Goal: Task Accomplishment & Management: Manage account settings

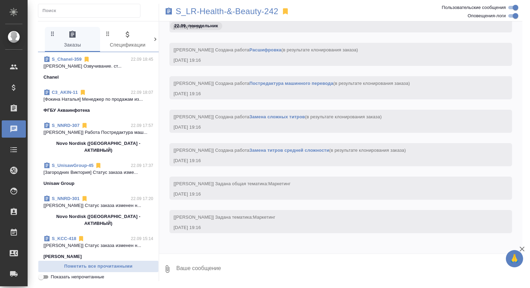
scroll to position [46, 0]
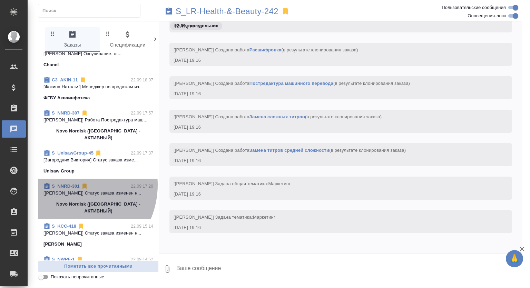
click at [70, 184] on link "S_NNRD-301" at bounding box center [66, 186] width 28 height 5
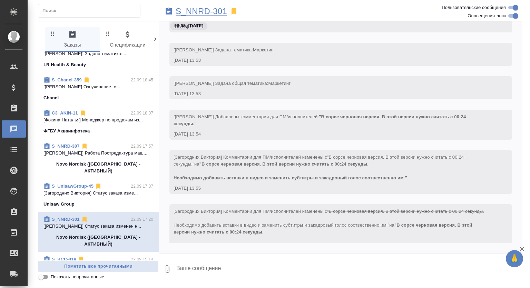
click at [198, 9] on p "S_NNRD-301" at bounding box center [201, 11] width 51 height 7
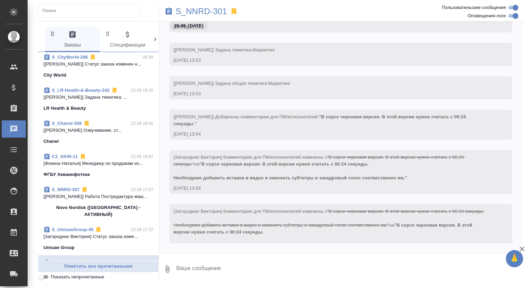
scroll to position [0, 0]
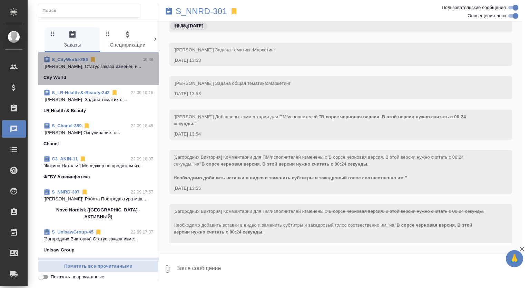
click at [124, 76] on div "City World" at bounding box center [99, 77] width 110 height 7
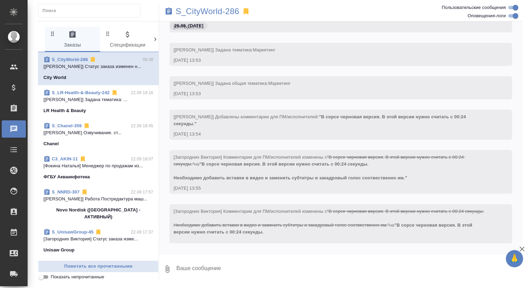
scroll to position [559, 0]
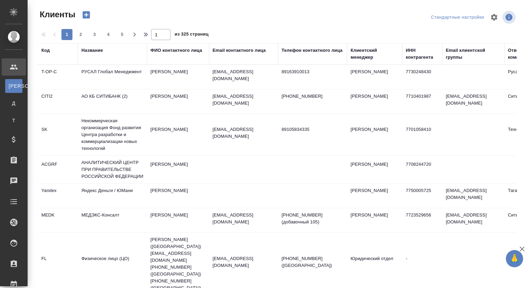
select select "RU"
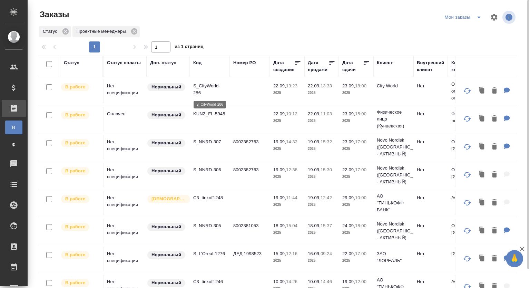
click at [198, 86] on p "S_CityWorld-286" at bounding box center [209, 90] width 33 height 14
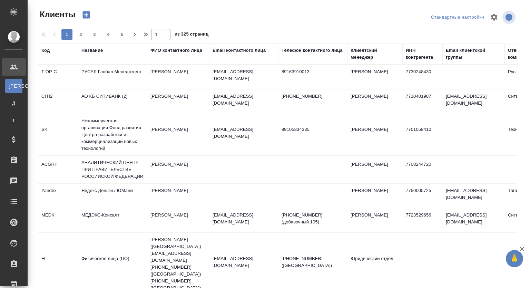
select select "RU"
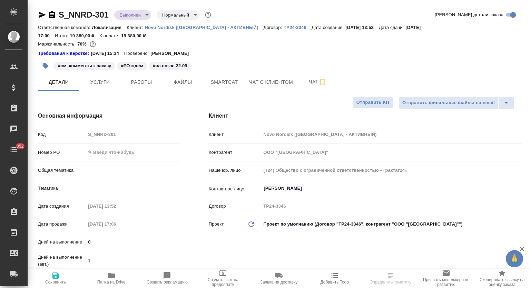
select select "RU"
type textarea "x"
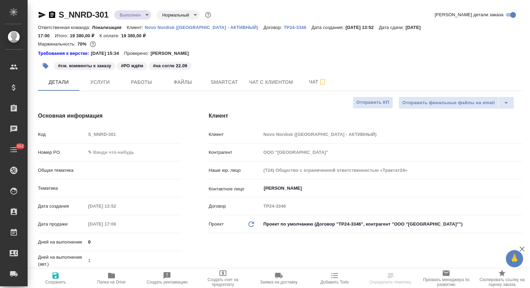
type textarea "x"
type input "Локализация"
click at [113, 276] on icon "button" at bounding box center [111, 276] width 7 height 6
type textarea "x"
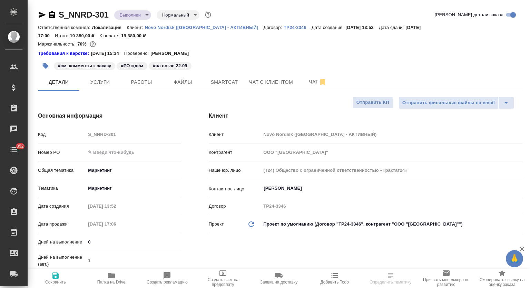
type textarea "x"
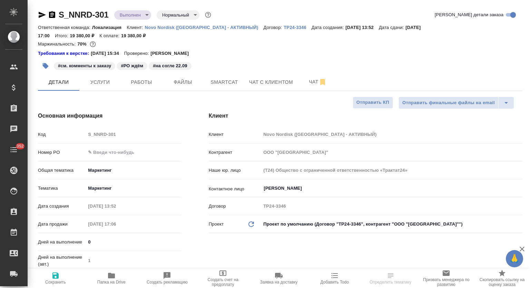
select select "RU"
type textarea "x"
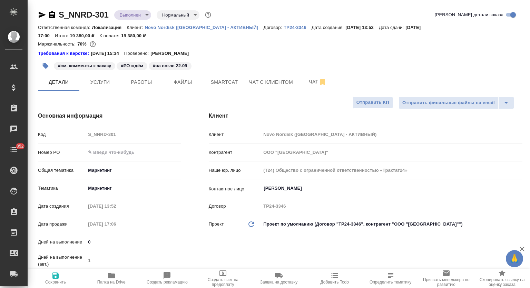
type textarea "x"
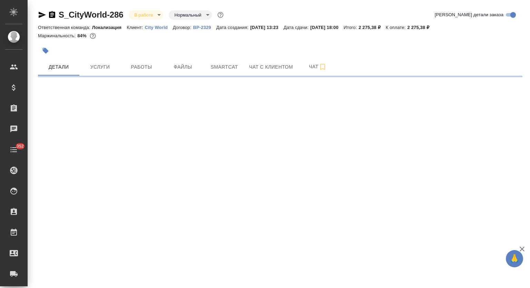
select select "RU"
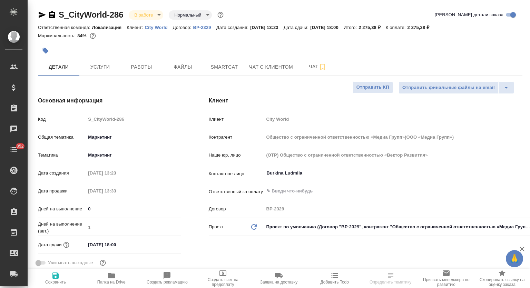
type textarea "x"
type input "Общество с ограниченной ответственностью «Медиа Групп»(ООО «Медиа Групп»)"
type textarea "x"
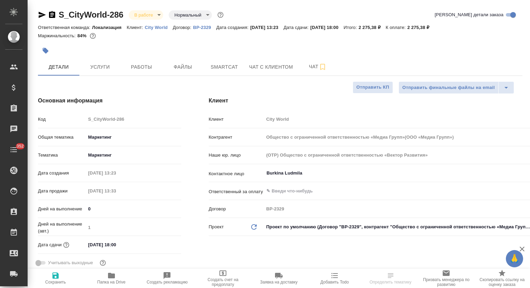
type textarea "x"
type input "Общество с ограниченной ответственностью «Медиа Групп»(ООО «Медиа Групп»)"
type textarea "x"
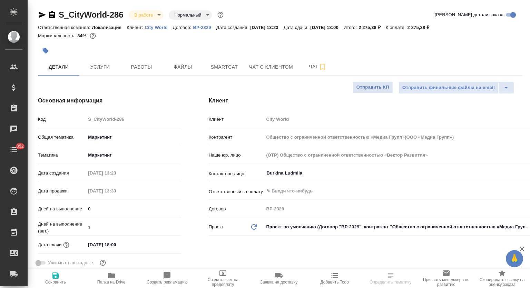
type textarea "x"
click at [117, 279] on span "Папка на Drive" at bounding box center [112, 278] width 48 height 13
type input "Общество с ограниченной ответственностью «Медиа Групп»(ООО «Медиа Групп»)"
type textarea "x"
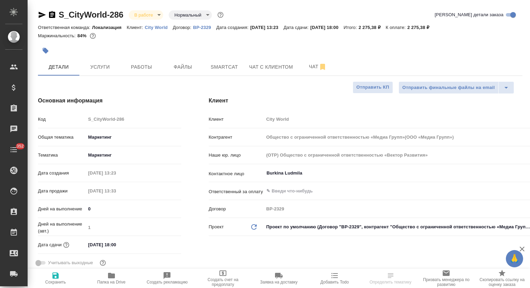
type textarea "x"
select select "RU"
type textarea "x"
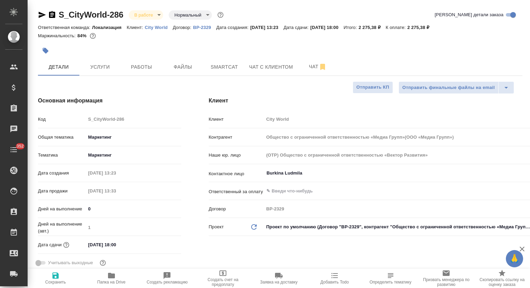
type input "Общество с ограниченной ответственностью «Медиа Групп»(ООО «Медиа Групп»)"
type textarea "x"
click at [141, 70] on span "Работы" at bounding box center [141, 67] width 33 height 9
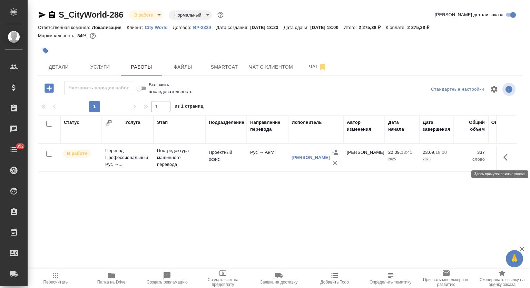
drag, startPoint x: 506, startPoint y: 157, endPoint x: 465, endPoint y: 176, distance: 45.1
click at [506, 157] on icon "button" at bounding box center [508, 157] width 8 height 8
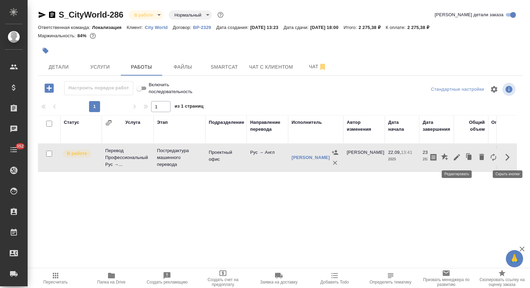
click at [458, 157] on icon "button" at bounding box center [457, 157] width 6 height 6
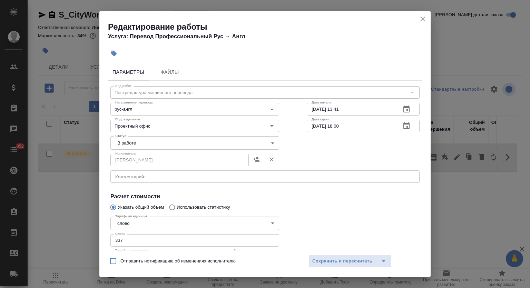
click at [152, 143] on body "🙏 .cls-1 fill:#fff; AWATERA Mutalimov Mark Клиенты Спецификации Заказы 0 Чаты 3…" at bounding box center [265, 144] width 530 height 288
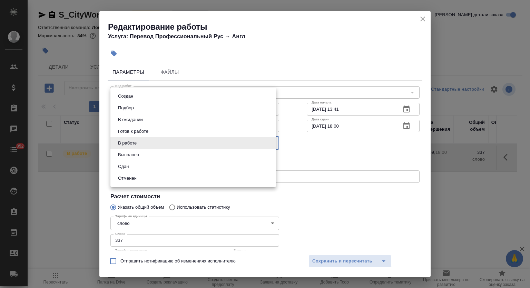
click at [133, 157] on button "Выполнен" at bounding box center [128, 155] width 25 height 8
type input "completed"
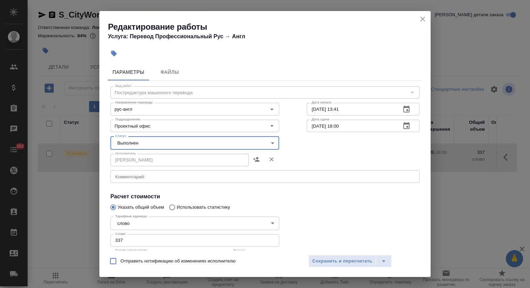
click at [330, 261] on span "Сохранить и пересчитать" at bounding box center [342, 262] width 60 height 8
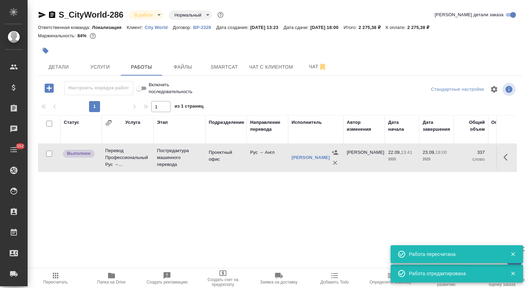
click at [155, 14] on body "🙏 .cls-1 fill:#fff; AWATERA Mutalimov Mark Клиенты Спецификации Заказы 0 Чаты 3…" at bounding box center [265, 144] width 530 height 288
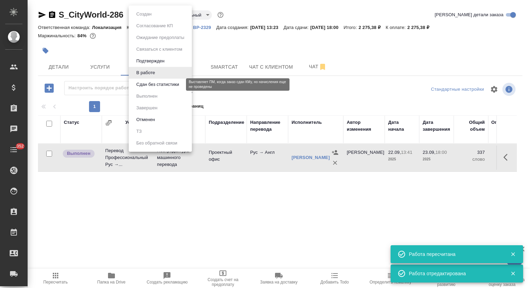
click at [148, 85] on button "Сдан без статистики" at bounding box center [157, 85] width 47 height 8
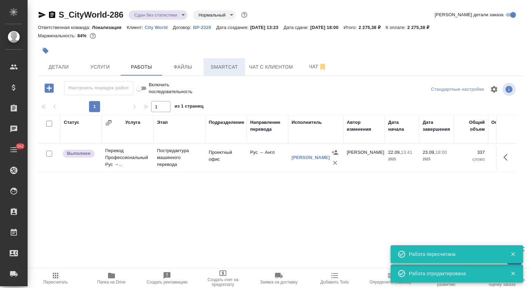
click at [234, 74] on button "Smartcat" at bounding box center [224, 66] width 41 height 17
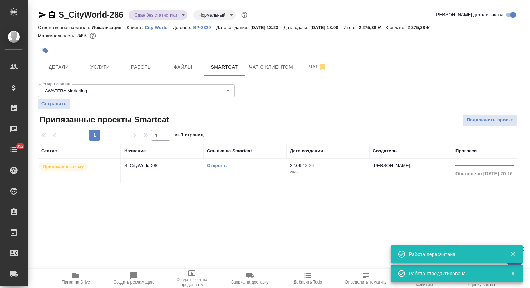
click at [151, 168] on p "S_CityWorld-286" at bounding box center [162, 165] width 76 height 7
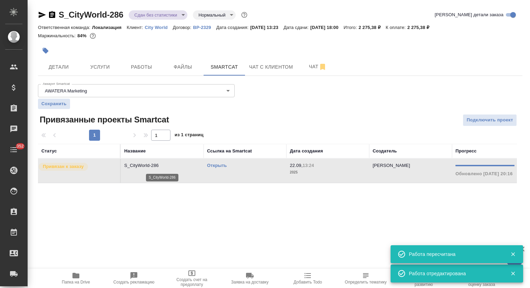
click at [151, 168] on p "S_CityWorld-286" at bounding box center [162, 165] width 76 height 7
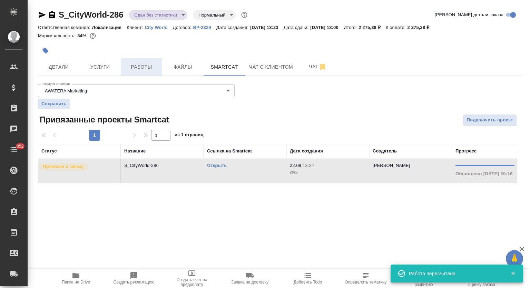
click at [149, 67] on span "Работы" at bounding box center [141, 67] width 33 height 9
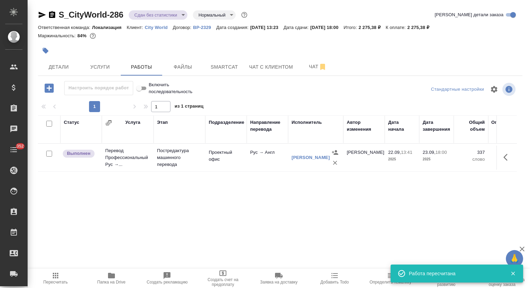
click at [39, 15] on icon "button" at bounding box center [42, 15] width 8 height 8
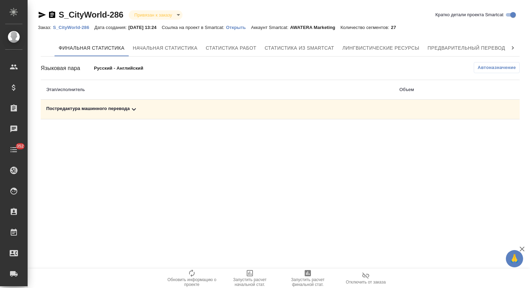
click at [147, 105] on div "Постредактура машинного перевода" at bounding box center [217, 109] width 342 height 8
click at [302, 277] on span "Запустить расчет финальной стат." at bounding box center [308, 278] width 50 height 18
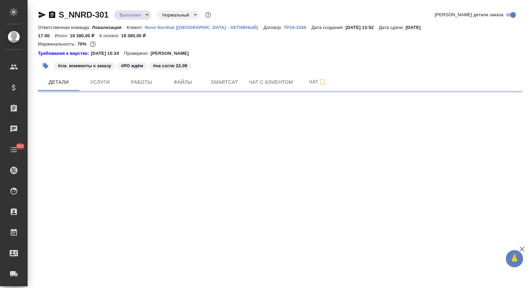
select select "RU"
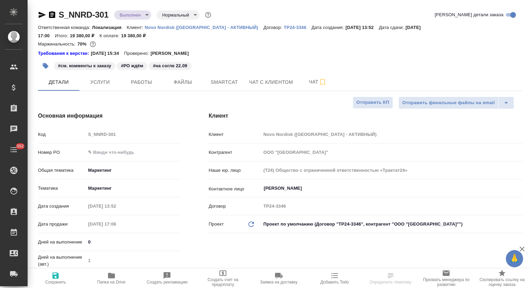
type textarea "x"
click at [115, 274] on icon "button" at bounding box center [111, 276] width 8 height 8
type textarea "x"
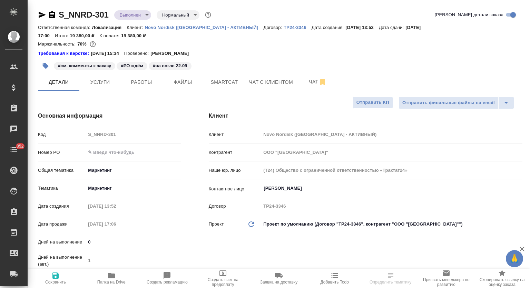
type textarea "x"
select select "RU"
type textarea "x"
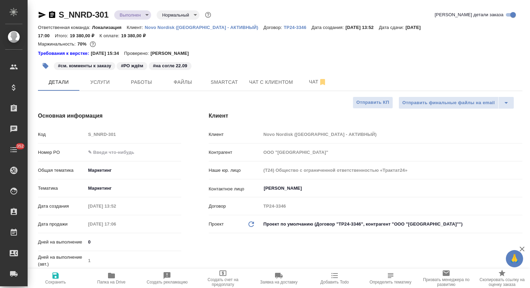
type textarea "x"
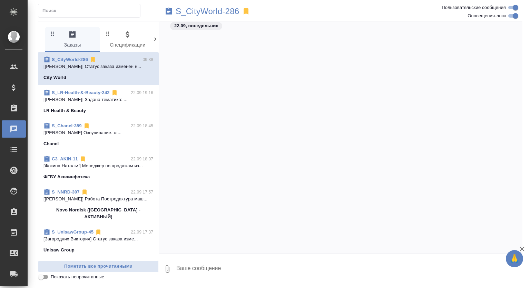
scroll to position [559, 0]
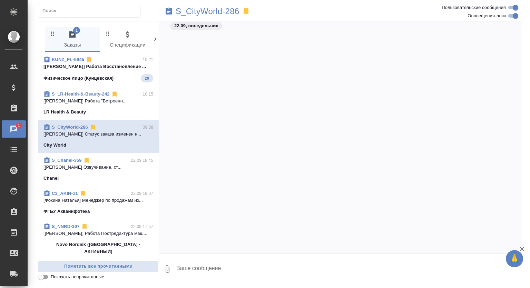
scroll to position [559, 0]
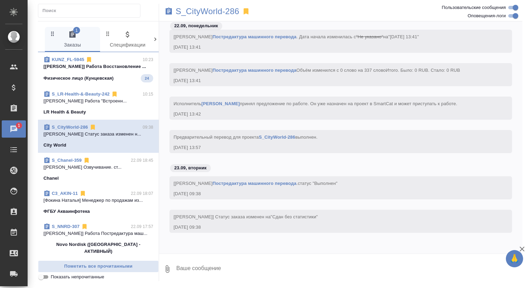
click at [131, 66] on p "[Васильева Ольга] Работа Восстановление ..." at bounding box center [99, 66] width 110 height 7
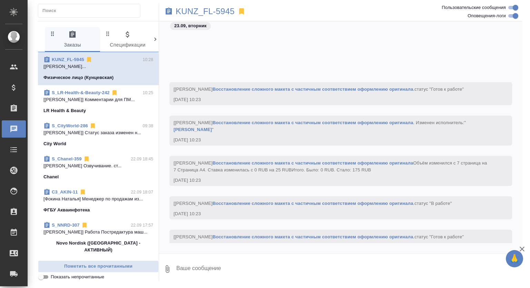
scroll to position [2805, 0]
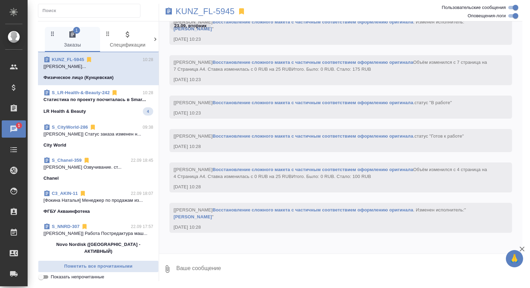
click at [127, 99] on p "Cтатистика по проекту посчиталась в Smar..." at bounding box center [99, 99] width 110 height 7
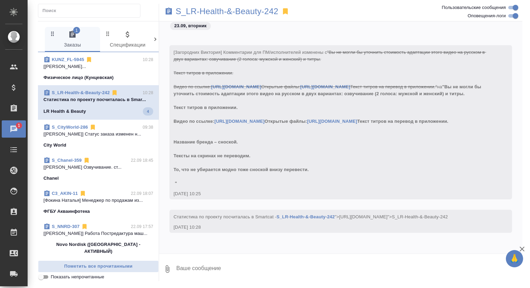
scroll to position [570, 0]
click at [132, 72] on span "KUNZ_FL-5945 10:28 [Третьякова Мария] Работа Восстановление... Физическое лицо …" at bounding box center [99, 68] width 110 height 25
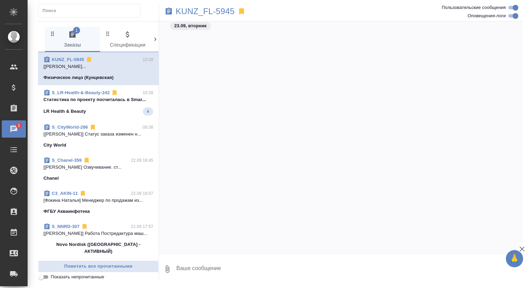
scroll to position [2686, 0]
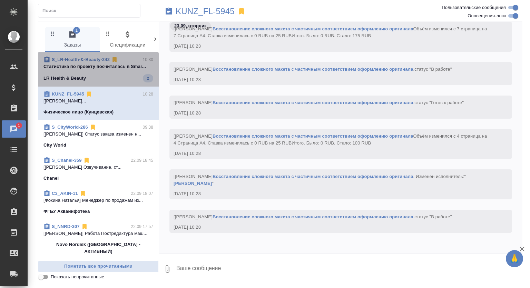
click at [130, 77] on div "LR Health & Beauty 2" at bounding box center [99, 78] width 110 height 8
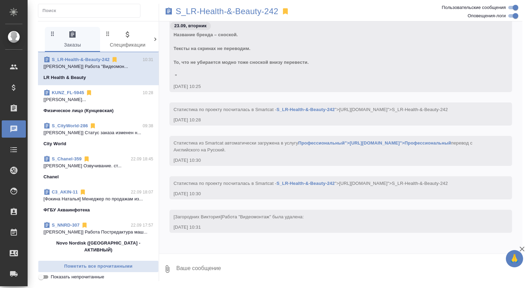
scroll to position [684, 0]
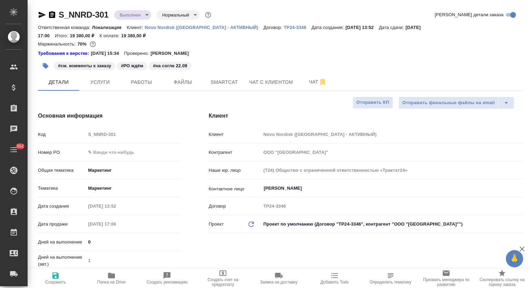
select select "RU"
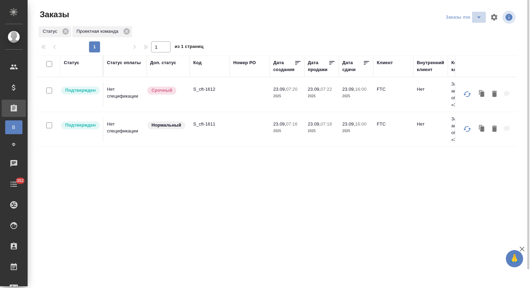
click at [478, 19] on icon "split button" at bounding box center [479, 17] width 8 height 8
click at [452, 30] on li "Мои заказы" at bounding box center [465, 31] width 42 height 11
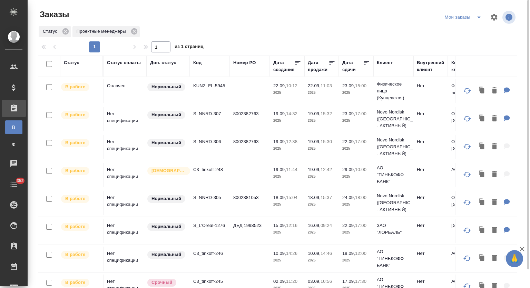
click at [209, 145] on p "S_NNRD-306" at bounding box center [209, 141] width 33 height 7
click at [213, 117] on p "S_NNRD-307" at bounding box center [209, 113] width 33 height 7
click at [208, 201] on p "S_NNRD-305" at bounding box center [209, 197] width 33 height 7
click at [212, 117] on p "S_NNRD-307" at bounding box center [209, 113] width 33 height 7
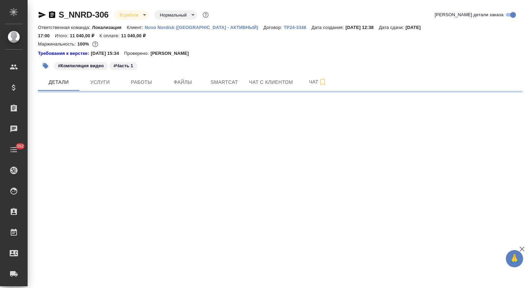
select select "RU"
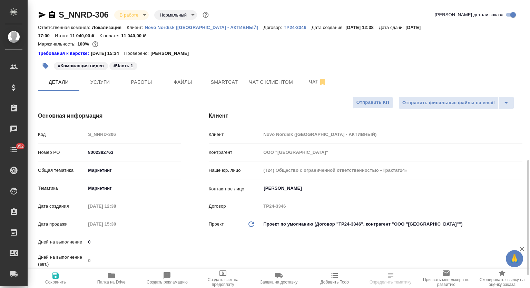
type textarea "x"
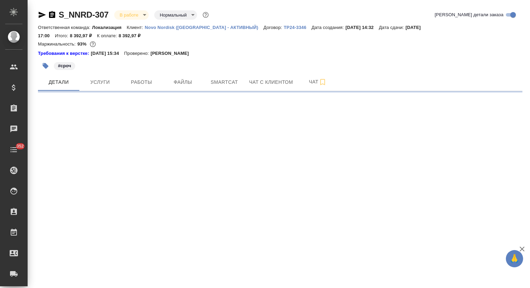
select select "RU"
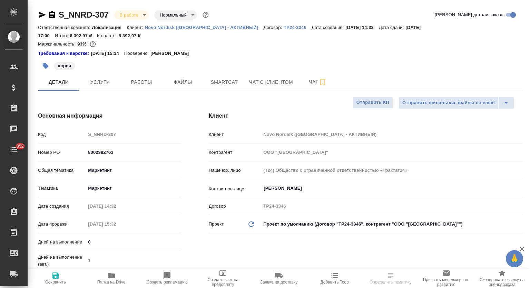
type textarea "x"
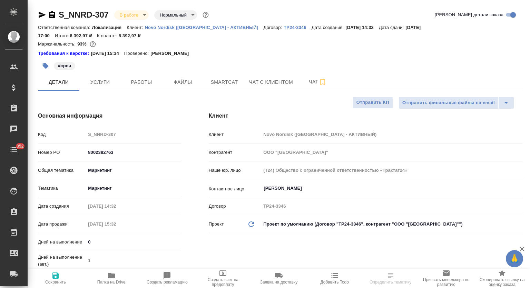
type textarea "x"
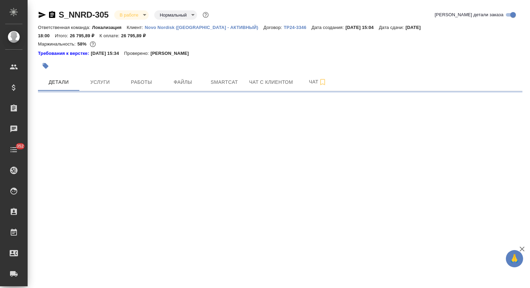
select select "RU"
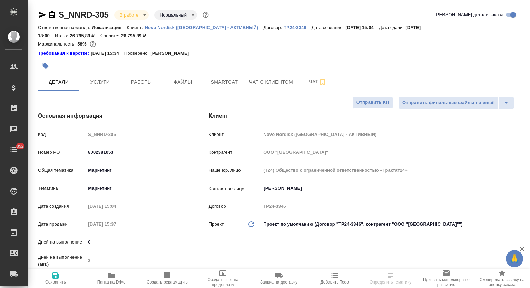
type textarea "x"
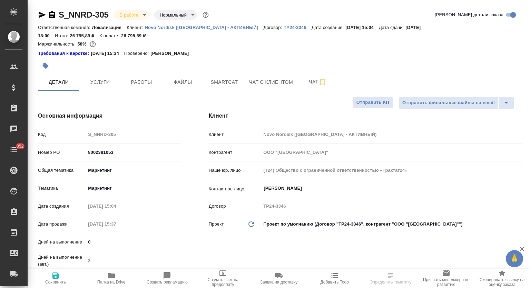
type textarea "x"
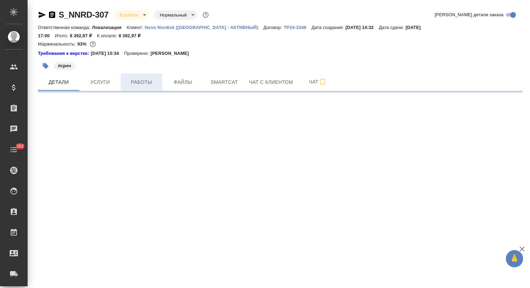
select select "RU"
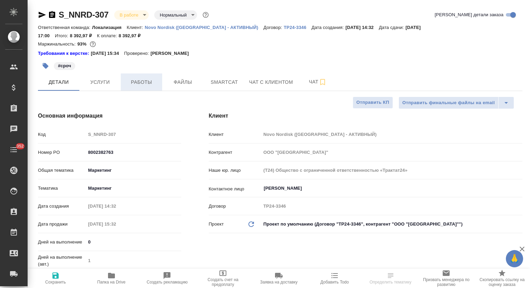
type textarea "x"
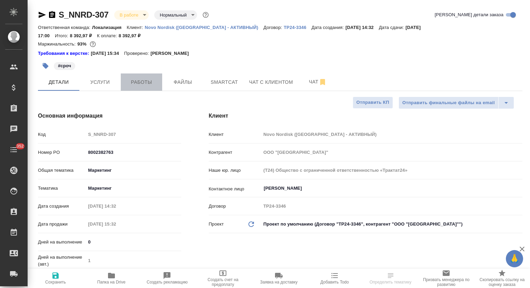
type textarea "x"
click at [138, 78] on span "Работы" at bounding box center [141, 82] width 33 height 9
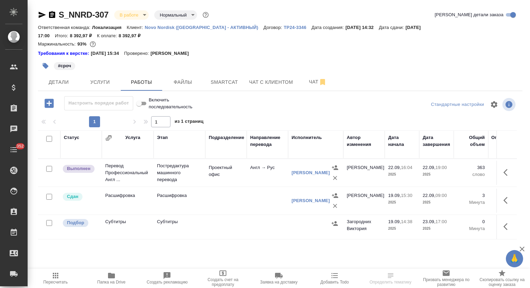
click at [112, 277] on icon "button" at bounding box center [111, 276] width 7 height 6
click at [205, 74] on button "Smartcat" at bounding box center [224, 82] width 41 height 17
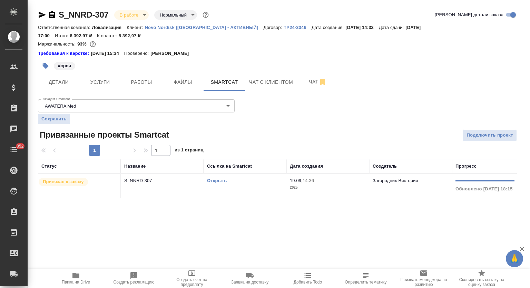
click at [148, 181] on td "S_NNRD-307" at bounding box center [162, 186] width 83 height 24
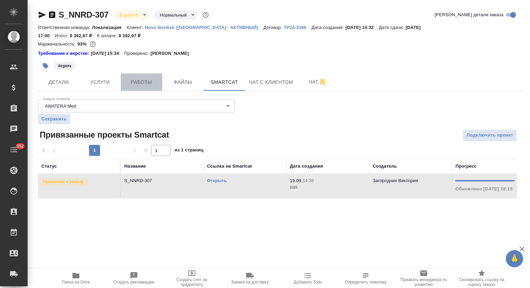
click at [137, 78] on span "Работы" at bounding box center [141, 82] width 33 height 9
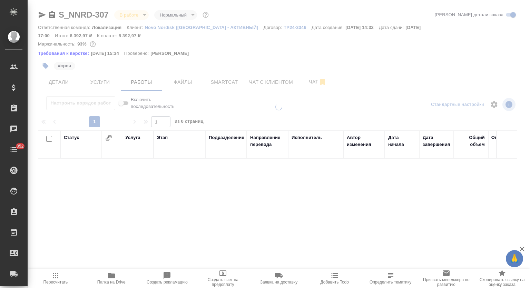
click at [61, 277] on span "Пересчитать" at bounding box center [56, 278] width 48 height 13
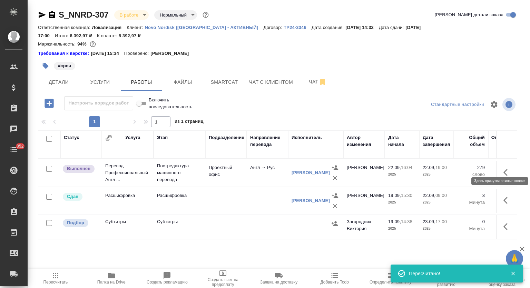
click at [508, 168] on icon "button" at bounding box center [508, 172] width 8 height 8
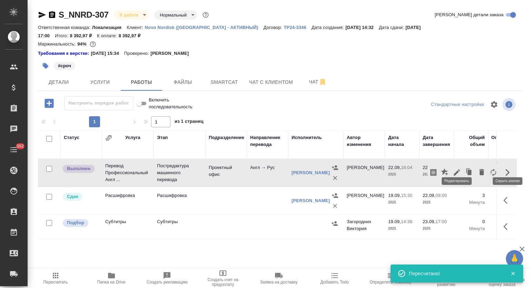
click at [455, 168] on button "button" at bounding box center [457, 172] width 12 height 17
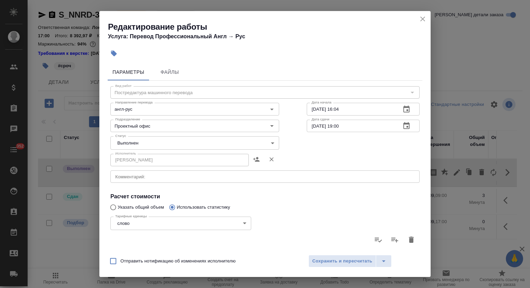
click at [139, 145] on body "🙏 .cls-1 fill:#fff; AWATERA Mutalimov [PERSON_NAME] Спецификации Заказы 0 Чаты …" at bounding box center [265, 144] width 530 height 288
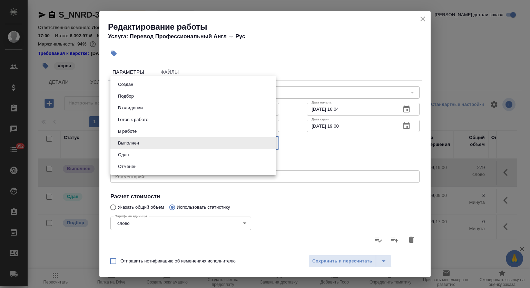
click at [136, 156] on li "Сдан" at bounding box center [193, 155] width 166 height 12
type input "closed"
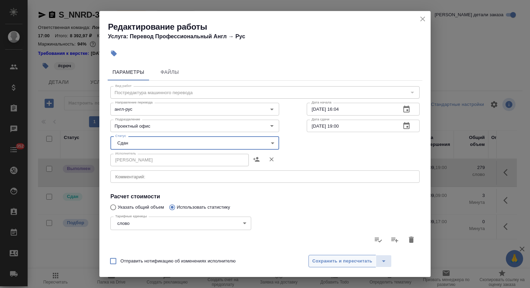
click at [339, 256] on button "Сохранить и пересчитать" at bounding box center [343, 261] width 68 height 12
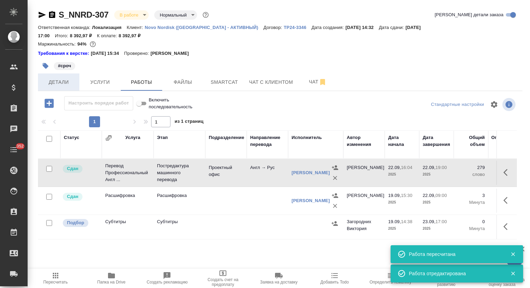
click at [63, 74] on button "Детали" at bounding box center [58, 82] width 41 height 17
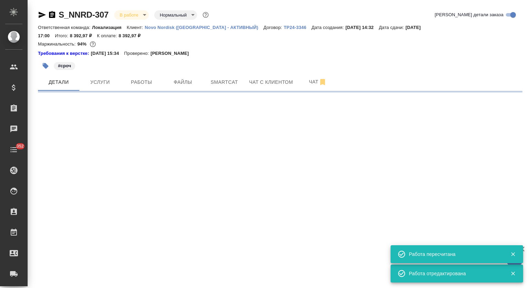
select select "RU"
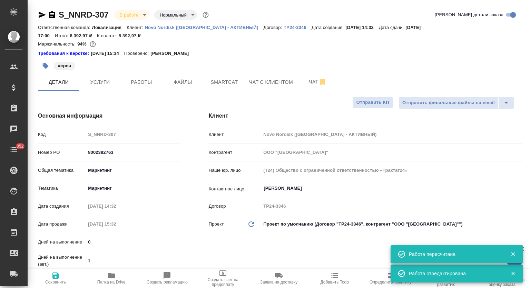
type textarea "x"
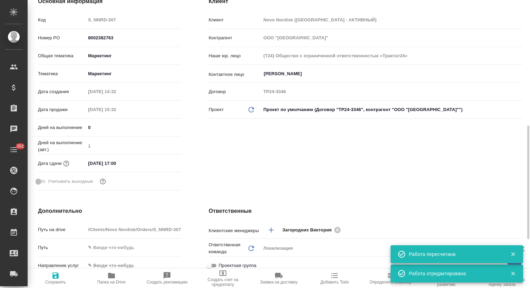
scroll to position [172, 0]
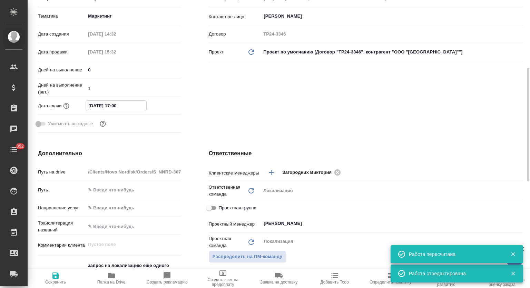
click at [135, 101] on input "23.09.2025 17:00" at bounding box center [116, 106] width 60 height 10
click at [161, 101] on icon "button" at bounding box center [161, 105] width 8 height 8
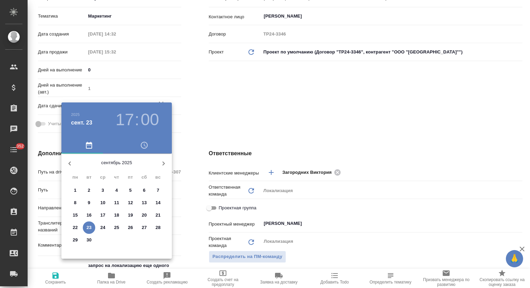
click at [89, 227] on p "23" at bounding box center [89, 227] width 5 height 7
type textarea "x"
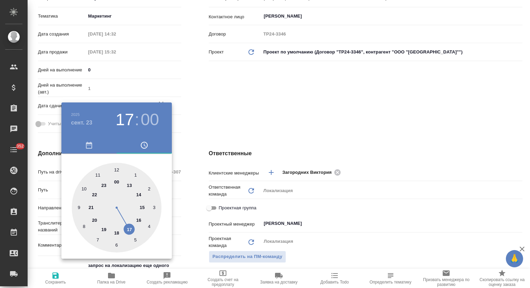
click at [106, 228] on div at bounding box center [117, 208] width 90 height 90
type input "[DATE] 19:00"
type textarea "x"
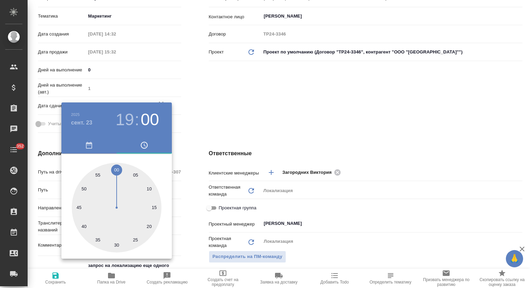
click at [290, 98] on div at bounding box center [265, 144] width 530 height 288
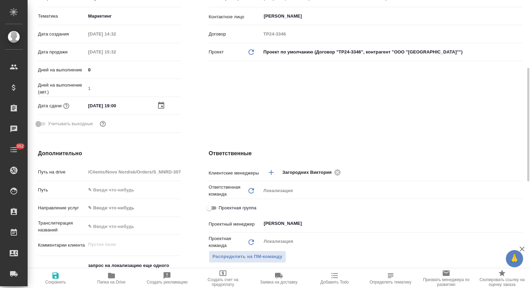
drag, startPoint x: 53, startPoint y: 276, endPoint x: 262, endPoint y: 172, distance: 233.6
click at [53, 277] on icon "button" at bounding box center [55, 276] width 6 height 6
type textarea "x"
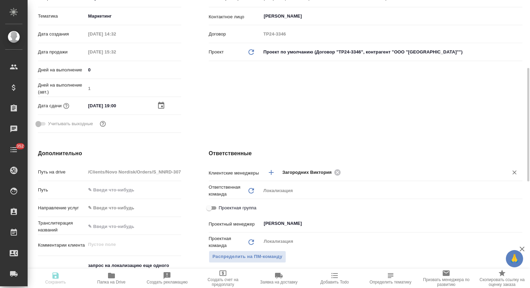
type textarea "x"
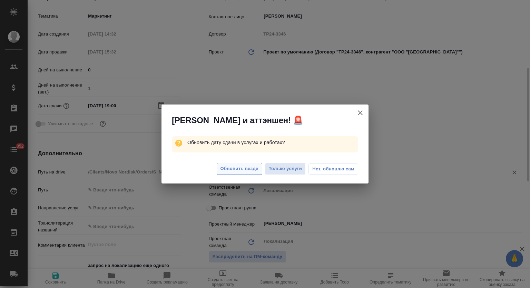
click at [230, 172] on span "Обновить везде" at bounding box center [240, 169] width 38 height 8
type textarea "x"
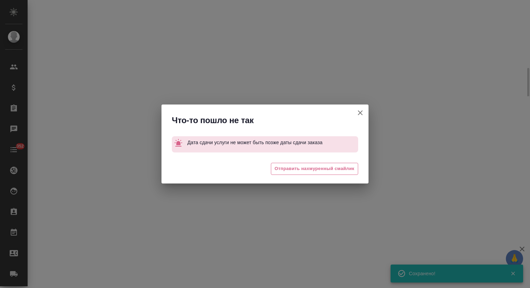
click at [297, 169] on span "Отправить нахмуренный смайлик" at bounding box center [315, 169] width 80 height 8
select select "RU"
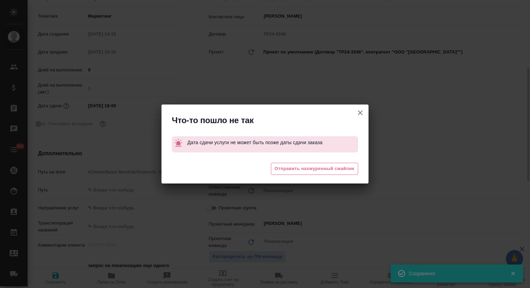
type textarea "x"
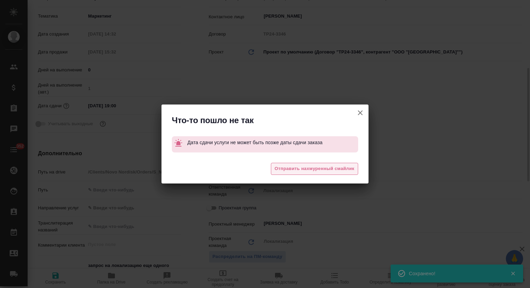
type textarea "x"
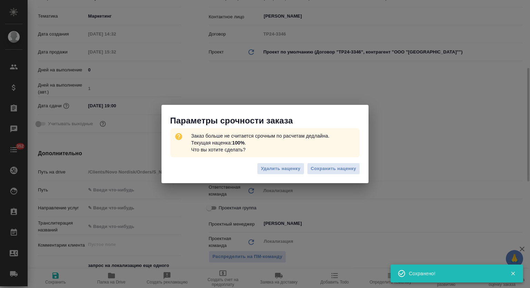
click at [306, 163] on div at bounding box center [265, 162] width 207 height 16
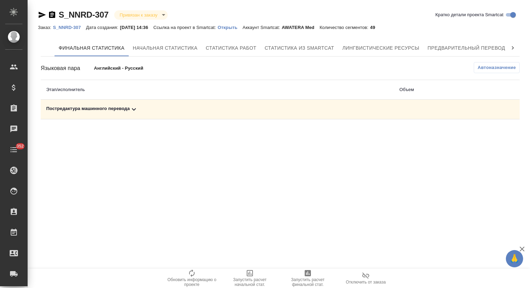
click at [174, 113] on div "Постредактура машинного перевода" at bounding box center [217, 109] width 342 height 8
click at [484, 136] on button "button" at bounding box center [489, 133] width 17 height 17
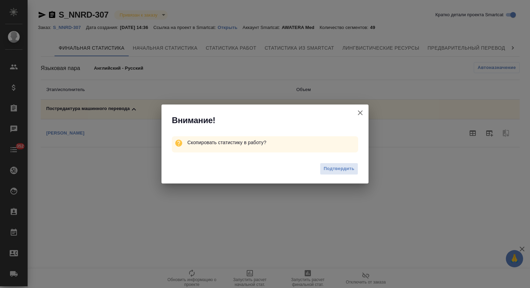
click at [319, 167] on div "Подтвердить" at bounding box center [265, 170] width 207 height 28
click at [333, 172] on span "Подтвердить" at bounding box center [339, 169] width 31 height 8
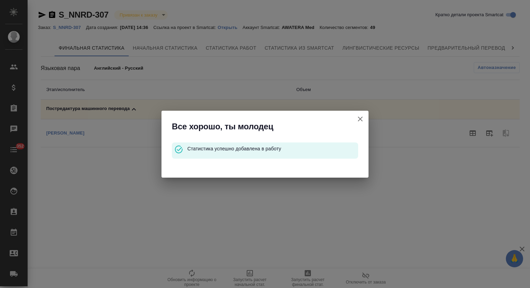
click at [361, 117] on icon "button" at bounding box center [360, 119] width 8 height 8
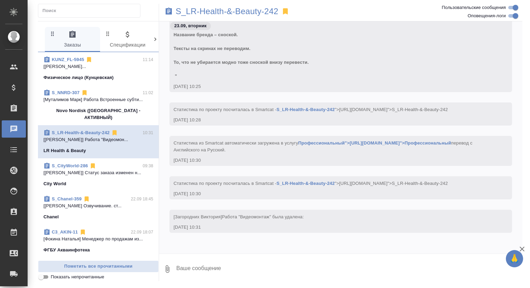
scroll to position [1120, 0]
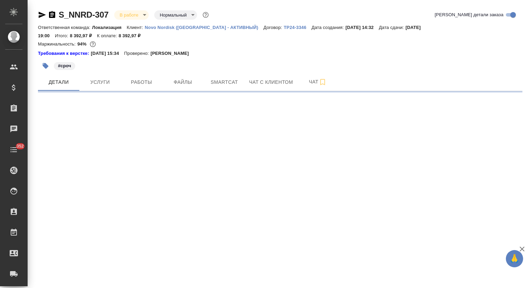
select select "RU"
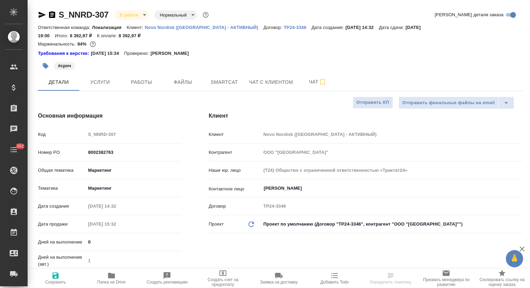
type textarea "x"
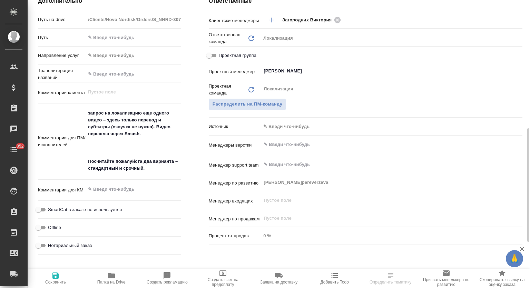
scroll to position [267, 0]
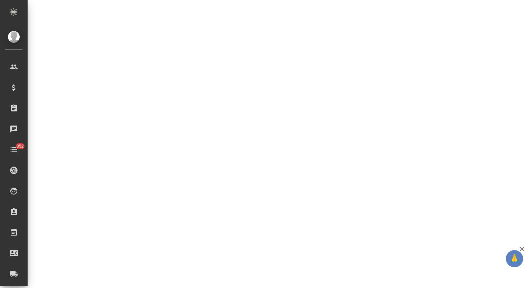
select select "RU"
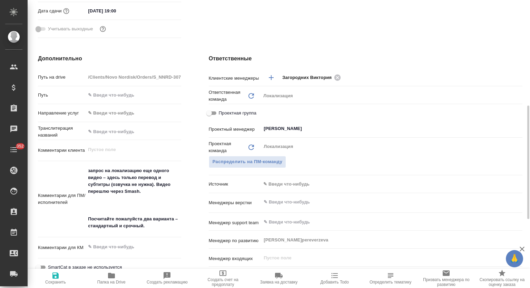
type textarea "x"
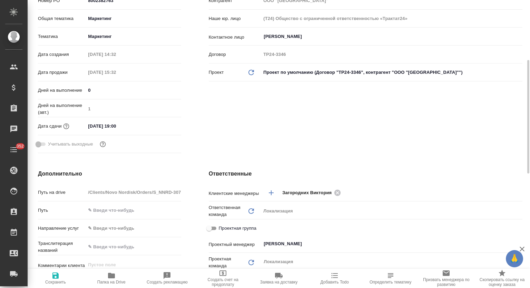
scroll to position [0, 0]
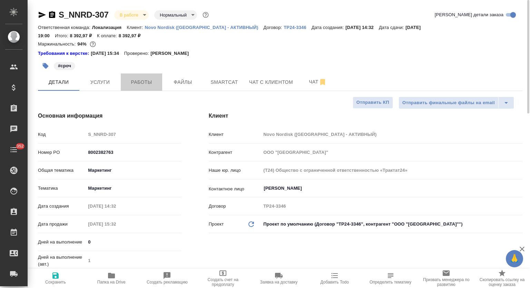
drag, startPoint x: 139, startPoint y: 77, endPoint x: 309, endPoint y: 40, distance: 174.1
click at [139, 78] on span "Работы" at bounding box center [141, 82] width 33 height 9
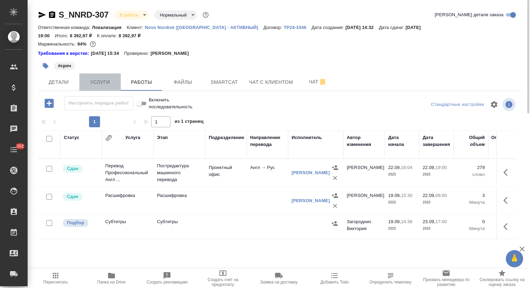
click at [91, 78] on span "Услуги" at bounding box center [100, 82] width 33 height 9
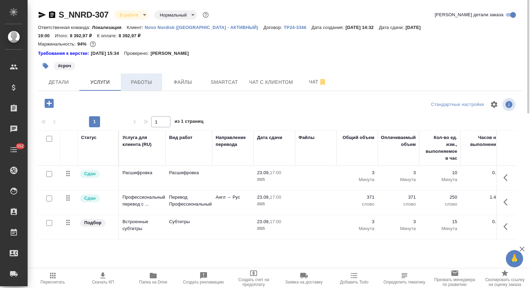
click at [141, 78] on span "Работы" at bounding box center [141, 82] width 33 height 9
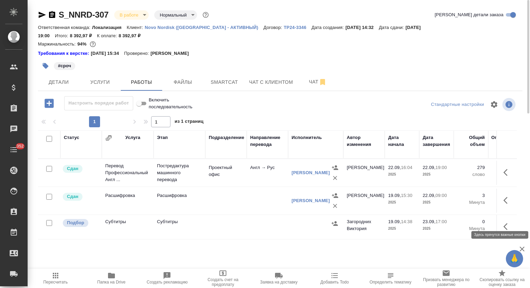
click at [511, 223] on icon "button" at bounding box center [508, 227] width 8 height 8
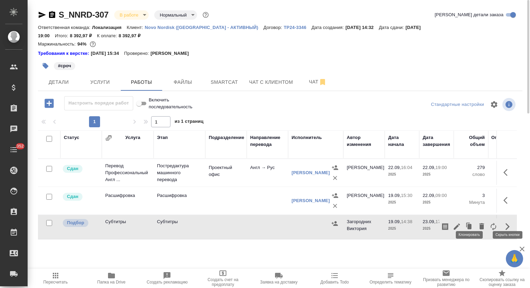
click at [457, 223] on icon "button" at bounding box center [457, 227] width 8 height 8
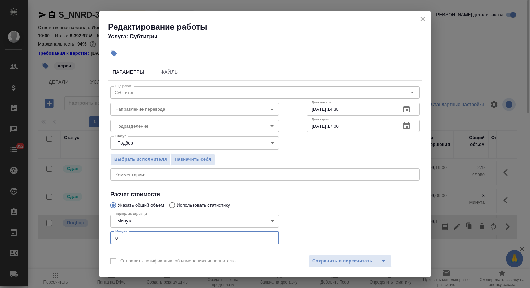
drag, startPoint x: 118, startPoint y: 239, endPoint x: 107, endPoint y: 236, distance: 12.1
click at [107, 236] on div "Параметры Файлы Вид работ Субтитры Вид работ Направление перевода Направление п…" at bounding box center [264, 156] width 331 height 190
type input "3"
click at [404, 111] on icon "button" at bounding box center [407, 109] width 6 height 7
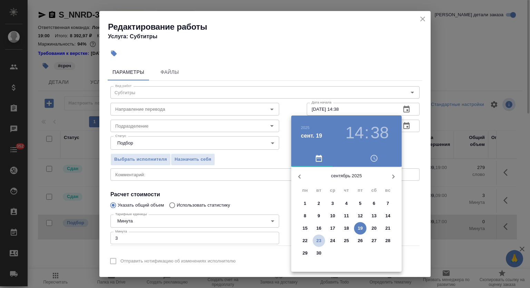
click at [320, 240] on p "23" at bounding box center [319, 241] width 5 height 7
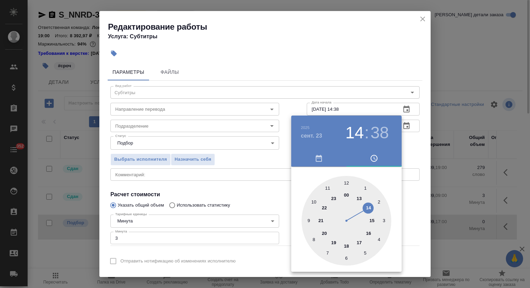
click at [327, 189] on div at bounding box center [347, 221] width 90 height 90
click at [347, 183] on div at bounding box center [347, 221] width 90 height 90
type input "23.09.2025 11:00"
click at [372, 88] on div at bounding box center [265, 144] width 530 height 288
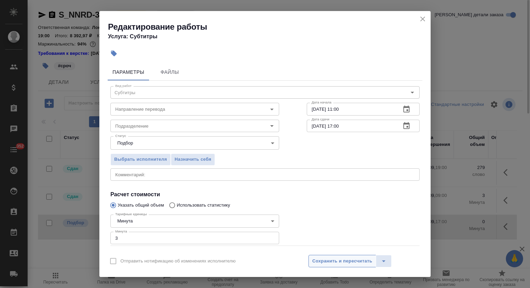
drag, startPoint x: 336, startPoint y: 261, endPoint x: 365, endPoint y: 201, distance: 66.4
click at [336, 261] on span "Сохранить и пересчитать" at bounding box center [342, 262] width 60 height 8
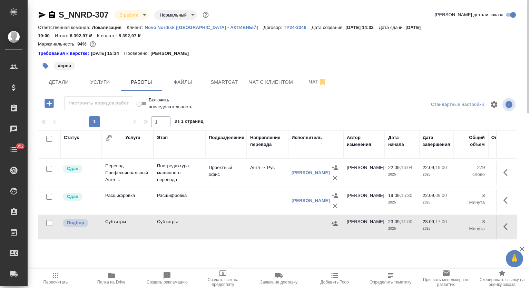
click at [509, 223] on icon "button" at bounding box center [508, 227] width 8 height 8
click at [497, 223] on icon "button" at bounding box center [494, 227] width 8 height 8
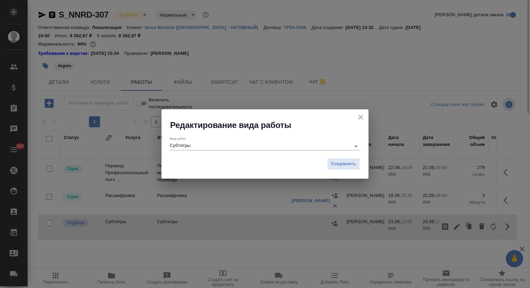
click at [224, 147] on input "Субтитры" at bounding box center [258, 146] width 177 height 8
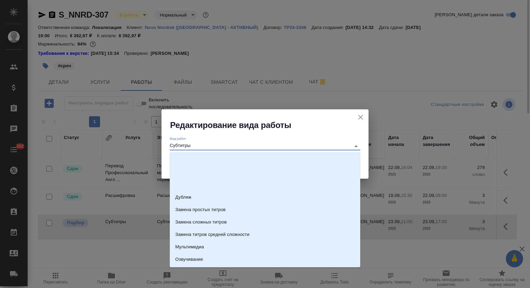
scroll to position [60, 0]
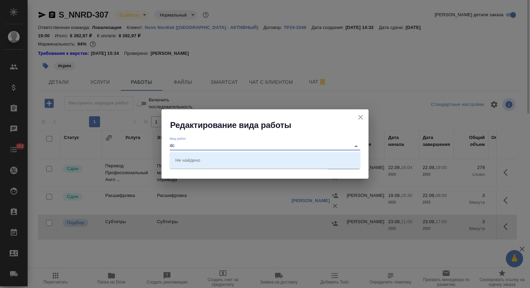
type input "d"
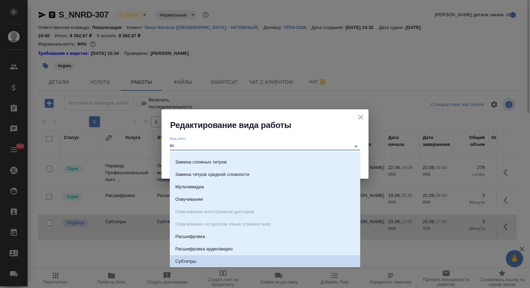
scroll to position [0, 0]
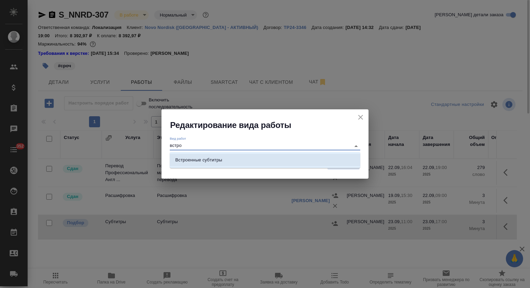
click at [225, 161] on li "Встроенные субтитры" at bounding box center [265, 160] width 191 height 12
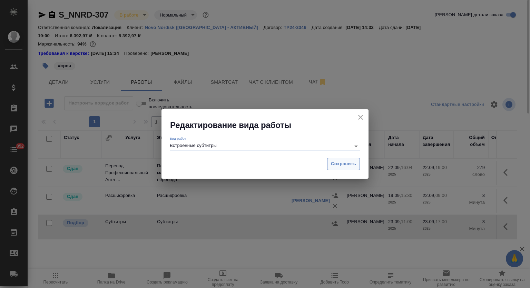
type input "Встроенные субтитры"
click at [344, 162] on span "Сохранить" at bounding box center [343, 164] width 25 height 8
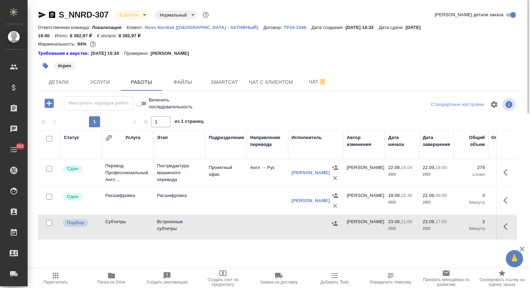
click at [166, 221] on p "Встроенные субтитры" at bounding box center [179, 226] width 45 height 14
click at [109, 74] on button "Услуги" at bounding box center [99, 82] width 41 height 17
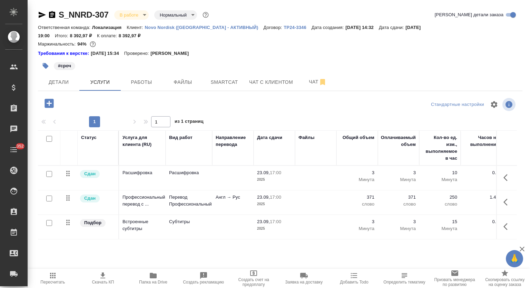
click at [61, 78] on span "Детали" at bounding box center [58, 82] width 33 height 9
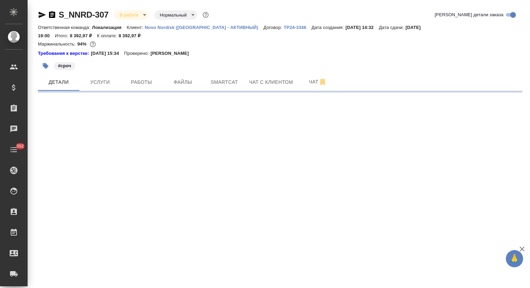
select select "RU"
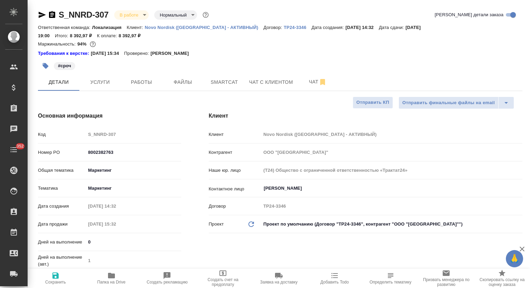
type textarea "x"
click at [146, 78] on span "Работы" at bounding box center [141, 82] width 33 height 9
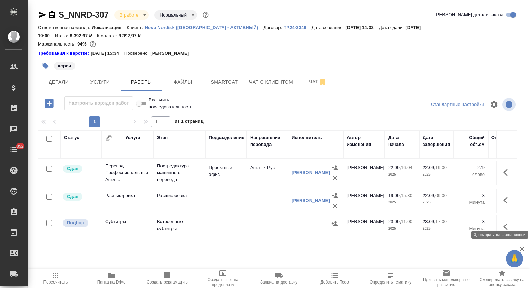
drag, startPoint x: 508, startPoint y: 222, endPoint x: 442, endPoint y: 233, distance: 66.7
click at [506, 223] on button "button" at bounding box center [508, 227] width 17 height 17
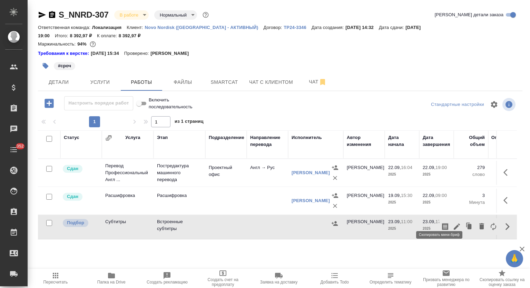
click at [441, 223] on icon "button" at bounding box center [445, 227] width 8 height 8
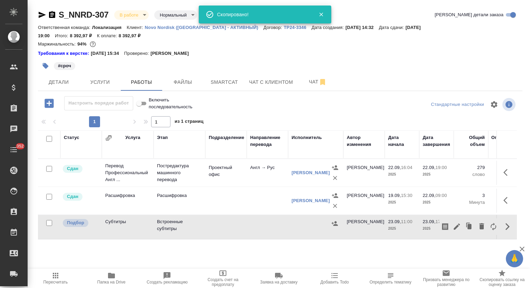
scroll to position [7, 0]
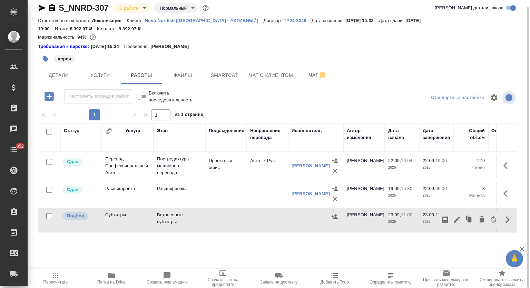
click at [249, 245] on div "Статус Услуга Этап Подразделение Направление перевода Исполнитель Автор изменен…" at bounding box center [277, 201] width 479 height 155
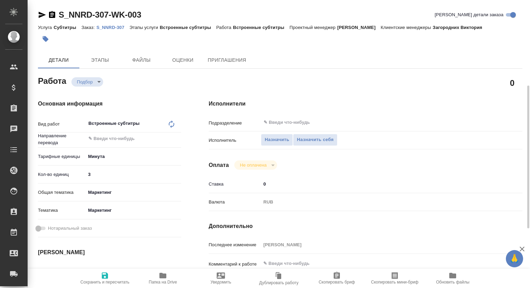
scroll to position [172, 0]
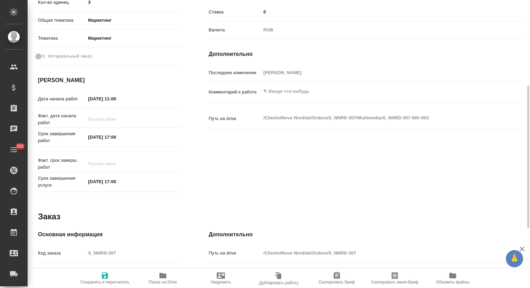
click at [324, 90] on textarea at bounding box center [378, 92] width 235 height 12
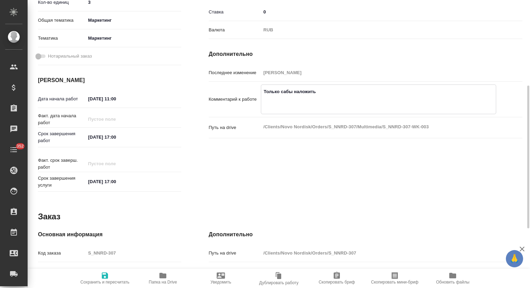
drag, startPoint x: 267, startPoint y: 106, endPoint x: 272, endPoint y: 9, distance: 97.2
click at [258, 83] on div "Последнее изменение [PERSON_NAME] к работе Только сабы наложить x Путь на drive…" at bounding box center [366, 107] width 314 height 80
paste textarea "[URL][DOMAIN_NAME]"
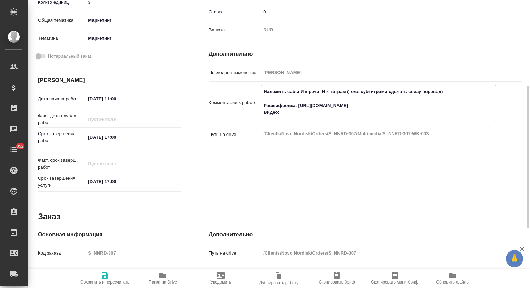
paste textarea "[URL][DOMAIN_NAME]"
type textarea "Наложить сабы И к речи, И к титрам (тоже субтитрами сделать снизу перевод) Расш…"
click at [108, 277] on icon "button" at bounding box center [105, 276] width 8 height 8
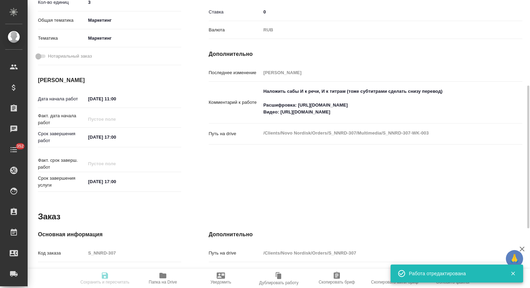
type input "recruiting"
type input "5ca1acf853b22f58dad1d157"
type input "3"
type input "marketing"
type input "5a8b8b956a9677013d343d63"
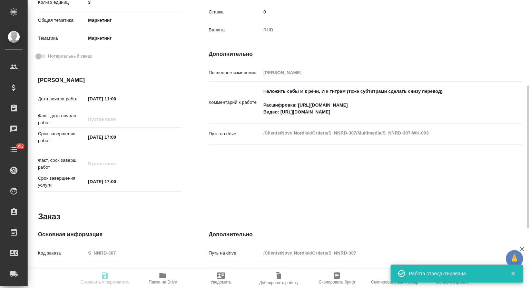
type input "[DATE] 11:00"
type input "[DATE] 17:00"
type input "notPayed"
type input "0"
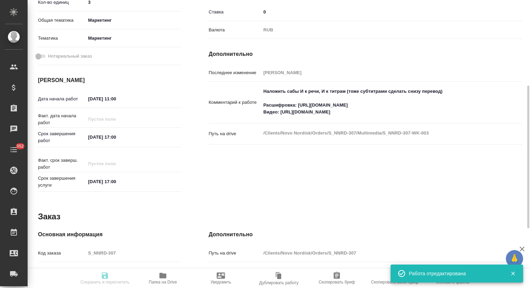
type input "RUB"
type input "[PERSON_NAME]"
type input "S_NNRD-307"
type input "8002382763"
type input "Субтитры"
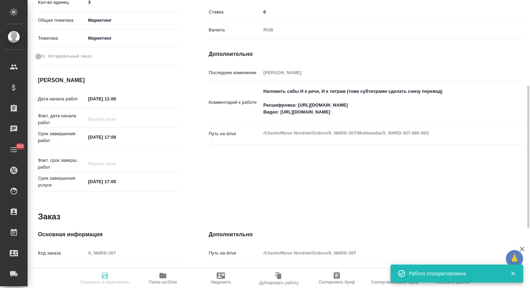
type input "Встроенные субтитры"
type input "Загородних Виктория"
type input "/Clients/Novo Nordisk/Orders/S_NNRD-307"
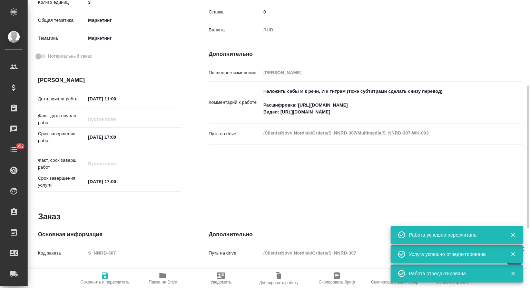
type input "recruiting"
type input "5ca1acf853b22f58dad1d157"
type input "3"
type input "marketing"
type input "5a8b8b956a9677013d343d63"
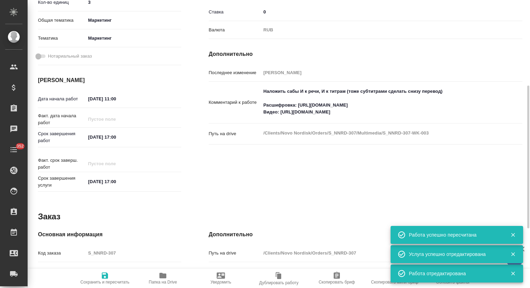
type input "[DATE] 11:00"
type input "[DATE] 17:00"
type input "notPayed"
type input "0"
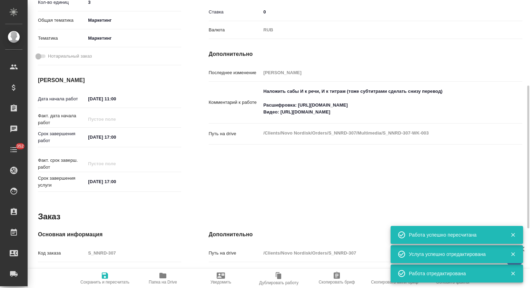
type input "RUB"
type input "[PERSON_NAME]"
type input "S_NNRD-307"
type input "8002382763"
type input "Субтитры"
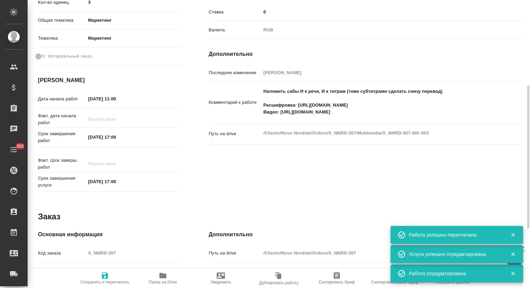
type input "Встроенные субтитры"
type input "Загородних Виктория"
type input "/Clients/Novo Nordisk/Orders/S_NNRD-307"
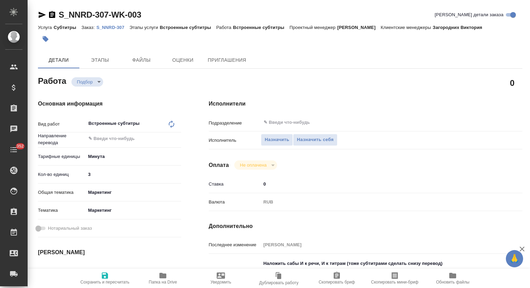
type textarea "x"
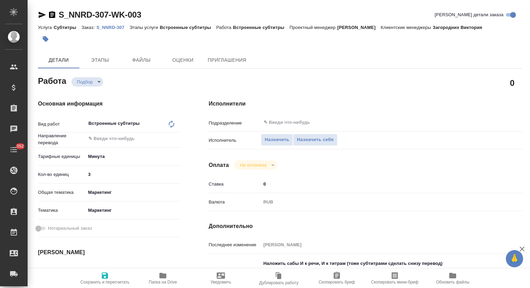
type textarea "x"
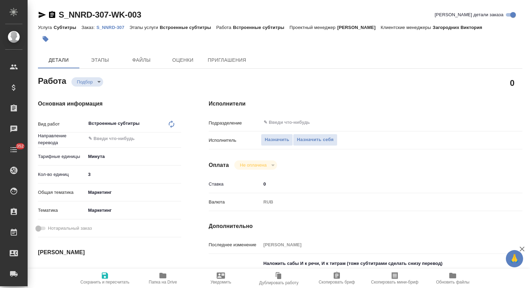
scroll to position [115, 0]
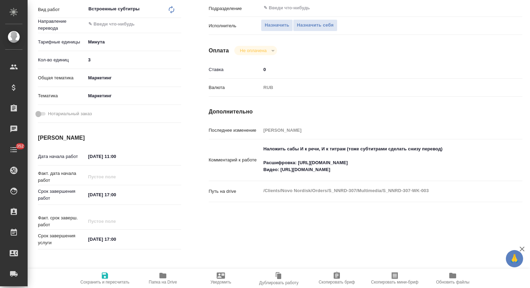
type textarea "x"
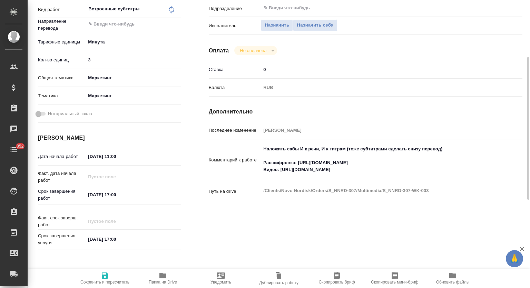
type textarea "x"
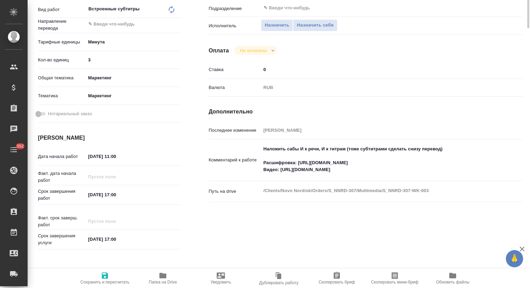
scroll to position [0, 0]
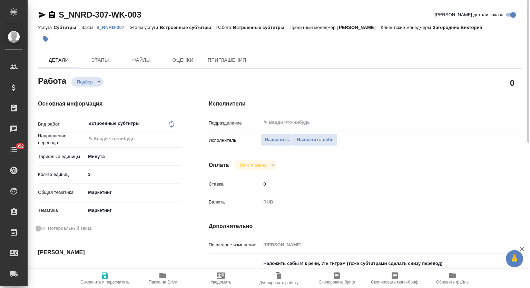
type textarea "x"
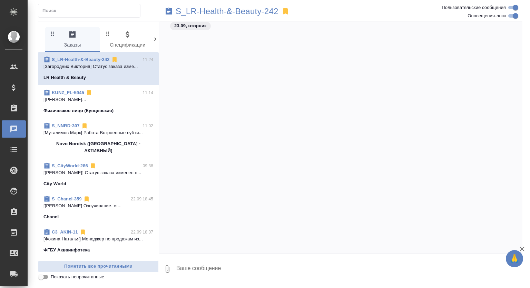
scroll to position [1120, 0]
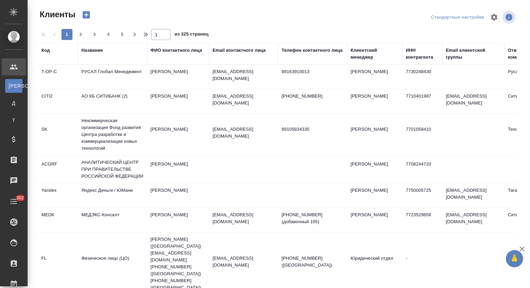
select select "RU"
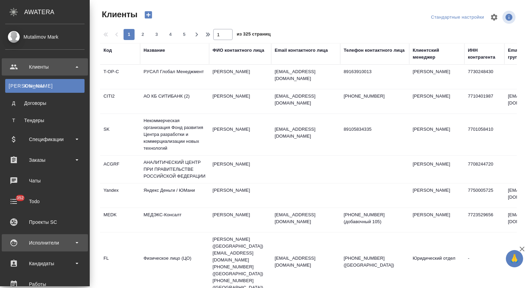
click at [47, 242] on div "Исполнители" at bounding box center [44, 243] width 79 height 10
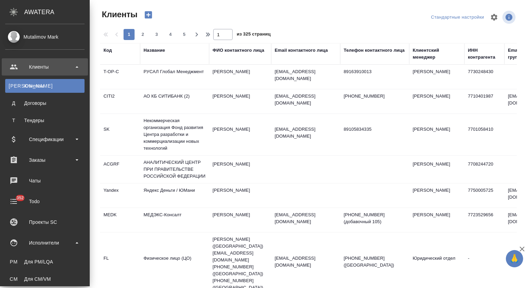
click at [48, 261] on div "Для PM/LQA" at bounding box center [45, 262] width 73 height 7
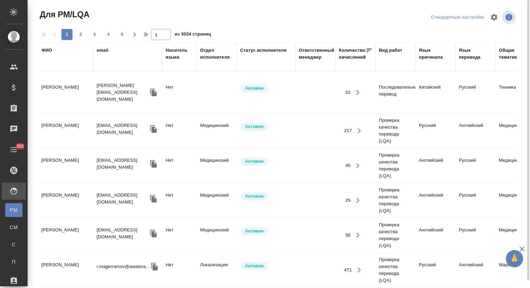
click at [50, 50] on div "ФИО" at bounding box center [46, 50] width 11 height 7
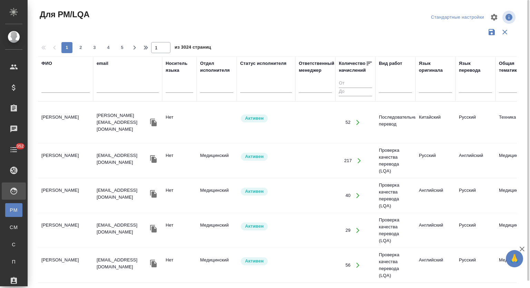
click at [52, 89] on input "text" at bounding box center [65, 88] width 48 height 9
paste input "[PERSON_NAME]"
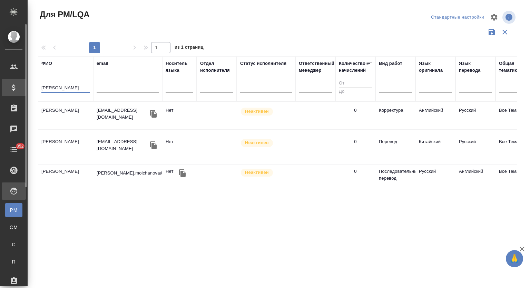
drag, startPoint x: 73, startPoint y: 86, endPoint x: 52, endPoint y: 95, distance: 22.3
click at [16, 93] on div ".cls-1 fill:#fff; AWATERA Mutalimov Mark Клиенты Спецификации Заказы 0 Чаты 352…" at bounding box center [265, 144] width 530 height 288
paste input "азиева"
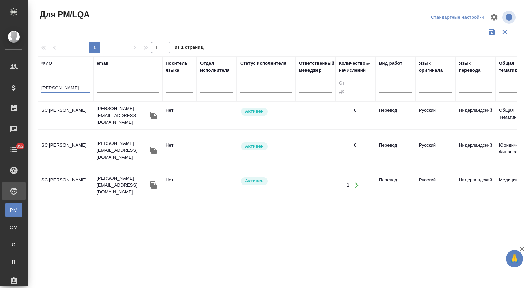
click at [76, 109] on td "SC [PERSON_NAME]" at bounding box center [65, 116] width 55 height 24
click at [76, 109] on td "SC Казиева Алина" at bounding box center [65, 116] width 55 height 24
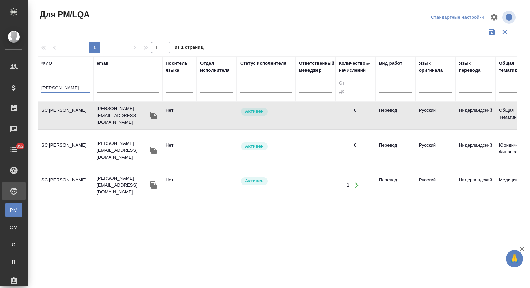
drag, startPoint x: 75, startPoint y: 87, endPoint x: 45, endPoint y: 88, distance: 29.7
click at [45, 88] on input "Казиева" at bounding box center [65, 88] width 48 height 9
drag, startPoint x: 45, startPoint y: 88, endPoint x: 39, endPoint y: 88, distance: 5.5
click at [39, 88] on th "ФИО Казиева" at bounding box center [65, 78] width 55 height 45
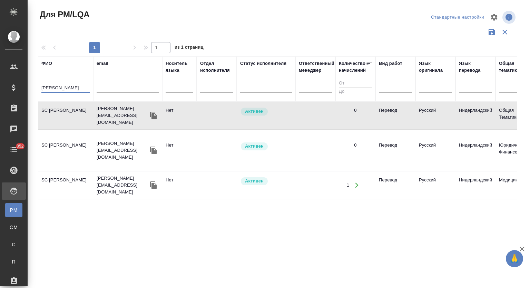
paste input "нтошкина"
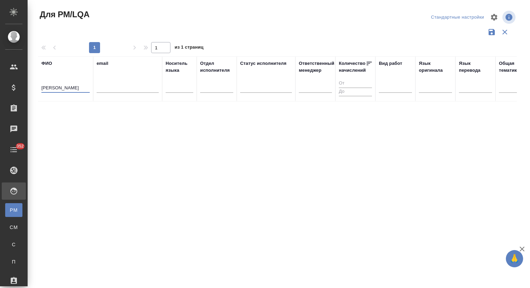
drag, startPoint x: 75, startPoint y: 88, endPoint x: 36, endPoint y: 85, distance: 39.1
click at [36, 86] on div "Для PM/LQA Стандартные настройки 1 1 из 1 страниц ФИО Антошкина email Носитель …" at bounding box center [280, 154] width 492 height 309
paste input "[PERSON_NAME]"
drag, startPoint x: 78, startPoint y: 87, endPoint x: 40, endPoint y: 86, distance: 37.6
click at [31, 91] on div "Для PM/LQA Стандартные настройки 1 1 из 1 страниц ФИО Галецкая email Носитель я…" at bounding box center [279, 154] width 503 height 309
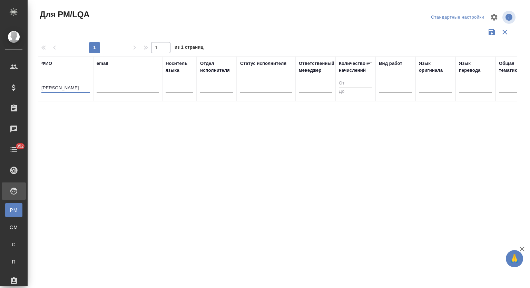
paste input "ичев"
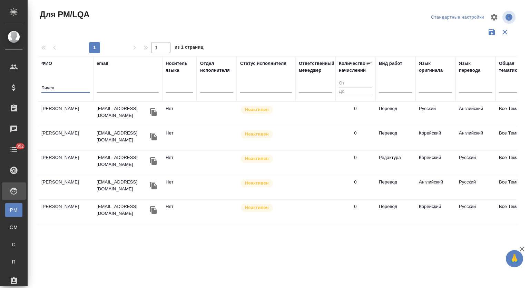
drag, startPoint x: 53, startPoint y: 86, endPoint x: 29, endPoint y: 83, distance: 24.1
click at [29, 83] on div "Для PM/LQA Стандартные настройки 1 1 из 1 страниц ФИО Бичев email Носитель язык…" at bounding box center [279, 154] width 503 height 309
paste input "йрамова"
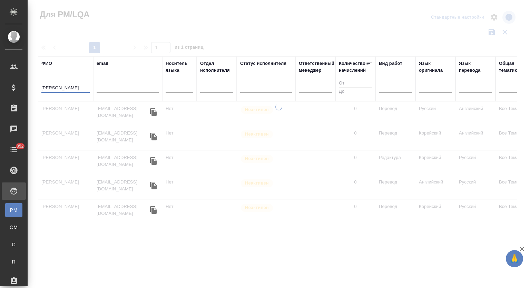
type input "Байрамова"
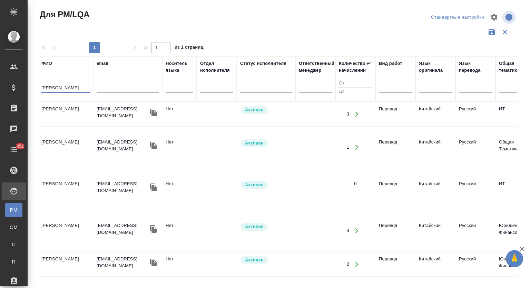
click at [58, 109] on td "Байрамова Анастасия Альбертовна" at bounding box center [65, 114] width 55 height 24
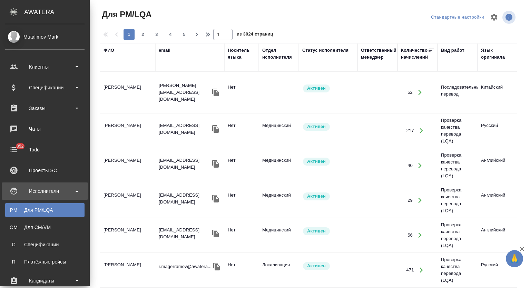
click at [35, 227] on div "Для CM/VM" at bounding box center [45, 227] width 73 height 7
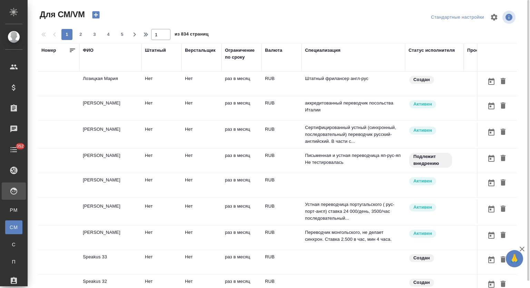
click at [87, 49] on div "ФИО" at bounding box center [88, 50] width 11 height 7
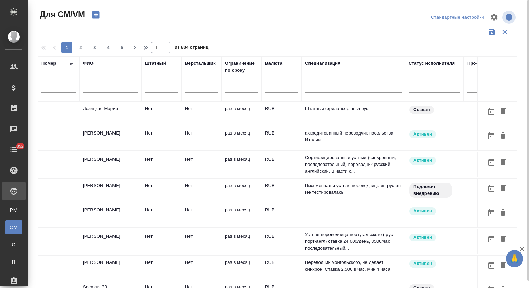
click at [94, 91] on input "text" at bounding box center [110, 88] width 55 height 9
paste input "Молчанов"
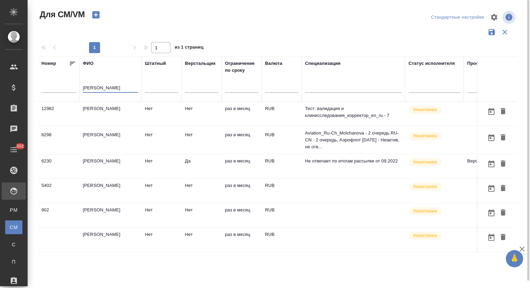
scroll to position [20, 0]
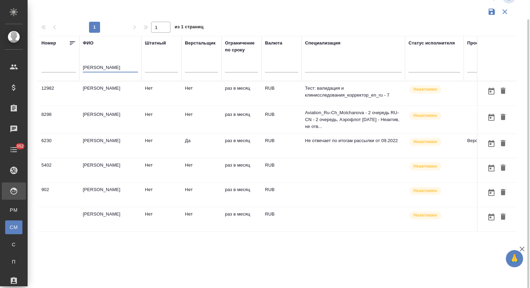
drag, startPoint x: 109, startPoint y: 68, endPoint x: 83, endPoint y: 62, distance: 26.6
click at [72, 65] on tr "Номер ФИО Молчанов Штатный Верстальщик Ограничение по сроку Валюта Специализаци…" at bounding box center [406, 58] width 737 height 45
paste input "нтошкина"
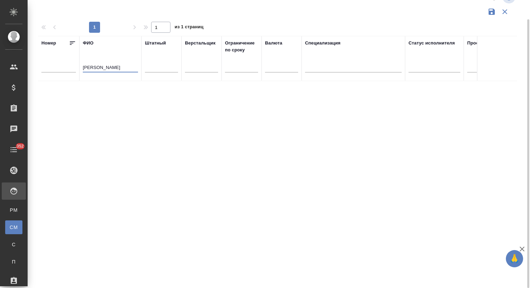
drag, startPoint x: 115, startPoint y: 66, endPoint x: 75, endPoint y: 63, distance: 40.5
click at [75, 63] on tr "Номер ФИО Антошкина Штатный Верстальщик Ограничение по сроку Валюта Специализац…" at bounding box center [406, 58] width 737 height 45
paste input "алецкая"
drag, startPoint x: 105, startPoint y: 65, endPoint x: 73, endPoint y: 66, distance: 31.4
click at [73, 66] on tr "Номер ФИО Галецкая Штатный Верстальщик Ограничение по сроку Валюта Специализаци…" at bounding box center [406, 58] width 737 height 45
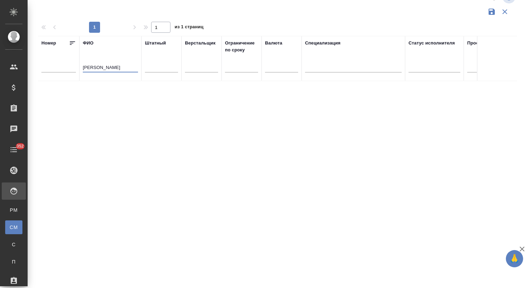
paste input "ичев"
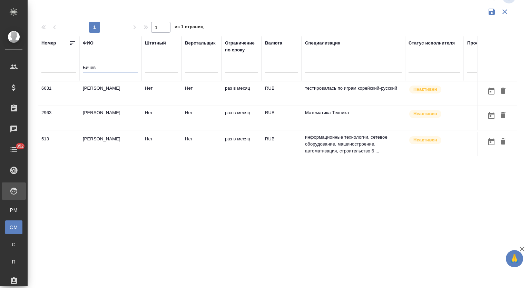
type input "Бичев"
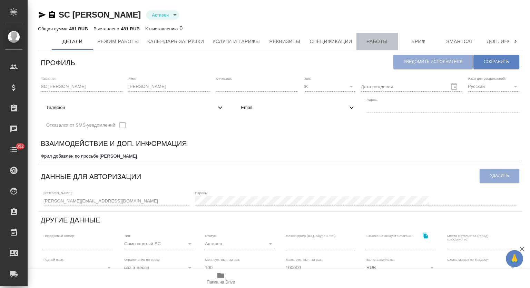
click at [379, 40] on span "Работы" at bounding box center [377, 41] width 33 height 9
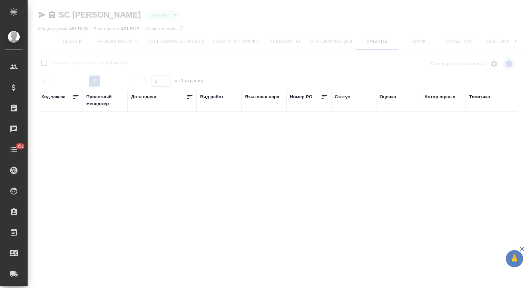
checkbox input "false"
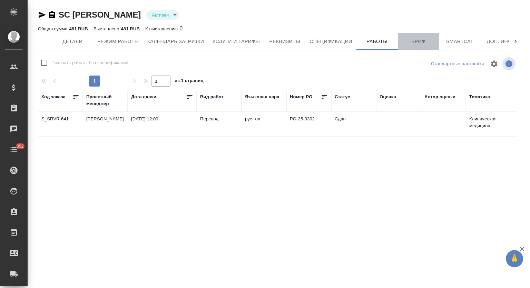
click at [416, 39] on span "Бриф" at bounding box center [418, 41] width 33 height 9
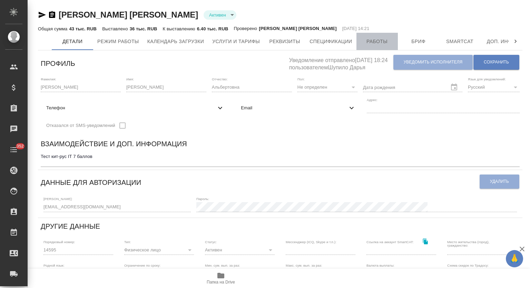
click at [382, 40] on span "Работы" at bounding box center [377, 41] width 33 height 9
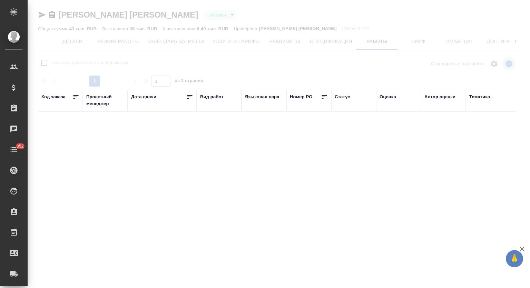
checkbox input "false"
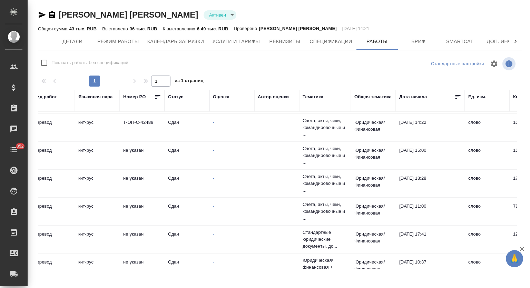
scroll to position [0, 167]
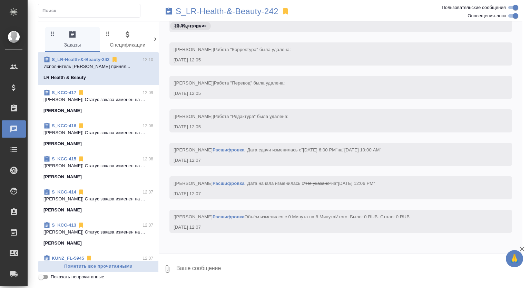
scroll to position [1461, 0]
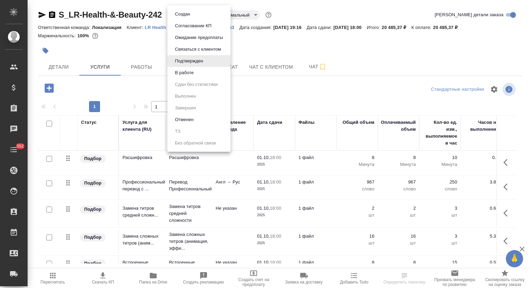
drag, startPoint x: 193, startPoint y: 76, endPoint x: 226, endPoint y: 73, distance: 33.9
click at [193, 75] on button "В работе" at bounding box center [184, 73] width 23 height 8
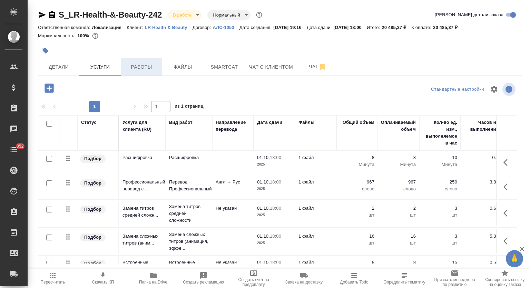
click at [137, 66] on span "Работы" at bounding box center [141, 67] width 33 height 9
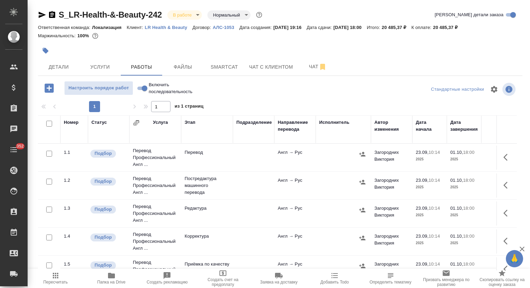
click at [144, 89] on input "Включить последовательность" at bounding box center [144, 88] width 25 height 8
checkbox input "true"
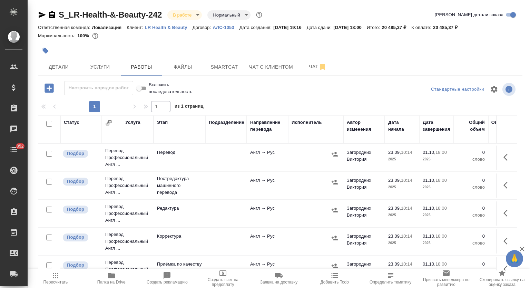
click at [49, 125] on input "checkbox" at bounding box center [49, 124] width 6 height 6
checkbox input "true"
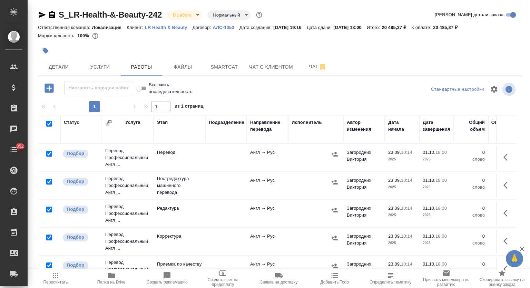
checkbox input "true"
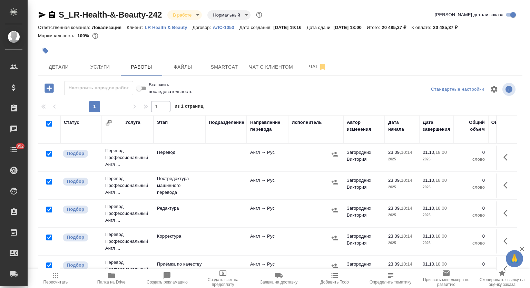
checkbox input "true"
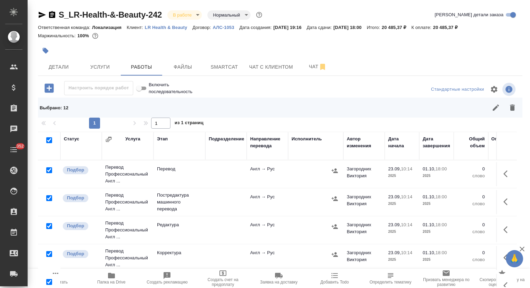
click at [50, 197] on input "checkbox" at bounding box center [49, 198] width 6 height 6
checkbox input "false"
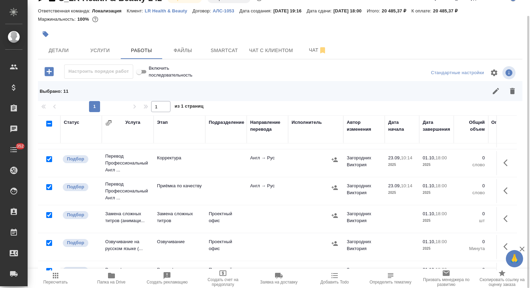
scroll to position [92, 0]
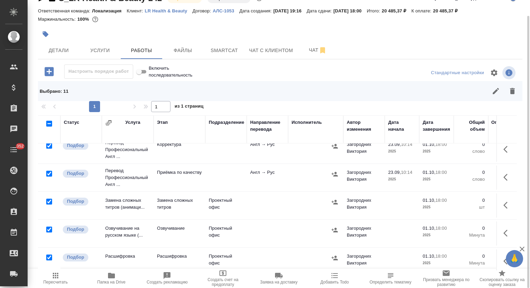
click at [50, 201] on input "checkbox" at bounding box center [49, 202] width 6 height 6
checkbox input "false"
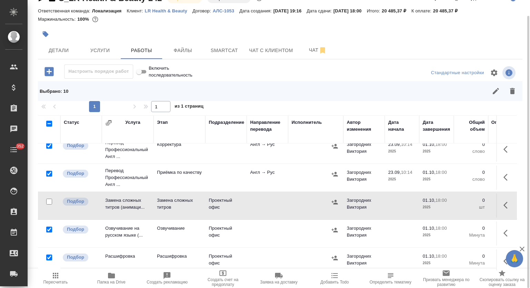
click at [48, 229] on input "checkbox" at bounding box center [49, 230] width 6 height 6
checkbox input "false"
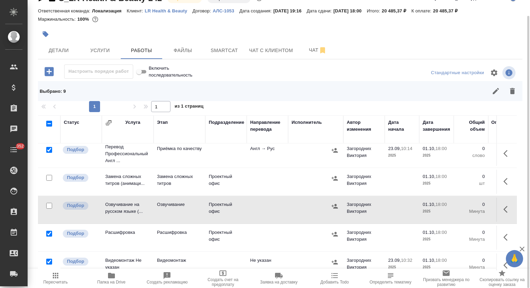
scroll to position [138, 0]
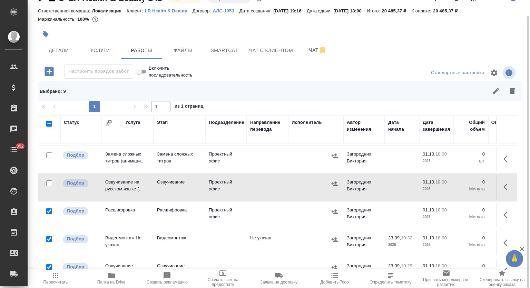
click at [49, 212] on input "checkbox" at bounding box center [49, 212] width 6 height 6
checkbox input "false"
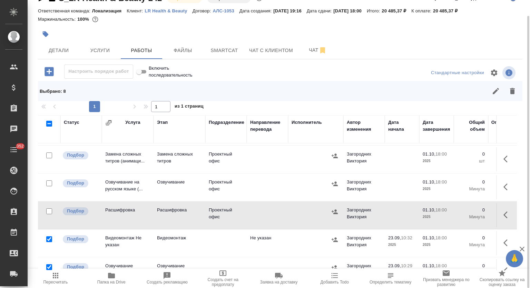
click at [49, 240] on input "checkbox" at bounding box center [49, 239] width 6 height 6
checkbox input "false"
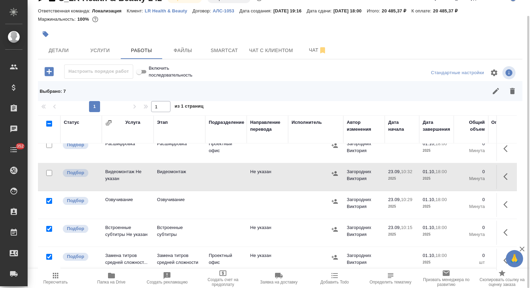
scroll to position [213, 0]
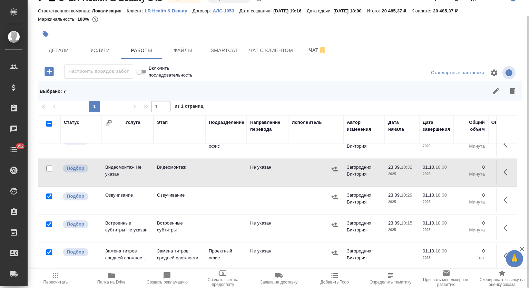
click at [48, 194] on input "checkbox" at bounding box center [49, 197] width 6 height 6
checkbox input "false"
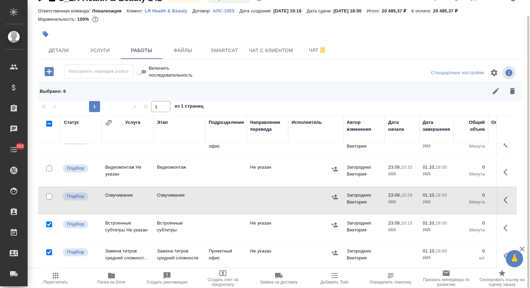
click at [51, 222] on input "checkbox" at bounding box center [49, 225] width 6 height 6
checkbox input "false"
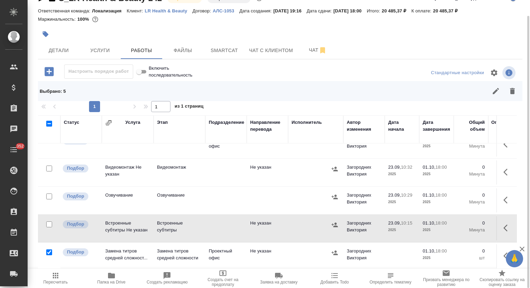
click at [50, 250] on input "checkbox" at bounding box center [49, 253] width 6 height 6
checkbox input "false"
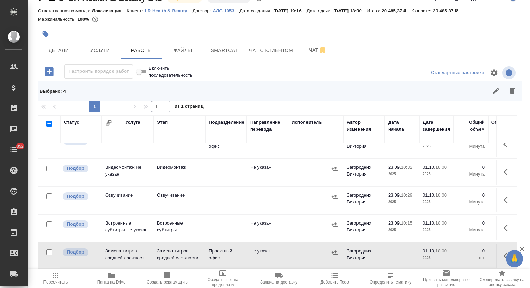
drag, startPoint x: 508, startPoint y: 97, endPoint x: 348, endPoint y: 129, distance: 162.8
click at [508, 97] on button "button" at bounding box center [512, 91] width 17 height 17
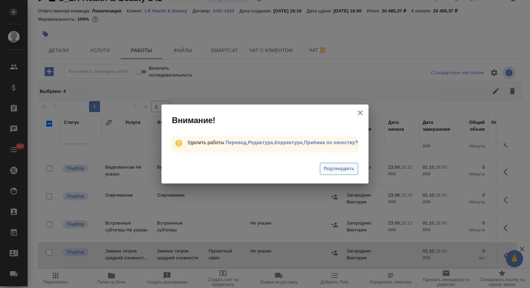
click at [327, 171] on span "Подтвердить" at bounding box center [339, 169] width 31 height 8
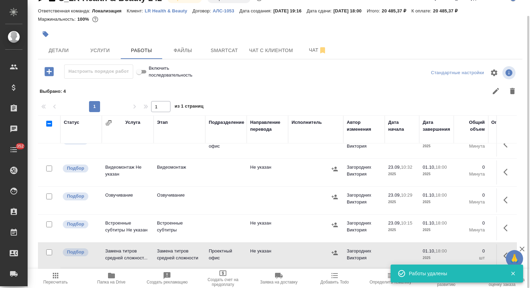
scroll to position [102, 0]
click at [113, 280] on span "Папка на Drive" at bounding box center [111, 282] width 28 height 5
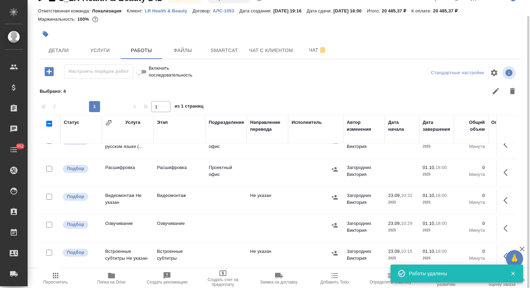
scroll to position [56, 0]
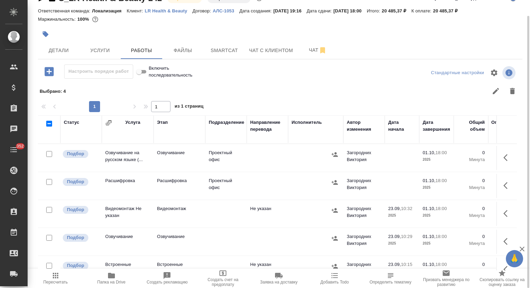
click at [105, 60] on div "S_LR-Health-&-Beauty-242 В работе inProgress Нормальный normal Кратко детали за…" at bounding box center [280, 135] width 492 height 305
click at [102, 50] on span "Услуги" at bounding box center [100, 50] width 33 height 9
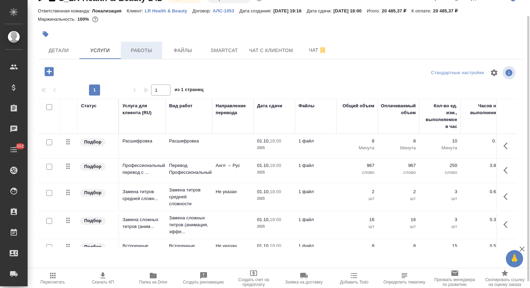
click at [138, 54] on span "Работы" at bounding box center [141, 50] width 33 height 9
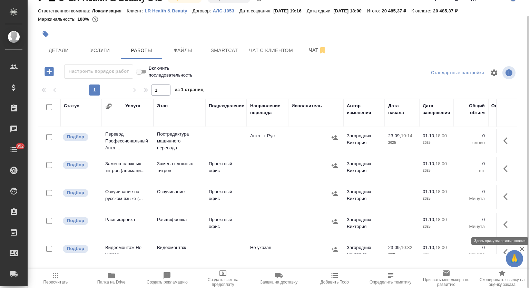
drag, startPoint x: 495, startPoint y: 223, endPoint x: 476, endPoint y: 235, distance: 22.7
click at [500, 224] on button "button" at bounding box center [508, 224] width 17 height 17
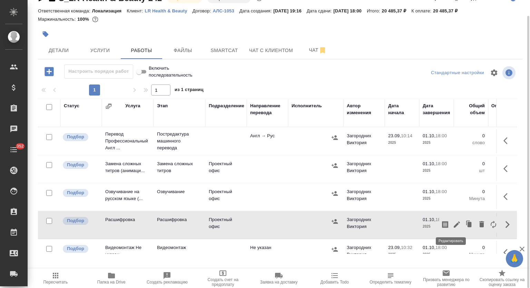
click at [454, 222] on icon "button" at bounding box center [457, 225] width 6 height 6
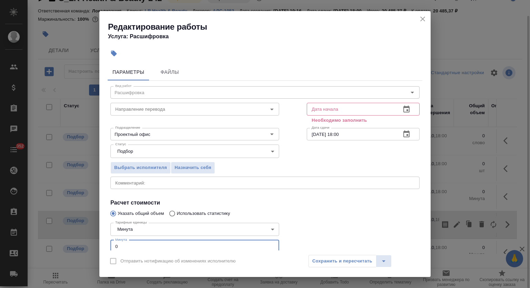
drag, startPoint x: 120, startPoint y: 245, endPoint x: 110, endPoint y: 242, distance: 10.4
click at [111, 243] on input "0" at bounding box center [194, 246] width 169 height 12
type input "9"
type input "8"
click at [403, 104] on button "button" at bounding box center [406, 109] width 17 height 17
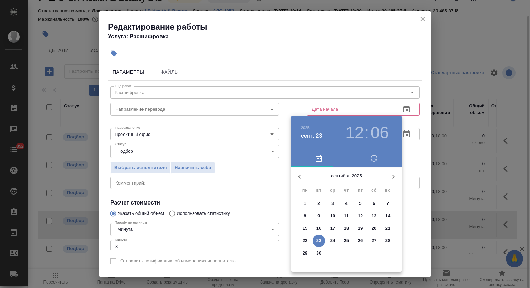
click at [320, 241] on p "23" at bounding box center [319, 241] width 5 height 7
type input "23.09.2025 12:06"
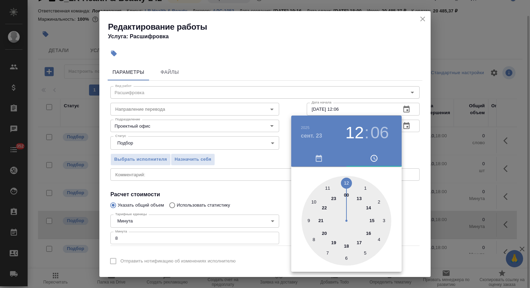
click at [353, 42] on div at bounding box center [265, 144] width 530 height 288
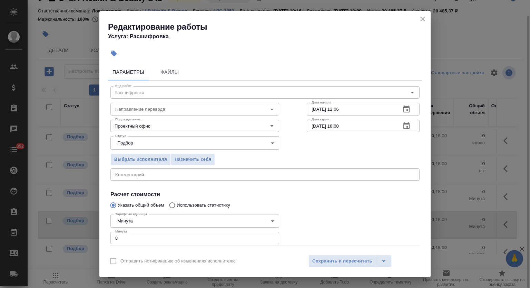
click at [404, 129] on icon "button" at bounding box center [407, 125] width 6 height 7
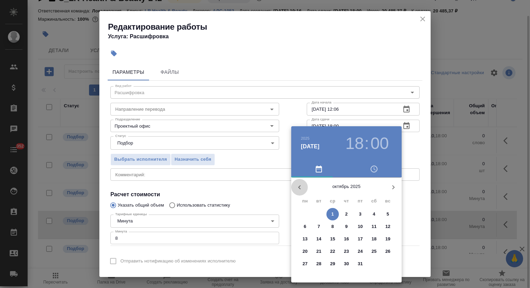
click at [300, 187] on icon "button" at bounding box center [300, 187] width 8 height 8
click at [334, 252] on p "24" at bounding box center [332, 251] width 5 height 7
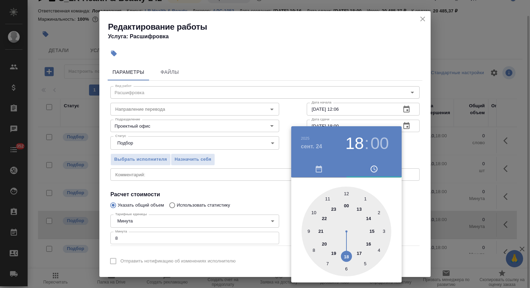
click at [327, 199] on div at bounding box center [347, 232] width 90 height 90
click at [362, 97] on div at bounding box center [265, 144] width 530 height 288
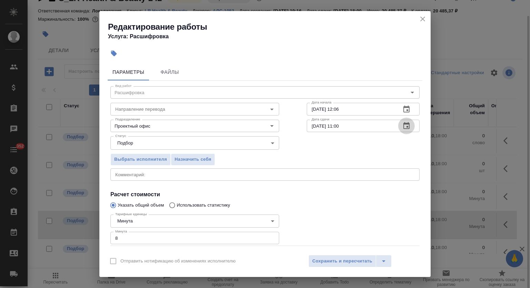
click at [403, 126] on icon "button" at bounding box center [407, 126] width 8 height 8
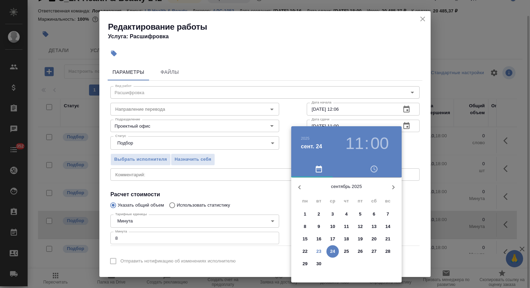
click at [333, 251] on p "24" at bounding box center [332, 251] width 5 height 7
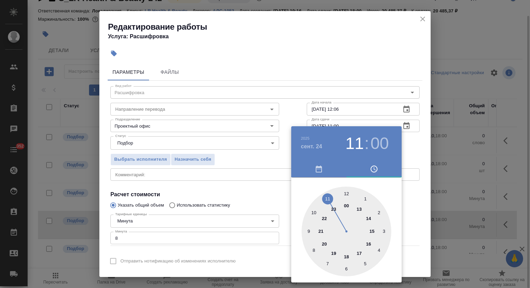
click at [316, 211] on div at bounding box center [347, 232] width 90 height 90
type input "24.09.2025 10:00"
click at [370, 91] on div at bounding box center [265, 144] width 530 height 288
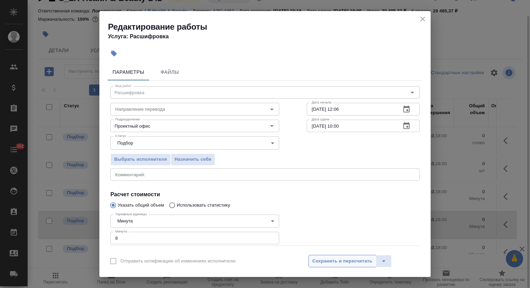
click at [344, 255] on button "Сохранить и пересчитать" at bounding box center [343, 261] width 68 height 12
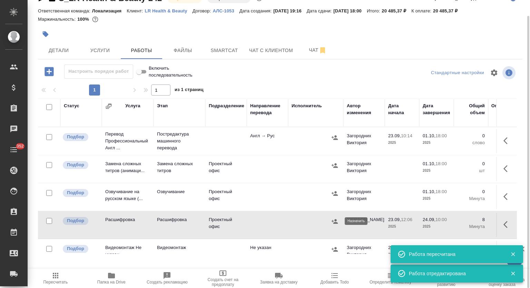
click at [335, 221] on icon "button" at bounding box center [335, 221] width 6 height 4
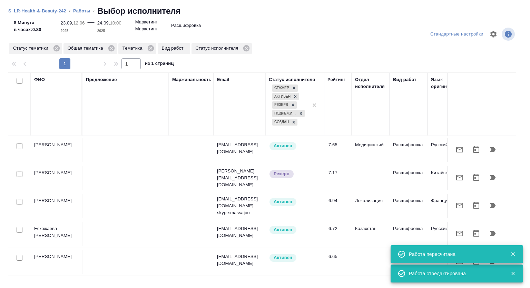
scroll to position [4, 0]
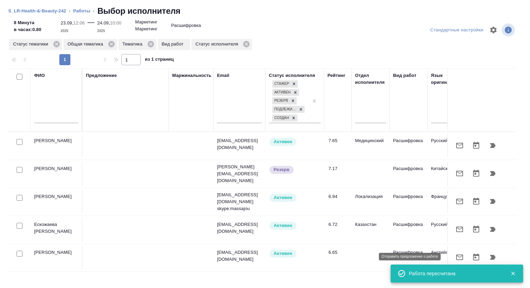
click at [456, 255] on icon "button" at bounding box center [459, 258] width 7 height 6
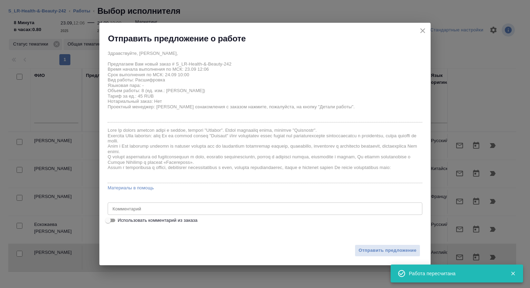
click at [155, 210] on textarea at bounding box center [265, 208] width 305 height 5
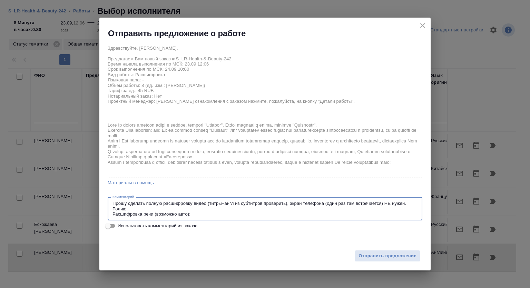
click at [134, 207] on textarea "Прошу сделать полную расшифровку видео (титры+англ из субтитров проверить), экр…" at bounding box center [265, 209] width 305 height 16
paste textarea "https://drive.awatera.com/s/AHir2txWycD8M75"
click at [207, 213] on textarea "Прошу сделать полную расшифровку видео (титры+англ из субтитров проверить), экр…" at bounding box center [265, 209] width 305 height 16
paste textarea "https://drive.awatera.com/s/qjkAw2pGxDBdXqT"
drag, startPoint x: 263, startPoint y: 203, endPoint x: 286, endPoint y: 203, distance: 22.5
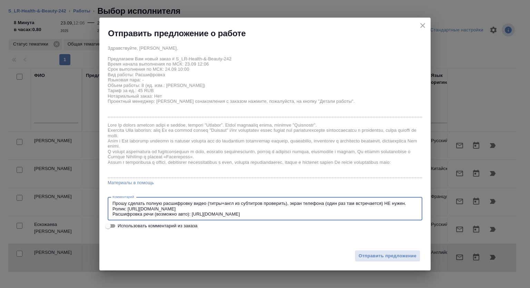
click at [286, 203] on textarea "Прошу сделать полную расшифровку видео (титры+англ из субтитров проверить), экр…" at bounding box center [265, 209] width 305 height 16
click at [265, 204] on textarea "Прошу сделать полную расшифровку видео (титры+англ из субтитров), экран телефон…" at bounding box center [265, 209] width 305 height 16
type textarea "Прошу сделать полную расшифровку видео (титры+англ из субтитров). Экран телефон…"
click at [371, 258] on span "Отправить предложение" at bounding box center [388, 256] width 58 height 8
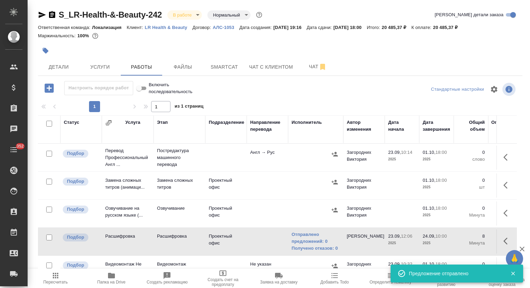
scroll to position [0, 0]
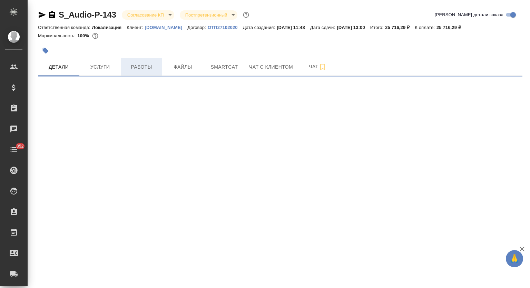
select select "RU"
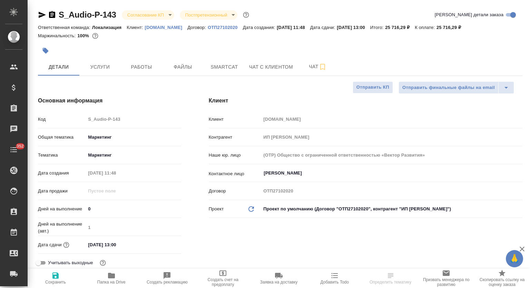
type textarea "x"
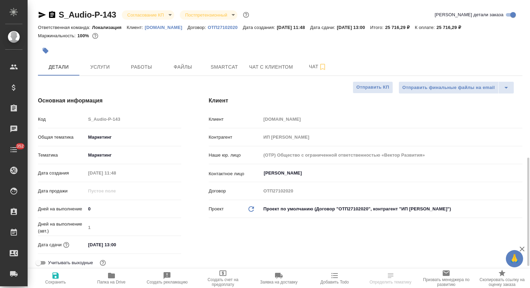
type textarea "x"
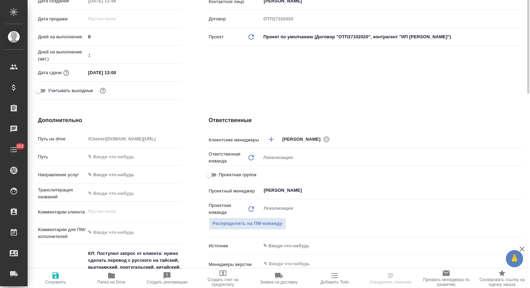
type textarea "x"
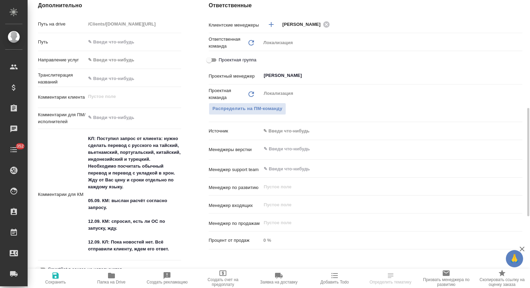
scroll to position [345, 0]
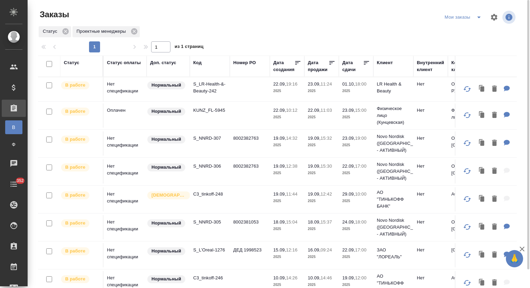
click at [479, 17] on icon "split button" at bounding box center [478, 18] width 3 height 2
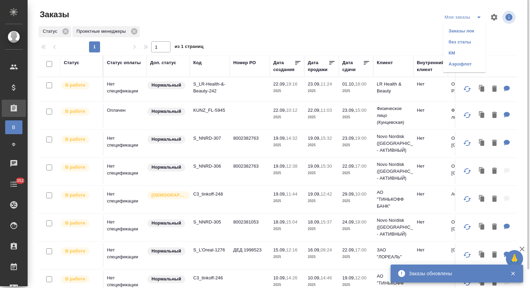
click at [468, 31] on li "Заказы лок" at bounding box center [464, 31] width 43 height 11
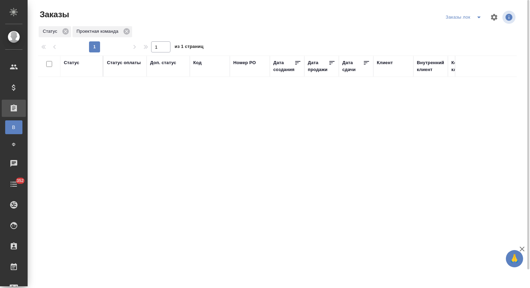
click at [478, 16] on icon "split button" at bounding box center [479, 17] width 8 height 8
click at [464, 26] on li "Мои заказы" at bounding box center [465, 31] width 42 height 11
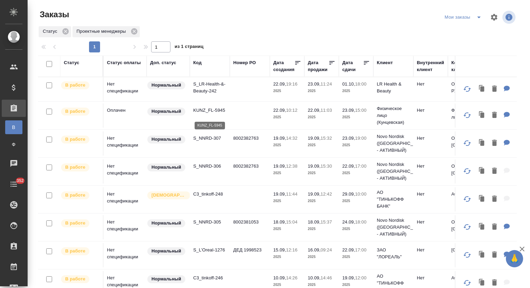
click at [209, 112] on p "KUNZ_FL-5945" at bounding box center [209, 110] width 33 height 7
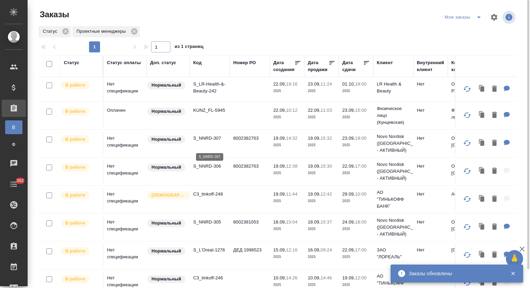
click at [214, 142] on p "S_NNRD-307" at bounding box center [209, 138] width 33 height 7
click at [210, 170] on p "S_NNRD-306" at bounding box center [209, 166] width 33 height 7
click at [214, 170] on p "S_NNRD-306" at bounding box center [209, 166] width 33 height 7
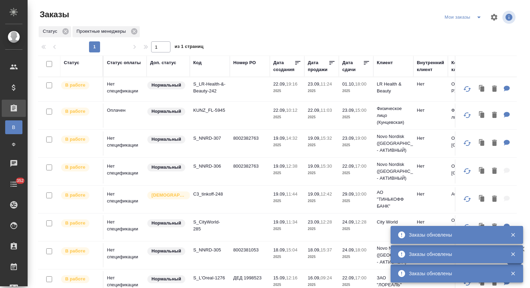
click at [475, 15] on icon "split button" at bounding box center [479, 17] width 8 height 8
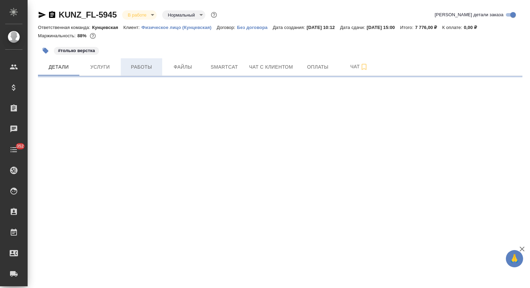
click at [151, 63] on span "Работы" at bounding box center [141, 67] width 33 height 9
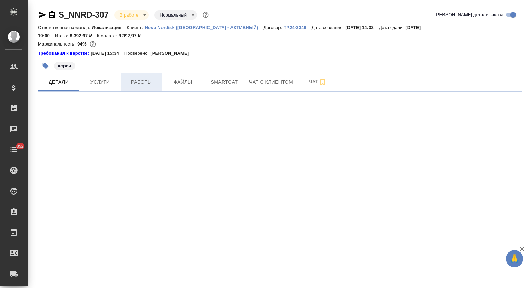
select select "RU"
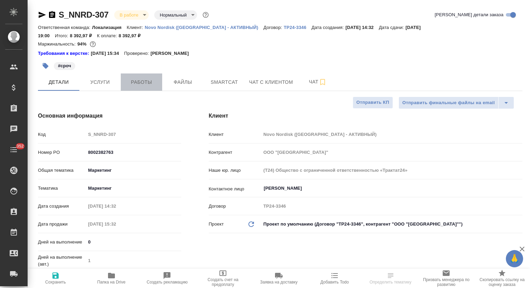
click at [151, 78] on span "Работы" at bounding box center [141, 82] width 33 height 9
type textarea "x"
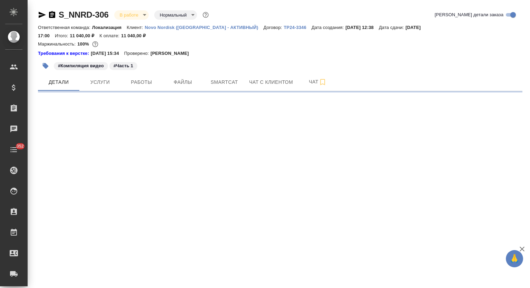
click at [144, 78] on button "Работы" at bounding box center [141, 82] width 41 height 17
select select "RU"
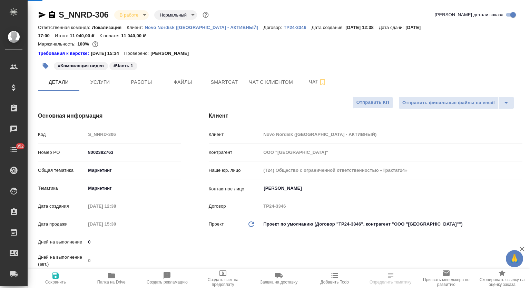
type textarea "x"
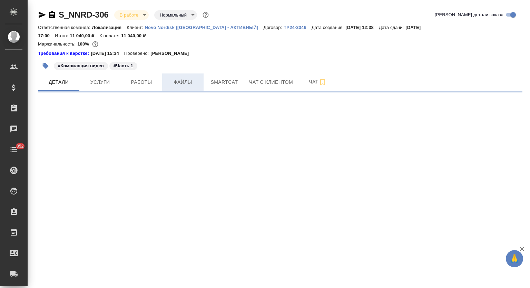
click at [132, 62] on div "#Компиляция видео #Часть 1" at bounding box center [199, 65] width 323 height 15
select select "RU"
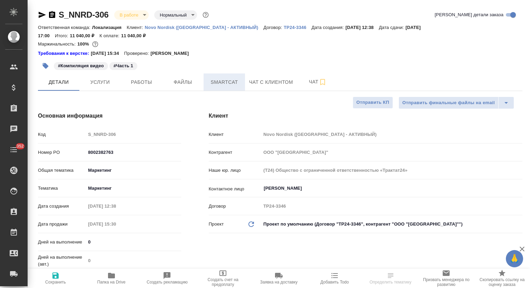
type textarea "x"
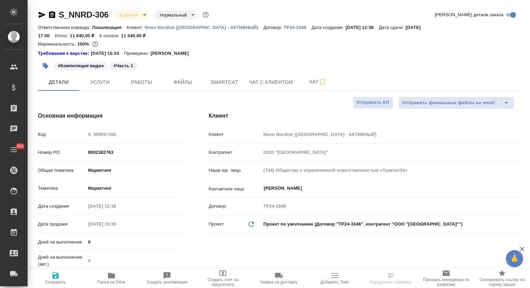
type textarea "x"
click at [139, 79] on button "Работы" at bounding box center [141, 82] width 41 height 17
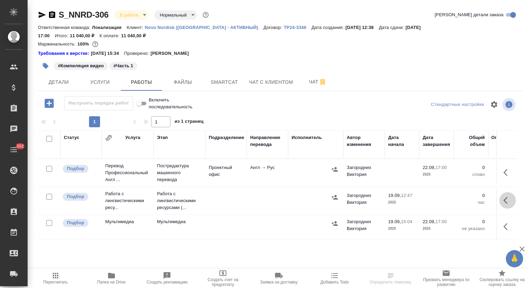
click at [506, 197] on icon "button" at bounding box center [506, 200] width 4 height 7
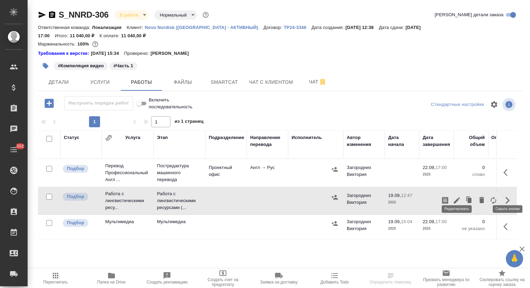
click at [460, 196] on icon "button" at bounding box center [457, 200] width 8 height 8
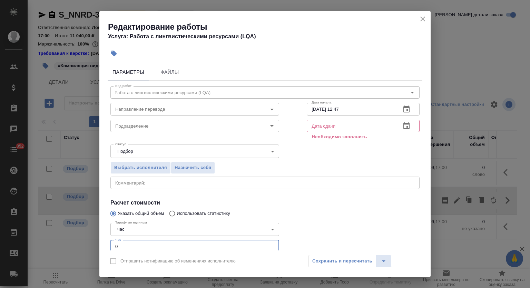
drag, startPoint x: 124, startPoint y: 243, endPoint x: 108, endPoint y: 242, distance: 15.3
click at [108, 242] on div "Тарифные единицы час 5a8b1489cc6b4906c91bfd93 Тарифные единицы Час 0 Час" at bounding box center [195, 237] width 196 height 62
type input "2"
click at [404, 128] on icon "button" at bounding box center [407, 125] width 6 height 7
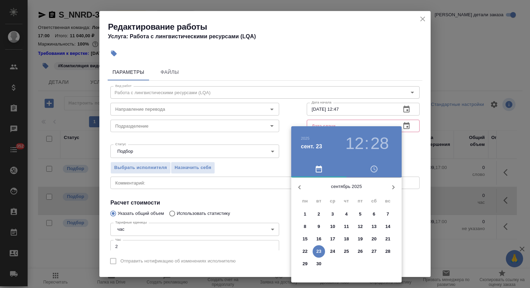
click at [360, 238] on p "19" at bounding box center [360, 239] width 5 height 7
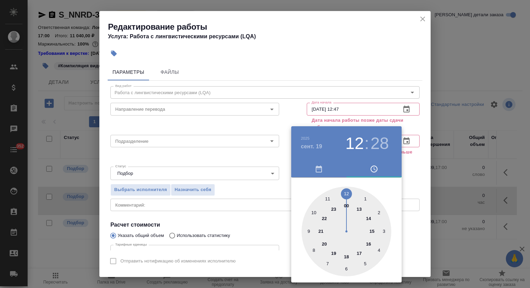
drag, startPoint x: 347, startPoint y: 255, endPoint x: 348, endPoint y: 203, distance: 51.5
click at [347, 254] on div at bounding box center [347, 232] width 90 height 90
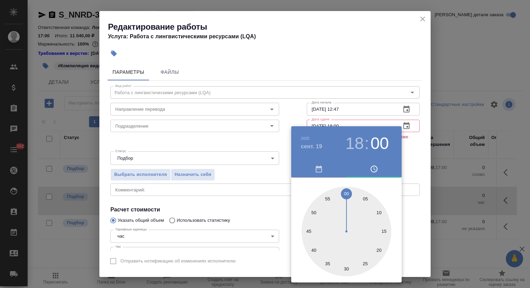
click at [347, 195] on div at bounding box center [347, 232] width 90 height 90
click at [362, 67] on div at bounding box center [265, 144] width 530 height 288
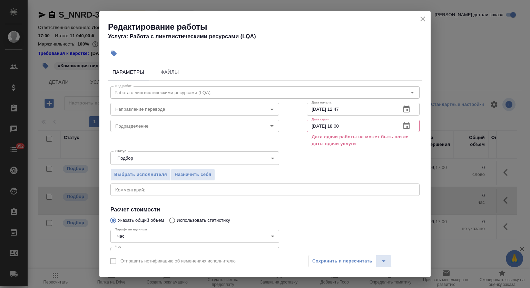
click at [403, 129] on icon "button" at bounding box center [407, 126] width 8 height 8
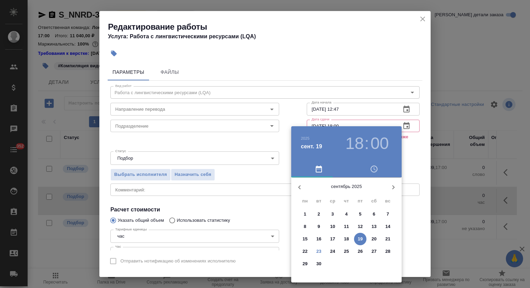
click at [359, 240] on p "19" at bounding box center [360, 239] width 5 height 7
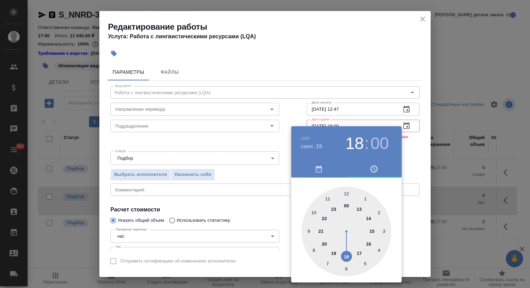
drag, startPoint x: 360, startPoint y: 252, endPoint x: 351, endPoint y: 213, distance: 40.8
click at [358, 252] on div at bounding box center [347, 232] width 90 height 90
type input "19.09.2025 17:00"
click at [368, 61] on div at bounding box center [265, 144] width 530 height 288
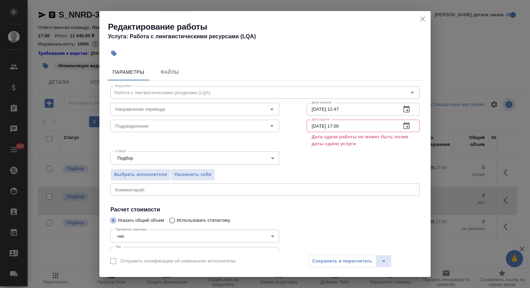
click at [417, 13] on div "Редактирование работы Услуга: Работа с лингвистическими ресурсами (LQA)" at bounding box center [264, 28] width 331 height 35
click at [420, 18] on icon "close" at bounding box center [423, 19] width 8 height 8
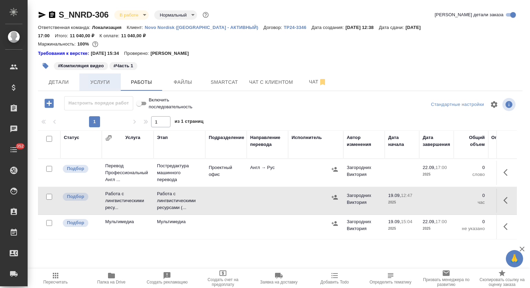
click at [106, 78] on span "Услуги" at bounding box center [100, 82] width 33 height 9
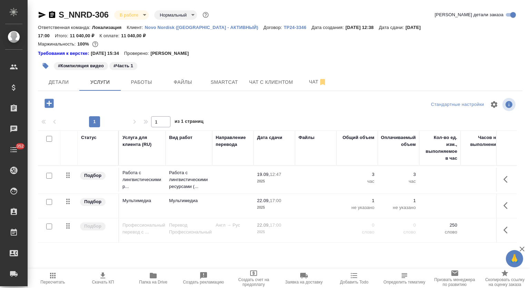
click at [512, 175] on icon "button" at bounding box center [508, 179] width 8 height 8
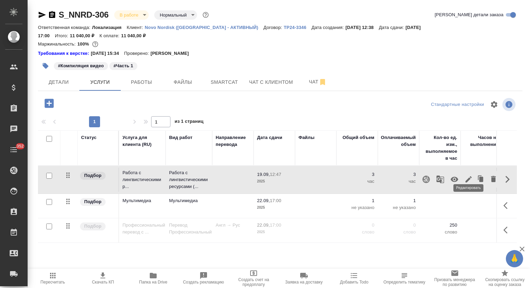
click at [469, 175] on icon "button" at bounding box center [469, 179] width 8 height 8
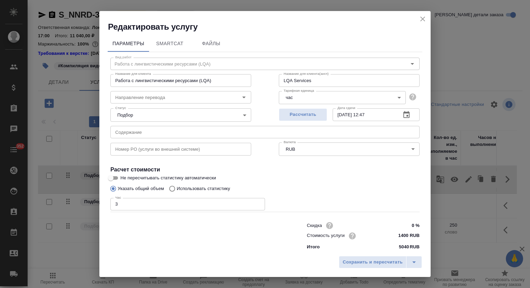
click at [403, 113] on icon "button" at bounding box center [407, 115] width 8 height 8
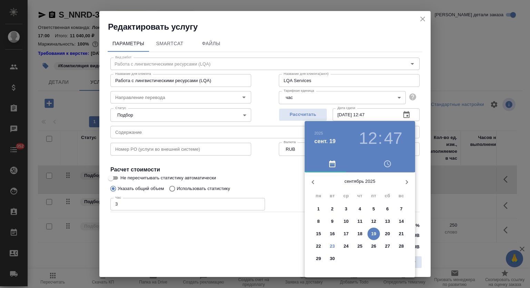
click at [374, 232] on p "19" at bounding box center [373, 234] width 5 height 7
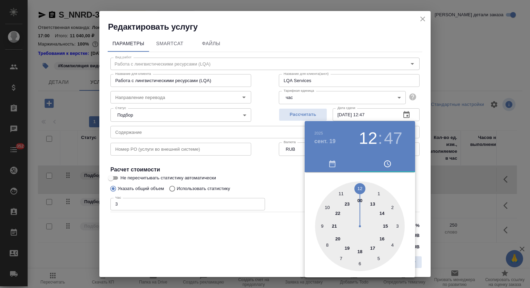
click at [373, 249] on div at bounding box center [360, 227] width 90 height 90
click at [359, 182] on div at bounding box center [360, 227] width 90 height 90
type input "19.09.2025 17:00"
click at [377, 60] on div at bounding box center [265, 144] width 530 height 288
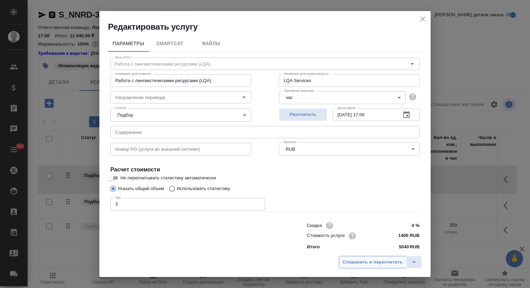
click at [360, 265] on span "Сохранить и пересчитать" at bounding box center [373, 263] width 60 height 8
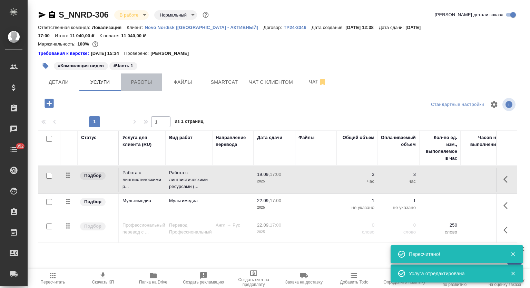
drag, startPoint x: 143, startPoint y: 78, endPoint x: 320, endPoint y: 185, distance: 206.6
click at [146, 80] on button "Работы" at bounding box center [141, 82] width 41 height 17
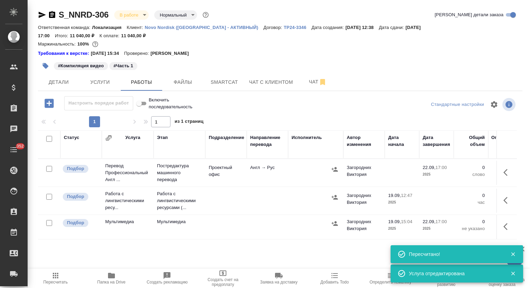
drag, startPoint x: 505, startPoint y: 192, endPoint x: 487, endPoint y: 203, distance: 20.5
click at [505, 197] on icon "button" at bounding box center [506, 200] width 4 height 7
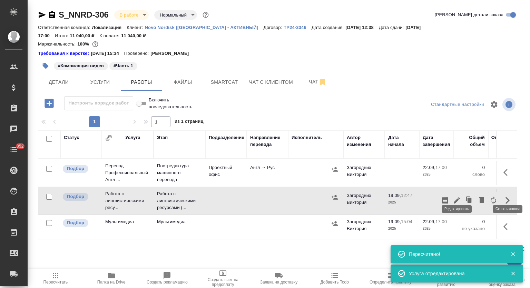
click at [457, 196] on icon "button" at bounding box center [457, 200] width 8 height 8
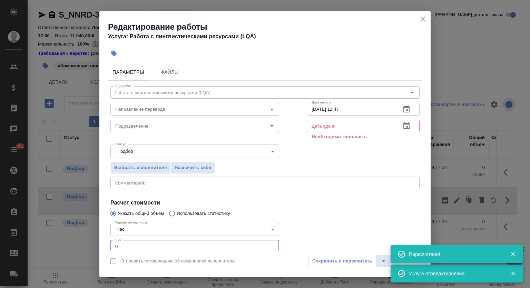
drag, startPoint x: 112, startPoint y: 243, endPoint x: 104, endPoint y: 239, distance: 8.7
click at [105, 240] on div "Параметры Файлы Вид работ Работа с лингвистическими ресурсами (LQA) Вид работ Н…" at bounding box center [264, 156] width 331 height 190
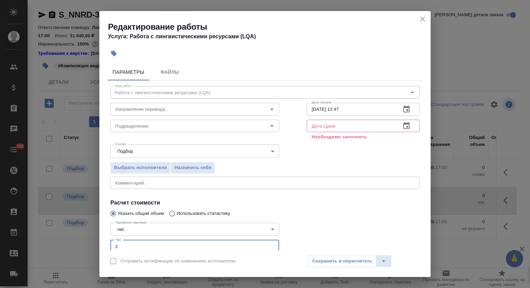
type input "2"
click at [401, 121] on button "button" at bounding box center [406, 126] width 17 height 17
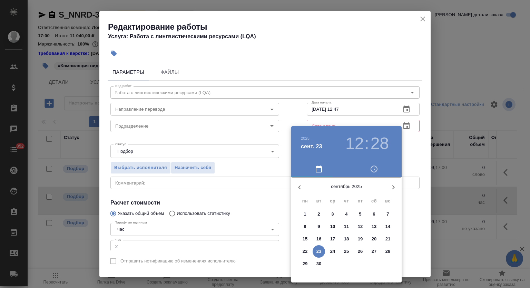
click at [359, 240] on p "19" at bounding box center [360, 239] width 5 height 7
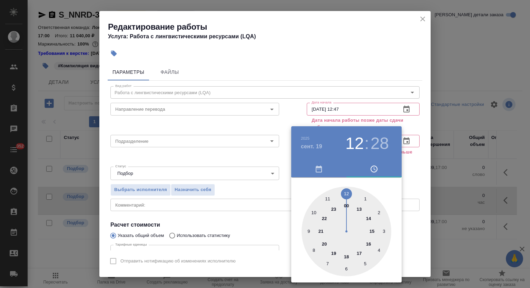
drag, startPoint x: 359, startPoint y: 250, endPoint x: 359, endPoint y: 245, distance: 4.5
click at [359, 250] on div at bounding box center [347, 232] width 90 height 90
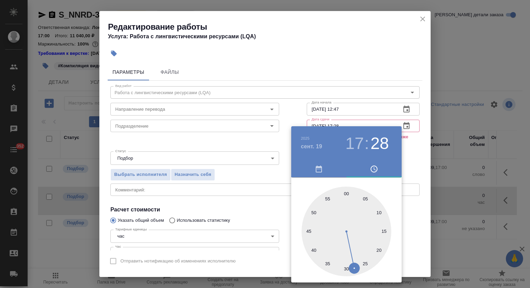
click at [346, 194] on div at bounding box center [347, 232] width 90 height 90
type input "19.09.2025 17:00"
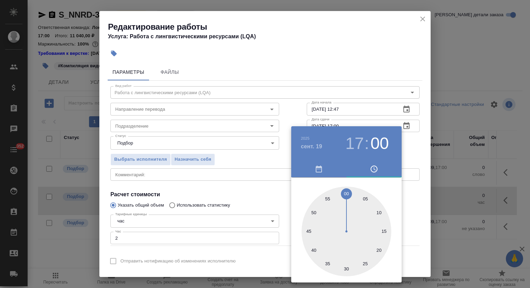
click at [347, 50] on div at bounding box center [265, 144] width 530 height 288
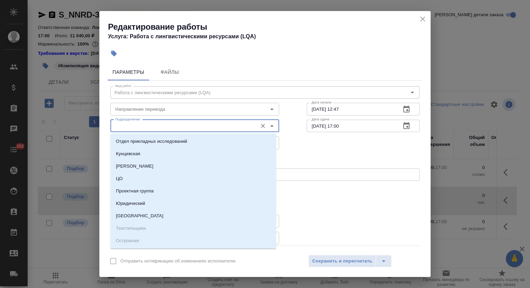
click at [133, 128] on input "Подразделение" at bounding box center [184, 126] width 142 height 8
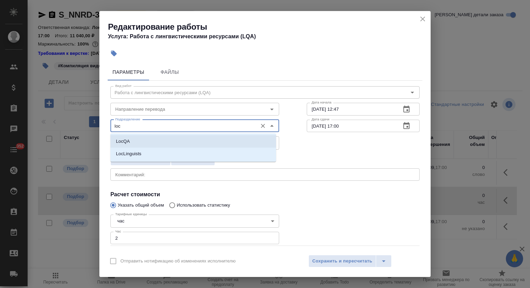
click at [141, 139] on li "LocQA" at bounding box center [193, 141] width 166 height 12
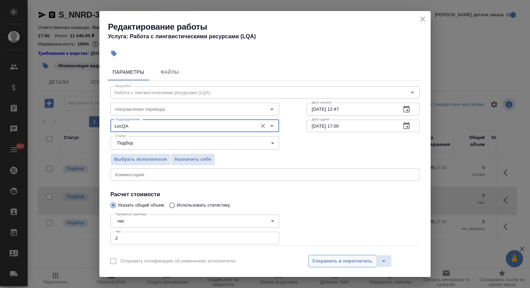
type input "LocQA"
click at [326, 263] on span "Сохранить и пересчитать" at bounding box center [342, 262] width 60 height 8
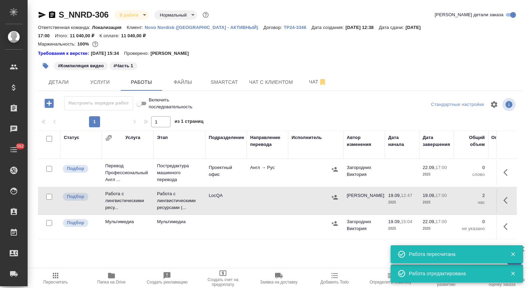
click at [334, 195] on icon "button" at bounding box center [335, 197] width 6 height 4
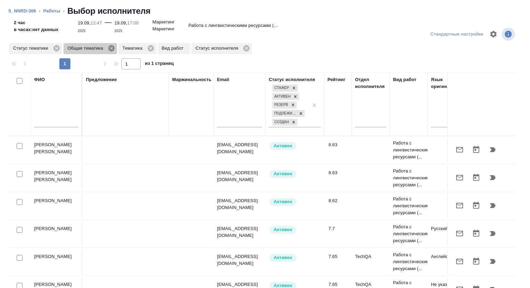
click at [113, 49] on icon at bounding box center [111, 48] width 6 height 6
click at [94, 48] on icon at bounding box center [96, 48] width 6 height 6
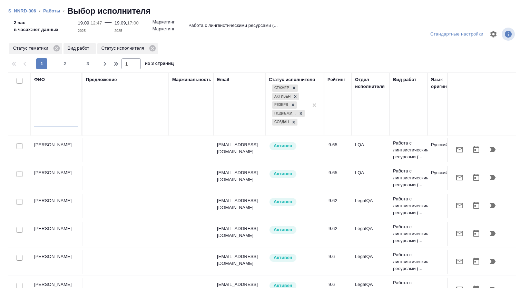
click at [54, 121] on input "text" at bounding box center [56, 123] width 44 height 9
type input "h"
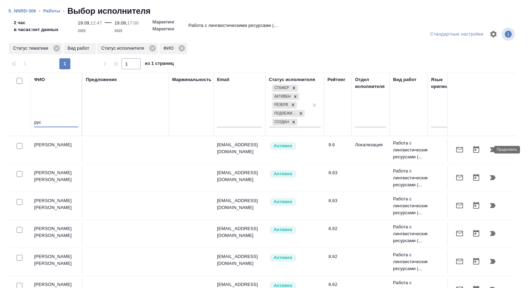
type input "рус"
click at [489, 150] on icon "button" at bounding box center [493, 150] width 8 height 8
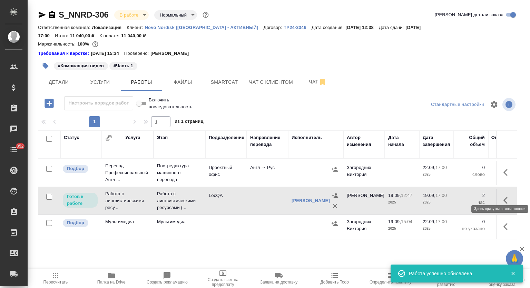
click at [508, 196] on icon "button" at bounding box center [508, 200] width 8 height 8
click at [458, 197] on icon "button" at bounding box center [457, 200] width 6 height 6
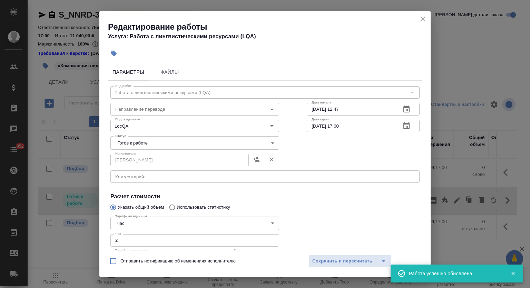
click at [173, 135] on div "Статус Готов к работе readyForWork Статус" at bounding box center [195, 142] width 196 height 45
click at [166, 143] on body "🙏 .cls-1 fill:#fff; AWATERA Mutalimov Mark Клиенты Спецификации Заказы 0 Чаты 3…" at bounding box center [265, 144] width 530 height 288
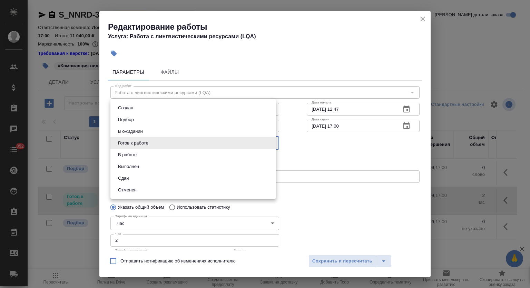
click at [140, 180] on li "Сдан" at bounding box center [193, 179] width 166 height 12
type input "closed"
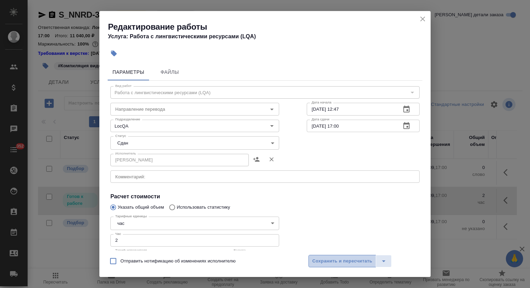
click at [334, 259] on span "Сохранить и пересчитать" at bounding box center [342, 262] width 60 height 8
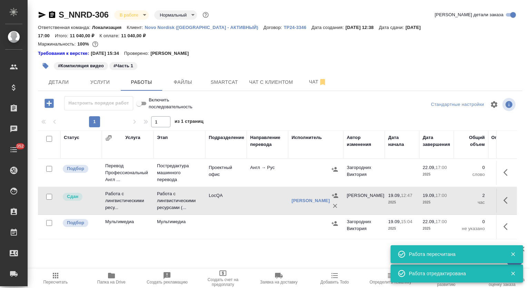
click at [58, 274] on icon "button" at bounding box center [55, 276] width 8 height 8
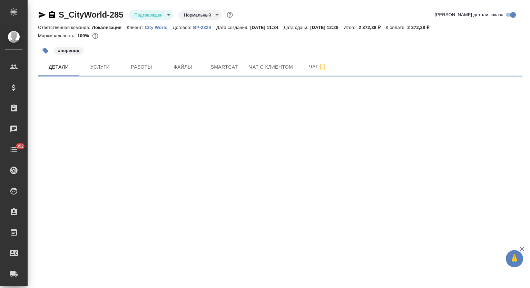
select select "RU"
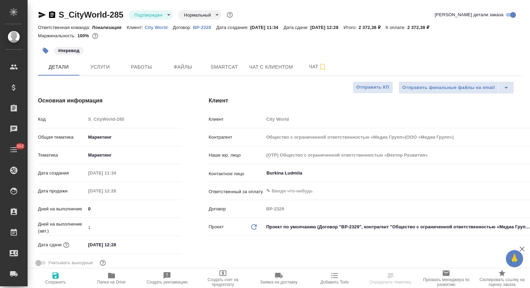
type textarea "x"
type input "Общество с ограниченной ответственностью «Медиа Групп»(ООО «Медиа Групп»)"
type textarea "x"
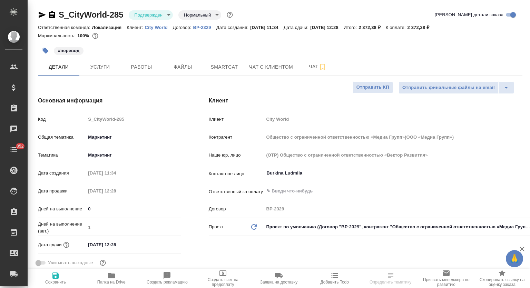
type textarea "x"
type input "Общество с ограниченной ответственностью «Медиа Групп»(ООО «Медиа Групп»)"
type textarea "x"
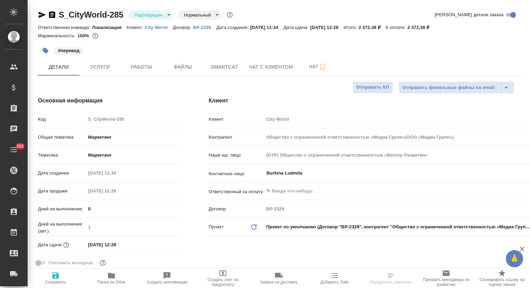
type textarea "x"
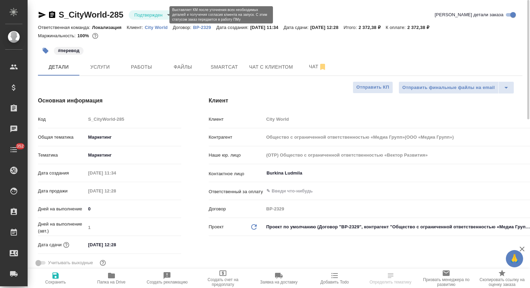
click at [160, 13] on body "🙏 .cls-1 fill:#fff; AWATERA Mutalimov [PERSON_NAME] Спецификации Заказы 0 Чаты …" at bounding box center [265, 144] width 530 height 288
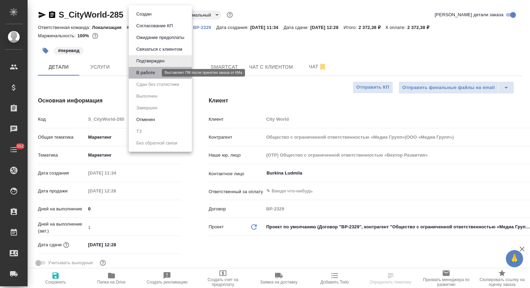
click at [152, 75] on button "В работе" at bounding box center [145, 73] width 23 height 8
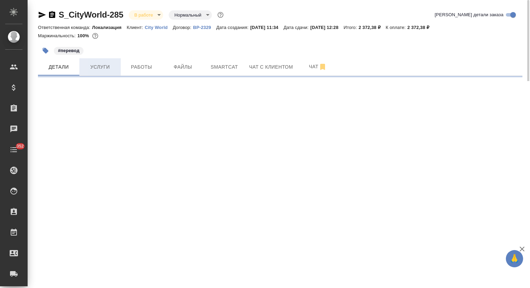
select select "RU"
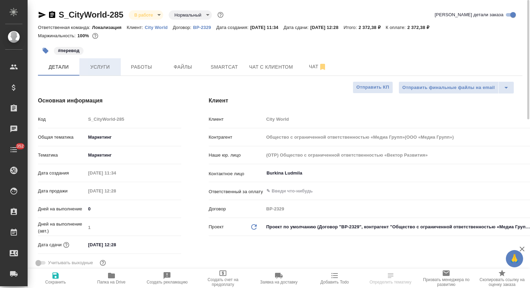
type textarea "x"
drag, startPoint x: 100, startPoint y: 67, endPoint x: 112, endPoint y: 70, distance: 12.1
click at [105, 69] on span "Услуги" at bounding box center [100, 67] width 33 height 9
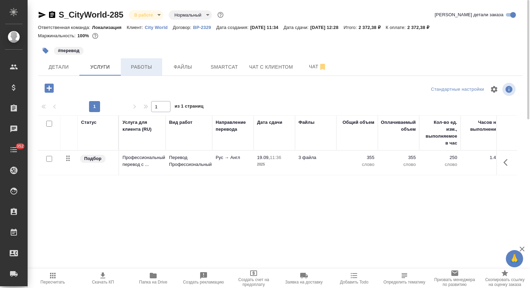
click at [141, 68] on span "Работы" at bounding box center [141, 67] width 33 height 9
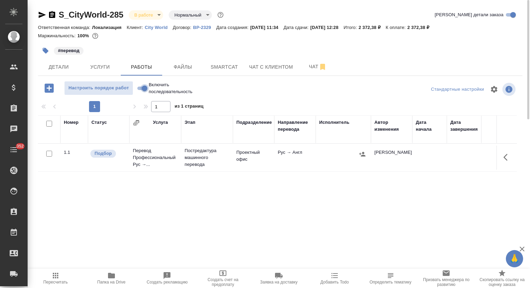
click at [143, 87] on input "Включить последовательность" at bounding box center [144, 88] width 25 height 8
checkbox input "true"
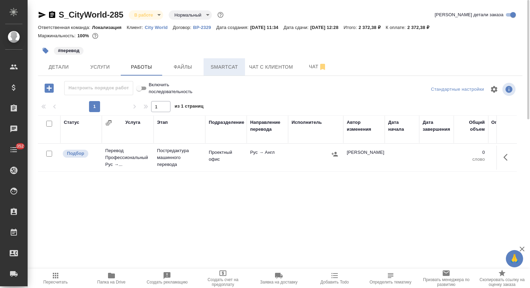
click at [217, 65] on span "Smartcat" at bounding box center [224, 67] width 33 height 9
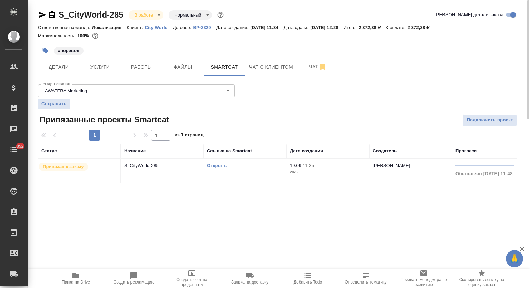
click at [220, 168] on div "Открыть" at bounding box center [245, 165] width 76 height 7
click at [214, 167] on link "Открыть" at bounding box center [217, 165] width 20 height 5
click at [152, 75] on button "Работы" at bounding box center [141, 66] width 41 height 17
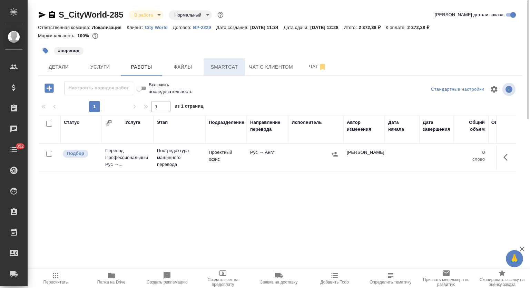
click at [233, 71] on span "Smartcat" at bounding box center [224, 67] width 33 height 9
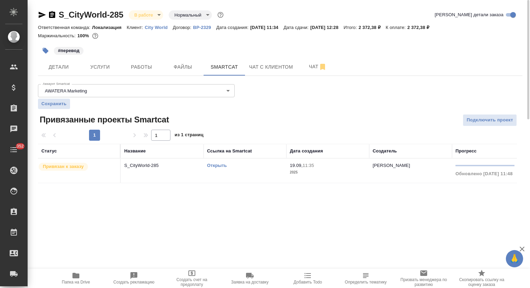
click at [171, 171] on td "S_CityWorld-285" at bounding box center [162, 171] width 83 height 24
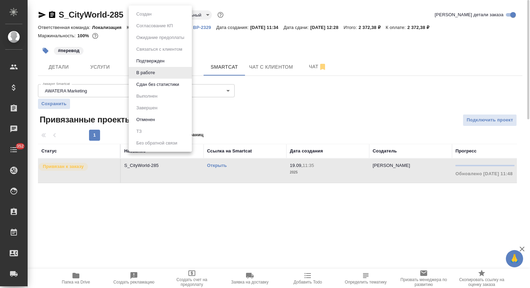
click at [153, 13] on body "🙏 .cls-1 fill:#fff; AWATERA Mutalimov [PERSON_NAME] Спецификации Заказы 0 Чаты …" at bounding box center [265, 144] width 530 height 288
click at [158, 62] on button "Подтвержден" at bounding box center [150, 61] width 32 height 8
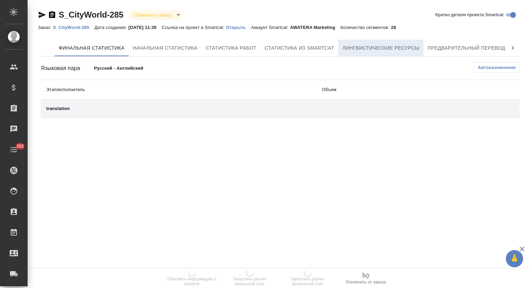
click at [380, 46] on span "Лингвистические ресурсы" at bounding box center [380, 48] width 77 height 9
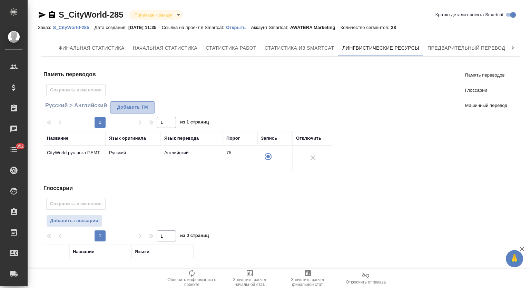
click at [140, 110] on span "Добавить TM" at bounding box center [132, 108] width 37 height 8
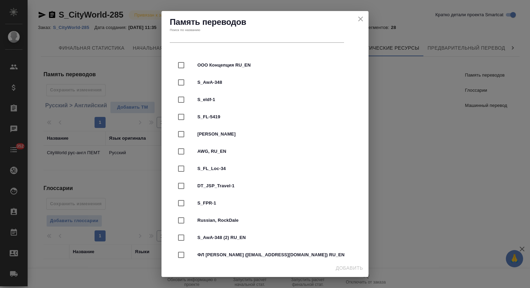
click at [213, 40] on input "text" at bounding box center [257, 38] width 174 height 10
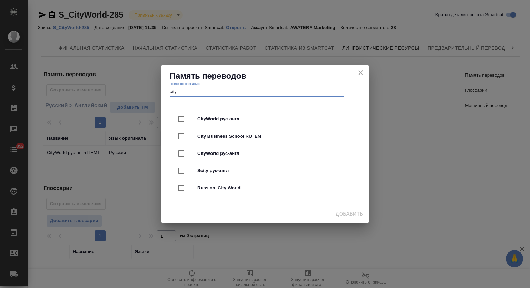
type input "city"
click at [237, 109] on ul "CityWorld рус-англ_ City Business School RU_EN CityWorld рус-англ Scity рус-анг…" at bounding box center [265, 154] width 185 height 92
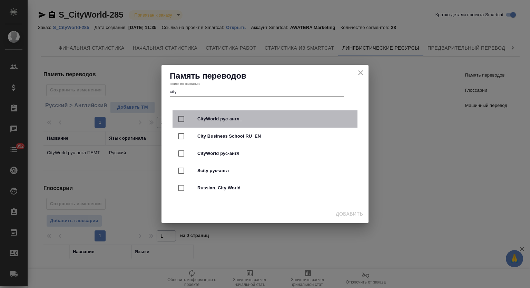
click at [236, 113] on div "CityWorld рус-англ_" at bounding box center [265, 118] width 185 height 17
checkbox input "true"
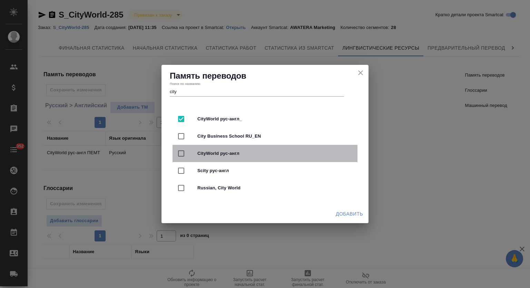
click at [232, 149] on div "CityWorld рус-англ" at bounding box center [265, 153] width 185 height 17
checkbox input "true"
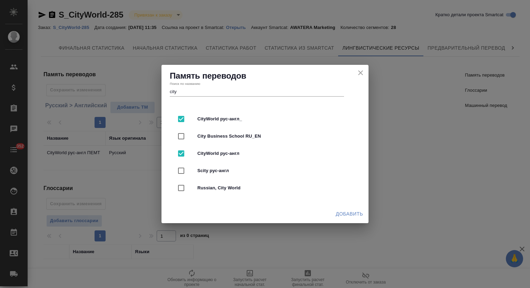
click at [235, 189] on span "Russian, City World" at bounding box center [274, 188] width 155 height 7
checkbox input "true"
click at [350, 212] on span "Добавить" at bounding box center [349, 214] width 27 height 9
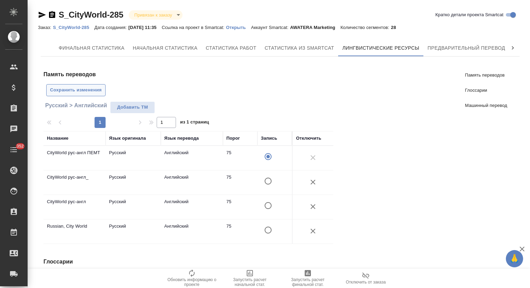
click at [57, 85] on button "Сохранить изменения" at bounding box center [75, 90] width 59 height 12
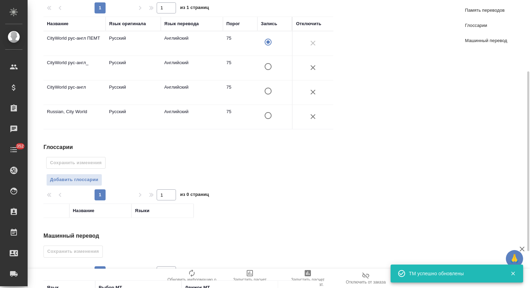
scroll to position [173, 0]
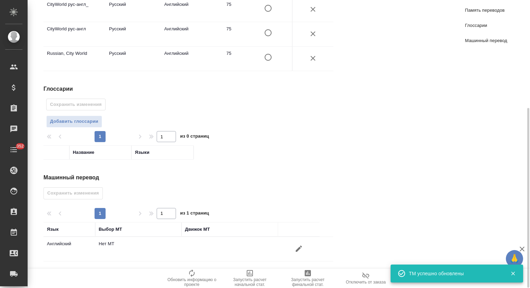
click at [303, 247] on button "button" at bounding box center [299, 249] width 17 height 17
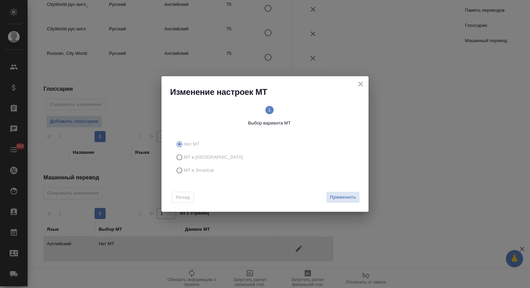
drag, startPoint x: 186, startPoint y: 172, endPoint x: 278, endPoint y: 188, distance: 93.3
click at [187, 172] on span "МТ в Smartcat" at bounding box center [199, 170] width 30 height 7
click at [184, 172] on input "МТ в Smartcat" at bounding box center [178, 170] width 11 height 13
radio input "true"
click at [341, 191] on div "Назад Вперед" at bounding box center [265, 196] width 207 height 32
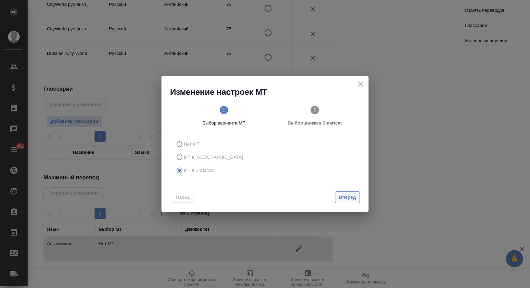
click at [347, 202] on button "Вперед" at bounding box center [347, 198] width 25 height 12
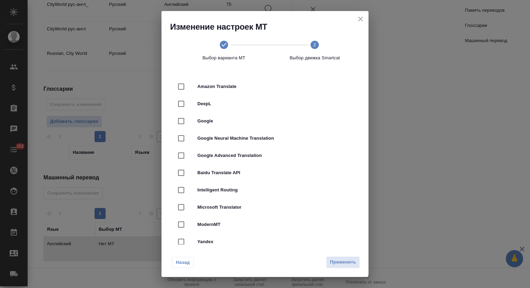
click at [223, 108] on div "DeepL" at bounding box center [265, 103] width 185 height 17
checkbox input "true"
click at [347, 264] on span "Применить" at bounding box center [343, 263] width 26 height 8
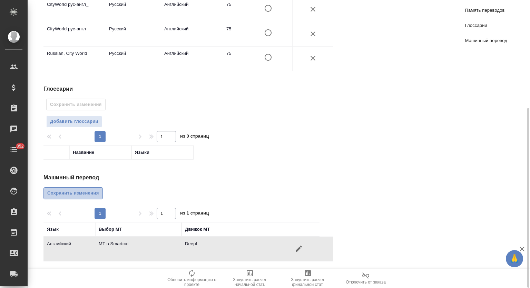
click at [84, 195] on span "Сохранить изменения" at bounding box center [73, 194] width 52 height 8
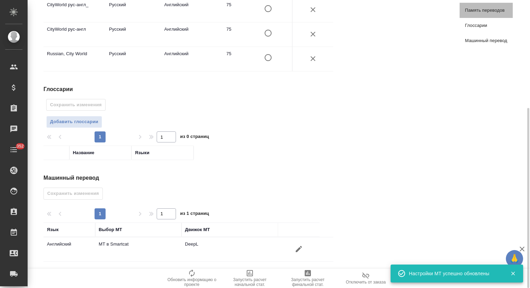
click at [486, 14] on link "Память переводов" at bounding box center [486, 10] width 53 height 15
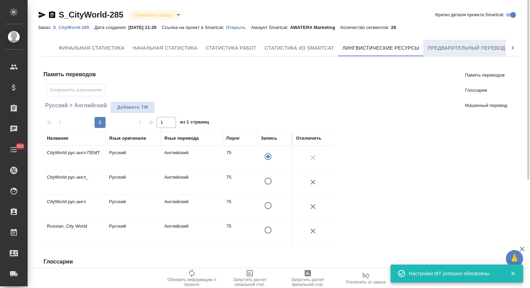
click at [461, 49] on span "Предварительный перевод" at bounding box center [467, 48] width 78 height 9
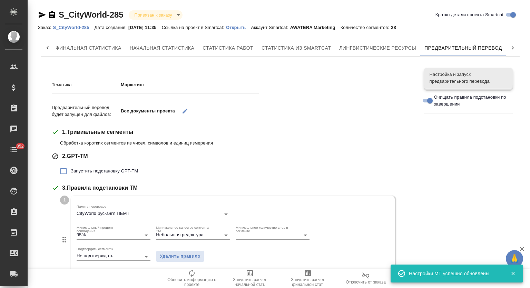
scroll to position [263, 0]
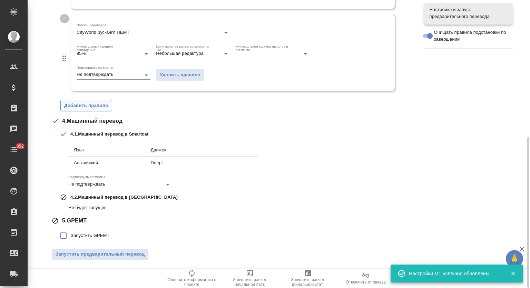
click at [94, 107] on span "Добавить правило" at bounding box center [86, 106] width 44 height 8
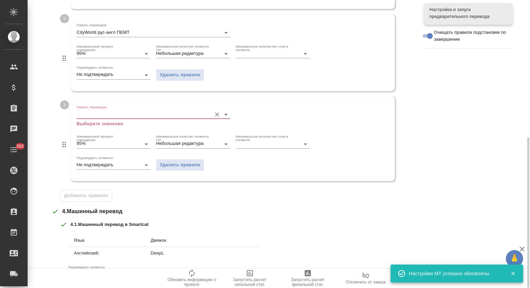
click at [119, 113] on input "Память переводов" at bounding box center [143, 114] width 132 height 8
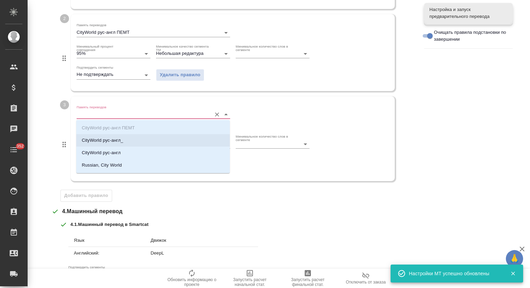
click at [116, 142] on p "CityWorld рус-англ_" at bounding box center [102, 140] width 41 height 7
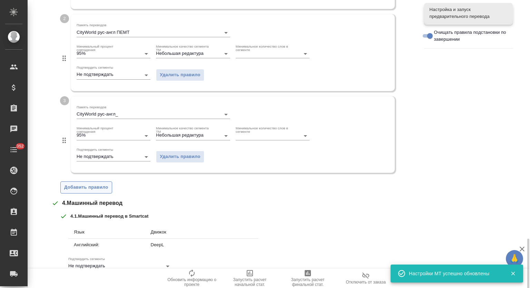
scroll to position [345, 0]
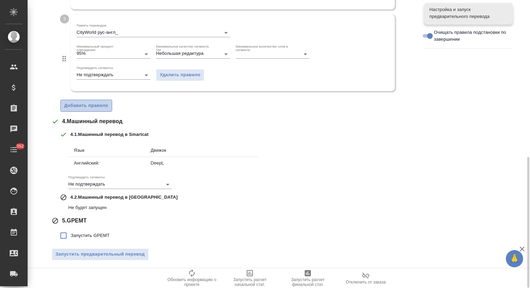
click at [96, 108] on span "Добавить правило" at bounding box center [86, 106] width 44 height 8
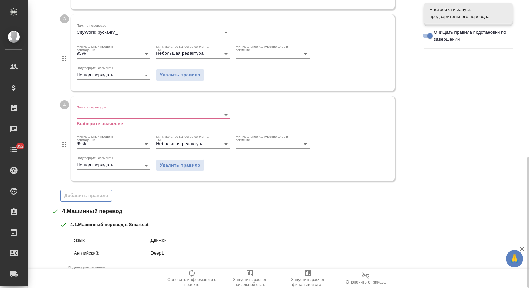
click at [123, 109] on div "Память переводов Выберите значение" at bounding box center [154, 116] width 154 height 22
click at [119, 118] on div at bounding box center [154, 114] width 154 height 9
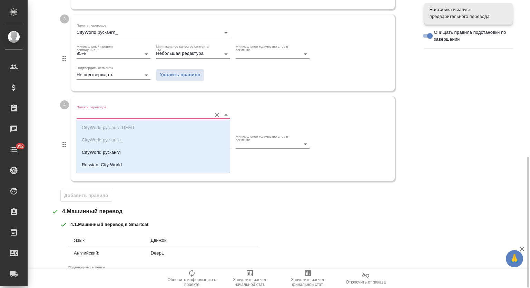
click at [123, 114] on input "Память переводов" at bounding box center [143, 114] width 132 height 8
click at [119, 147] on li "CityWorld рус-англ" at bounding box center [153, 152] width 154 height 12
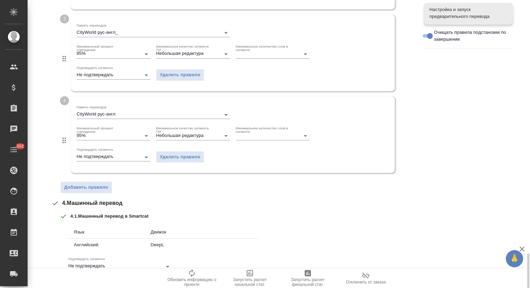
scroll to position [427, 0]
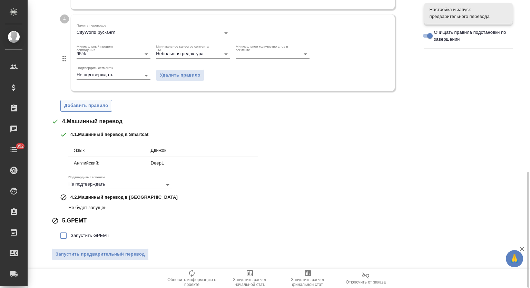
click at [91, 107] on span "Добавить правило" at bounding box center [86, 106] width 44 height 8
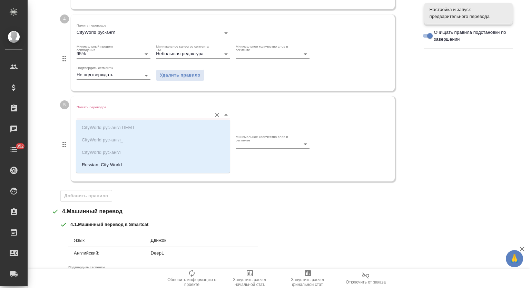
drag, startPoint x: 125, startPoint y: 110, endPoint x: 120, endPoint y: 155, distance: 45.8
click at [125, 110] on input "Память переводов" at bounding box center [143, 114] width 132 height 8
click at [120, 164] on p "Russian, City World" at bounding box center [102, 165] width 40 height 7
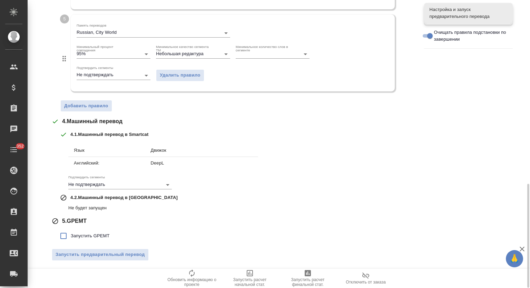
click at [80, 229] on label "Запустить GPEMT" at bounding box center [83, 236] width 54 height 15
click at [71, 229] on input "Запустить GPEMT" at bounding box center [63, 236] width 15 height 15
checkbox input "true"
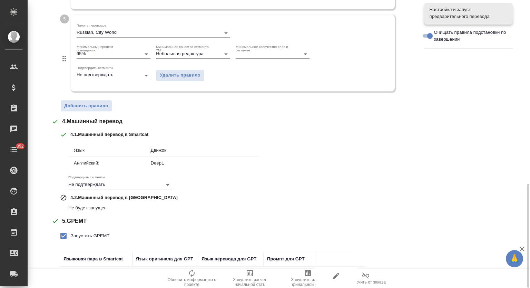
scroll to position [557, 0]
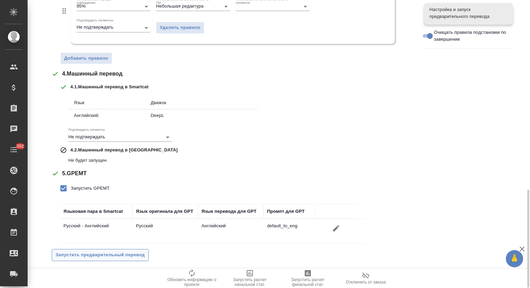
click at [99, 254] on span "Запустить предварительный перевод" at bounding box center [100, 255] width 89 height 8
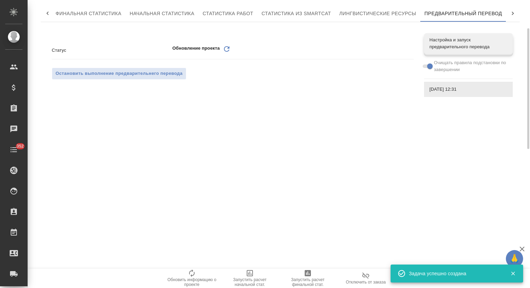
scroll to position [0, 0]
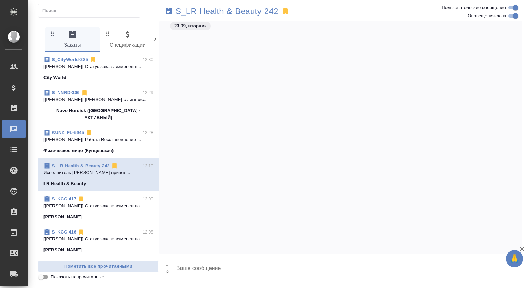
scroll to position [1461, 0]
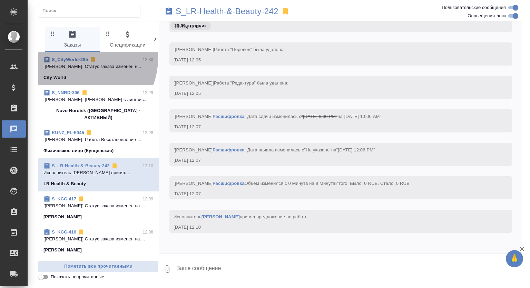
click at [82, 59] on link "S_CityWorld-285" at bounding box center [70, 59] width 36 height 5
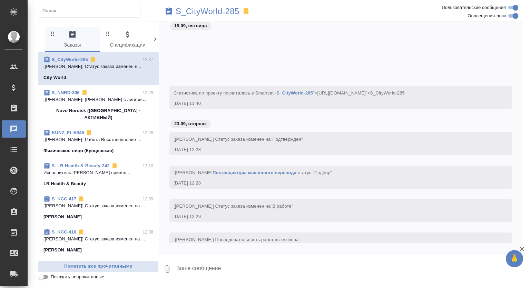
scroll to position [253, 0]
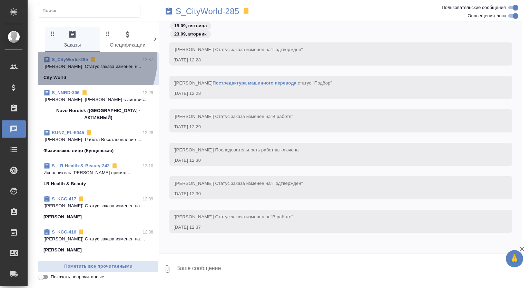
drag, startPoint x: 73, startPoint y: 59, endPoint x: 79, endPoint y: 58, distance: 6.3
click at [73, 59] on link "S_CityWorld-285" at bounding box center [70, 59] width 36 height 5
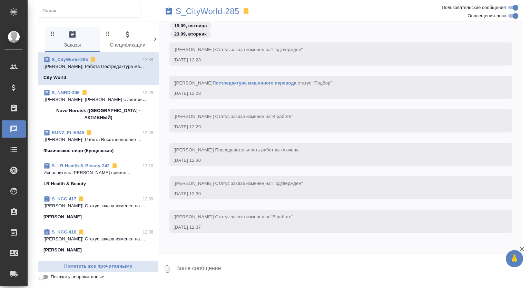
scroll to position [360, 0]
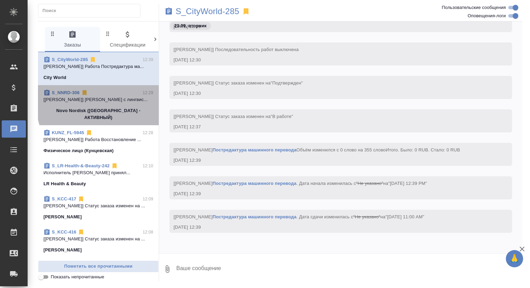
click at [137, 96] on p "[[PERSON_NAME]] [PERSON_NAME] с лингвис..." at bounding box center [99, 99] width 110 height 7
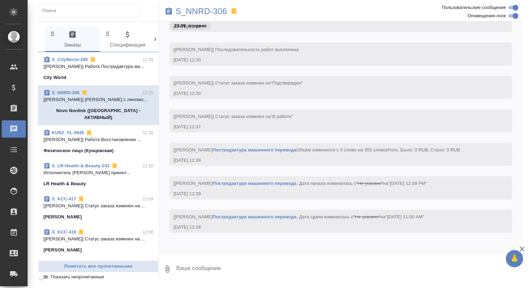
scroll to position [593, 0]
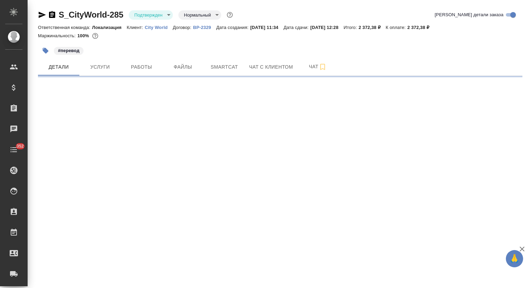
select select "RU"
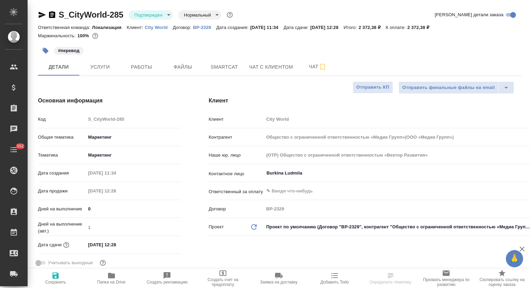
type textarea "x"
type input "Общество с ограниченной ответственностью «Медиа Групп»(ООО «Медиа Групп»)"
type textarea "x"
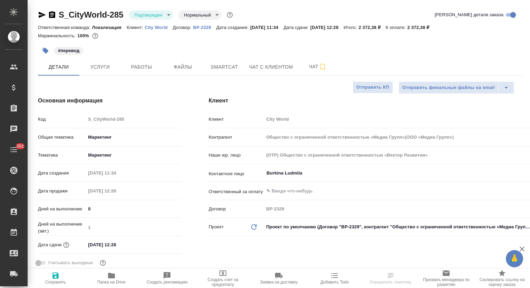
type textarea "x"
type input "Общество с ограниченной ответственностью «Медиа Групп»(ООО «Медиа Групп»)"
type textarea "x"
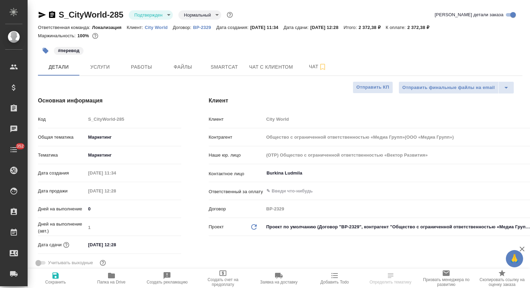
type textarea "x"
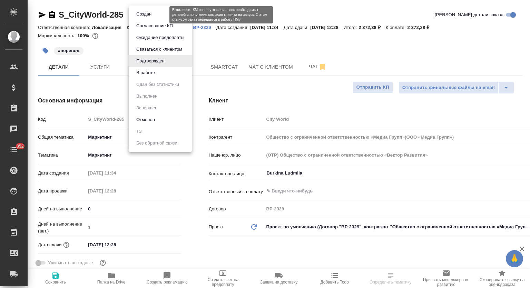
click at [158, 15] on body "🙏 .cls-1 fill:#fff; AWATERA Mutalimov [PERSON_NAME] Спецификации Заказы Чаты 35…" at bounding box center [265, 144] width 530 height 288
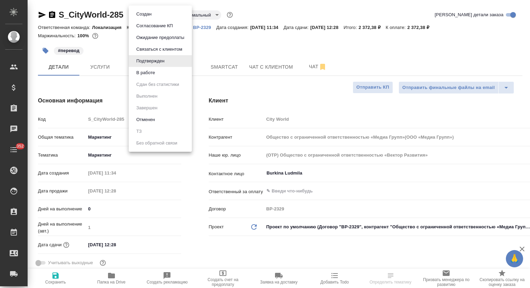
click at [161, 73] on li "В работе" at bounding box center [160, 73] width 63 height 12
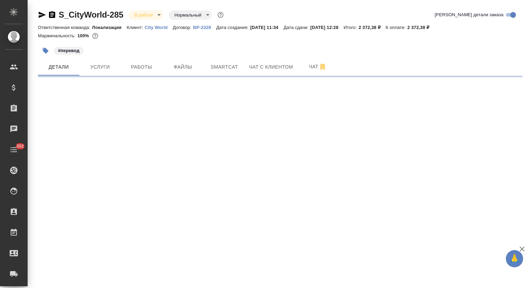
select select "RU"
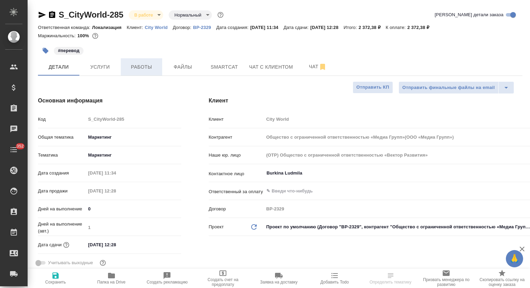
type textarea "x"
click at [146, 73] on button "Работы" at bounding box center [141, 66] width 41 height 17
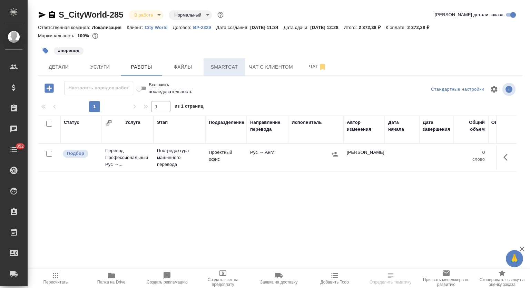
click at [212, 66] on span "Smartcat" at bounding box center [224, 67] width 33 height 9
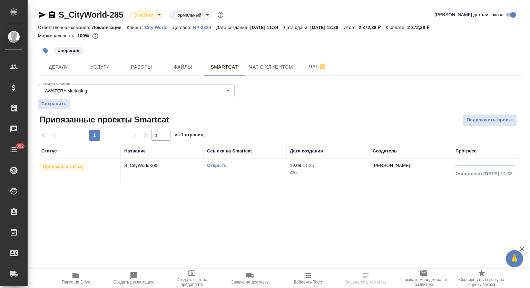
click at [214, 166] on link "Открыть" at bounding box center [217, 165] width 20 height 5
click at [152, 162] on p "S_CityWorld-285" at bounding box center [162, 165] width 76 height 7
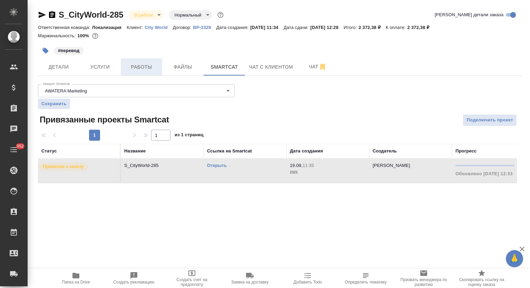
click at [157, 67] on span "Работы" at bounding box center [141, 67] width 33 height 9
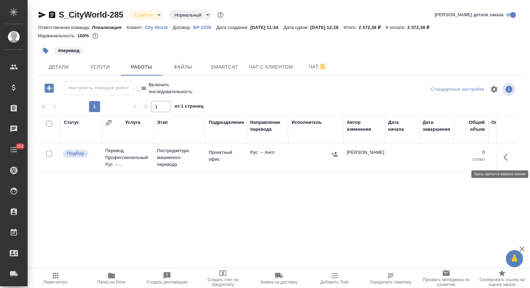
click at [509, 156] on icon "button" at bounding box center [508, 157] width 8 height 8
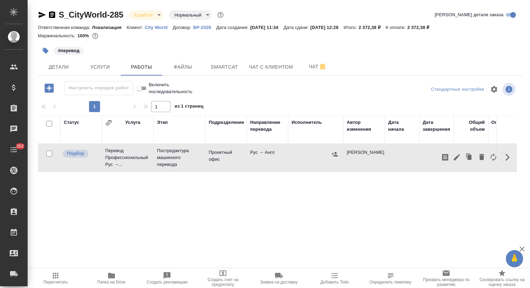
click at [459, 158] on icon "button" at bounding box center [457, 157] width 8 height 8
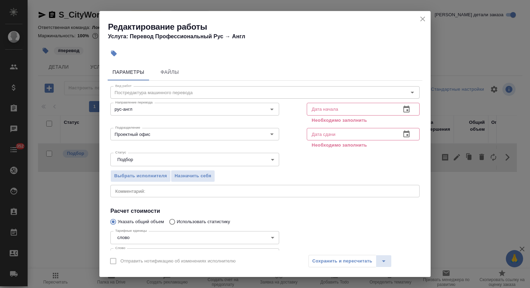
click at [403, 135] on icon "button" at bounding box center [407, 134] width 8 height 8
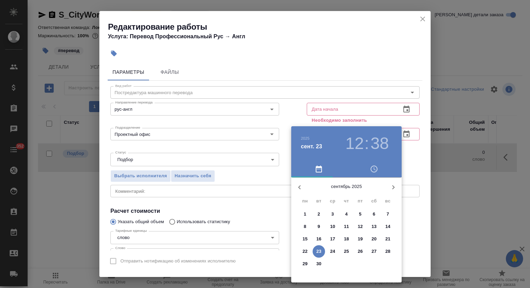
click at [334, 253] on p "24" at bounding box center [332, 251] width 5 height 7
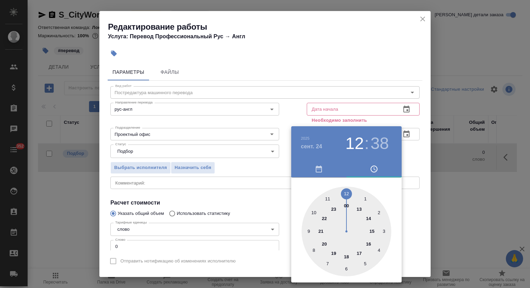
click at [329, 199] on div at bounding box center [347, 232] width 90 height 90
click at [347, 192] on div at bounding box center [347, 232] width 90 height 90
type input "[DATE] 11:00"
click at [353, 88] on div at bounding box center [265, 144] width 530 height 288
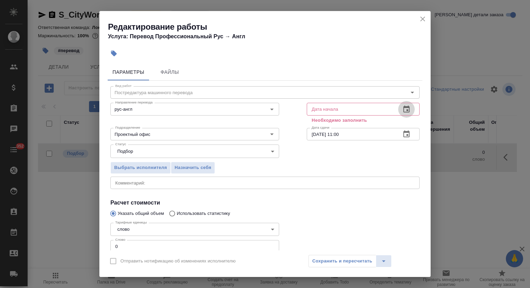
click at [402, 103] on button "button" at bounding box center [406, 109] width 17 height 17
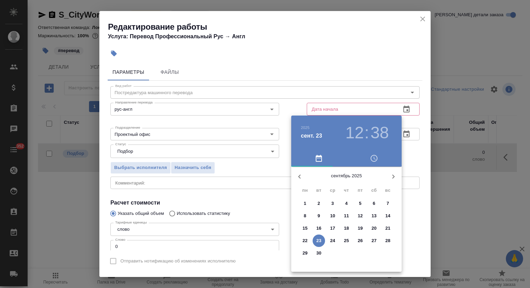
drag, startPoint x: 319, startPoint y: 242, endPoint x: 335, endPoint y: 131, distance: 111.9
click at [319, 241] on p "23" at bounding box center [319, 241] width 5 height 7
type input "[DATE] 12:38"
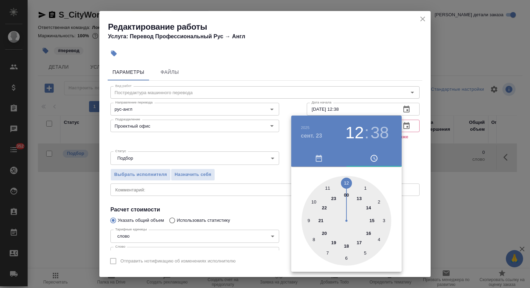
click at [328, 81] on div at bounding box center [265, 144] width 530 height 288
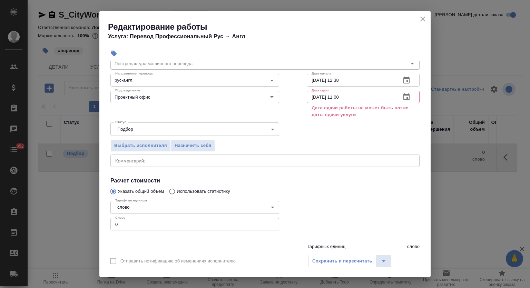
scroll to position [52, 0]
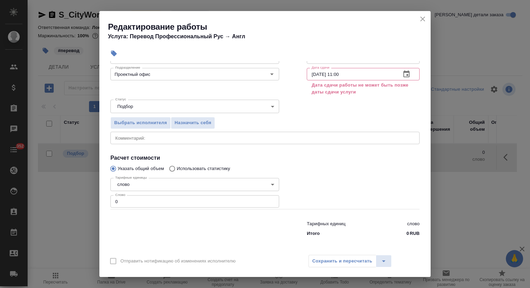
drag, startPoint x: 110, startPoint y: 201, endPoint x: 113, endPoint y: 178, distance: 23.0
click at [109, 200] on div "Тарифные единицы слово 5a8b1489cc6b4906c91bfd90 Тарифные единицы Слово 0 Слово" at bounding box center [195, 193] width 196 height 62
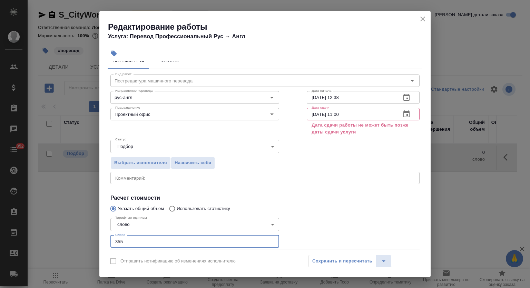
scroll to position [0, 0]
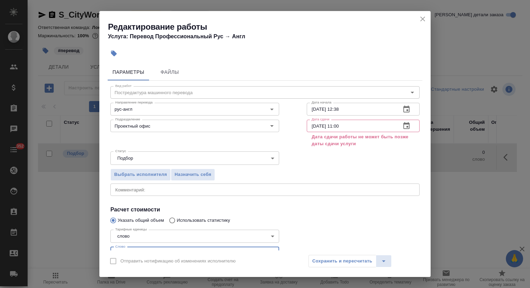
type input "355"
click at [421, 23] on button "close" at bounding box center [423, 19] width 10 height 10
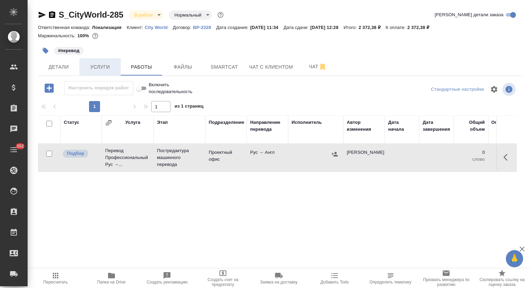
click at [118, 66] on button "Услуги" at bounding box center [99, 66] width 41 height 17
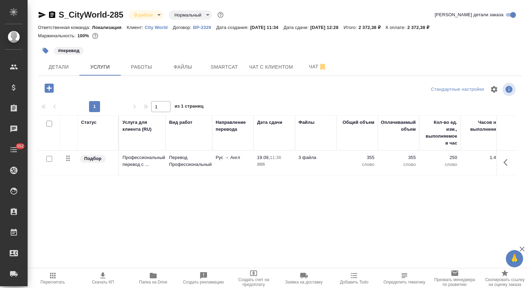
click at [508, 162] on icon "button" at bounding box center [508, 162] width 8 height 8
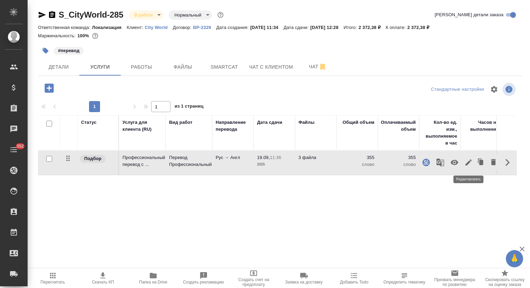
click at [468, 162] on icon "button" at bounding box center [469, 163] width 6 height 6
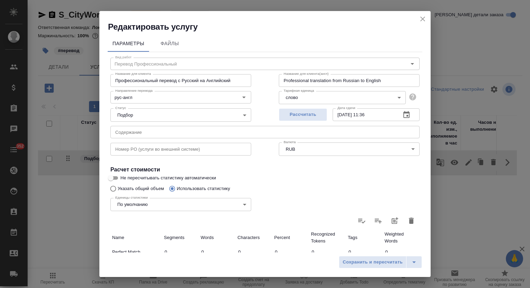
drag, startPoint x: 423, startPoint y: 113, endPoint x: 414, endPoint y: 114, distance: 9.1
click at [421, 113] on div "Параметры Файлы Вид работ Перевод Профессиональный Вид работ Название для клиен…" at bounding box center [264, 142] width 331 height 220
click at [406, 110] on button "button" at bounding box center [406, 115] width 17 height 17
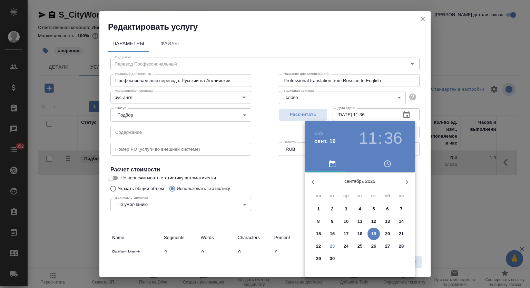
click at [345, 245] on p "24" at bounding box center [346, 246] width 5 height 7
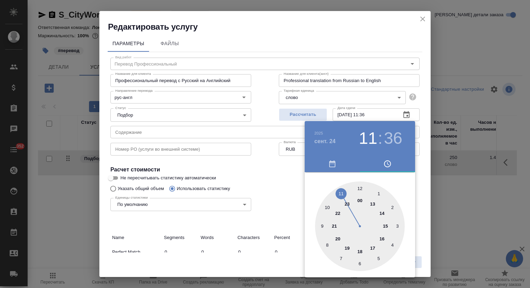
click at [344, 194] on div at bounding box center [360, 227] width 90 height 90
click at [360, 185] on div at bounding box center [360, 227] width 90 height 90
type input "24.09.2025 11:00"
click at [356, 65] on div at bounding box center [265, 144] width 530 height 288
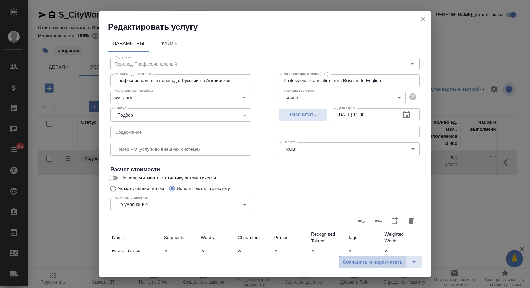
click at [358, 268] on button "Сохранить и пересчитать" at bounding box center [373, 262] width 68 height 12
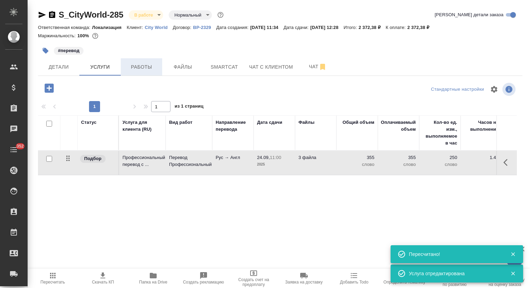
click at [156, 69] on span "Работы" at bounding box center [141, 67] width 33 height 9
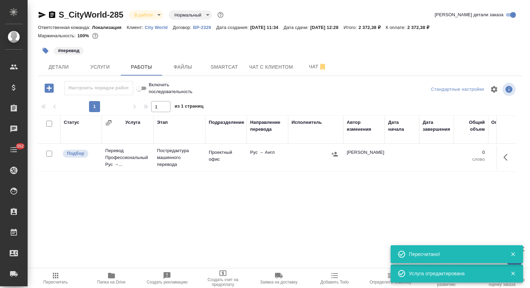
click at [513, 166] on td at bounding box center [506, 158] width 21 height 24
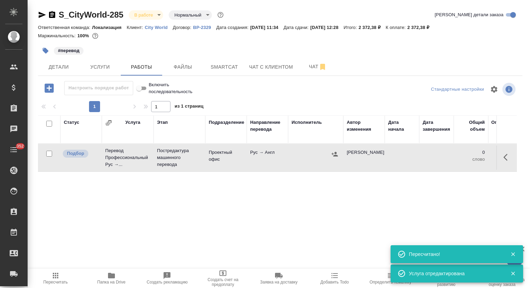
click at [506, 157] on icon "button" at bounding box center [508, 157] width 8 height 8
click at [457, 156] on icon "button" at bounding box center [457, 157] width 8 height 8
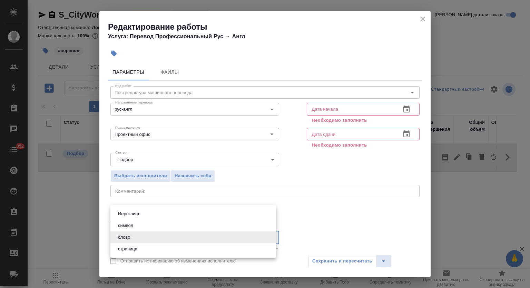
drag, startPoint x: 125, startPoint y: 243, endPoint x: 113, endPoint y: 244, distance: 11.4
click at [113, 244] on body "🙏 .cls-1 fill:#fff; AWATERA Mutalimov Mark Клиенты Спецификации Заказы 0 Чаты 3…" at bounding box center [265, 144] width 530 height 288
click at [364, 184] on div at bounding box center [265, 144] width 530 height 288
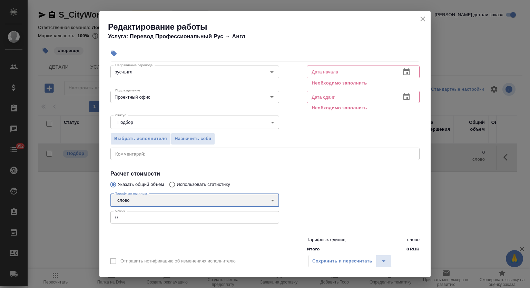
scroll to position [46, 0]
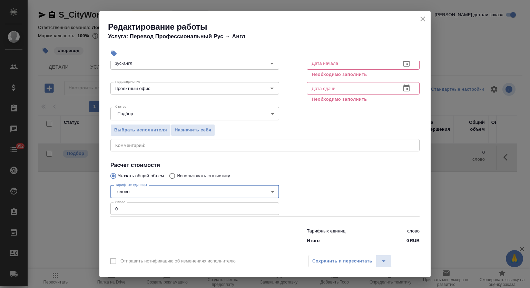
drag, startPoint x: 123, startPoint y: 208, endPoint x: 115, endPoint y: 208, distance: 7.6
click at [115, 208] on input "0" at bounding box center [194, 209] width 169 height 12
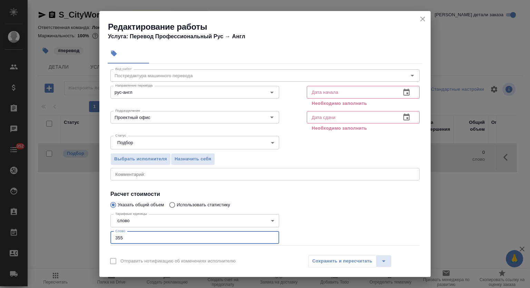
scroll to position [0, 0]
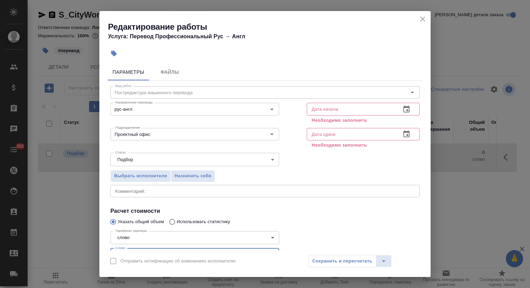
type input "355"
click at [407, 130] on button "button" at bounding box center [406, 134] width 17 height 17
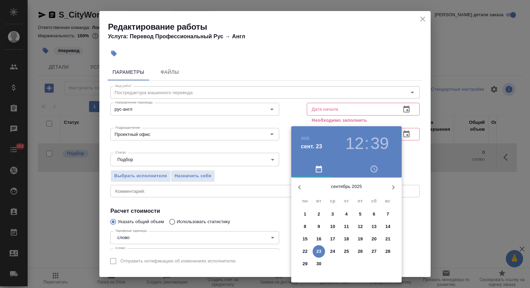
click at [336, 251] on span "24" at bounding box center [333, 251] width 12 height 7
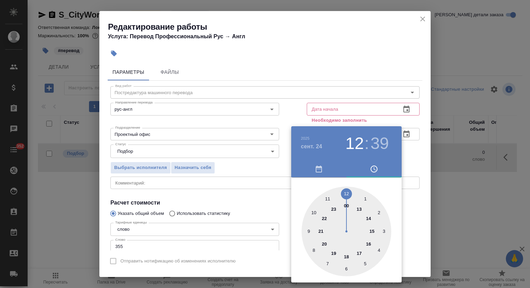
click at [329, 199] on div at bounding box center [347, 232] width 90 height 90
click at [347, 189] on div at bounding box center [347, 232] width 90 height 90
type input "24.09.2025 11:00"
click at [356, 96] on div at bounding box center [265, 144] width 530 height 288
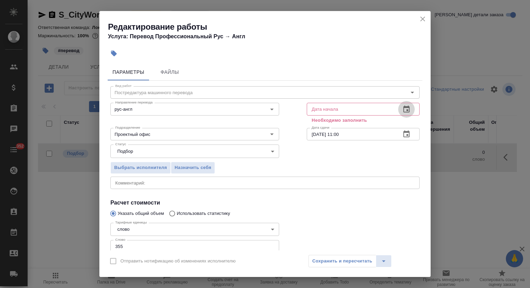
click at [404, 112] on icon "button" at bounding box center [407, 109] width 6 height 7
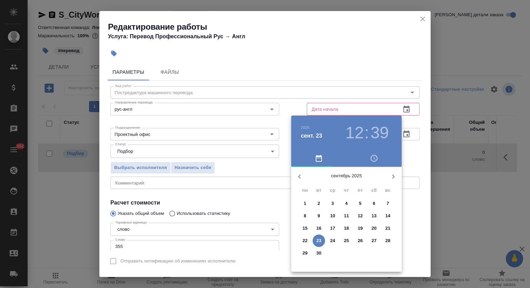
click at [320, 238] on p "23" at bounding box center [319, 241] width 5 height 7
type input "23.09.2025 12:39"
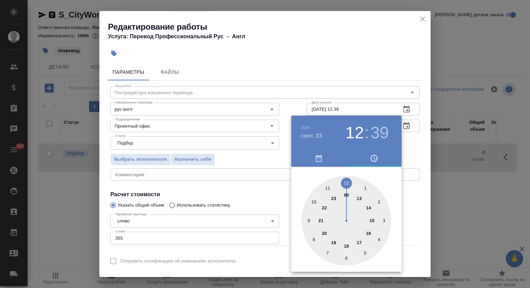
click at [339, 73] on div at bounding box center [265, 144] width 530 height 288
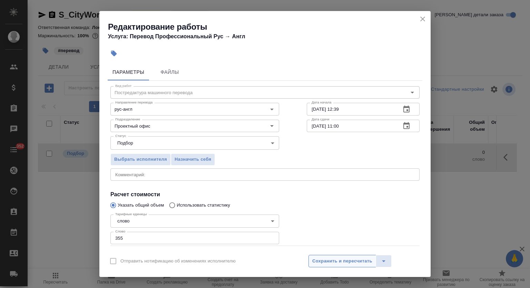
click at [331, 259] on span "Сохранить и пересчитать" at bounding box center [342, 262] width 60 height 8
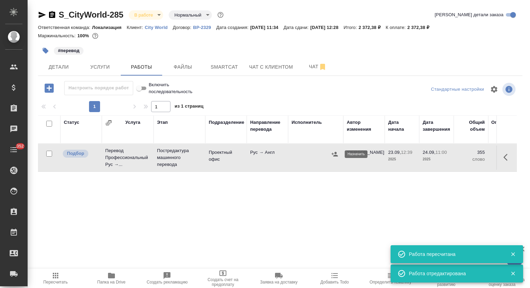
click at [337, 157] on icon "button" at bounding box center [334, 154] width 7 height 7
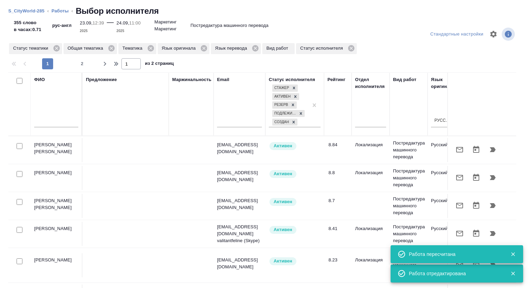
click at [58, 123] on input "text" at bounding box center [56, 123] width 44 height 9
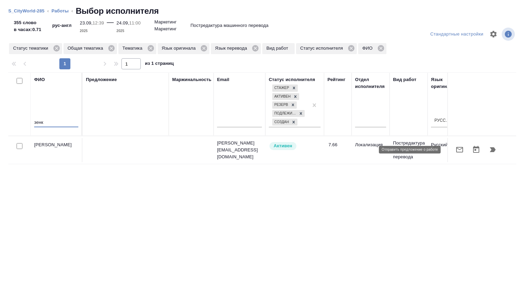
type input "зенк"
click at [456, 151] on icon "button" at bounding box center [460, 150] width 8 height 8
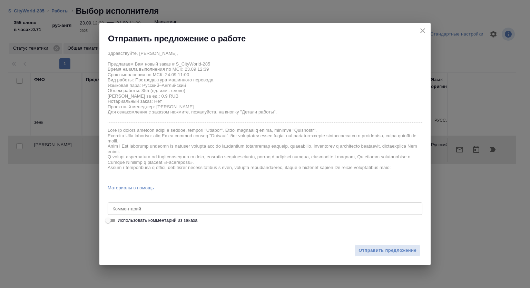
click at [365, 257] on div "Отправить предложение" at bounding box center [264, 247] width 331 height 38
click at [367, 251] on span "Отправить предложение" at bounding box center [388, 251] width 58 height 8
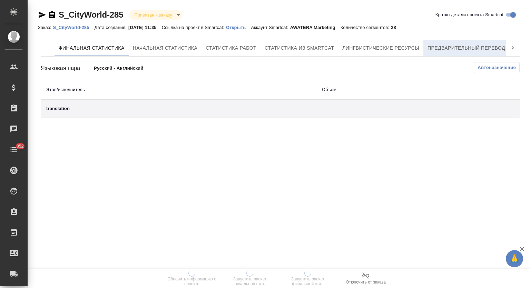
click at [436, 49] on span "Предварительный перевод" at bounding box center [467, 48] width 78 height 9
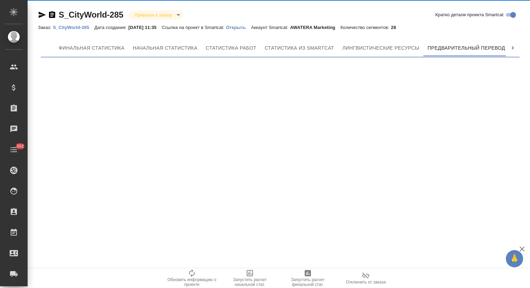
scroll to position [0, 3]
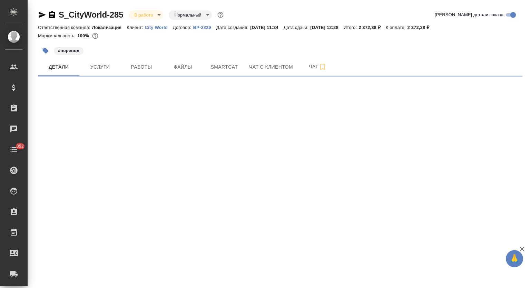
select select "RU"
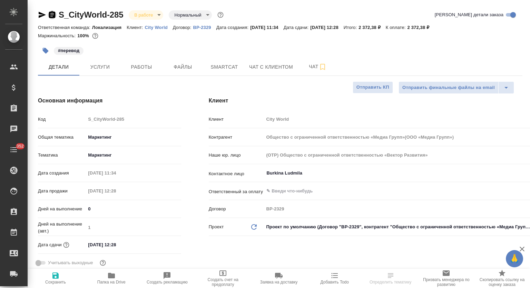
click at [50, 12] on icon "button" at bounding box center [52, 14] width 6 height 7
type input "Общество с ограниченной ответственностью «Медиа Групп»(ООО «Медиа Групп»)"
type textarea "x"
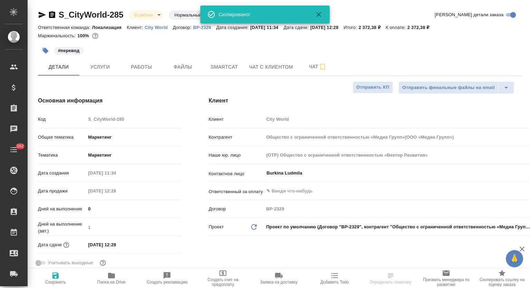
type input "Общество с ограниченной ответственностью «Медиа Групп»(ООО «Медиа Групп»)"
type textarea "x"
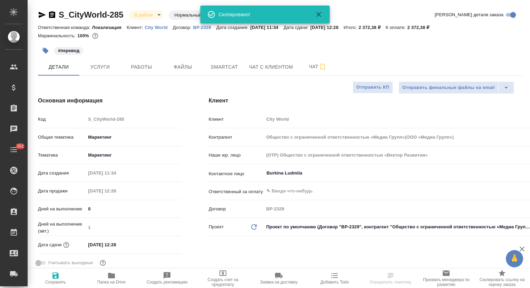
type textarea "x"
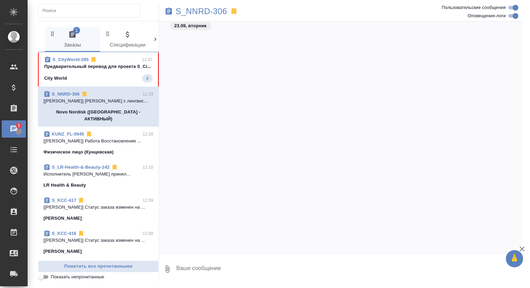
scroll to position [593, 0]
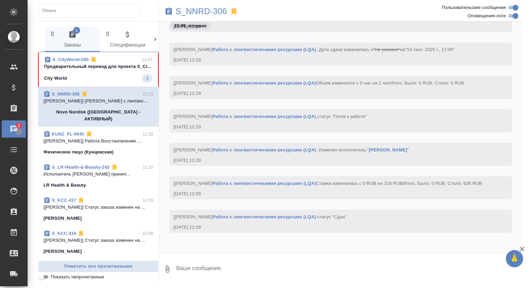
click at [99, 70] on p "Предварительный перевод для проекта S_Ci..." at bounding box center [98, 66] width 108 height 7
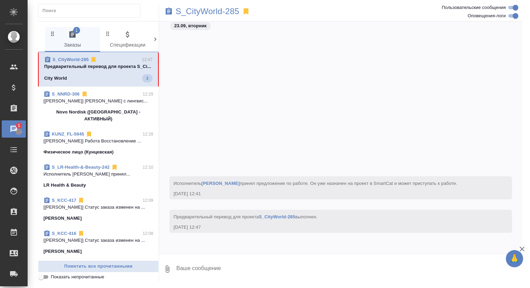
scroll to position [474, 0]
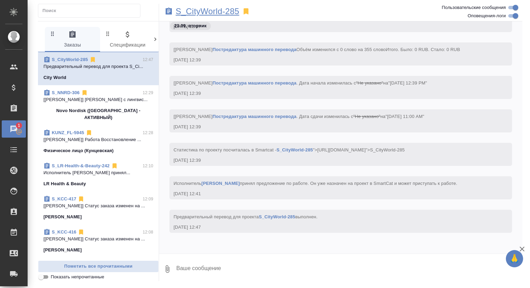
click at [209, 12] on p "S_CityWorld-285" at bounding box center [208, 11] width 64 height 7
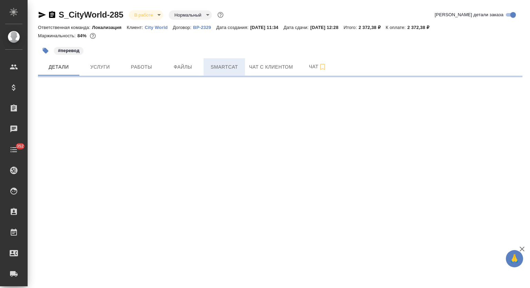
click at [212, 72] on button "Smartcat" at bounding box center [224, 66] width 41 height 17
select select "RU"
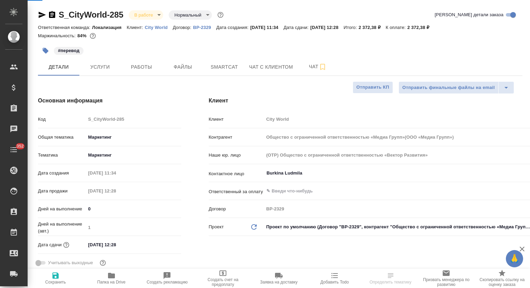
type textarea "x"
type input "Общество с ограниченной ответственностью «Медиа Групп»(ООО «Медиа Групп»)"
type textarea "x"
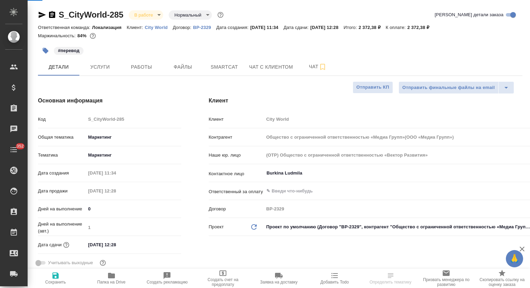
type textarea "x"
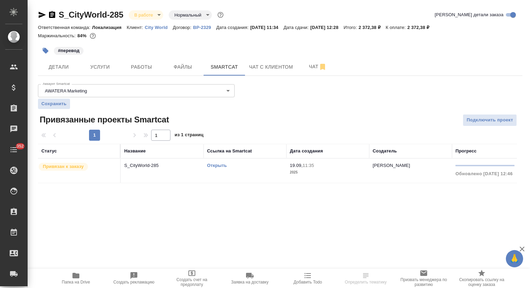
click at [220, 165] on link "Открыть" at bounding box center [217, 165] width 20 height 5
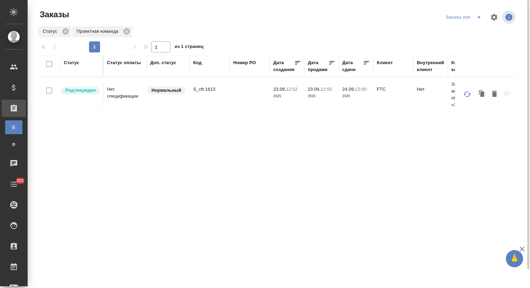
click at [479, 19] on icon "split button" at bounding box center [479, 17] width 8 height 8
click at [465, 30] on li "Мои заказы" at bounding box center [465, 31] width 42 height 11
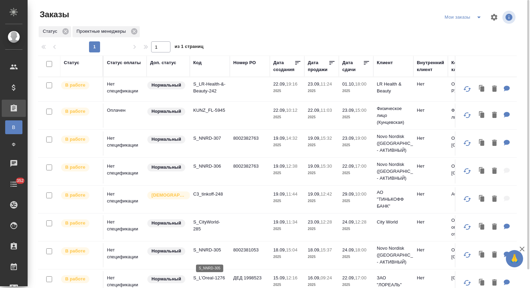
click at [209, 254] on p "S_NNRD-305" at bounding box center [209, 250] width 33 height 7
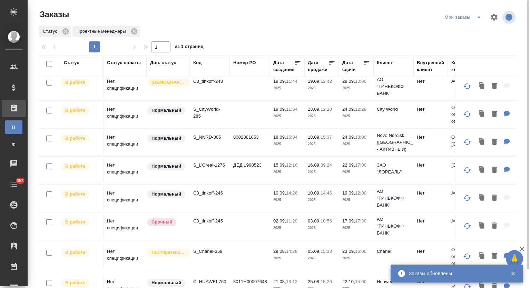
scroll to position [119, 0]
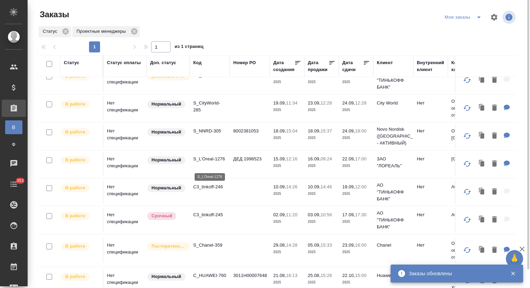
click at [213, 163] on p "S_L’Oreal-1276" at bounding box center [209, 159] width 33 height 7
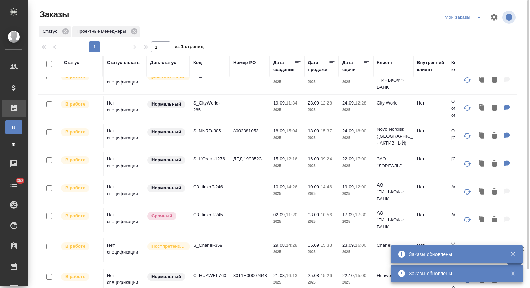
scroll to position [211, 0]
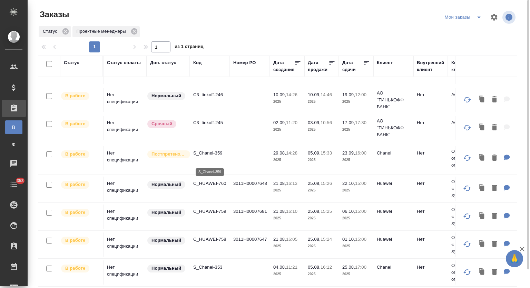
click at [216, 157] on p "S_Chanel-359" at bounding box center [209, 153] width 33 height 7
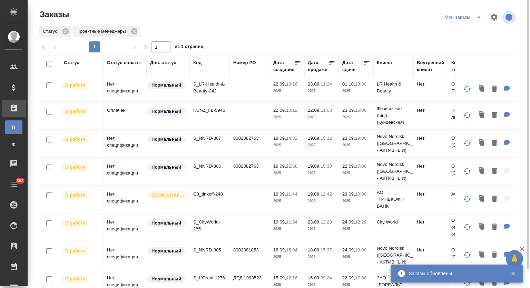
click at [477, 16] on icon "split button" at bounding box center [479, 17] width 8 height 8
click at [468, 33] on li "Заказы лок" at bounding box center [464, 31] width 43 height 11
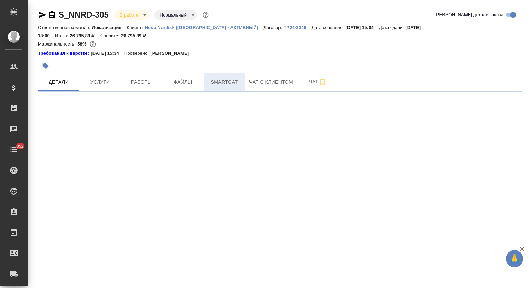
select select "RU"
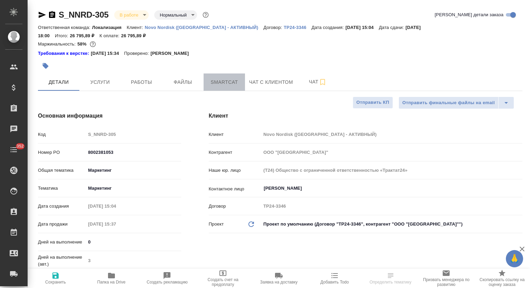
click at [216, 78] on span "Smartcat" at bounding box center [224, 82] width 33 height 9
type textarea "x"
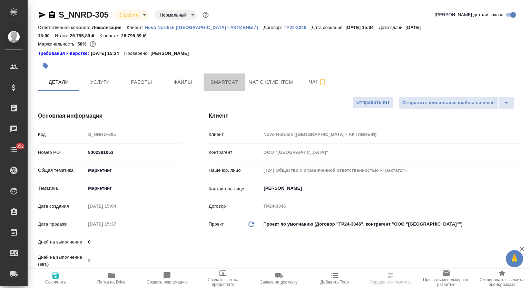
type textarea "x"
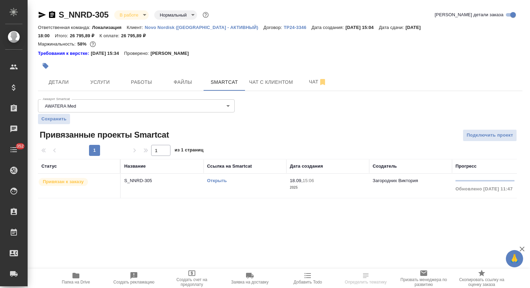
click at [220, 178] on link "Открыть" at bounding box center [217, 180] width 20 height 5
click at [160, 74] on button "Работы" at bounding box center [141, 82] width 41 height 17
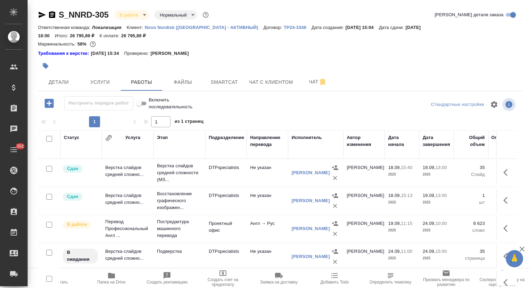
click at [343, 280] on span "Добавить Todo" at bounding box center [335, 282] width 28 height 5
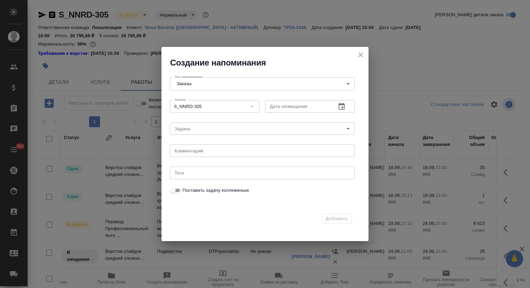
click at [344, 107] on icon "button" at bounding box center [342, 107] width 8 height 8
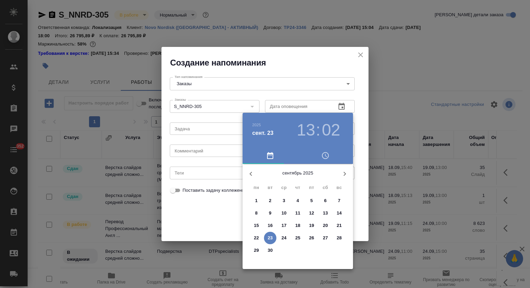
click at [280, 242] on button "24" at bounding box center [284, 238] width 12 height 12
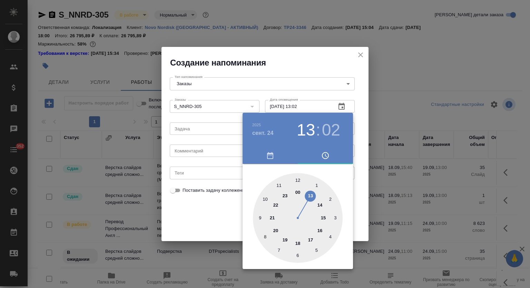
click at [258, 215] on div at bounding box center [298, 218] width 90 height 90
click at [258, 216] on div at bounding box center [298, 218] width 90 height 90
type input "24.09.2025 09:45"
drag, startPoint x: 282, startPoint y: 60, endPoint x: 236, endPoint y: 122, distance: 76.0
click at [282, 60] on div at bounding box center [265, 144] width 530 height 288
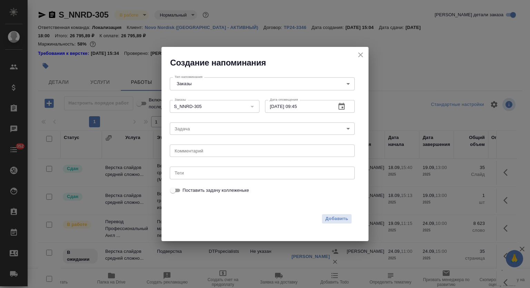
click at [221, 128] on body "🙏 .cls-1 fill:#fff; AWATERA Mutalimov Mark Клиенты Спецификации Заказы 0 Чаты 3…" at bounding box center [265, 144] width 530 height 288
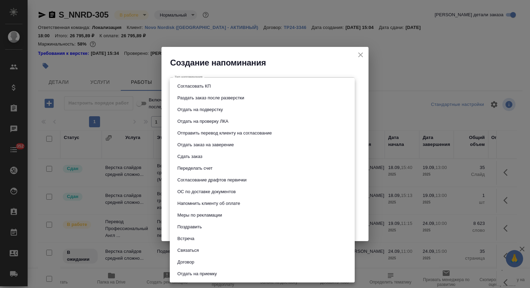
click at [218, 108] on button "Отдать на подверстку" at bounding box center [200, 110] width 50 height 8
type input "Отдать на подверстку"
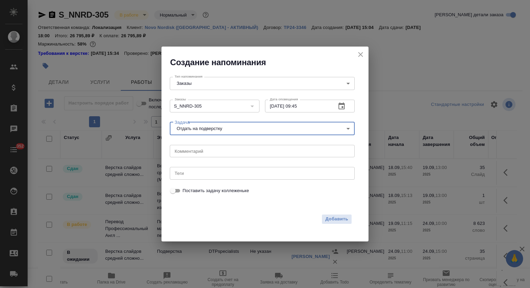
click at [336, 213] on div "Добавить" at bounding box center [261, 217] width 191 height 21
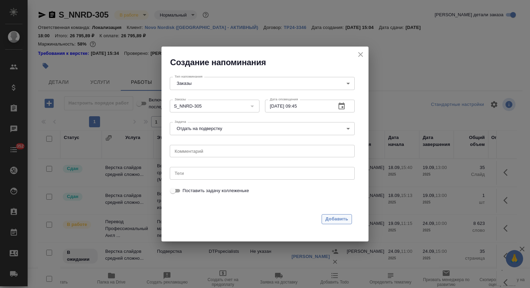
click at [334, 218] on span "Добавить" at bounding box center [337, 219] width 23 height 8
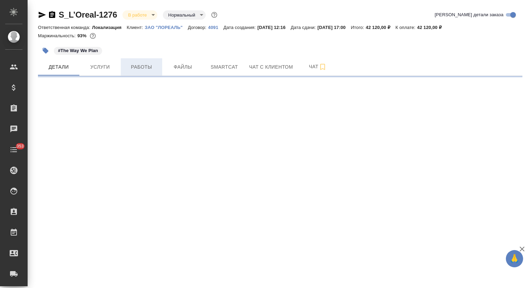
select select "RU"
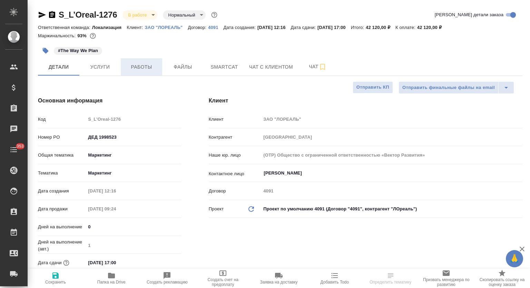
click at [134, 64] on span "Работы" at bounding box center [141, 67] width 33 height 9
type textarea "x"
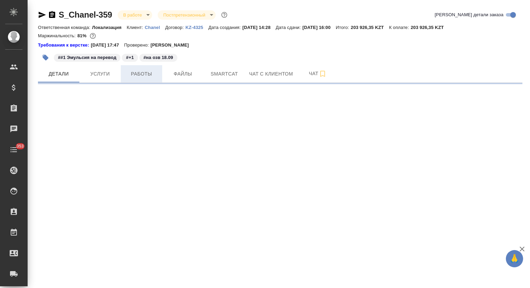
click at [144, 70] on span "Работы" at bounding box center [141, 74] width 33 height 9
select select "RU"
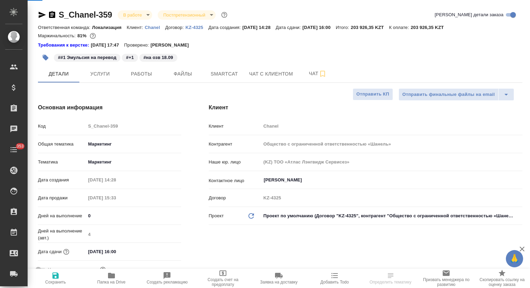
type textarea "x"
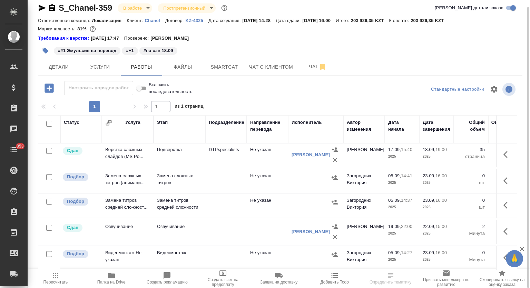
scroll to position [175, 0]
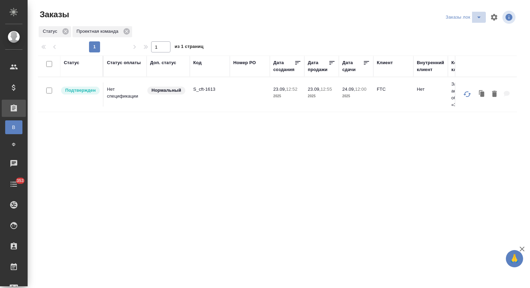
click at [479, 17] on icon "split button" at bounding box center [478, 18] width 3 height 2
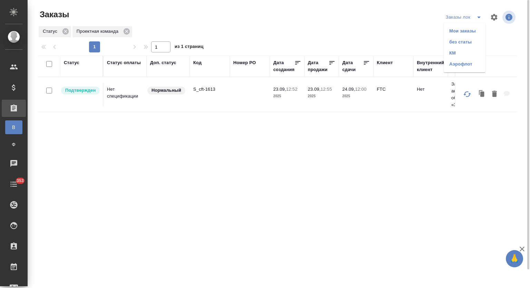
click at [465, 40] on li "без статы" at bounding box center [465, 42] width 42 height 11
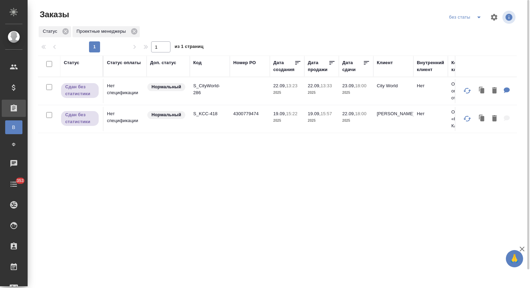
click at [204, 113] on p "S_KCC-418" at bounding box center [209, 113] width 33 height 7
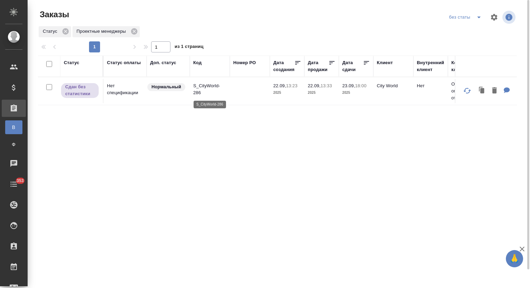
click at [196, 90] on p "S_CityWorld-286" at bounding box center [209, 90] width 33 height 14
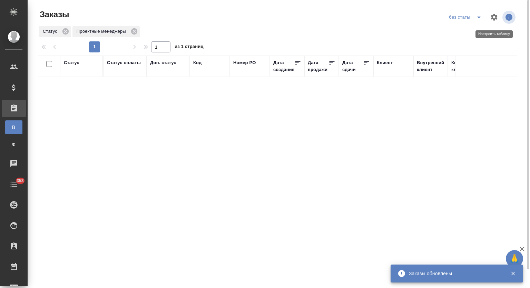
click at [480, 19] on icon "split button" at bounding box center [479, 17] width 8 height 8
click at [466, 32] on li "Мои заказы" at bounding box center [466, 31] width 39 height 11
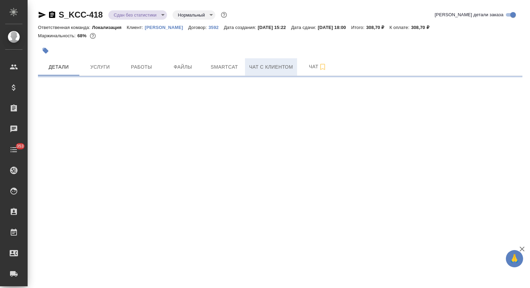
click at [219, 66] on span "Smartcat" at bounding box center [224, 67] width 33 height 9
select select "RU"
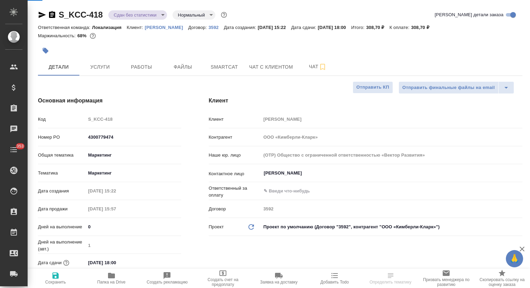
type textarea "x"
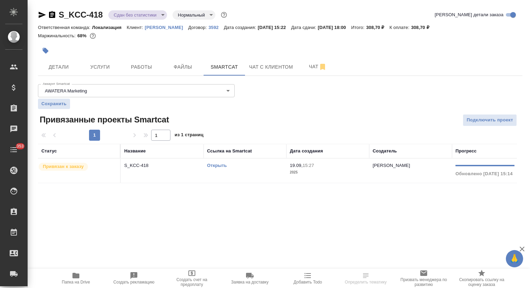
click at [148, 157] on th "Название" at bounding box center [162, 151] width 83 height 15
click at [149, 161] on td "S_KCC-418" at bounding box center [162, 171] width 83 height 24
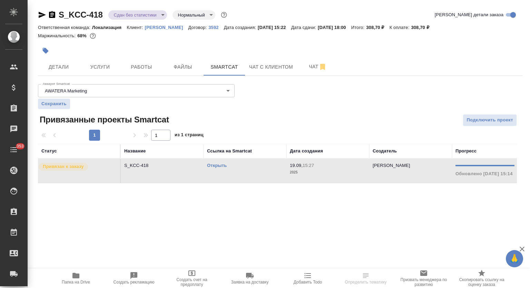
click at [149, 161] on td "S_KCC-418" at bounding box center [162, 171] width 83 height 24
click at [152, 65] on span "Работы" at bounding box center [141, 67] width 33 height 9
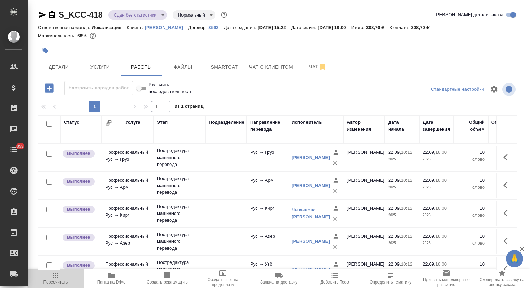
click at [55, 281] on span "Пересчитать" at bounding box center [55, 282] width 25 height 5
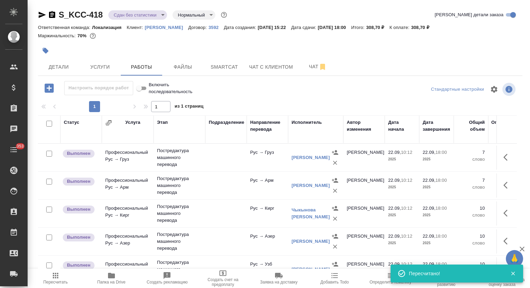
click at [48, 123] on input "checkbox" at bounding box center [49, 124] width 6 height 6
checkbox input "true"
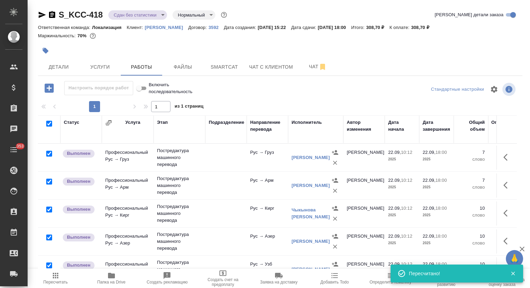
checkbox input "true"
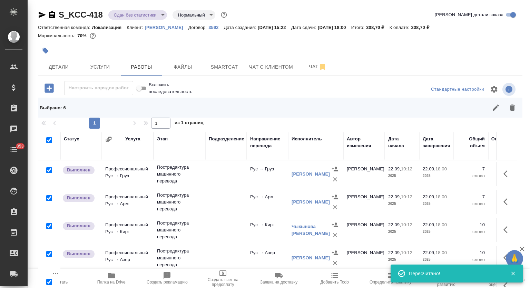
click at [499, 101] on button "button" at bounding box center [496, 107] width 17 height 17
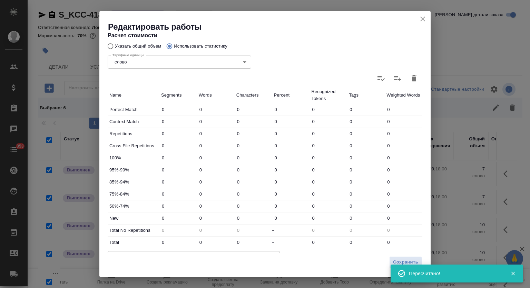
scroll to position [105, 0]
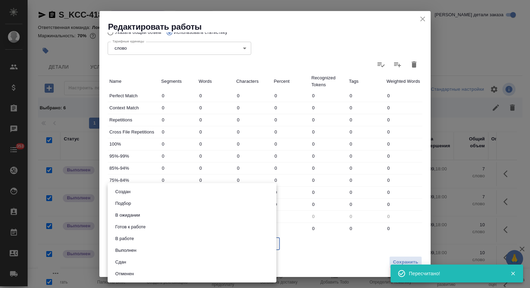
click at [163, 244] on body "🙏 .cls-1 fill:#fff; AWATERA Mutalimov Mark Клиенты Спецификации Заказы 0 Чаты 3…" at bounding box center [265, 144] width 530 height 288
drag, startPoint x: 138, startPoint y: 261, endPoint x: 213, endPoint y: 260, distance: 74.9
click at [138, 260] on li "Сдан" at bounding box center [192, 263] width 169 height 12
type input "closed"
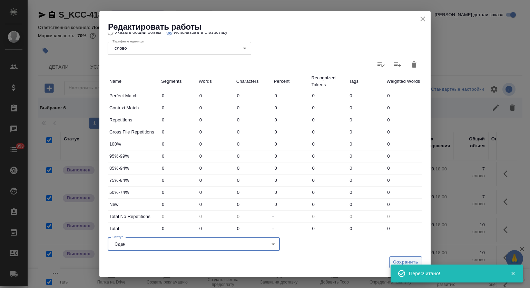
click at [402, 259] on span "Сохранить" at bounding box center [405, 263] width 25 height 8
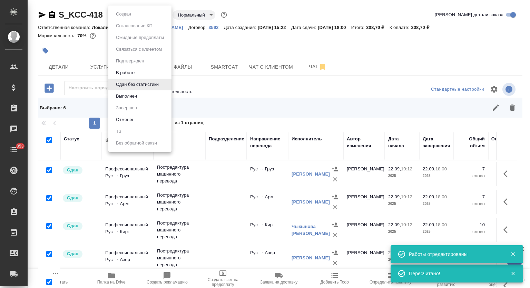
click at [129, 10] on body "🙏 .cls-1 fill:#fff; AWATERA Mutalimov Mark Клиенты Спецификации Заказы 0 Чаты 3…" at bounding box center [265, 144] width 530 height 288
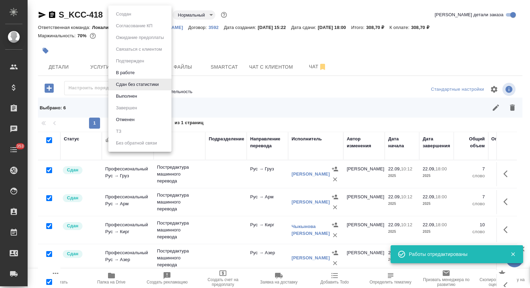
click at [133, 94] on button "Выполнен" at bounding box center [126, 97] width 25 height 8
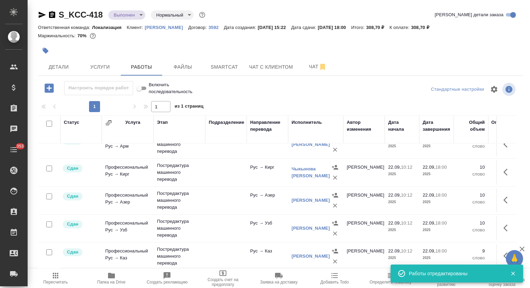
scroll to position [0, 0]
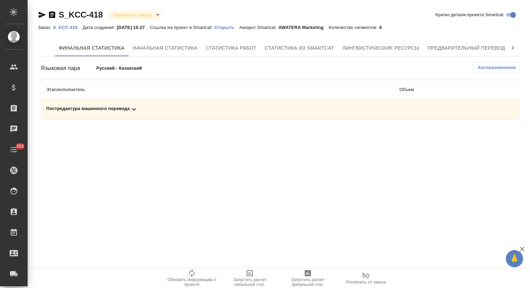
click at [155, 108] on div "Постредактура машинного перевода" at bounding box center [217, 109] width 342 height 8
click at [487, 136] on icon "button" at bounding box center [489, 133] width 8 height 8
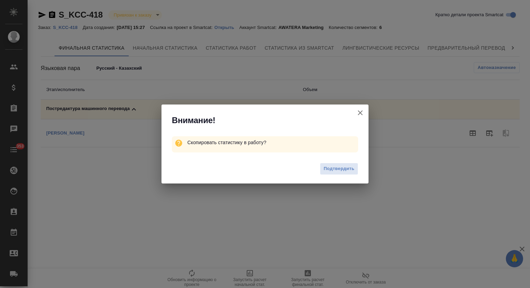
click at [344, 167] on span "Подтвердить" at bounding box center [339, 169] width 31 height 8
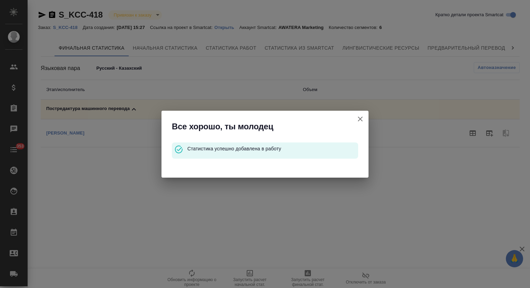
click at [361, 117] on icon "button" at bounding box center [360, 119] width 8 height 8
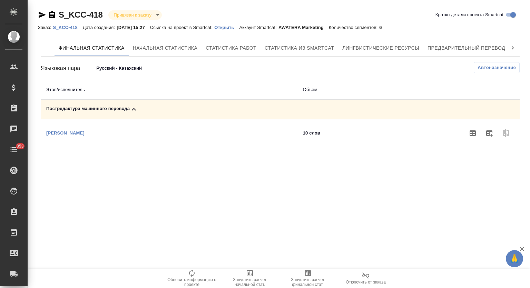
click at [131, 67] on body "🙏 .cls-1 fill:#fff; AWATERA Mutalimov Mark Клиенты Спецификации Заказы Чаты 353…" at bounding box center [265, 144] width 530 height 288
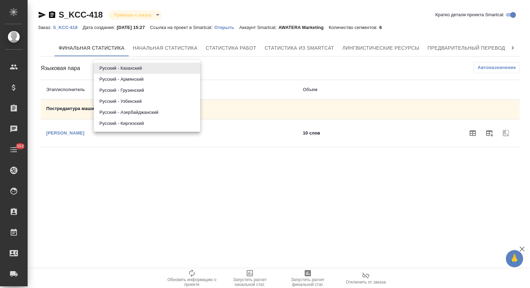
click at [138, 77] on li "Русский - Армянский" at bounding box center [147, 79] width 106 height 11
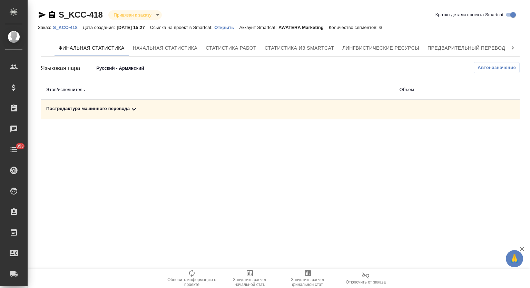
click at [142, 107] on div "Постредактура машинного перевода" at bounding box center [217, 109] width 342 height 8
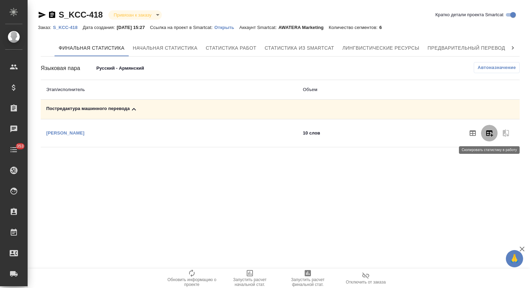
click at [491, 136] on icon "button" at bounding box center [489, 133] width 8 height 8
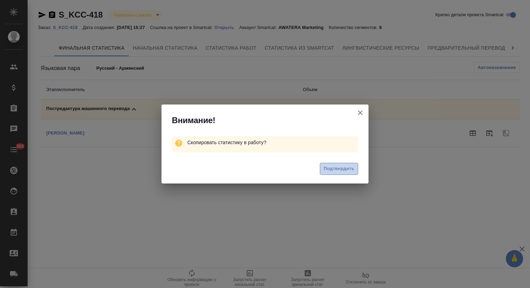
click at [348, 167] on span "Подтвердить" at bounding box center [339, 169] width 31 height 8
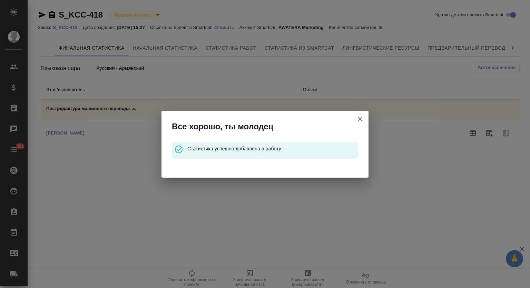
click at [359, 120] on icon "button" at bounding box center [360, 119] width 8 height 8
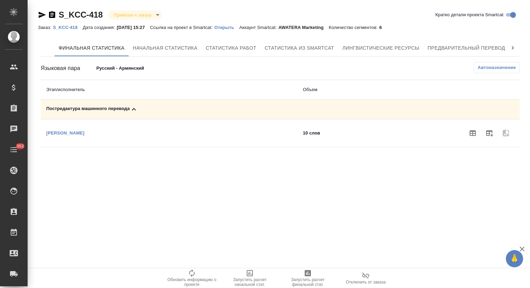
click at [141, 68] on body "🙏 .cls-1 fill:#fff; AWATERA Mutalimov Mark Клиенты Спецификации Заказы 0 Чаты 3…" at bounding box center [265, 144] width 530 height 288
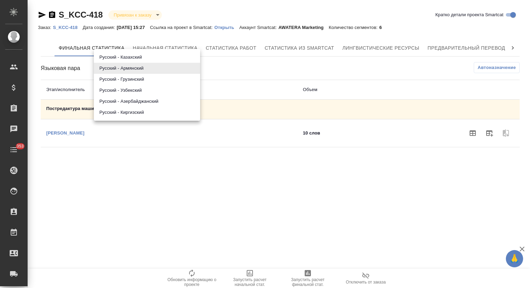
click at [145, 82] on li "Русский - Грузинский" at bounding box center [147, 79] width 106 height 11
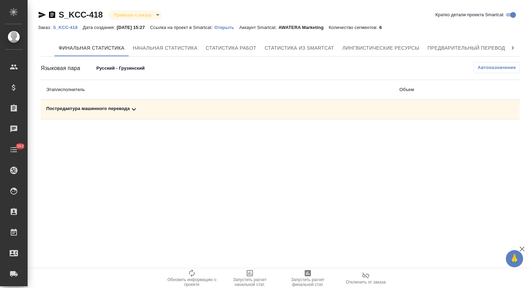
drag, startPoint x: 142, startPoint y: 110, endPoint x: 399, endPoint y: 109, distance: 256.9
click at [142, 110] on div "Постредактура машинного перевода" at bounding box center [217, 109] width 342 height 8
drag, startPoint x: 498, startPoint y: 132, endPoint x: 489, endPoint y: 131, distance: 8.7
click at [498, 132] on span at bounding box center [506, 133] width 17 height 17
click at [489, 131] on icon "button" at bounding box center [489, 134] width 7 height 6
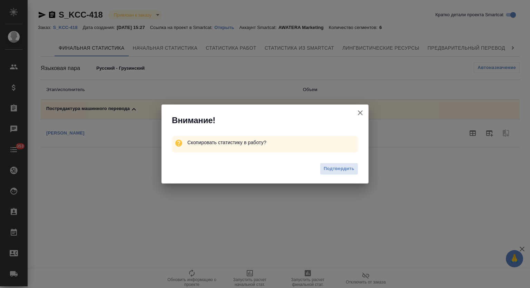
click at [352, 170] on span "Подтвердить" at bounding box center [339, 169] width 31 height 8
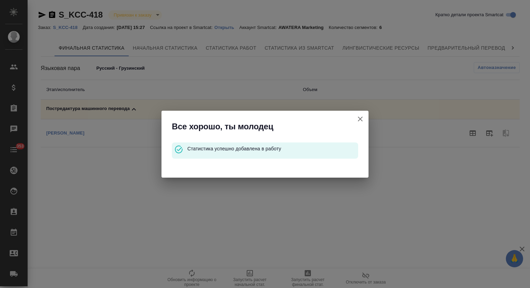
click at [360, 117] on icon "button" at bounding box center [360, 119] width 8 height 8
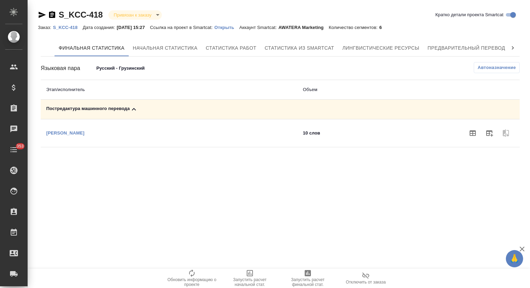
click at [120, 65] on body "🙏 .cls-1 fill:#fff; AWATERA Mutalimov Mark Клиенты Спецификации Заказы 0 Чаты 3…" at bounding box center [265, 144] width 530 height 288
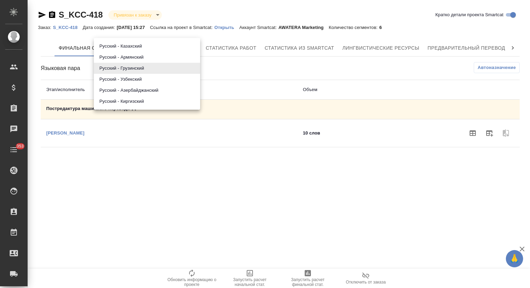
click at [133, 84] on li "Русский - Узбекский" at bounding box center [147, 79] width 106 height 11
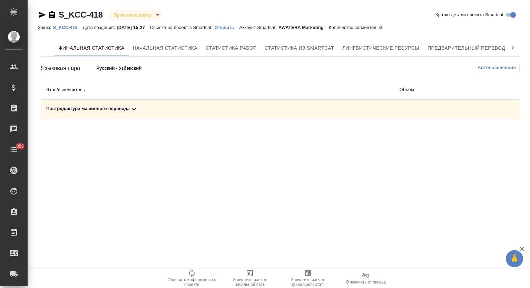
click at [142, 107] on div "Постредактура машинного перевода" at bounding box center [217, 109] width 342 height 8
click at [489, 130] on icon "button" at bounding box center [489, 133] width 8 height 8
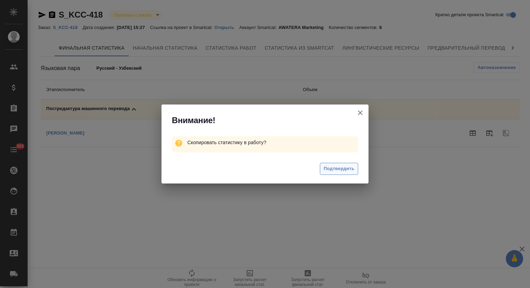
click at [332, 164] on button "Подтвердить" at bounding box center [339, 169] width 38 height 12
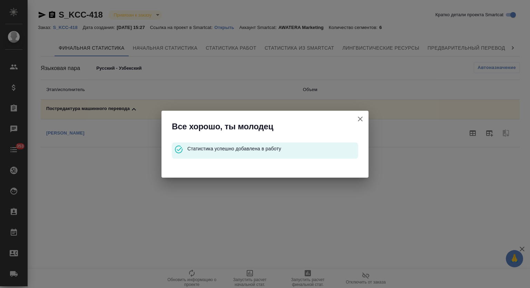
drag, startPoint x: 361, startPoint y: 123, endPoint x: 357, endPoint y: 122, distance: 4.3
click at [361, 123] on icon "button" at bounding box center [360, 119] width 8 height 8
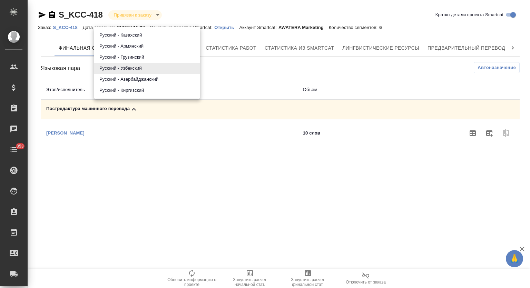
click at [138, 67] on body "🙏 .cls-1 fill:#fff; AWATERA Mutalimov Mark Клиенты Спецификации Заказы 0 Чаты 3…" at bounding box center [265, 144] width 530 height 288
click at [141, 81] on li "Русский - Азербайджанский" at bounding box center [147, 79] width 106 height 11
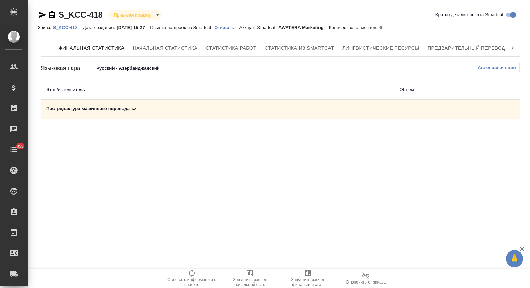
click at [141, 114] on td "Постредактура машинного перевода" at bounding box center [218, 110] width 354 height 20
click at [171, 110] on div "Постредактура машинного перевода" at bounding box center [217, 109] width 342 height 8
click at [491, 134] on icon "button" at bounding box center [489, 133] width 8 height 8
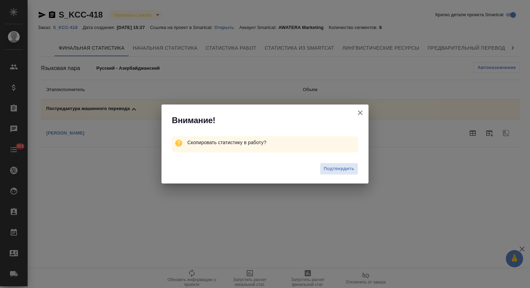
click at [351, 164] on button "Подтвердить" at bounding box center [339, 169] width 38 height 12
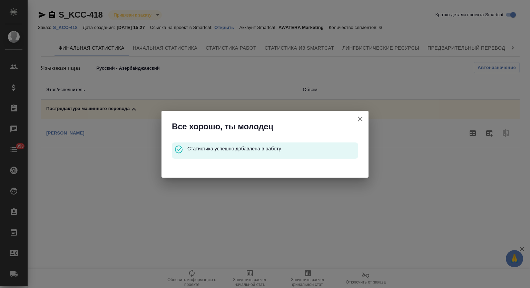
click at [361, 115] on icon "button" at bounding box center [360, 119] width 8 height 8
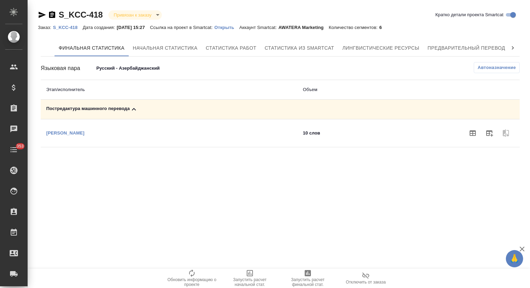
click at [148, 72] on body "🙏 .cls-1 fill:#fff; AWATERA Mutalimov Mark Клиенты Спецификации Заказы 0 Чаты 3…" at bounding box center [265, 144] width 530 height 288
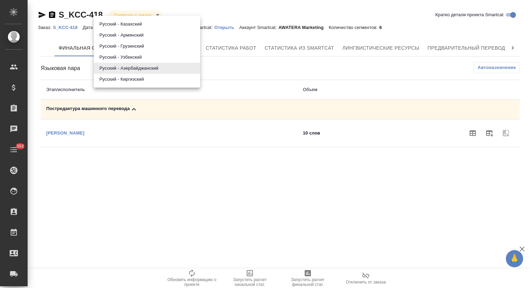
click at [149, 79] on li "Русский - Киргизский" at bounding box center [147, 79] width 106 height 11
type input "68cd4c20d08c004e318c1149"
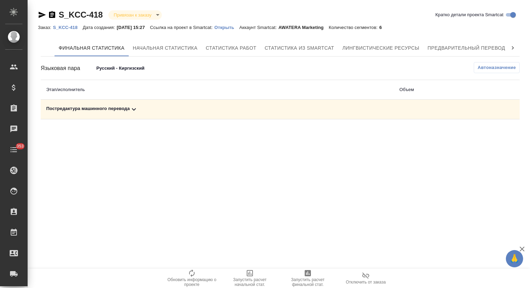
click at [145, 110] on div "Постредактура машинного перевода" at bounding box center [217, 109] width 342 height 8
click at [491, 132] on icon "button" at bounding box center [489, 133] width 8 height 8
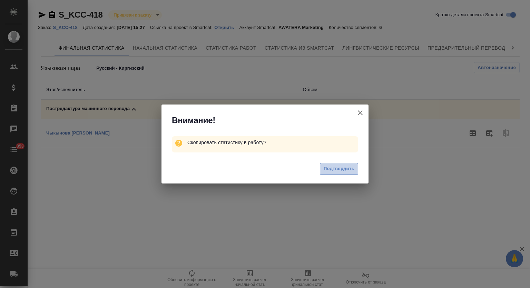
click at [340, 165] on span "Подтвердить" at bounding box center [339, 169] width 31 height 8
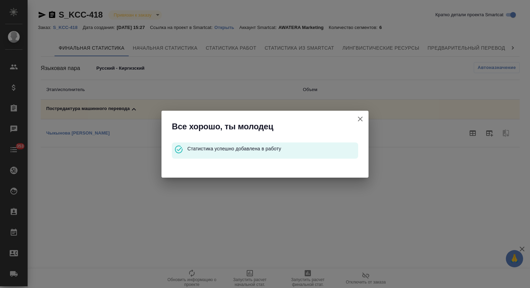
click at [358, 127] on button "Кратко детали проекта Smartcat" at bounding box center [360, 119] width 17 height 17
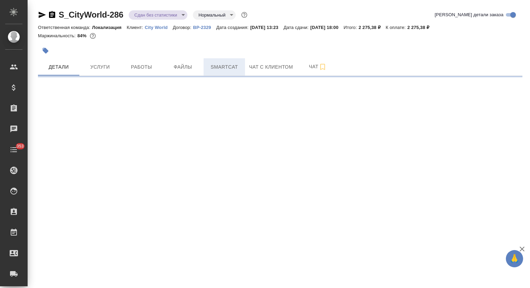
click at [235, 73] on button "Smartcat" at bounding box center [224, 66] width 41 height 17
select select "RU"
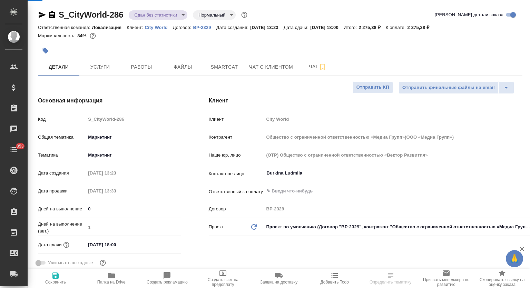
type textarea "x"
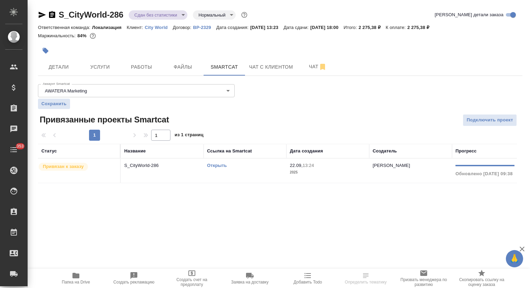
click at [148, 171] on td "S_CityWorld-286" at bounding box center [162, 171] width 83 height 24
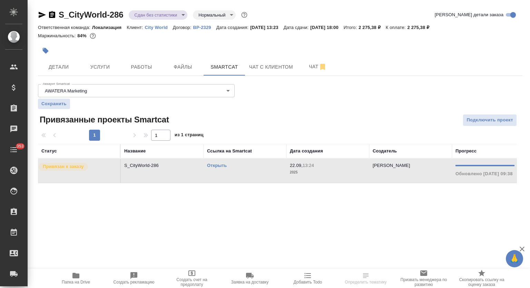
click at [148, 171] on td "S_CityWorld-286" at bounding box center [162, 171] width 83 height 24
click at [143, 64] on span "Работы" at bounding box center [141, 67] width 33 height 9
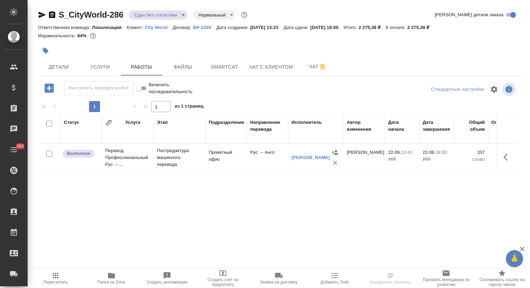
click at [64, 274] on span "Пересчитать" at bounding box center [56, 278] width 48 height 13
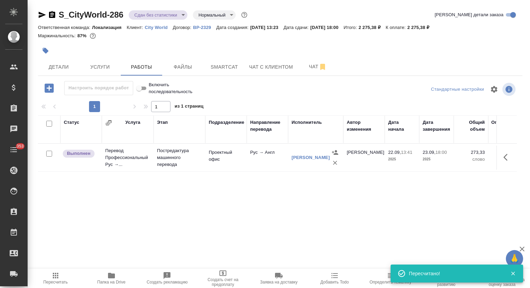
click at [509, 154] on icon "button" at bounding box center [508, 157] width 8 height 8
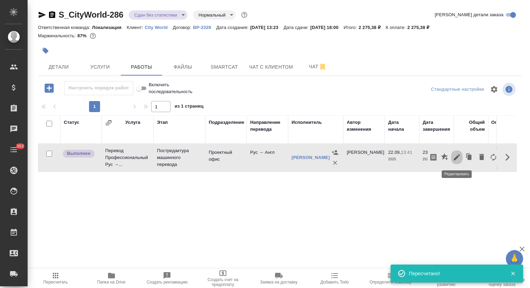
click at [458, 160] on icon "button" at bounding box center [457, 157] width 8 height 8
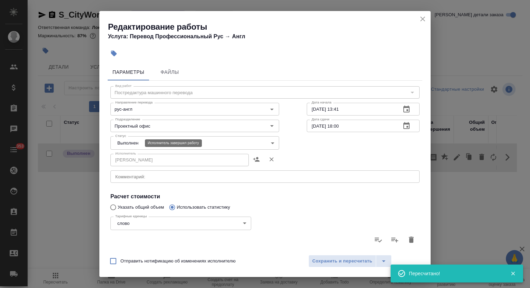
click at [136, 139] on body "🙏 .cls-1 fill:#fff; AWATERA Mutalimov [PERSON_NAME] Спецификации Заказы 0 Чаты …" at bounding box center [265, 144] width 530 height 288
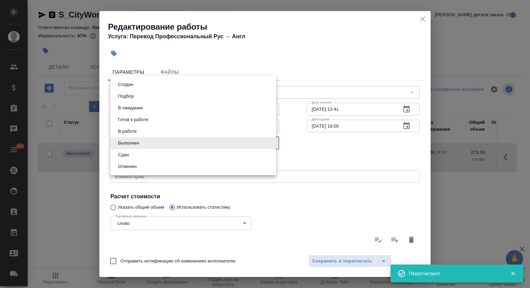
click at [135, 155] on li "Сдан" at bounding box center [193, 155] width 166 height 12
type input "closed"
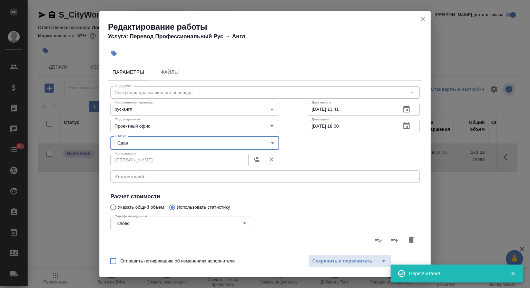
click at [328, 256] on button "Сохранить и пересчитать" at bounding box center [343, 261] width 68 height 12
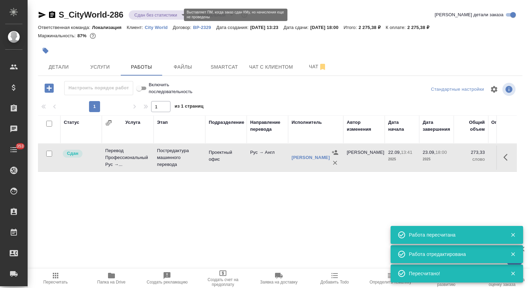
click at [160, 16] on body "🙏 .cls-1 fill:#fff; AWATERA Mutalimov [PERSON_NAME] Спецификации Заказы 0 Чаты …" at bounding box center [265, 144] width 530 height 288
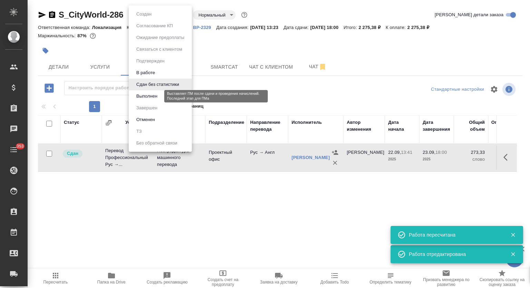
click at [159, 94] on button "Выполнен" at bounding box center [146, 97] width 25 height 8
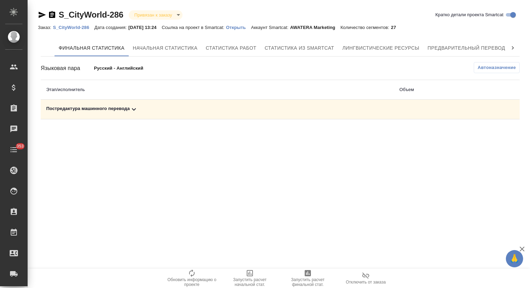
click at [134, 106] on icon at bounding box center [134, 109] width 8 height 8
click at [492, 131] on icon "button" at bounding box center [489, 134] width 7 height 6
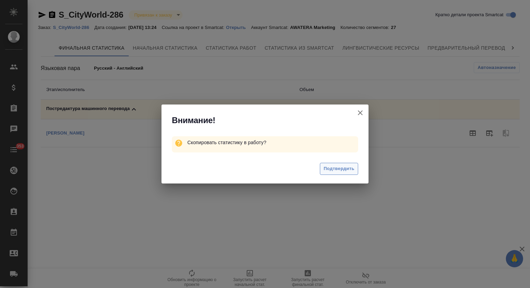
click at [337, 170] on span "Подтвердить" at bounding box center [339, 169] width 31 height 8
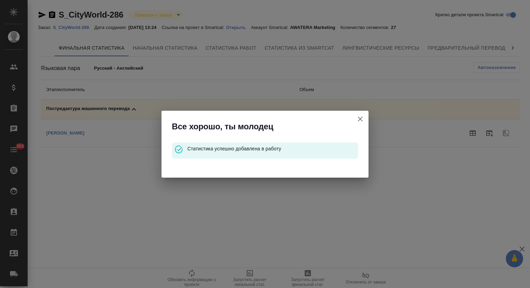
drag, startPoint x: 360, startPoint y: 116, endPoint x: 403, endPoint y: 3, distance: 120.9
click at [360, 116] on icon "button" at bounding box center [360, 119] width 8 height 8
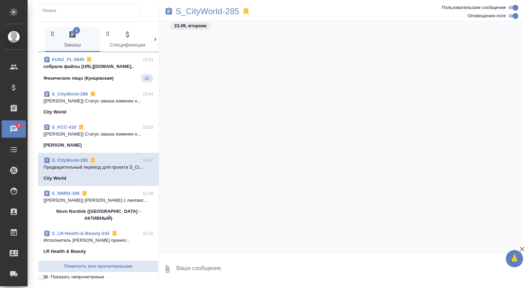
scroll to position [474, 0]
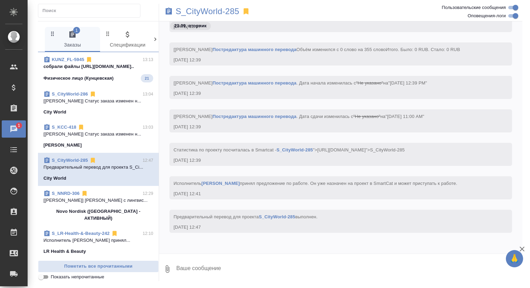
click at [118, 69] on p "собрали файлы https://drive.awatera.com/..." at bounding box center [99, 66] width 110 height 7
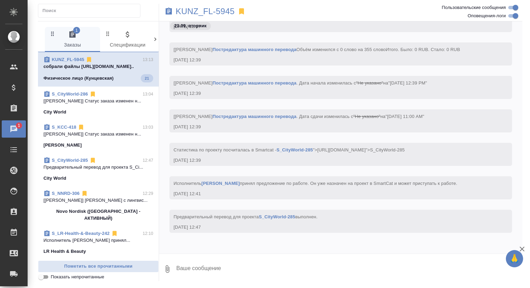
scroll to position [3389, 0]
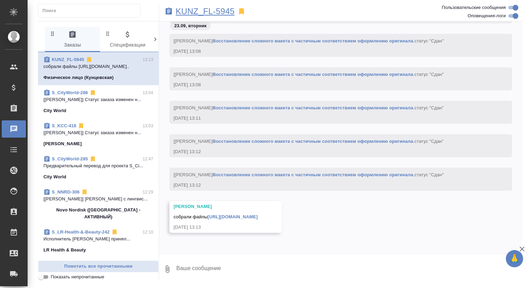
click at [201, 10] on p "KUNZ_FL-5945" at bounding box center [205, 11] width 59 height 7
click at [253, 214] on link "https://drive.awatera.com/apps/files/files/10423502?dir=/Shares/FL_KUNZ/Orders/…" at bounding box center [233, 216] width 50 height 5
drag, startPoint x: 231, startPoint y: 267, endPoint x: 434, endPoint y: 129, distance: 245.3
click at [231, 266] on textarea at bounding box center [349, 269] width 347 height 23
type textarea "Спасибо!"
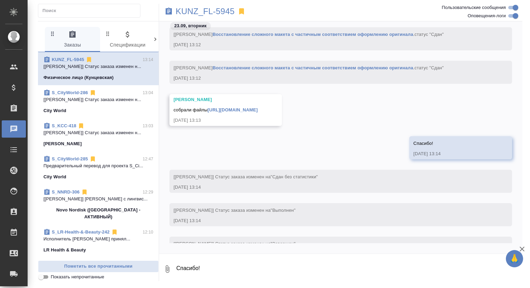
scroll to position [3523, 0]
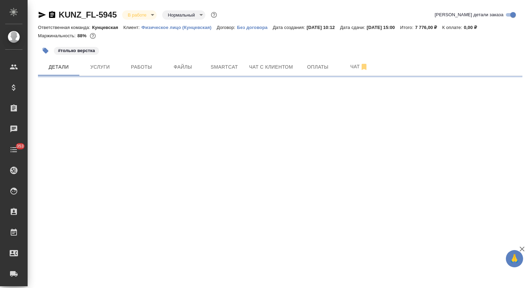
select select "RU"
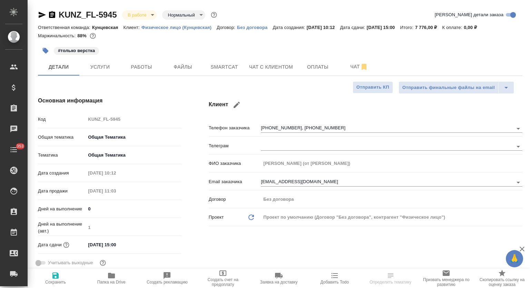
type textarea "x"
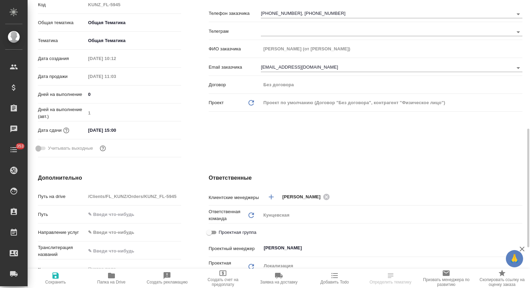
scroll to position [230, 0]
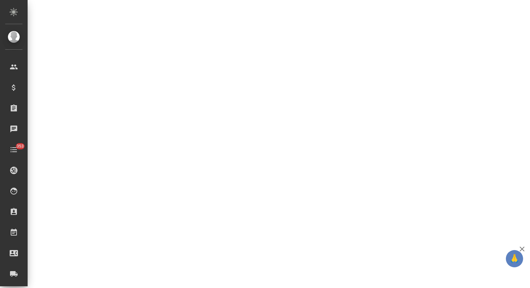
select select "RU"
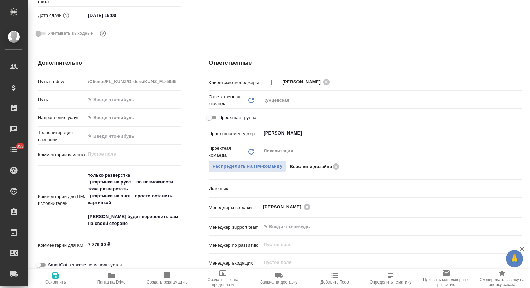
type textarea "x"
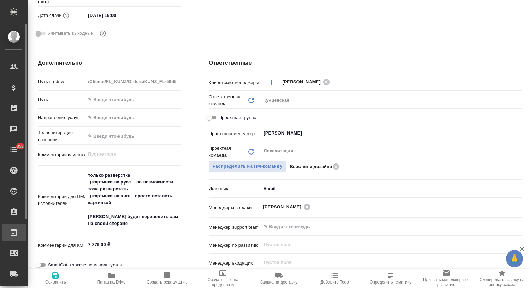
type textarea "x"
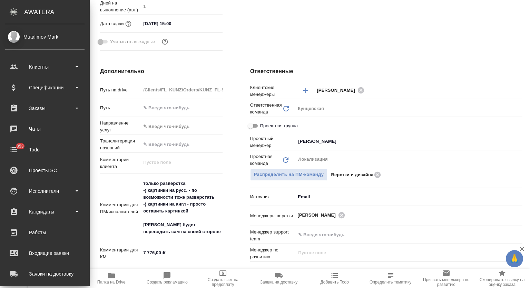
type textarea "x"
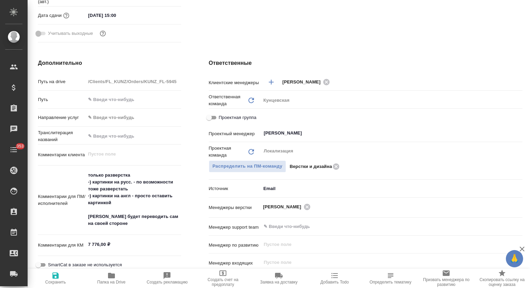
type textarea "x"
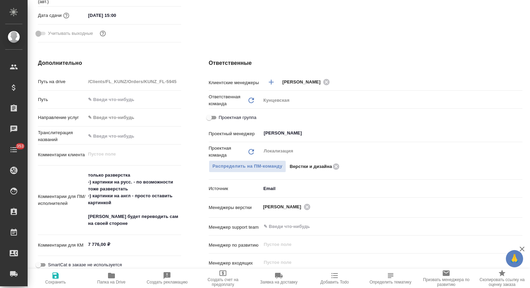
type textarea "x"
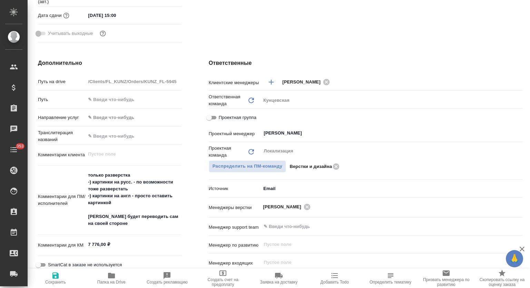
type textarea "x"
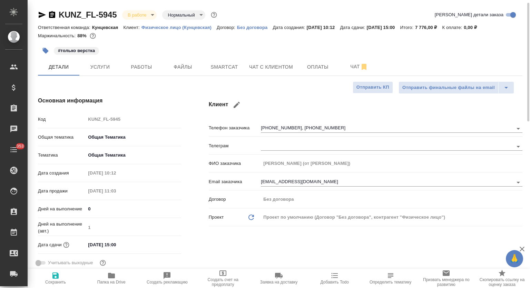
scroll to position [0, 0]
click at [142, 70] on span "Работы" at bounding box center [141, 67] width 33 height 9
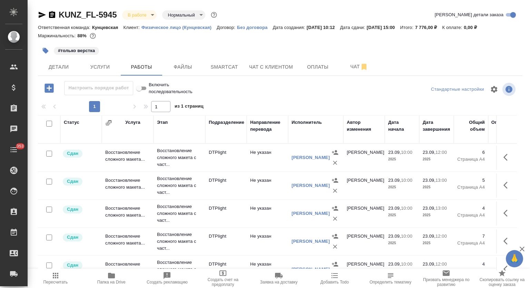
click at [143, 18] on body "🙏 .cls-1 fill:#fff; AWATERA Mutalimov Mark Клиенты Спецификации Заказы 0 Чаты 3…" at bounding box center [265, 144] width 530 height 288
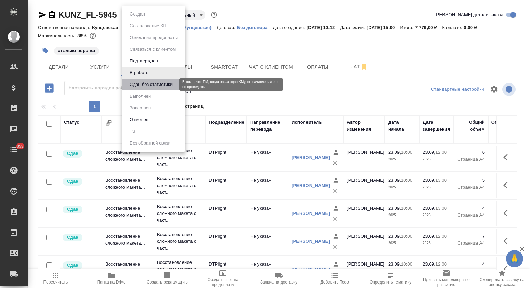
click at [154, 85] on button "Сдан без статистики" at bounding box center [151, 85] width 47 height 8
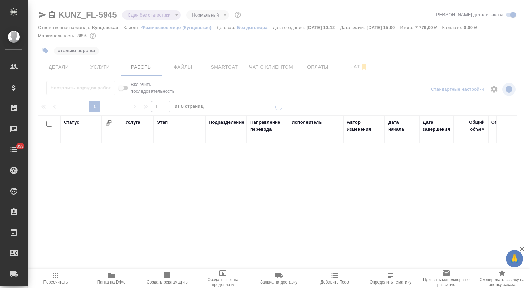
click at [170, 16] on body "🙏 .cls-1 fill:#fff; AWATERA Mutalimov Mark Клиенты Спецификации Заказы 0 Чаты 3…" at bounding box center [265, 144] width 530 height 288
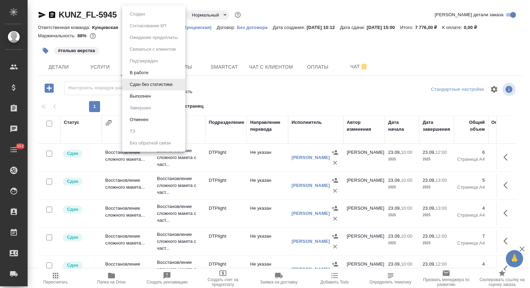
click at [164, 96] on li "Выполнен" at bounding box center [153, 96] width 63 height 12
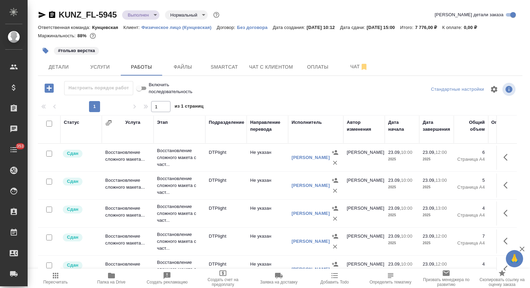
click at [41, 13] on icon "button" at bounding box center [42, 15] width 7 height 6
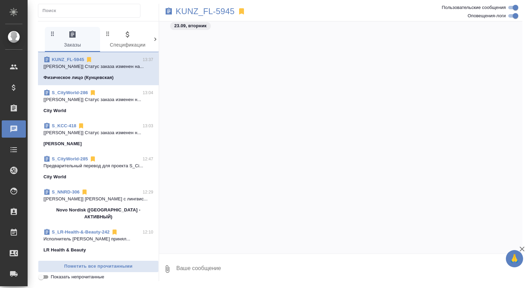
scroll to position [3523, 0]
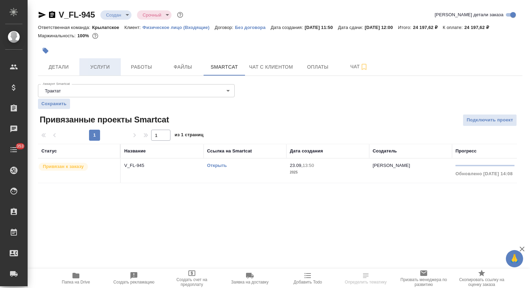
click at [102, 70] on span "Услуги" at bounding box center [100, 67] width 33 height 9
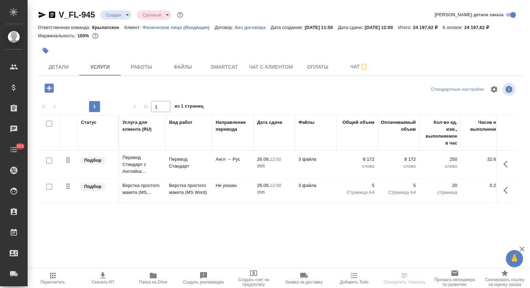
click at [153, 276] on icon "button" at bounding box center [153, 276] width 7 height 6
click at [55, 70] on span "Детали" at bounding box center [58, 67] width 33 height 9
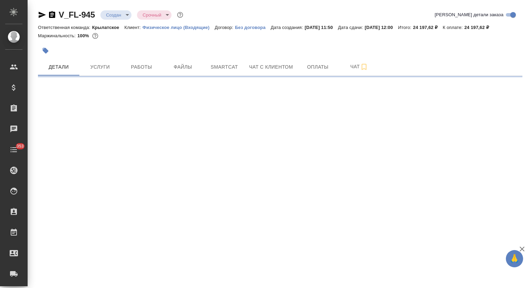
select select "RU"
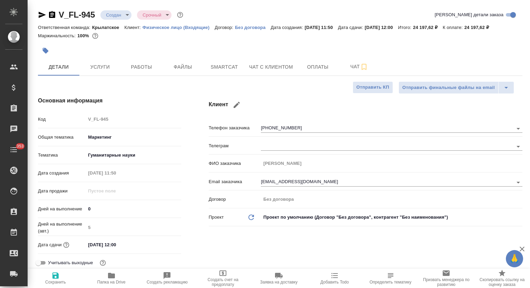
type textarea "x"
click at [106, 70] on span "Услуги" at bounding box center [100, 67] width 33 height 9
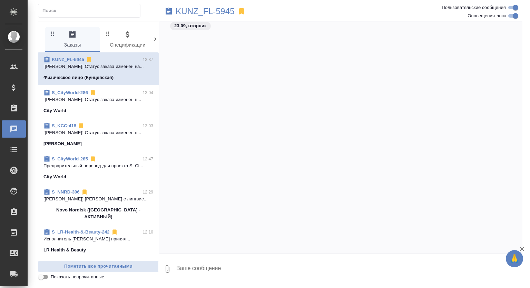
scroll to position [3523, 0]
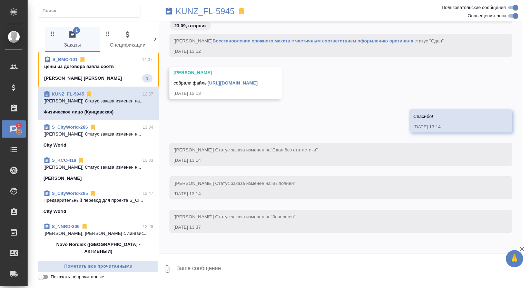
click at [121, 76] on div "[PERSON_NAME] [PERSON_NAME] 3" at bounding box center [98, 78] width 108 height 8
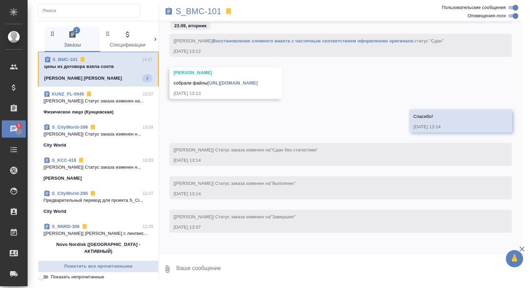
scroll to position [129, 0]
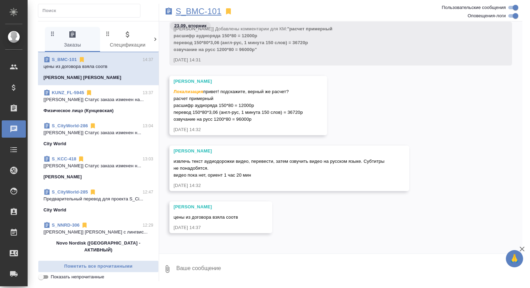
click at [196, 10] on p "S_BMC-101" at bounding box center [199, 11] width 46 height 7
drag, startPoint x: 220, startPoint y: 264, endPoint x: 445, endPoint y: 170, distance: 243.4
click at [221, 264] on textarea at bounding box center [349, 269] width 347 height 23
type textarea "Привет, смотрю"
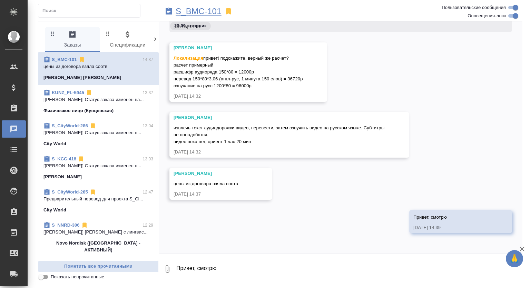
click at [204, 12] on p "S_BMC-101" at bounding box center [199, 11] width 46 height 7
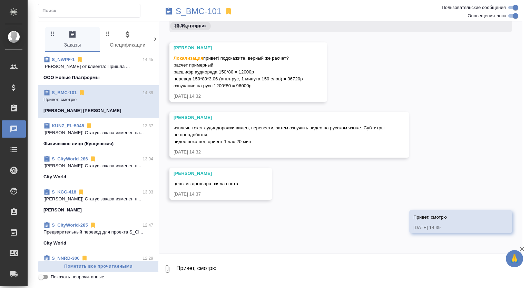
click at [131, 69] on p "Магеррамов Руслан от клиента: Пришла ..." at bounding box center [99, 66] width 110 height 7
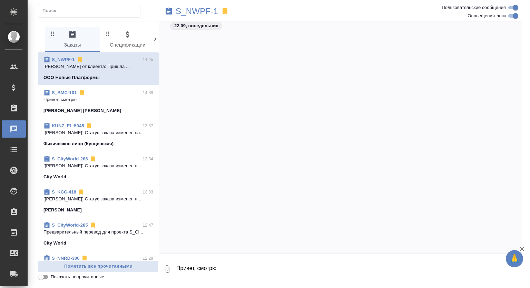
scroll to position [5477, 0]
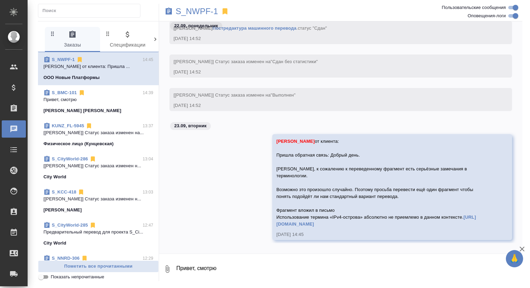
click at [241, 267] on textarea "Привет, смотрю" at bounding box center [349, 269] width 347 height 23
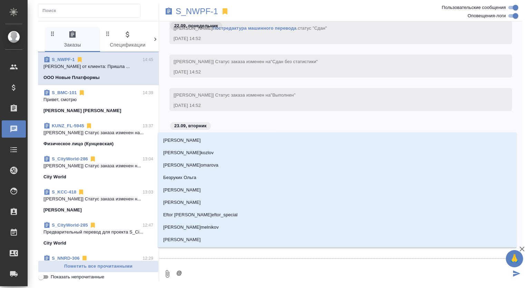
type textarea "@н"
type input "н"
type textarea "@ни"
type input "ни"
type textarea "@ник"
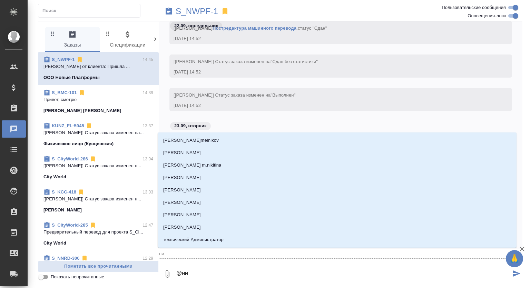
type input "ник"
type textarea "@ники"
type input "ники"
type textarea "@никиф"
type input "никиф"
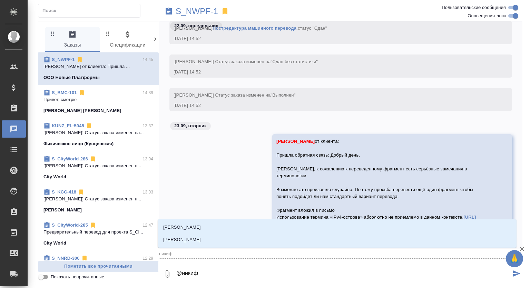
type textarea "@никифо"
type input "никифо"
type textarea "@никифор"
type input "никифор"
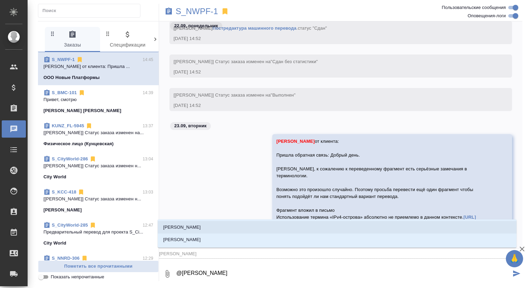
click at [233, 228] on li "[PERSON_NAME]" at bounding box center [337, 227] width 359 height 12
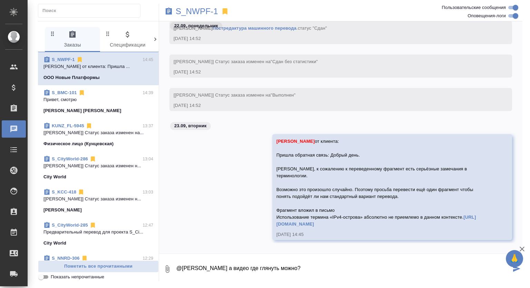
drag, startPoint x: 326, startPoint y: 267, endPoint x: 245, endPoint y: 267, distance: 81.1
click at [245, 267] on textarea "@Никифорова Валерия а видео где глянуть можно?" at bounding box center [344, 269] width 336 height 23
drag, startPoint x: 324, startPoint y: 267, endPoint x: 314, endPoint y: 184, distance: 83.5
click at [169, 258] on div "0 @Никифорова Валерия а накладывать озвучку на" at bounding box center [341, 269] width 364 height 23
type textarea """
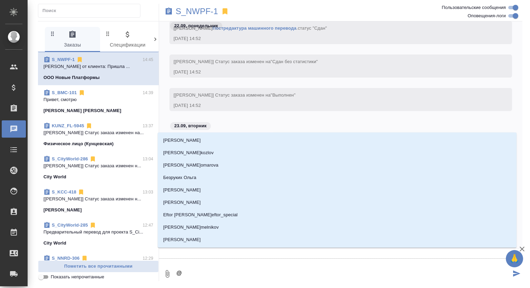
type textarea "@н"
type input "н"
type textarea "@ни"
type input "ни"
type textarea "@ник"
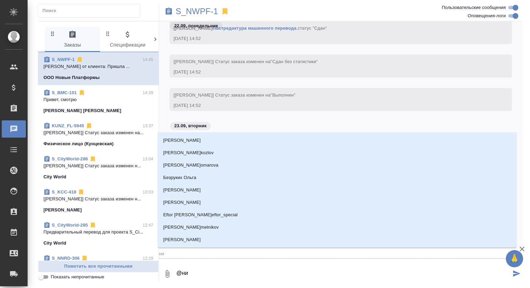
type input "ник"
type textarea "@ники"
type input "ники"
type textarea "@никиф"
type input "никиф"
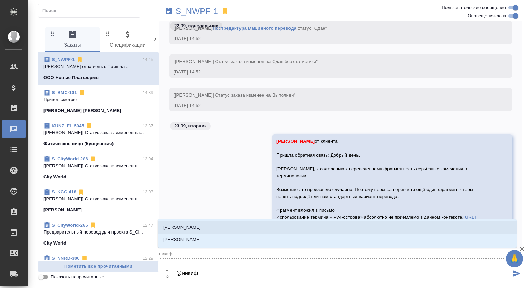
click at [231, 227] on li "[PERSON_NAME]" at bounding box center [337, 227] width 359 height 12
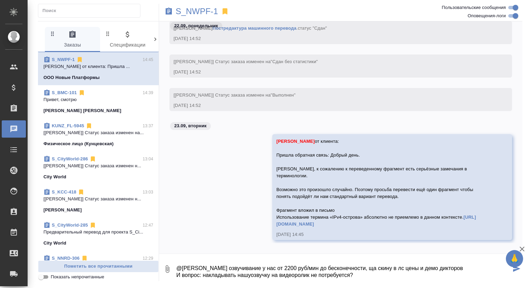
type textarea "@Никифорова Валерия озвучивание у нас от 2200 руб/мин до бесконечности, ща скин…"
drag, startPoint x: 360, startPoint y: 277, endPoint x: 166, endPoint y: 258, distance: 195.4
click at [166, 258] on div "0 @Никифорова Валерия озвучивание у нас от 2200 руб/мин до бесконечности, ща ск…" at bounding box center [341, 269] width 364 height 23
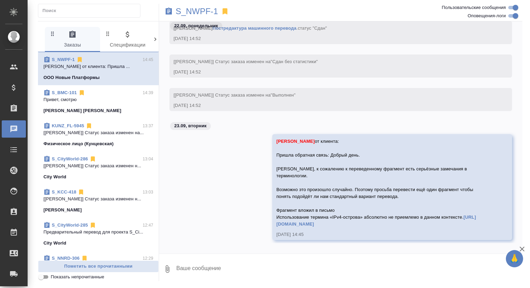
click at [109, 107] on span "S_BMC-101 14:39 Привет, смотрю Beckman Coulter" at bounding box center [99, 101] width 110 height 25
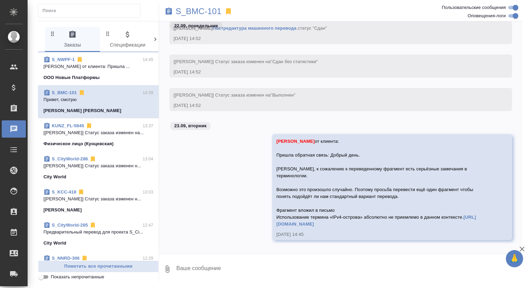
scroll to position [162, 0]
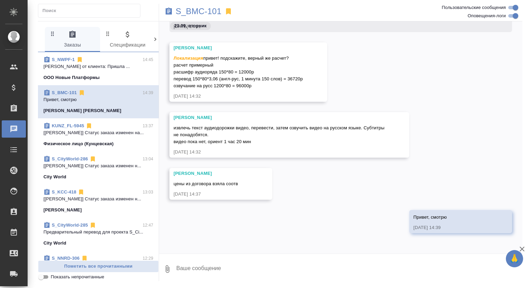
click at [193, 273] on textarea at bounding box center [349, 269] width 347 height 23
paste textarea "@Никифорова Валерия озвучивание у нас от 2200 руб/мин до бесконечности, ща скин…"
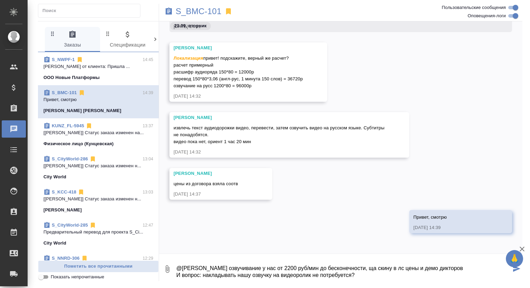
click at [240, 268] on textarea "@Никифорова Валерия озвучивание у нас от 2200 руб/мин до бесконечности, ща скин…" at bounding box center [344, 269] width 336 height 23
click at [371, 274] on textarea "@Никифорова Валерия озвучивание у нас от 2200 руб/мин до бесконечности, ща скин…" at bounding box center [344, 269] width 336 height 23
click at [473, 269] on textarea "@Никифорова Валерия озвучивание у нас от 2200 руб/мин до бесконечности, ща скин…" at bounding box center [344, 269] width 336 height 23
click at [274, 271] on textarea "@Никифорова Валерия озвучивание у нас от 2200 руб/мин до бесконечности, ща скин…" at bounding box center [344, 269] width 336 height 23
click at [354, 277] on textarea "@Никифорова Валерия озвучивание у нас от 2200 руб/мин до бесконечности, ща скин…" at bounding box center [344, 269] width 336 height 23
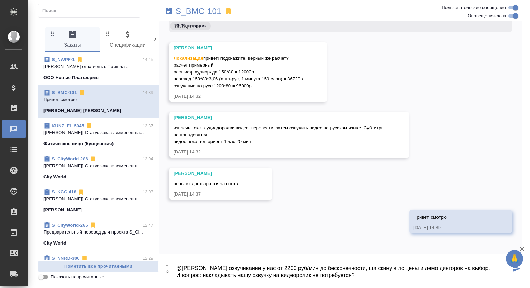
click at [365, 276] on textarea "@Никифорова Валерия озвучивание у нас от 2200 руб/мин до бесконечности, ща скин…" at bounding box center [344, 269] width 336 height 23
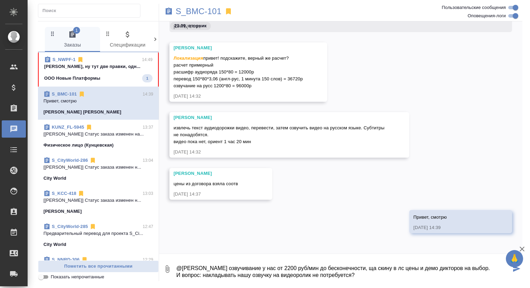
click at [113, 71] on span "S_NWPF-1 14:49 Муталимов Марк а, ну тут две правки, одн... ООО Новые Платформы 1" at bounding box center [98, 69] width 108 height 26
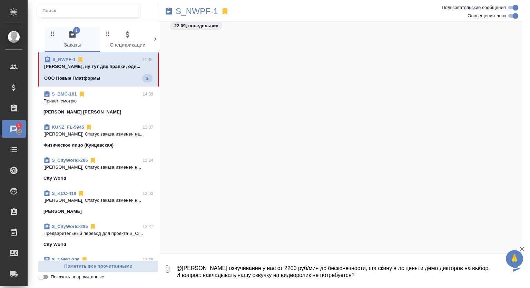
scroll to position [5554, 0]
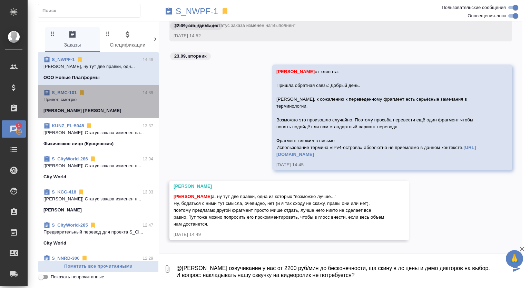
click at [115, 102] on p "Привет, смотрю" at bounding box center [99, 99] width 110 height 7
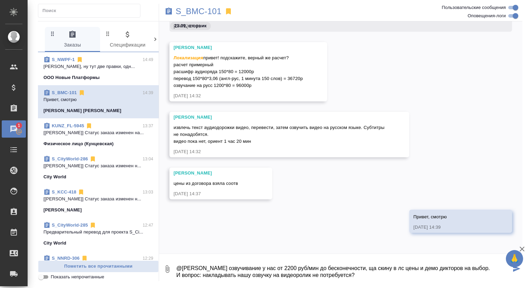
scroll to position [162, 0]
click at [363, 277] on textarea "@Никифорова Валерия озвучивание у нас от 2200 руб/мин до бесконечности, ща скин…" at bounding box center [344, 269] width 336 height 23
type textarea "@Никифорова Валерия озвучивание у нас от 2200 руб/мин до бесконечности, ща скин…"
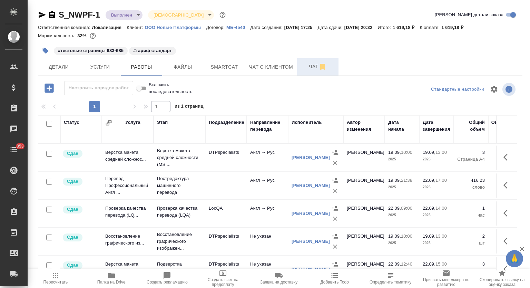
click at [307, 67] on span "Чат" at bounding box center [317, 66] width 33 height 9
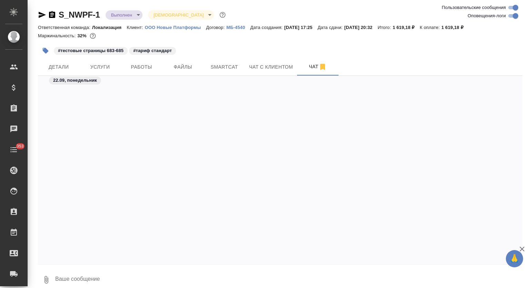
scroll to position [10356, 0]
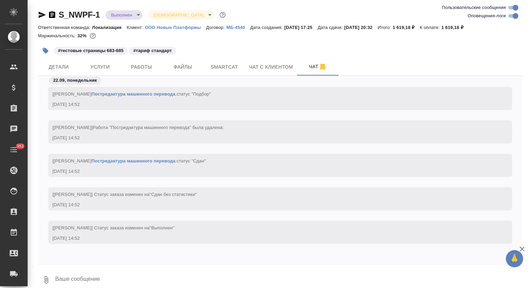
click at [102, 282] on textarea at bounding box center [289, 279] width 468 height 23
drag, startPoint x: 151, startPoint y: 70, endPoint x: 336, endPoint y: 24, distance: 191.0
click at [152, 69] on span "Работы" at bounding box center [141, 67] width 33 height 9
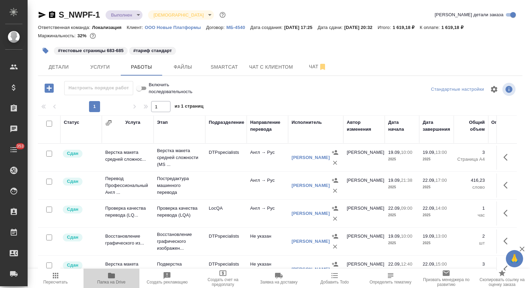
click at [115, 283] on span "Папка на Drive" at bounding box center [111, 282] width 28 height 5
click at [307, 66] on span "Чат" at bounding box center [317, 66] width 33 height 9
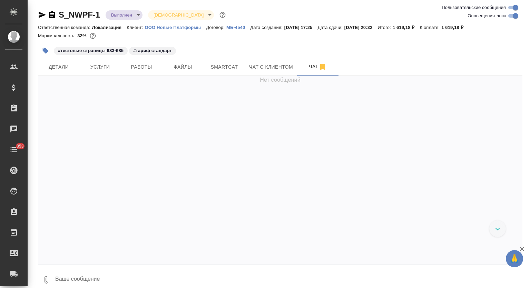
scroll to position [10356, 0]
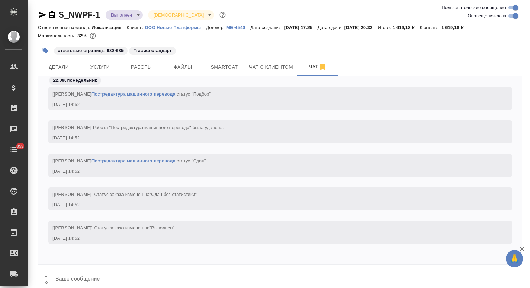
click at [160, 277] on textarea at bounding box center [289, 279] width 468 height 23
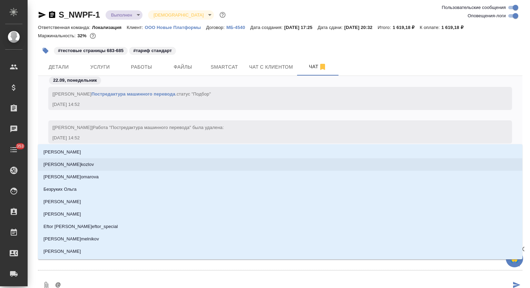
type textarea "@р"
type input "р"
type textarea "@ру"
type input "ру"
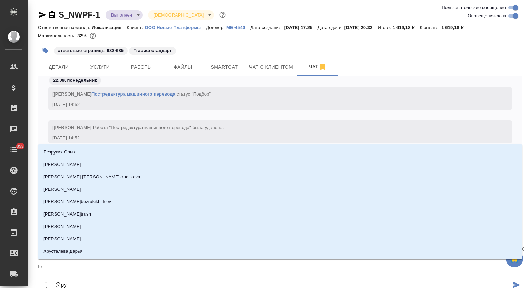
type textarea "@рус"
type input "рус"
type textarea "@русл"
type input "русл"
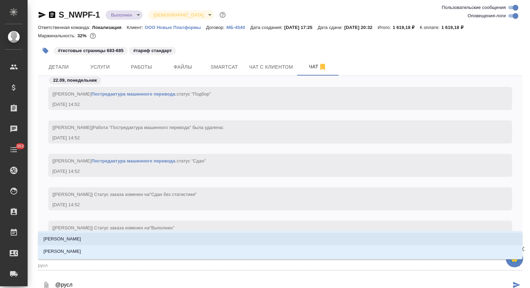
click at [195, 241] on li "Магеррамов Руслан" at bounding box center [280, 239] width 485 height 12
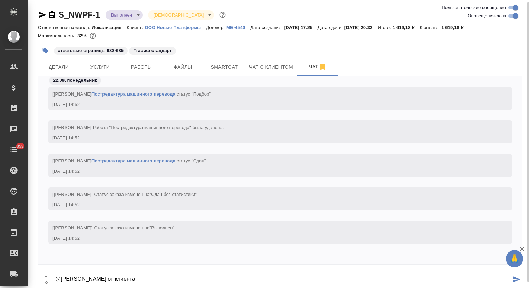
scroll to position [3, 0]
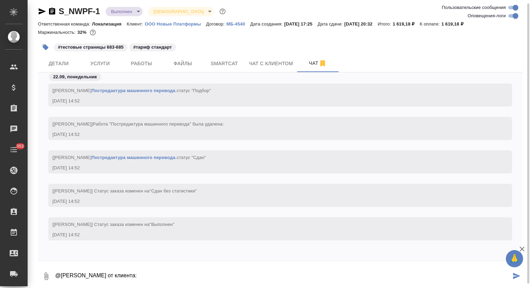
paste textarea "Пришла обратная связь: Добрый день. Павел, к сожалению к переведенному фрагмент…"
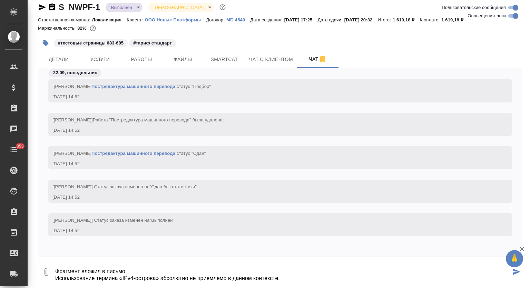
scroll to position [62, 0]
paste textarea "[URL][DOMAIN_NAME]"
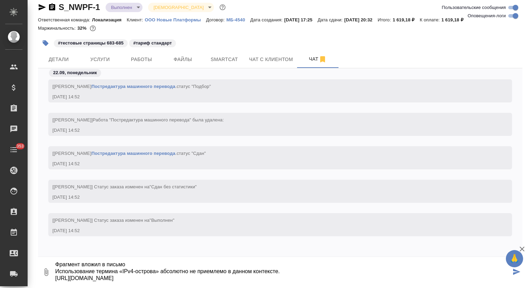
type textarea "@Магеррамов Руслан от клиента: Пришла обратная связь: Добрый день. Павел, к сож…"
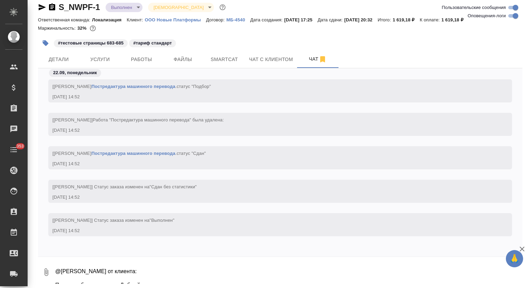
scroll to position [10478, 0]
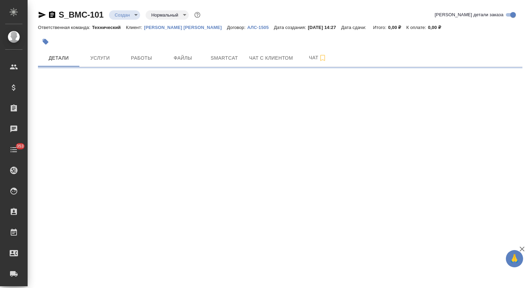
select select "RU"
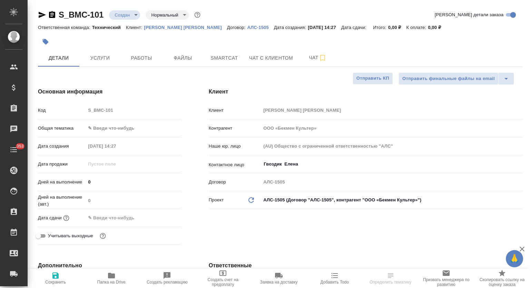
type textarea "x"
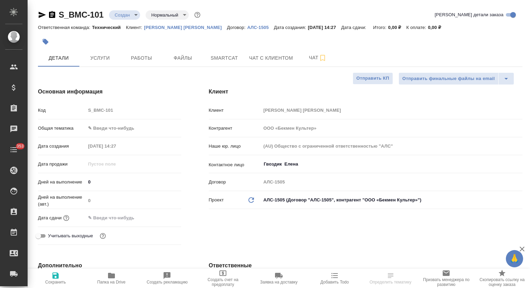
type textarea "x"
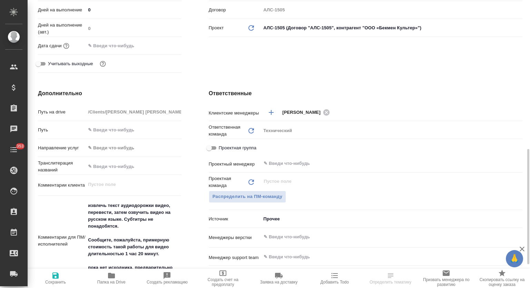
scroll to position [230, 0]
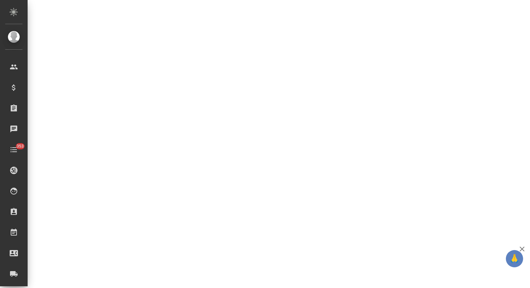
select select "RU"
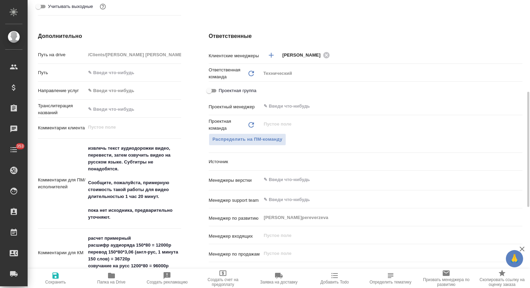
type textarea "x"
click at [116, 279] on span "Папка на Drive" at bounding box center [112, 278] width 48 height 13
type textarea "x"
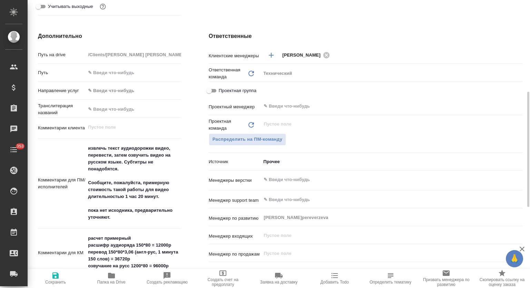
type textarea "x"
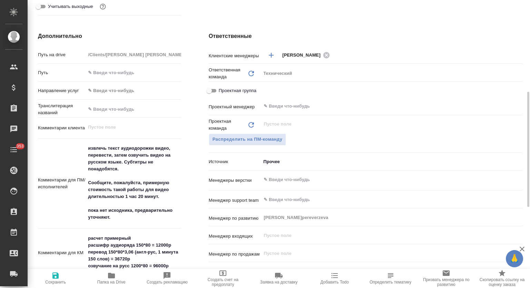
type textarea "x"
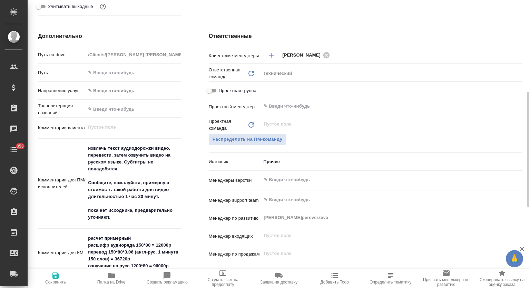
type textarea "x"
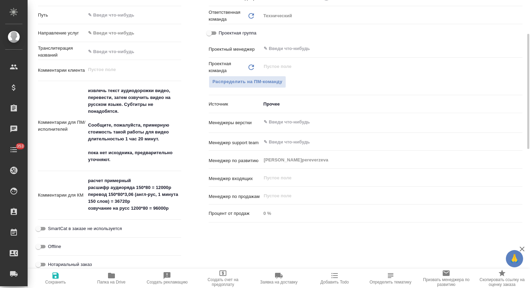
scroll to position [229, 0]
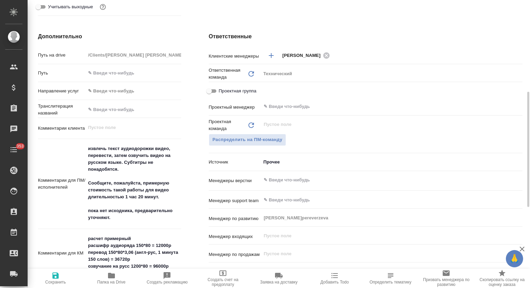
type textarea "x"
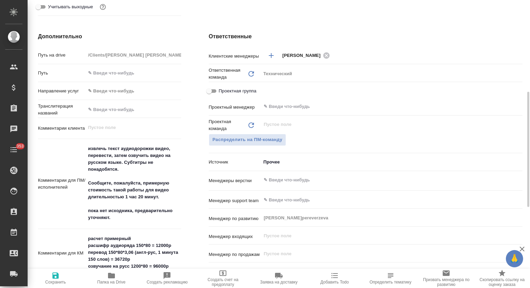
type textarea "x"
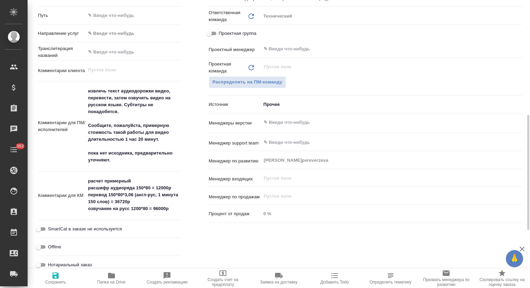
type textarea "x"
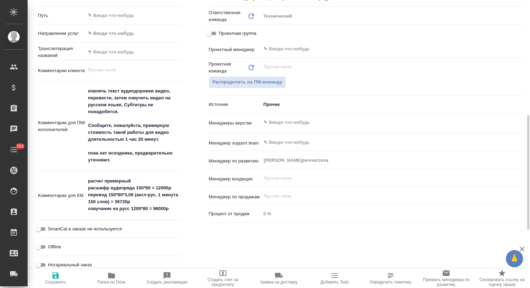
type textarea "x"
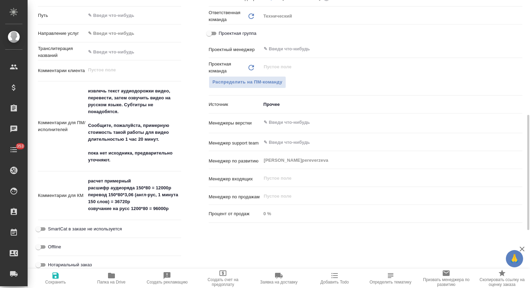
type textarea "x"
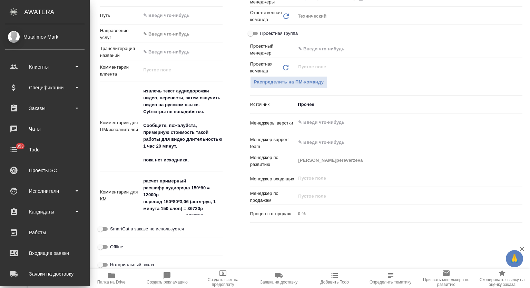
type textarea "x"
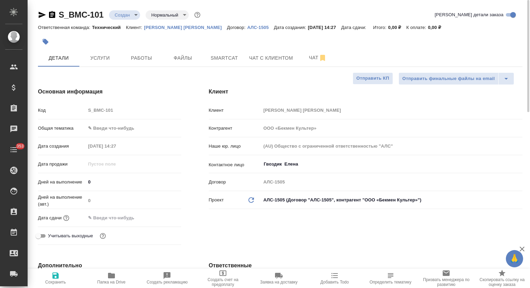
scroll to position [0, 0]
type textarea "x"
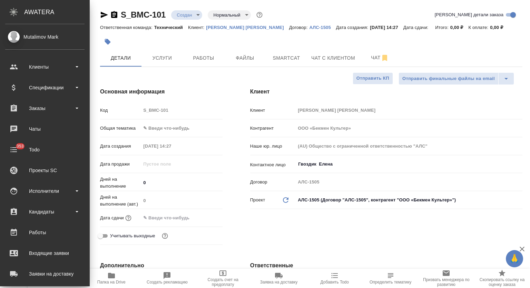
type textarea "x"
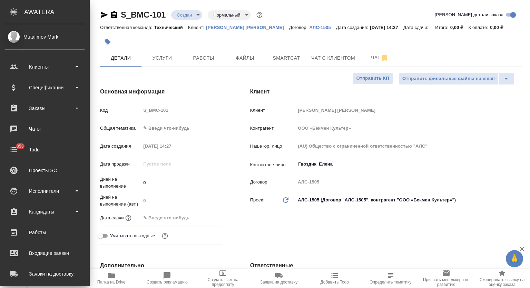
type textarea "x"
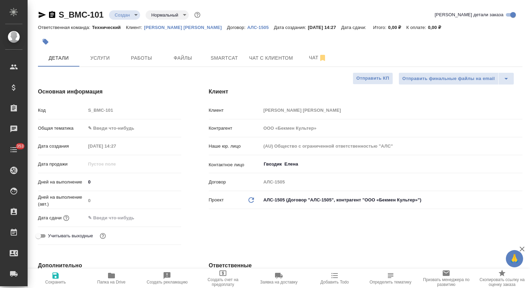
click at [44, 13] on icon "button" at bounding box center [42, 15] width 8 height 8
type textarea "x"
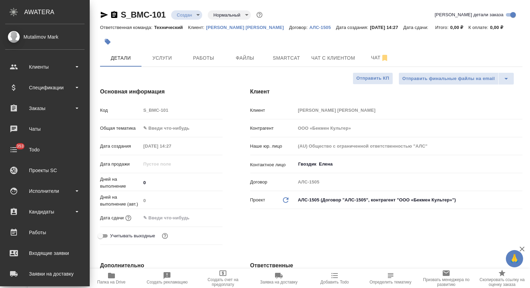
type textarea "x"
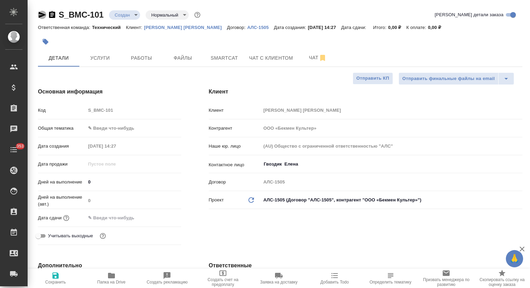
click at [43, 13] on icon "button" at bounding box center [42, 15] width 7 height 6
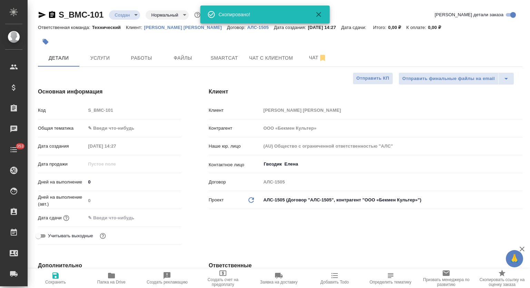
type textarea "x"
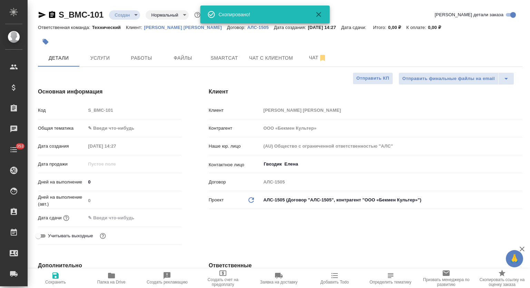
type textarea "x"
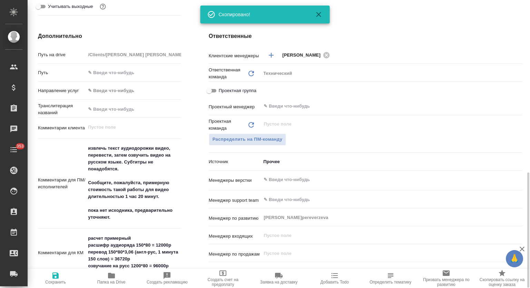
scroll to position [287, 0]
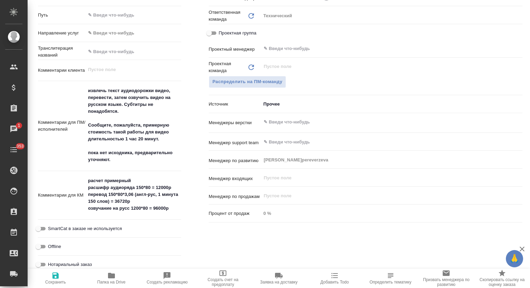
type textarea "x"
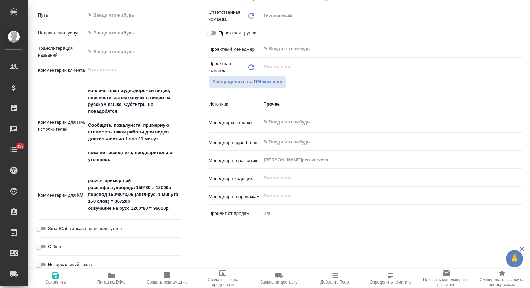
type textarea "x"
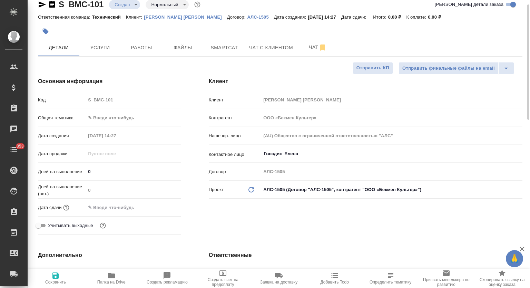
scroll to position [0, 0]
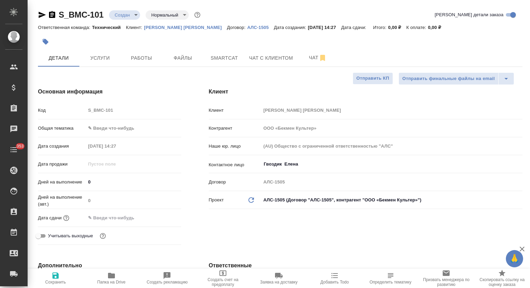
type textarea "x"
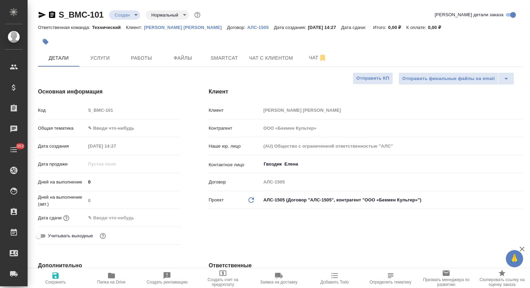
type textarea "x"
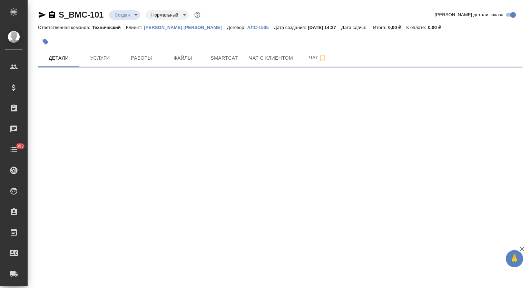
select select "RU"
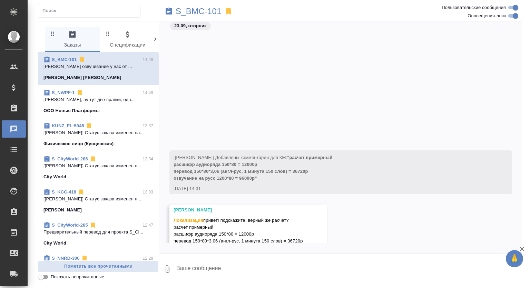
scroll to position [210, 0]
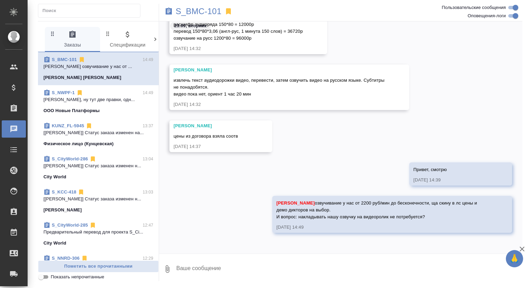
drag, startPoint x: 297, startPoint y: 216, endPoint x: 429, endPoint y: 220, distance: 132.3
click at [429, 220] on div "[PERSON_NAME] озвучивание у нас от 2200 руб/мин до бесконечности, ща скину в лс…" at bounding box center [383, 209] width 212 height 22
copy span "накладывать нашу озвучку на видеоролик не потребуется?"
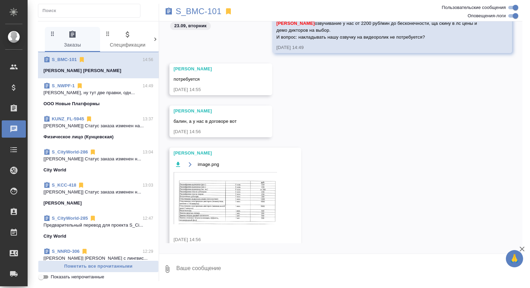
scroll to position [402, 0]
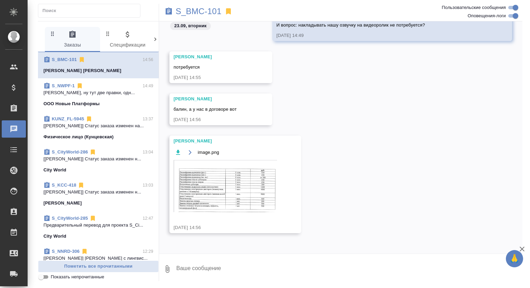
click at [213, 192] on img at bounding box center [226, 186] width 104 height 52
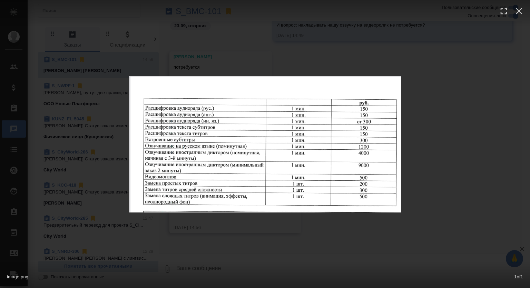
click at [458, 127] on div "image.png 1 of 1" at bounding box center [265, 144] width 530 height 288
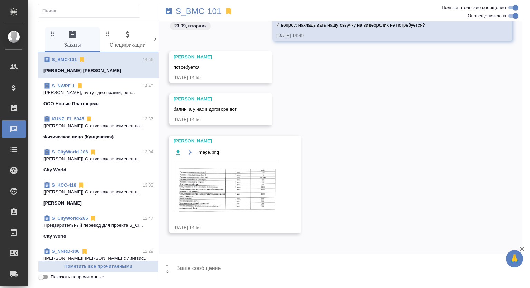
click at [229, 179] on img at bounding box center [226, 186] width 104 height 52
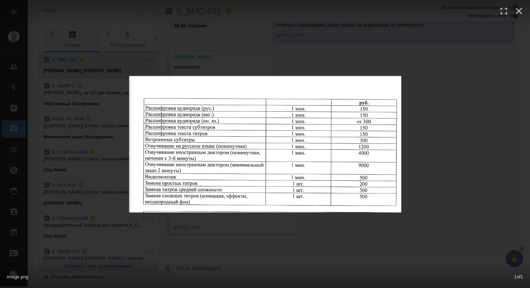
click at [470, 132] on div "image.png 1 of 1" at bounding box center [265, 144] width 530 height 288
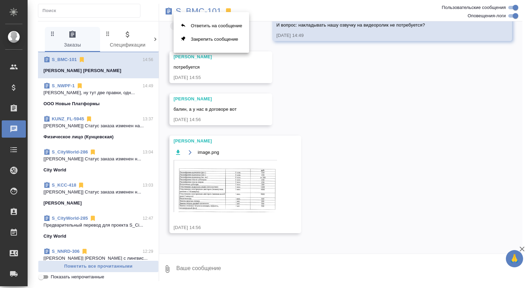
click at [311, 107] on div at bounding box center [265, 144] width 530 height 288
click at [237, 183] on img at bounding box center [226, 186] width 104 height 52
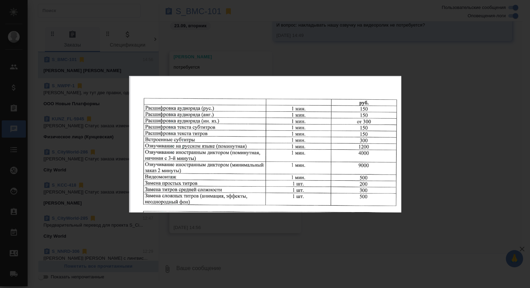
click at [443, 132] on div "image.png 1 of 1" at bounding box center [265, 144] width 530 height 288
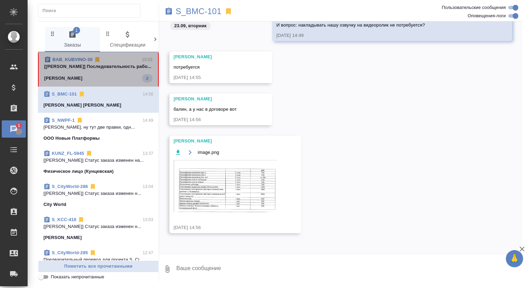
click at [129, 67] on p "[Муталимов Марк] Последовательность рабо..." at bounding box center [98, 66] width 108 height 7
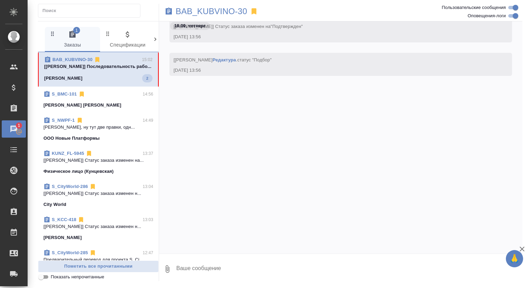
scroll to position [646, 0]
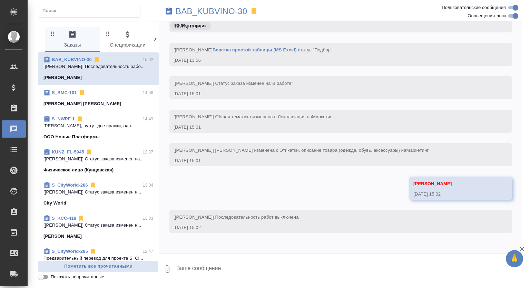
click at [115, 124] on p "Муталимов Марк а, ну тут две правки, одн..." at bounding box center [99, 126] width 110 height 7
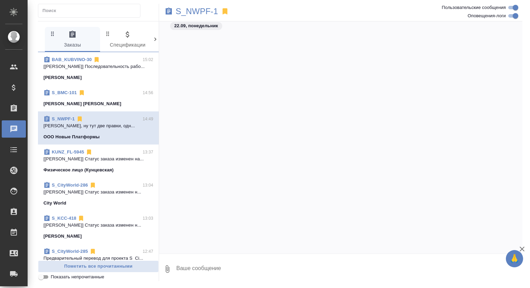
scroll to position [5547, 0]
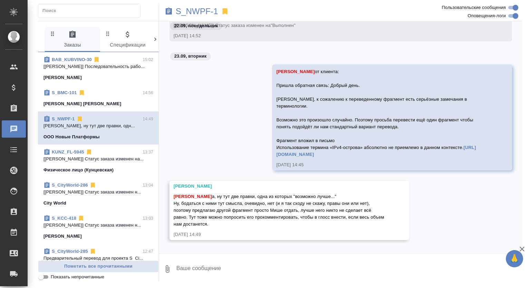
click at [217, 270] on textarea at bounding box center [349, 269] width 347 height 23
type textarea "Окэс, благодарю"
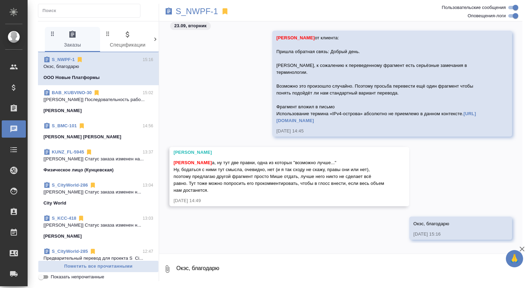
drag, startPoint x: 275, startPoint y: 65, endPoint x: 387, endPoint y: 113, distance: 121.9
click at [387, 113] on div "Магеррамов Руслан от клиента: Пришла обратная связь: Добрый день. Павел, к сожа…" at bounding box center [383, 78] width 212 height 91
copy span "Павел, к сожалению к переведенному фрагмент есть серьёзные замечания в терминол…"
click at [327, 114] on link "[URL][DOMAIN_NAME]" at bounding box center [377, 117] width 200 height 12
click at [197, 5] on div "S_NWPF-1" at bounding box center [280, 11] width 242 height 15
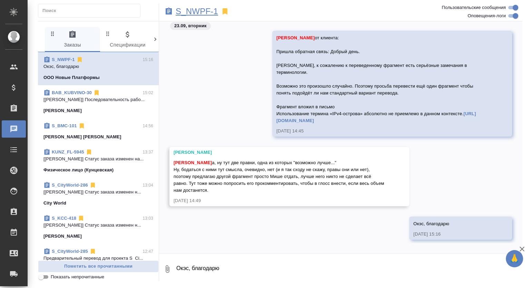
click at [194, 12] on p "S_NWPF-1" at bounding box center [197, 11] width 42 height 7
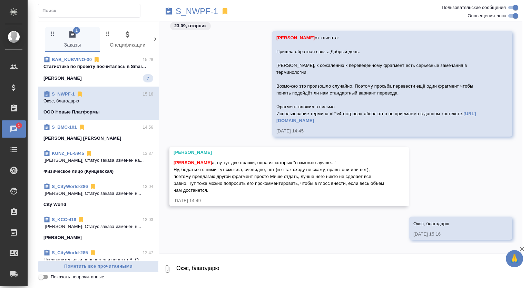
click at [135, 69] on p "Cтатистика по проекту посчиталась в Smar..." at bounding box center [99, 66] width 110 height 7
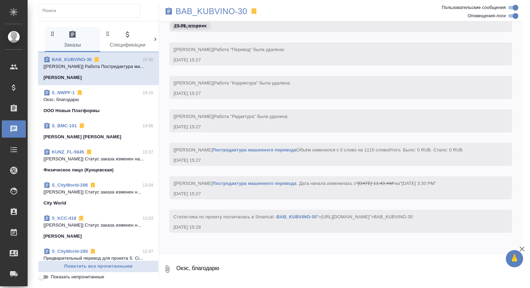
scroll to position [1183, 0]
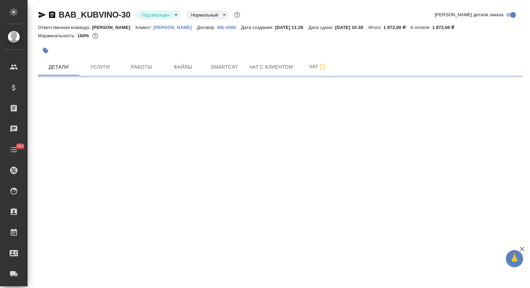
select select "RU"
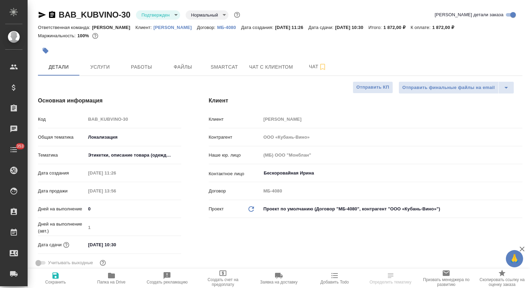
type textarea "x"
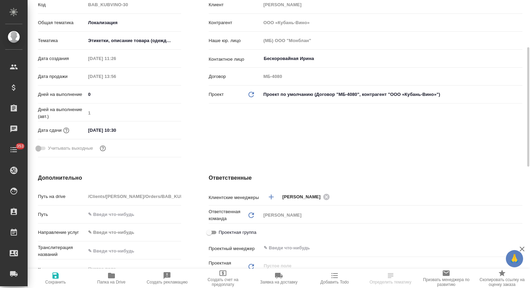
scroll to position [172, 0]
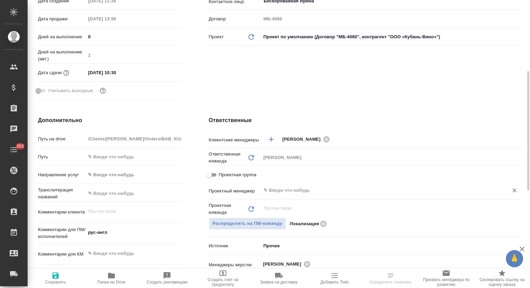
click at [313, 194] on input "text" at bounding box center [380, 190] width 234 height 8
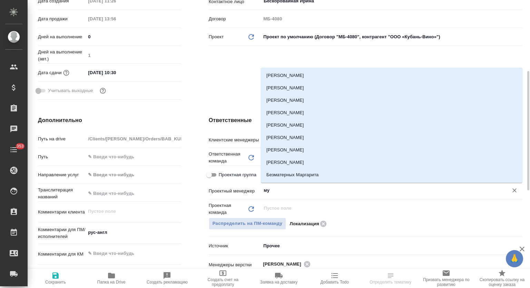
type input "мут"
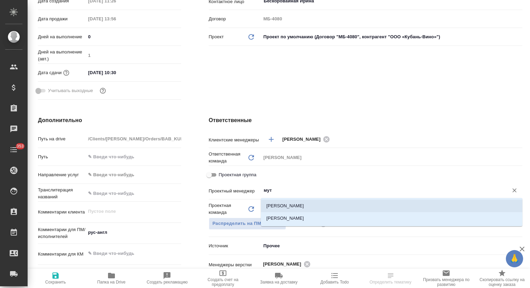
click at [303, 205] on li "[PERSON_NAME]" at bounding box center [392, 206] width 262 height 12
type textarea "x"
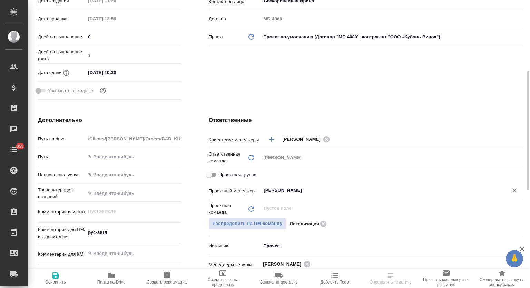
type input "[PERSON_NAME]"
drag, startPoint x: 62, startPoint y: 271, endPoint x: 79, endPoint y: 256, distance: 22.5
click at [62, 271] on button "Сохранить" at bounding box center [56, 278] width 56 height 19
type textarea "x"
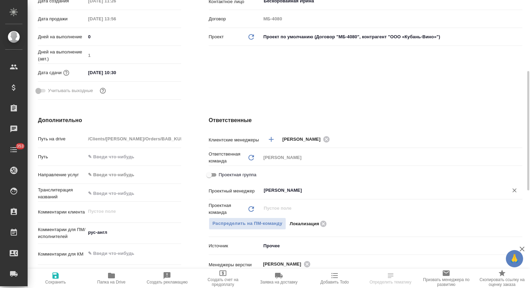
type textarea "x"
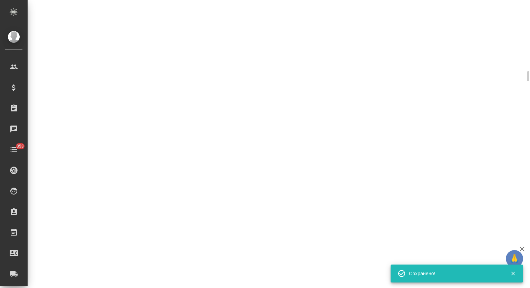
select select "RU"
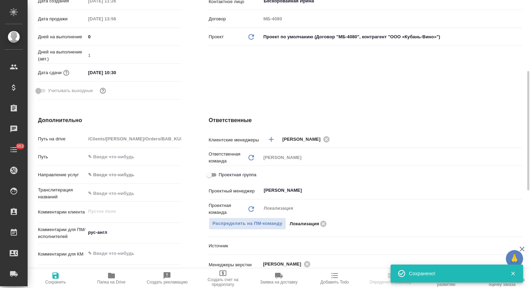
type textarea "x"
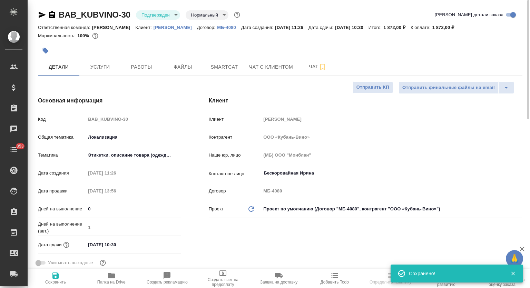
scroll to position [115, 0]
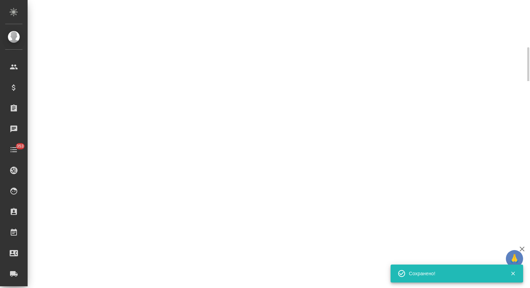
select select "RU"
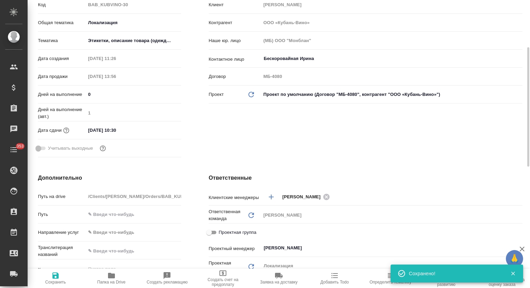
type textarea "x"
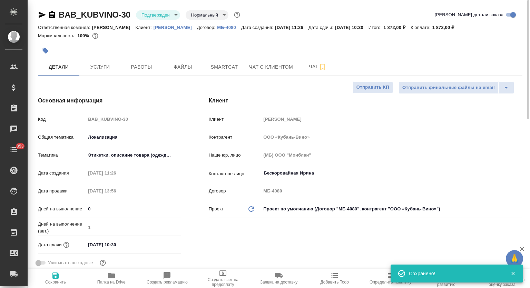
click at [161, 11] on body "🙏 .cls-1 fill:#fff; AWATERA Mutalimov Mark Клиенты Спецификации Заказы 0 Чаты 3…" at bounding box center [265, 144] width 530 height 288
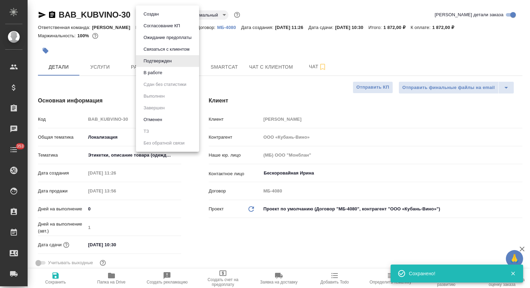
click at [160, 73] on button "В работе" at bounding box center [153, 73] width 23 height 8
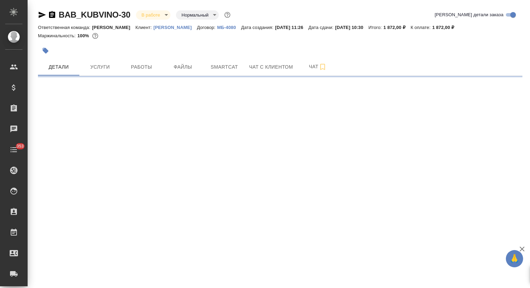
select select "RU"
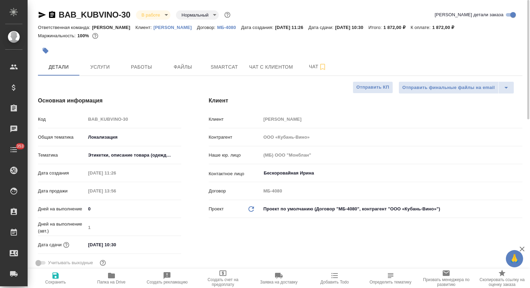
type textarea "x"
click at [110, 134] on body "🙏 .cls-1 fill:#fff; AWATERA Mutalimov Mark Клиенты Спецификации Заказы 0 Чаты 3…" at bounding box center [265, 144] width 530 height 288
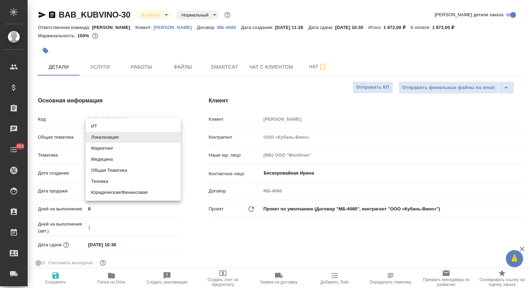
click at [117, 147] on li "Маркетинг" at bounding box center [133, 148] width 95 height 11
type input "marketing"
type textarea "x"
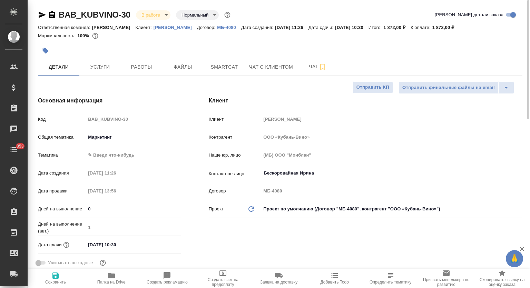
click at [109, 153] on body "🙏 .cls-1 fill:#fff; AWATERA Mutalimov Mark Клиенты Спецификации Заказы 0 Чаты 3…" at bounding box center [265, 144] width 530 height 288
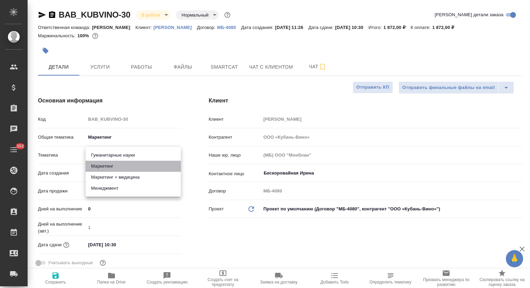
click at [128, 165] on li "Маркетинг" at bounding box center [133, 166] width 95 height 11
type input "5a8b8b956a9677013d343d63"
type textarea "x"
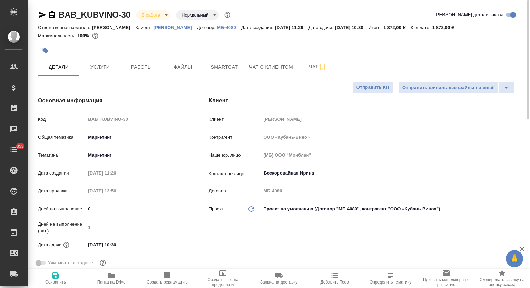
click at [58, 280] on span "Сохранить" at bounding box center [55, 282] width 21 height 5
type textarea "x"
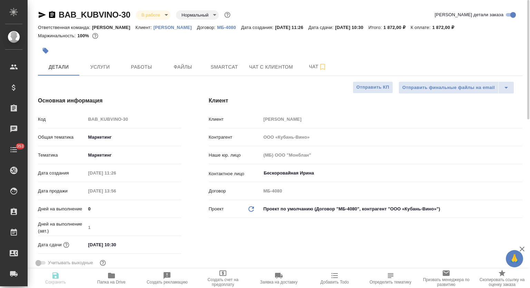
type textarea "x"
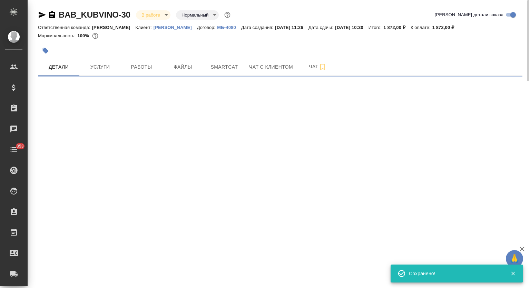
click at [54, 277] on div ".cls-1 fill:#fff; AWATERA Mutalimov Mark Клиенты Спецификации Заказы 0 Чаты 353…" at bounding box center [265, 144] width 530 height 288
select select "RU"
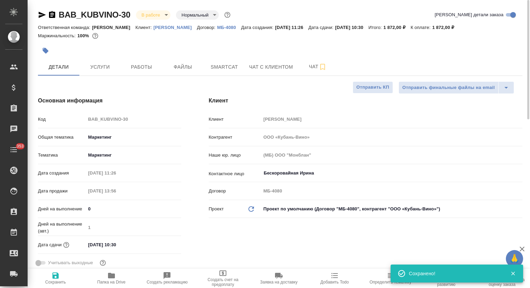
type textarea "x"
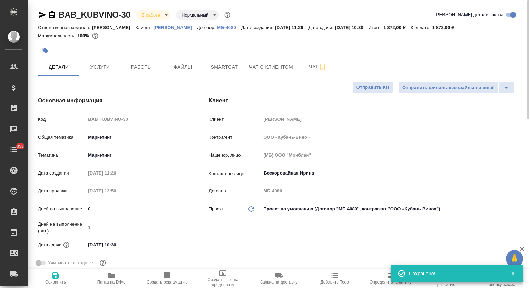
type textarea "x"
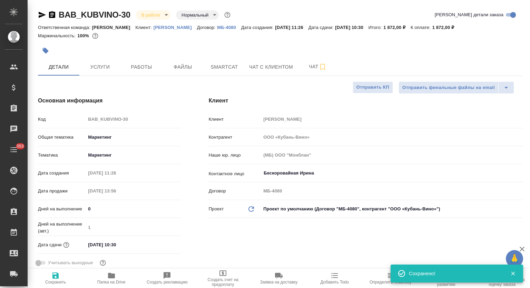
type textarea "x"
click at [306, 67] on span "Чат" at bounding box center [317, 66] width 33 height 9
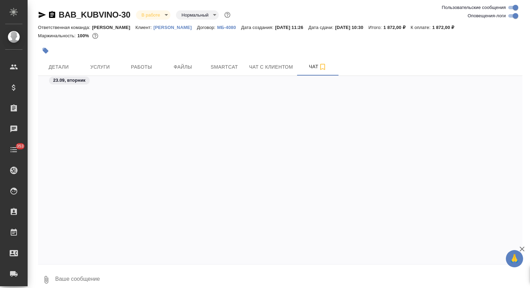
scroll to position [483, 0]
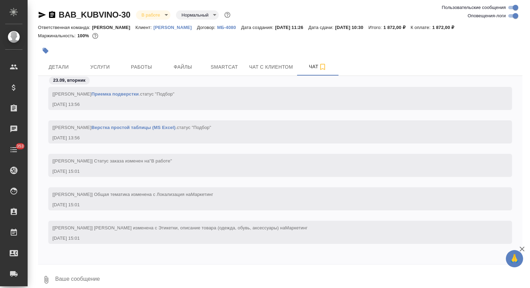
click at [163, 272] on textarea at bounding box center [289, 279] width 468 height 23
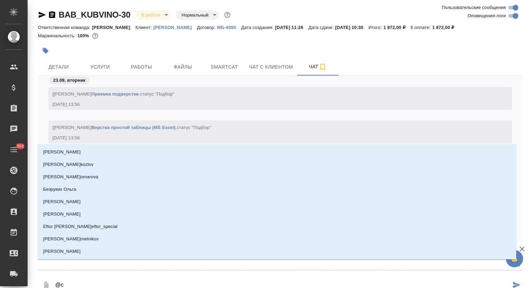
type textarea "@су"
type input "су"
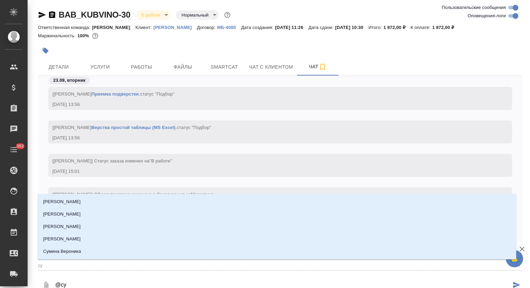
type textarea "@с"
type input "с"
type textarea "@"
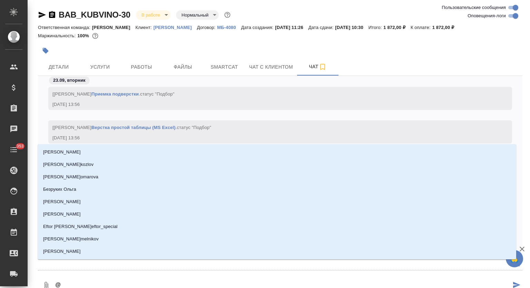
type textarea "@и"
type input "и"
type textarea "@иу"
type input "иу"
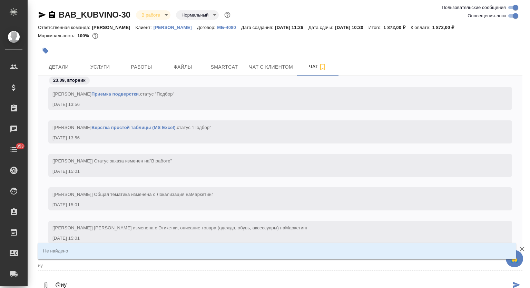
type textarea "@и"
type input "и"
type textarea "@"
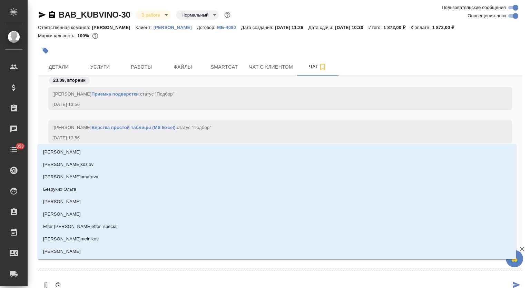
type textarea "@м"
type input "м"
type textarea "@му"
type input "му"
type textarea "@мут"
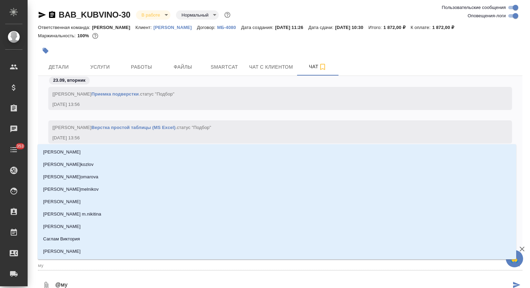
type input "мут"
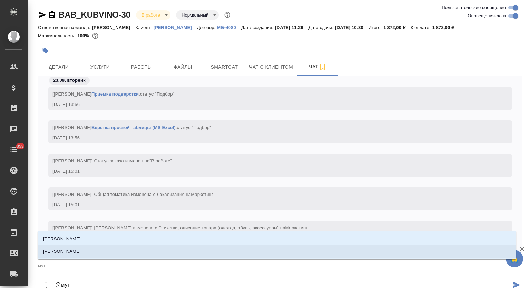
click at [225, 253] on li "Муталимов Марк" at bounding box center [277, 251] width 479 height 12
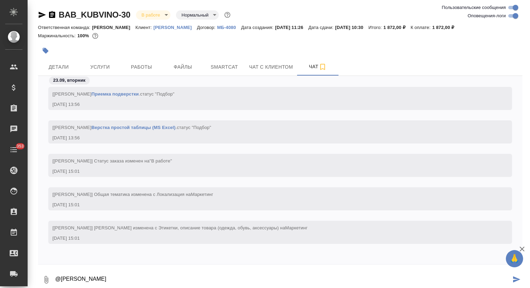
type textarea "@Муталимов Марк"
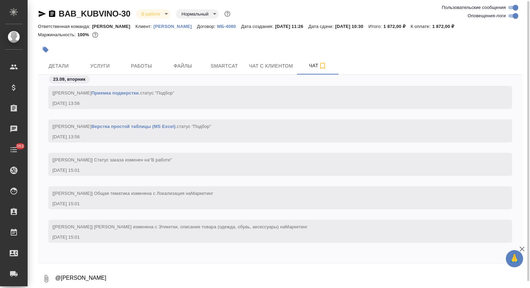
scroll to position [517, 0]
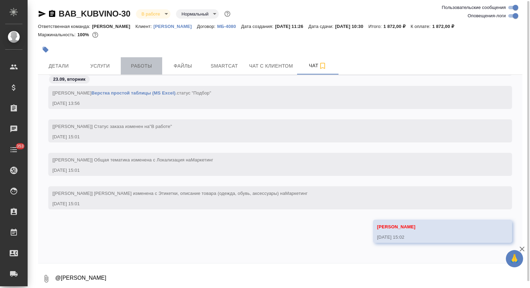
click at [135, 61] on button "Работы" at bounding box center [141, 65] width 41 height 17
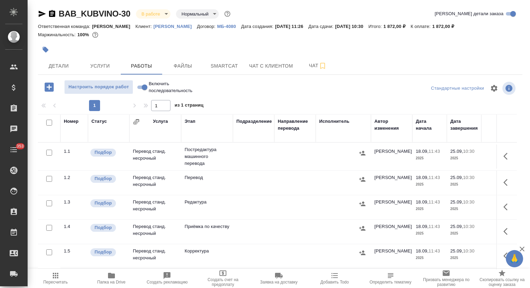
click at [144, 85] on input "Включить последовательность" at bounding box center [144, 87] width 25 height 8
checkbox input "true"
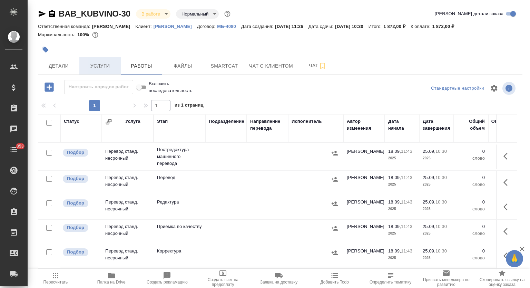
click at [99, 62] on span "Услуги" at bounding box center [100, 66] width 33 height 9
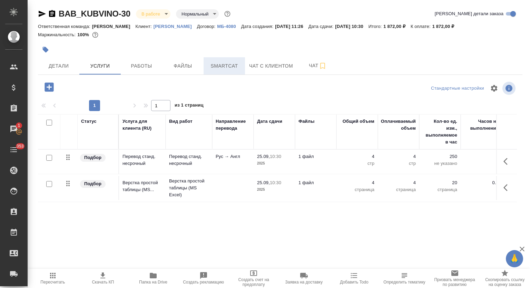
click at [218, 68] on span "Smartcat" at bounding box center [224, 66] width 33 height 9
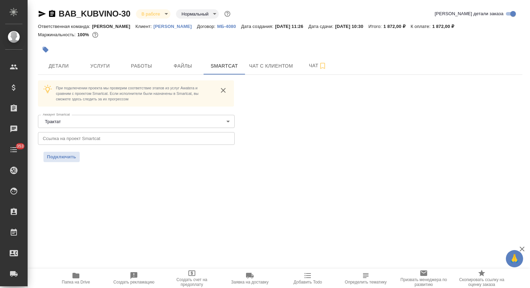
click at [79, 281] on span "Папка на Drive" at bounding box center [76, 282] width 28 height 5
click at [330, 35] on div "Маржинальность: 100%" at bounding box center [280, 34] width 485 height 9
drag, startPoint x: 330, startPoint y: 25, endPoint x: 367, endPoint y: 25, distance: 37.6
click at [367, 25] on p "25.09.2025, 10:30" at bounding box center [351, 26] width 33 height 5
copy p "25.09.2025, 10:30"
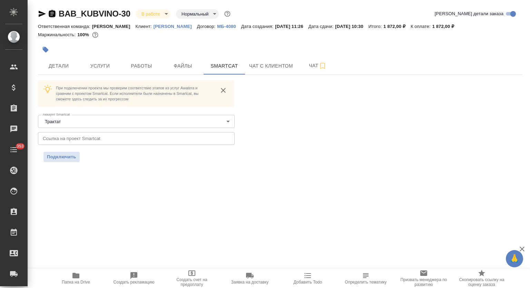
click at [53, 12] on icon "button" at bounding box center [52, 13] width 6 height 7
copy p "25.09.2025, 10:30"
click at [151, 134] on input "text" at bounding box center [136, 138] width 197 height 12
click at [62, 157] on span "Подключить" at bounding box center [61, 157] width 29 height 7
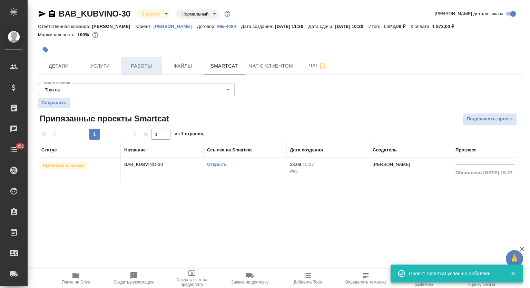
click at [145, 69] on span "Работы" at bounding box center [141, 66] width 33 height 9
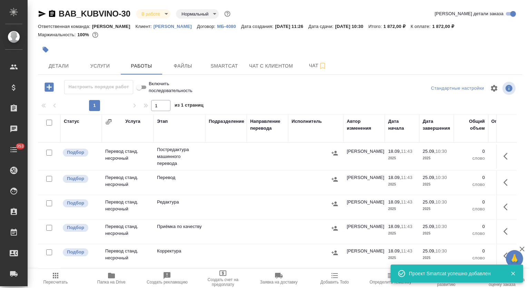
click at [50, 121] on input "checkbox" at bounding box center [49, 123] width 6 height 6
checkbox input "true"
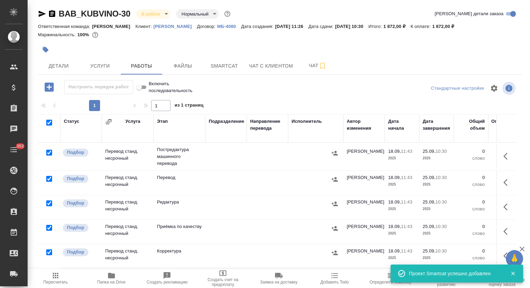
checkbox input "true"
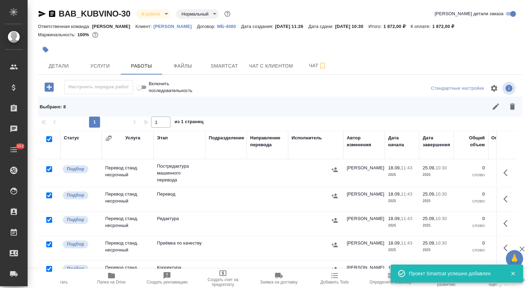
click at [50, 169] on input "checkbox" at bounding box center [49, 169] width 6 height 6
checkbox input "false"
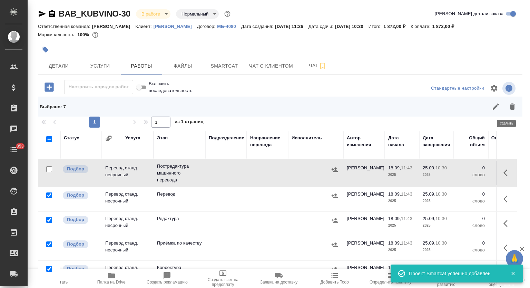
drag, startPoint x: 510, startPoint y: 103, endPoint x: 290, endPoint y: 185, distance: 234.5
click at [510, 104] on icon "button" at bounding box center [513, 107] width 8 height 8
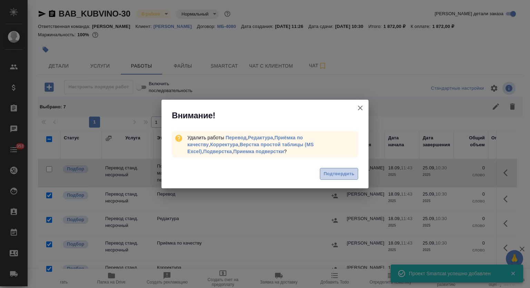
click at [328, 171] on span "Подтвердить" at bounding box center [339, 174] width 31 height 8
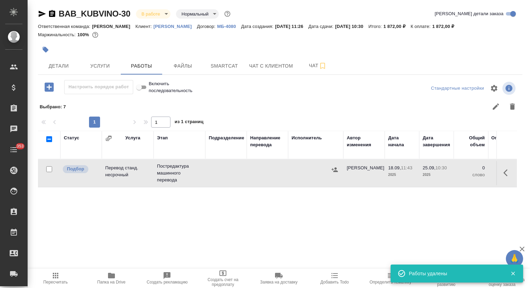
click at [504, 175] on icon "button" at bounding box center [508, 173] width 8 height 8
click at [453, 173] on icon "button" at bounding box center [457, 173] width 8 height 8
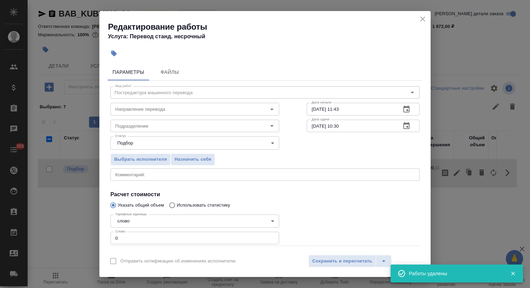
drag, startPoint x: 118, startPoint y: 239, endPoint x: 105, endPoint y: 235, distance: 13.9
click at [105, 236] on div "Параметры Файлы Вид работ Постредактура машинного перевода Вид работ Направлени…" at bounding box center [264, 156] width 331 height 190
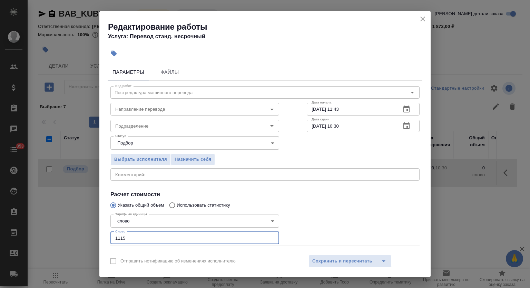
type input "1115"
click at [403, 111] on icon "button" at bounding box center [407, 109] width 8 height 8
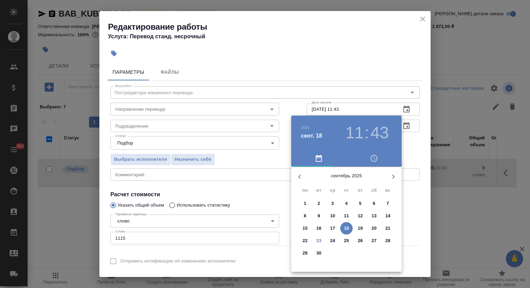
click at [319, 239] on p "23" at bounding box center [319, 241] width 5 height 7
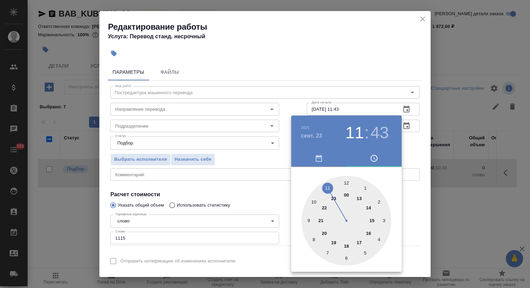
drag, startPoint x: 371, startPoint y: 215, endPoint x: 356, endPoint y: 247, distance: 35.7
click at [371, 217] on div at bounding box center [347, 221] width 90 height 90
type input "23.09.2025 15:30"
click at [348, 259] on div at bounding box center [347, 221] width 90 height 90
click at [369, 72] on div at bounding box center [265, 144] width 530 height 288
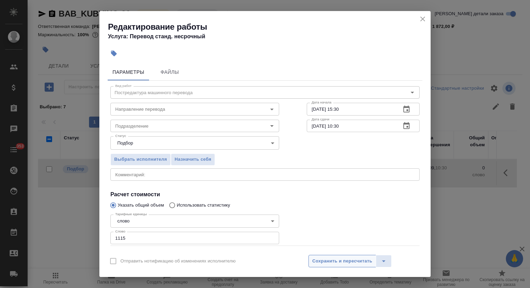
click at [339, 260] on span "Сохранить и пересчитать" at bounding box center [342, 262] width 60 height 8
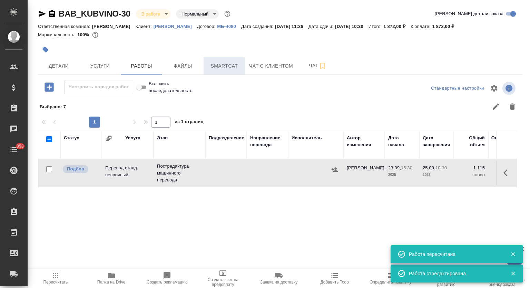
click at [220, 69] on span "Smartcat" at bounding box center [224, 66] width 33 height 9
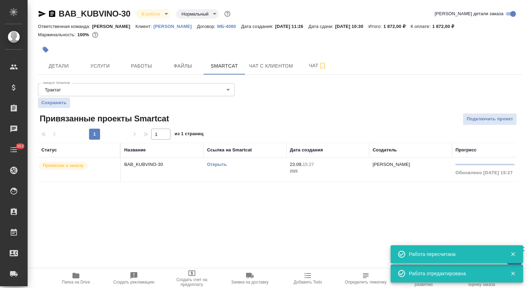
click at [149, 170] on td "BAB_KUBVINO-30" at bounding box center [162, 170] width 83 height 24
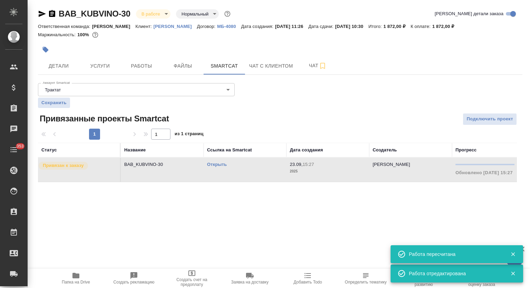
click at [149, 170] on td "BAB_KUBVINO-30" at bounding box center [162, 170] width 83 height 24
click at [144, 67] on span "Работы" at bounding box center [141, 66] width 33 height 9
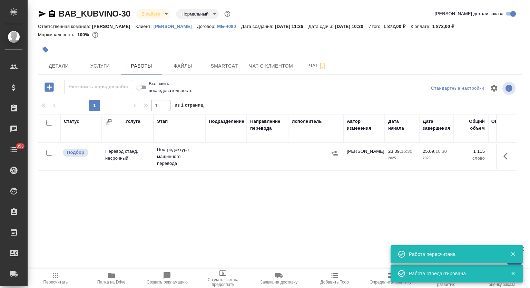
click at [141, 67] on span "Работы" at bounding box center [141, 66] width 33 height 9
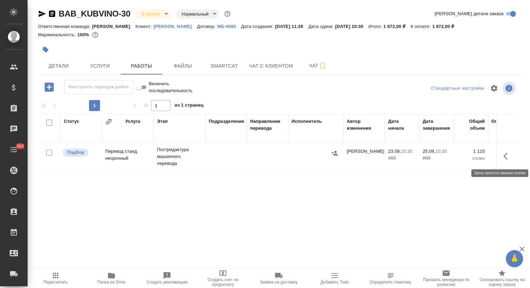
click at [504, 157] on icon "button" at bounding box center [506, 156] width 4 height 7
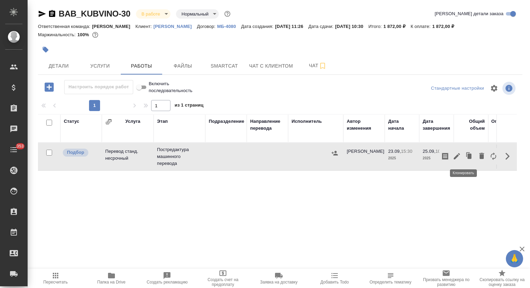
click at [453, 154] on icon "button" at bounding box center [457, 156] width 8 height 8
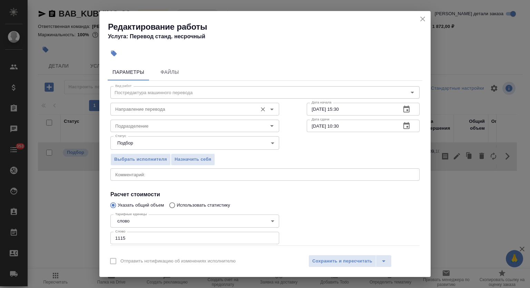
click at [163, 111] on input "Направление перевода" at bounding box center [184, 109] width 142 height 8
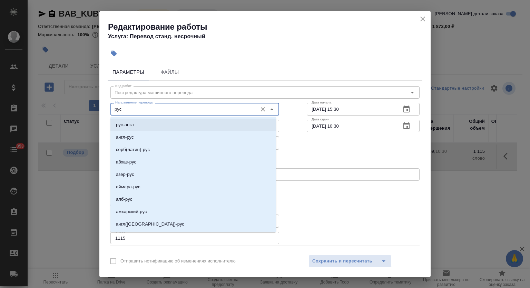
click at [154, 124] on li "рус-англ" at bounding box center [193, 125] width 166 height 12
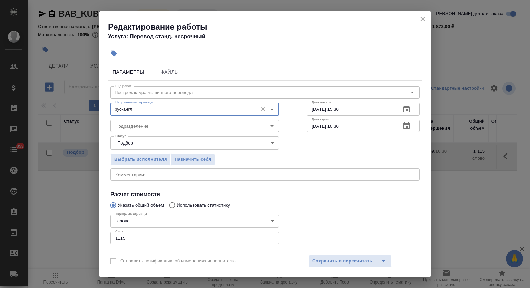
type input "рус-англ"
click at [320, 261] on span "Сохранить и пересчитать" at bounding box center [342, 262] width 60 height 8
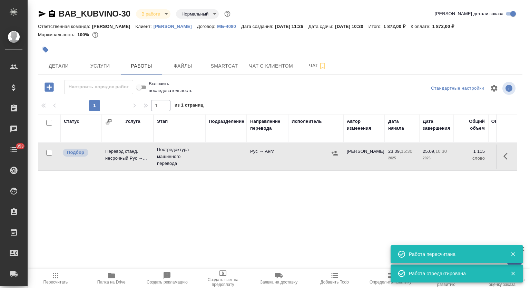
click at [338, 154] on icon "button" at bounding box center [334, 153] width 7 height 7
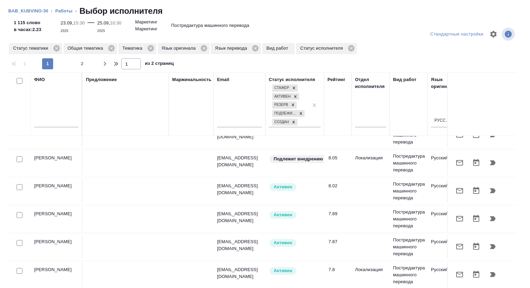
scroll to position [230, 0]
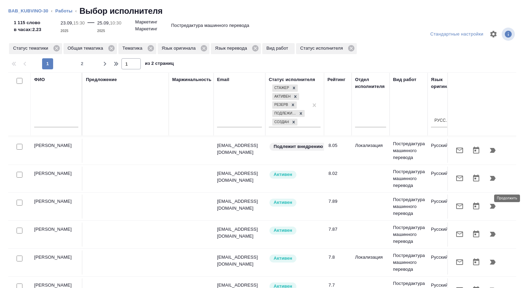
click at [489, 202] on icon "button" at bounding box center [493, 206] width 8 height 8
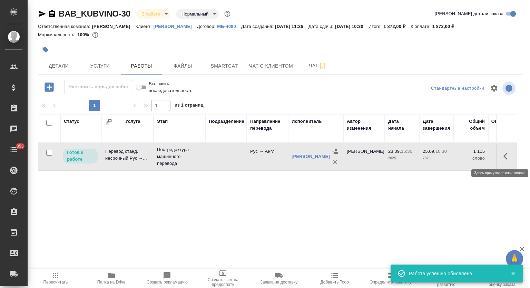
drag, startPoint x: 501, startPoint y: 156, endPoint x: 473, endPoint y: 179, distance: 36.3
click at [504, 156] on icon "button" at bounding box center [508, 156] width 8 height 8
click at [429, 152] on icon "button" at bounding box center [433, 156] width 8 height 8
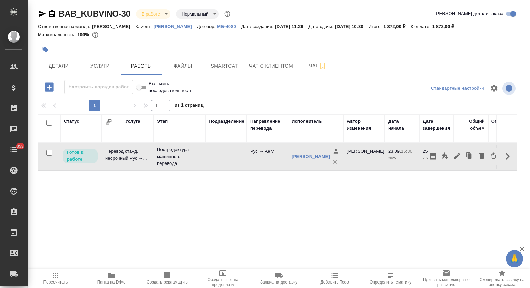
click at [257, 180] on div "Статус Услуга Этап Подразделение Направление перевода Исполнитель Автор изменен…" at bounding box center [277, 191] width 479 height 155
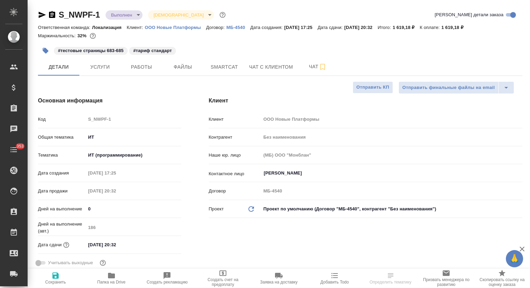
select select "RU"
type input "[PERSON_NAME]"
click at [110, 276] on icon "button" at bounding box center [111, 276] width 7 height 6
select select "RU"
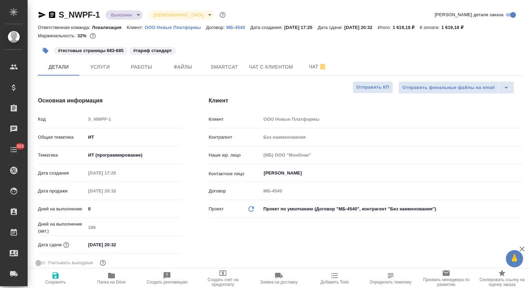
type textarea "x"
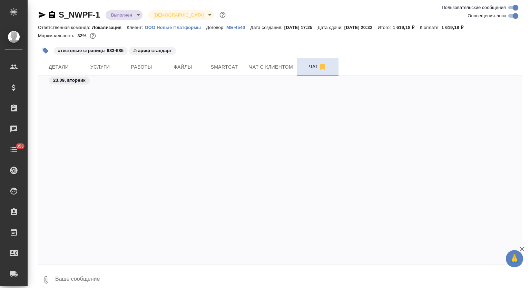
scroll to position [10575, 0]
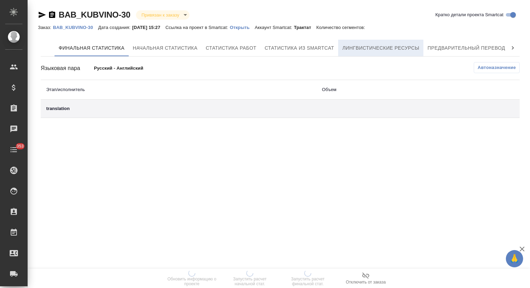
click at [381, 44] on span "Лингвистические ресурсы" at bounding box center [380, 48] width 77 height 9
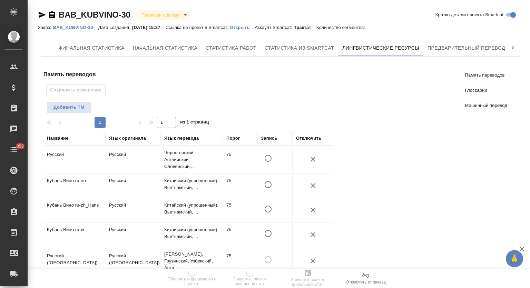
drag, startPoint x: 316, startPoint y: 158, endPoint x: 320, endPoint y: 162, distance: 5.6
click at [316, 158] on icon "button" at bounding box center [313, 159] width 8 height 8
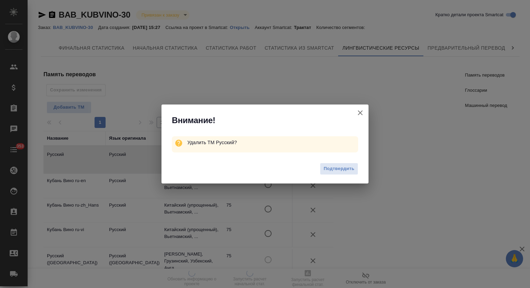
click at [338, 162] on div "Подтвердить" at bounding box center [265, 170] width 207 height 28
click at [344, 168] on span "Подтвердить" at bounding box center [339, 169] width 31 height 8
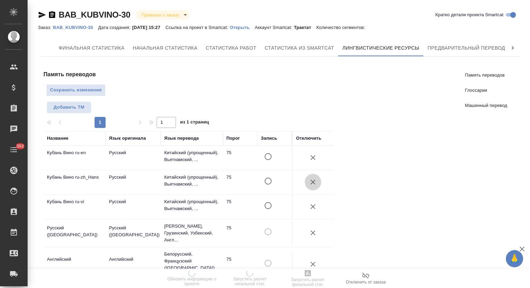
click at [312, 180] on icon "button" at bounding box center [313, 182] width 8 height 8
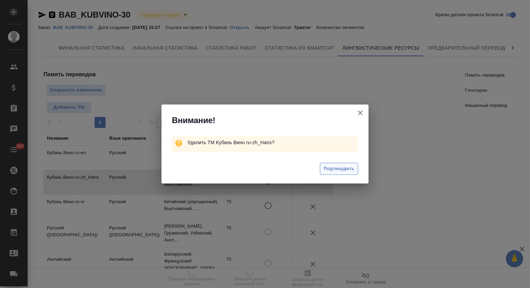
click at [345, 167] on span "Подтвердить" at bounding box center [339, 169] width 31 height 8
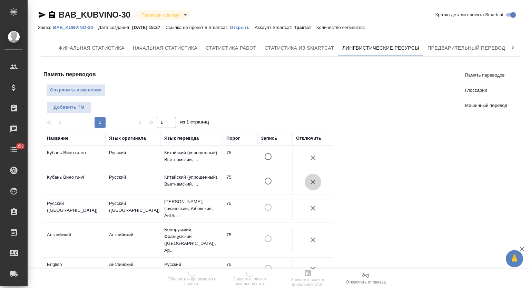
click at [310, 180] on icon "button" at bounding box center [313, 182] width 8 height 8
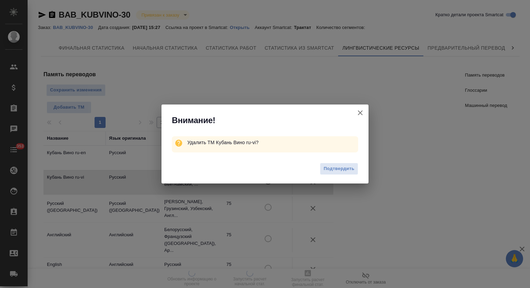
click at [334, 164] on button "Подтвердить" at bounding box center [339, 169] width 38 height 12
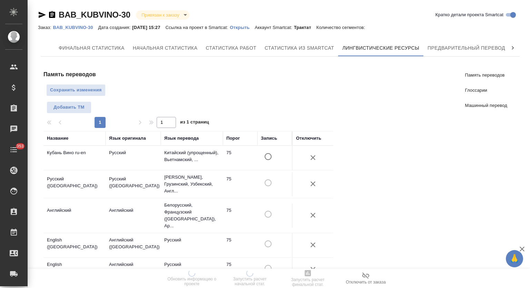
click at [312, 182] on icon "button" at bounding box center [313, 184] width 5 height 5
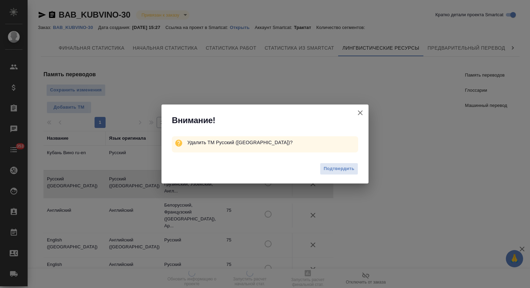
drag, startPoint x: 341, startPoint y: 171, endPoint x: 330, endPoint y: 178, distance: 13.7
click at [341, 172] on span "Подтвердить" at bounding box center [339, 169] width 31 height 8
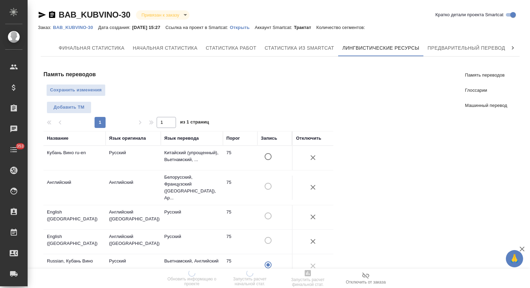
click at [315, 186] on icon "button" at bounding box center [313, 187] width 8 height 8
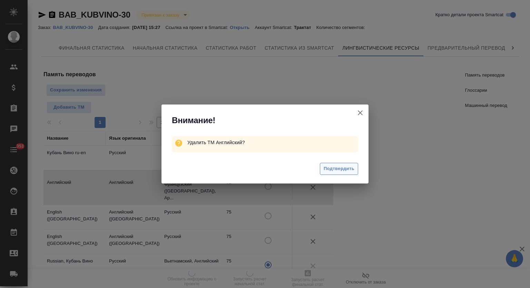
click at [349, 169] on span "Подтвердить" at bounding box center [339, 169] width 31 height 8
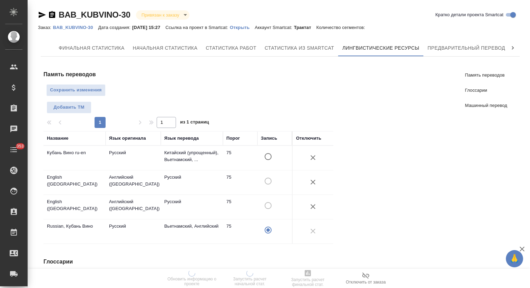
click at [312, 182] on icon "button" at bounding box center [313, 182] width 5 height 5
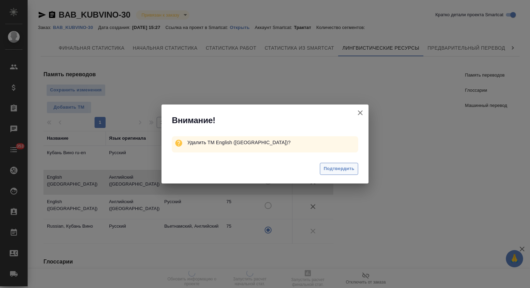
click at [335, 168] on span "Подтвердить" at bounding box center [339, 169] width 31 height 8
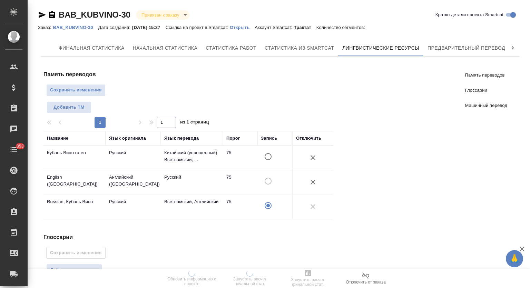
drag, startPoint x: 316, startPoint y: 182, endPoint x: 336, endPoint y: 178, distance: 20.0
click at [316, 182] on icon "button" at bounding box center [313, 182] width 8 height 8
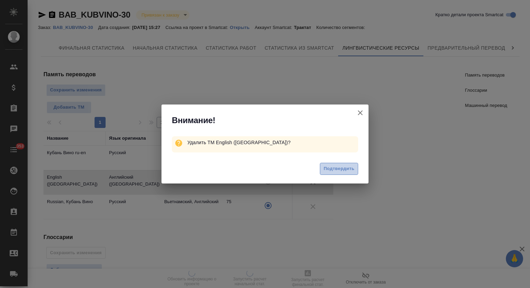
click at [341, 170] on span "Подтвердить" at bounding box center [339, 169] width 31 height 8
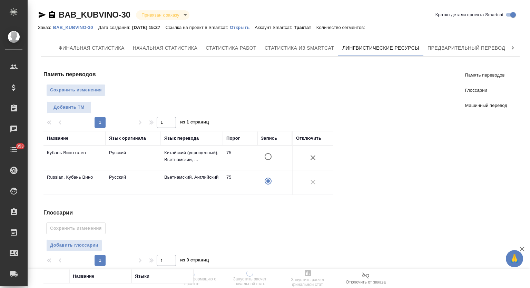
click at [82, 83] on div "Память переводов Сохранить изменения Добавить TM 1 1 из 1 страниц Название Язык…" at bounding box center [192, 132] width 296 height 125
click at [95, 85] on button "Сохранить изменения" at bounding box center [75, 90] width 59 height 12
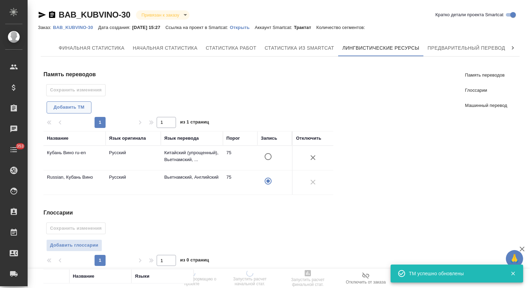
click at [77, 106] on span "Добавить TM" at bounding box center [68, 108] width 37 height 8
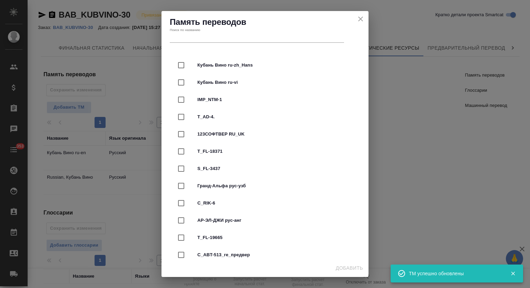
click at [185, 39] on input "text" at bounding box center [257, 38] width 174 height 10
type input "кубань"
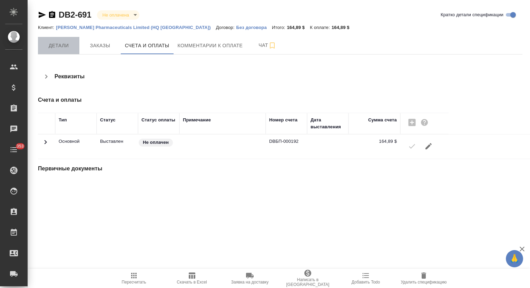
click at [72, 46] on span "Детали" at bounding box center [58, 45] width 33 height 9
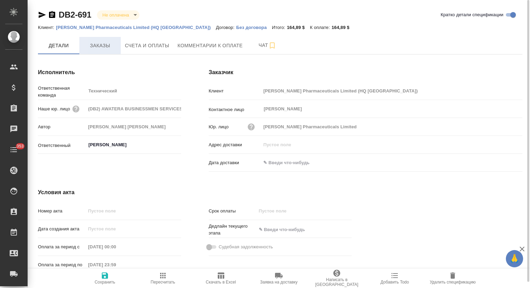
click at [95, 49] on span "Заказы" at bounding box center [100, 45] width 33 height 9
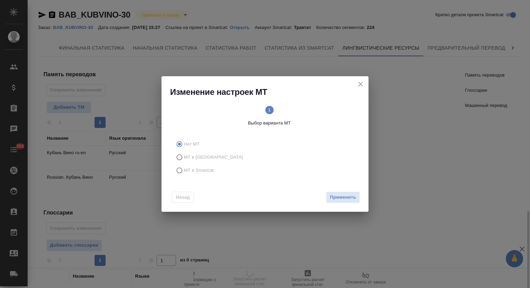
scroll to position [124, 0]
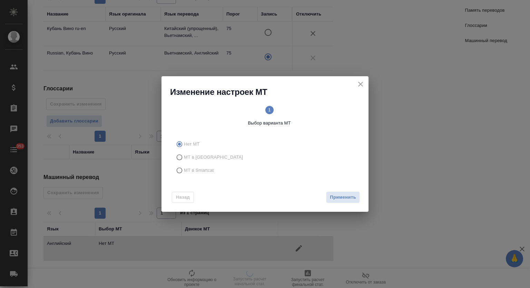
click at [202, 170] on span "МТ в Smartcat" at bounding box center [199, 170] width 30 height 7
click at [184, 170] on input "МТ в Smartcat" at bounding box center [178, 170] width 11 height 13
radio input "true"
click at [345, 192] on div "Вперед" at bounding box center [346, 198] width 28 height 12
click at [344, 196] on span "Вперед" at bounding box center [347, 198] width 17 height 8
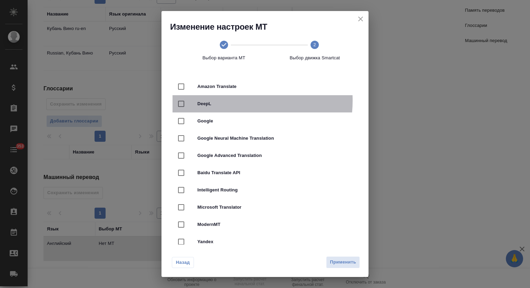
click at [230, 101] on span "DeepL" at bounding box center [274, 103] width 155 height 7
checkbox input "true"
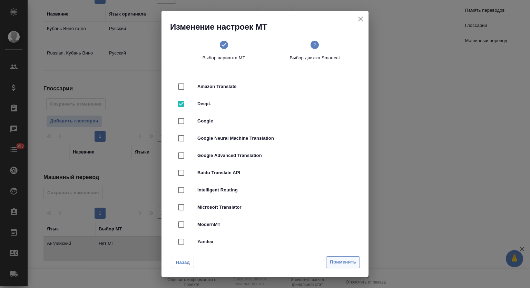
click at [343, 265] on span "Применить" at bounding box center [343, 263] width 26 height 8
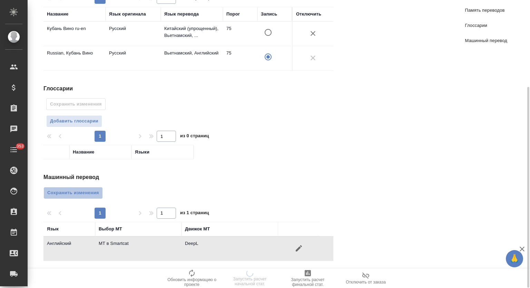
drag, startPoint x: 80, startPoint y: 194, endPoint x: 470, endPoint y: 148, distance: 392.8
click at [80, 194] on span "Сохранить изменения" at bounding box center [73, 193] width 52 height 8
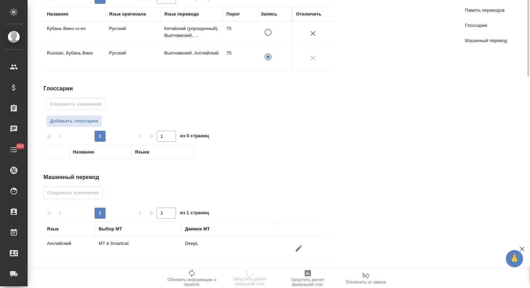
scroll to position [0, 0]
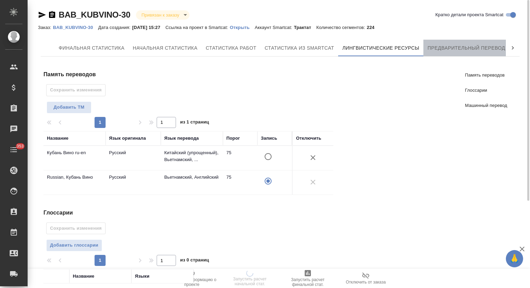
click at [474, 48] on span "Предварительный перевод" at bounding box center [467, 48] width 78 height 9
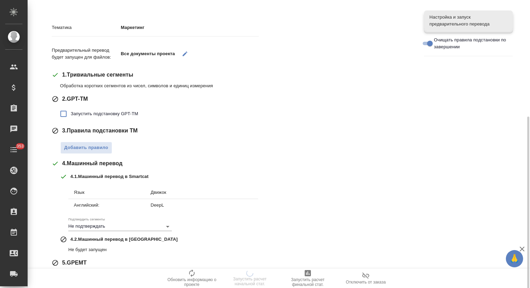
scroll to position [100, 0]
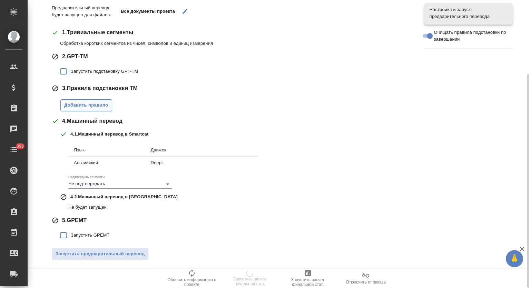
click at [86, 108] on span "Добавить правило" at bounding box center [86, 106] width 44 height 8
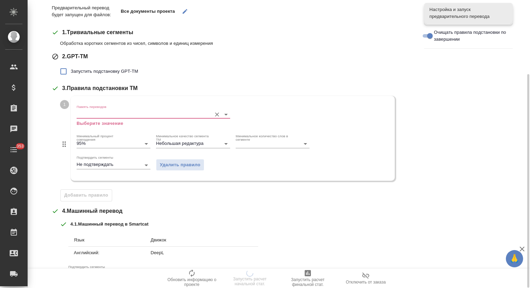
click at [105, 115] on input "Память переводов" at bounding box center [143, 114] width 132 height 8
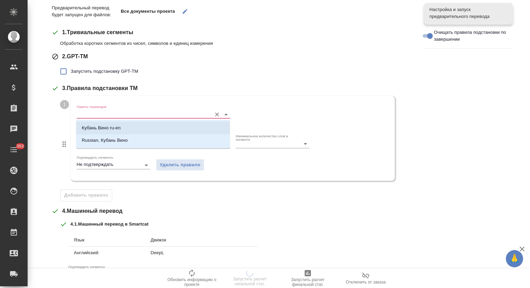
click at [105, 125] on p "Кубань Вино ru-en" at bounding box center [101, 128] width 39 height 7
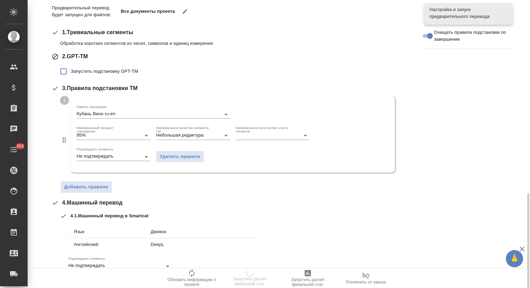
scroll to position [182, 0]
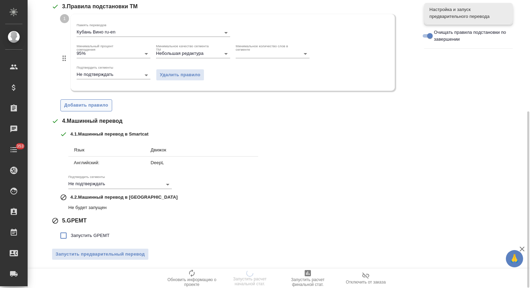
click at [87, 105] on span "Добавить правило" at bounding box center [86, 106] width 44 height 8
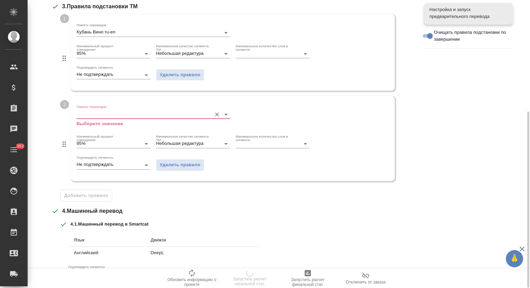
click at [114, 113] on input "Память переводов" at bounding box center [143, 114] width 132 height 8
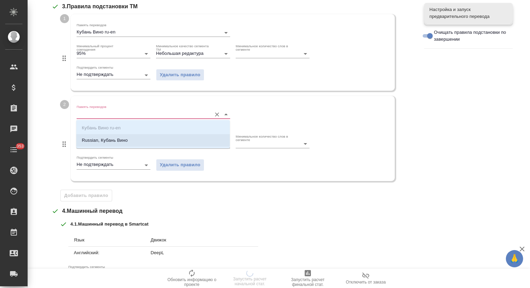
click at [111, 139] on p "Russian, Кубань Вино" at bounding box center [105, 140] width 46 height 7
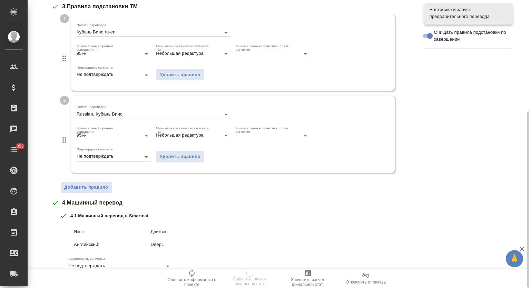
scroll to position [263, 0]
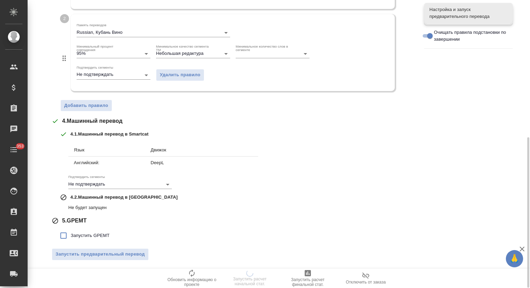
click at [67, 242] on input "Запустить GPEMT" at bounding box center [63, 236] width 15 height 15
checkbox input "true"
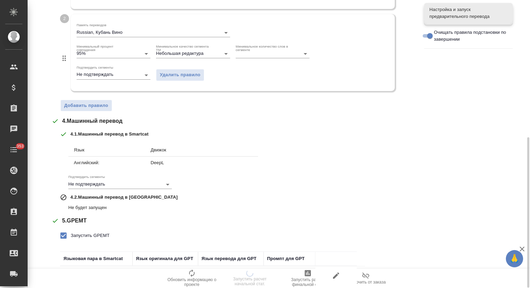
scroll to position [311, 0]
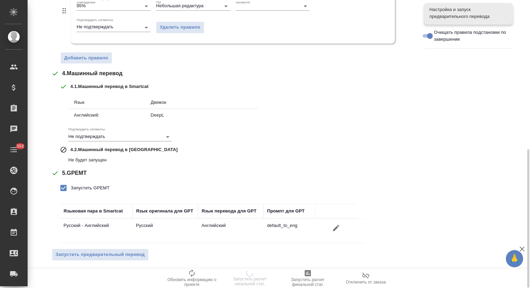
drag, startPoint x: 89, startPoint y: 250, endPoint x: 248, endPoint y: 186, distance: 170.4
click at [90, 251] on span "Запустить предварительный перевод" at bounding box center [100, 255] width 89 height 8
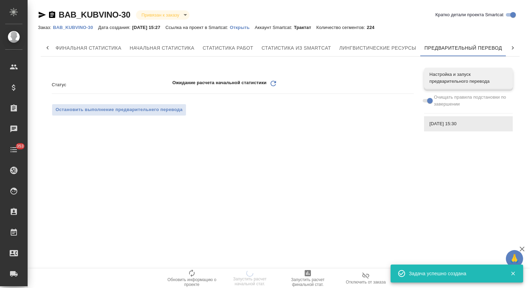
scroll to position [0, 0]
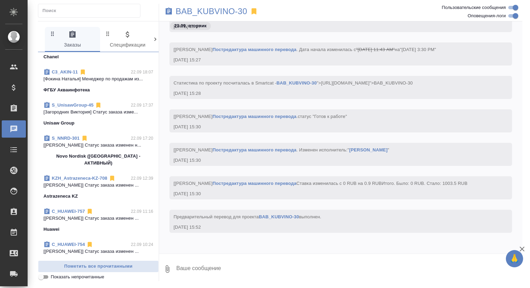
scroll to position [644, 0]
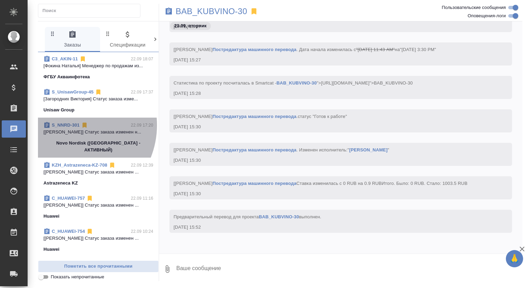
click at [70, 123] on link "S_NNRD-301" at bounding box center [66, 125] width 28 height 5
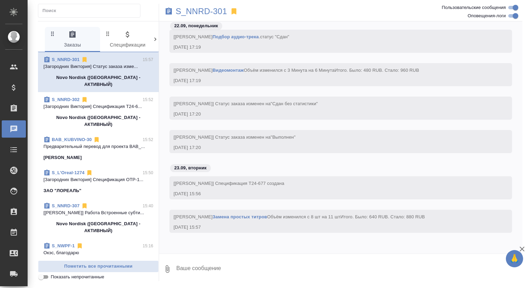
scroll to position [2794, 0]
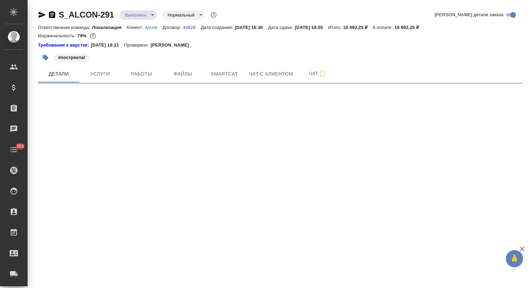
select select "RU"
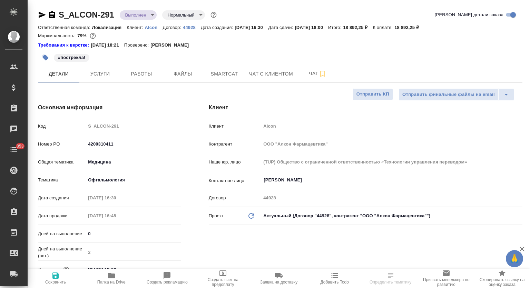
type textarea "x"
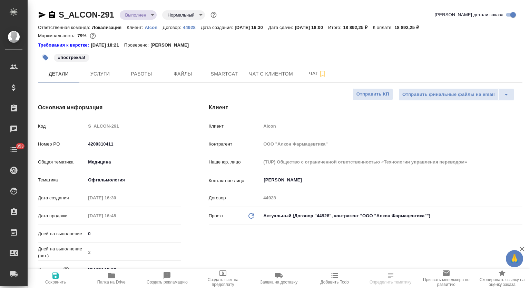
type textarea "x"
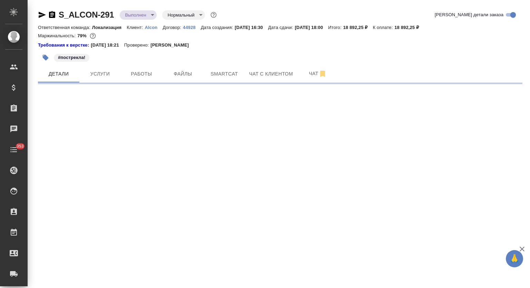
select select "RU"
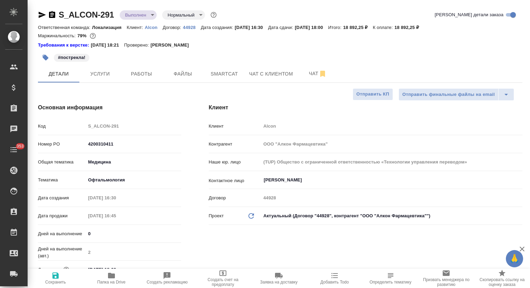
type textarea "x"
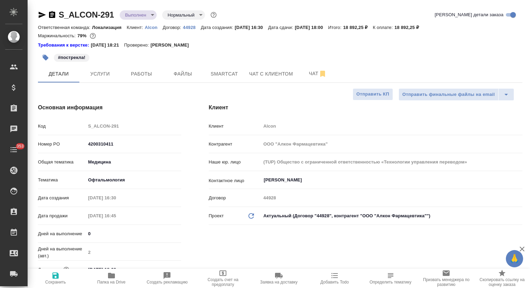
type textarea "x"
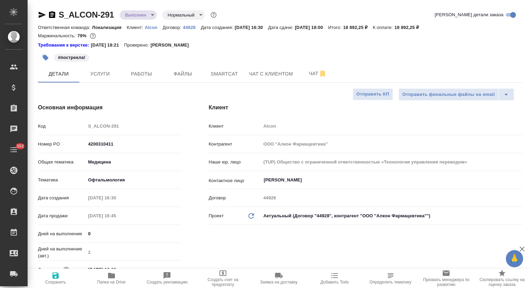
type textarea "x"
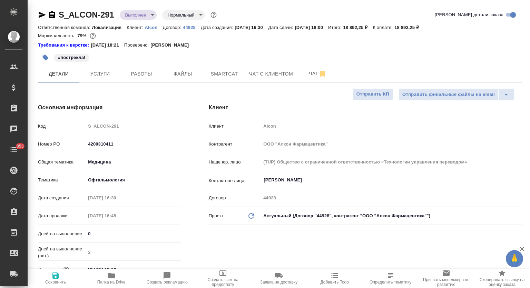
type textarea "x"
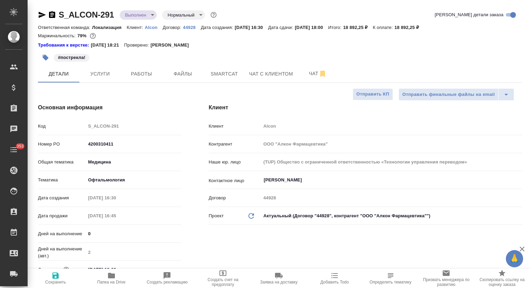
type textarea "x"
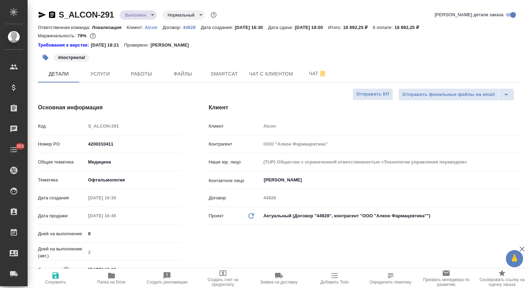
type textarea "x"
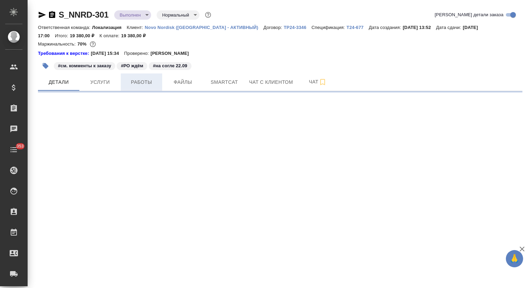
select select "RU"
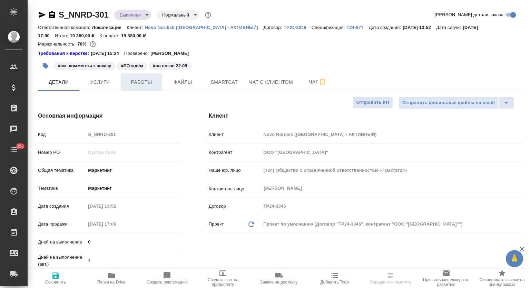
click at [130, 87] on button "Работы" at bounding box center [141, 82] width 41 height 17
type textarea "x"
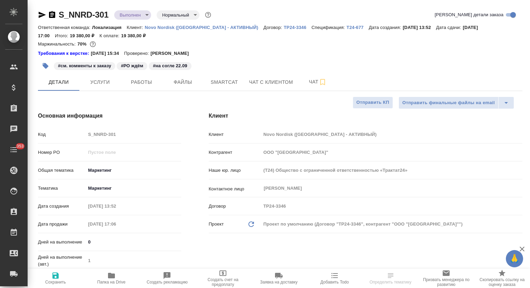
type textarea "x"
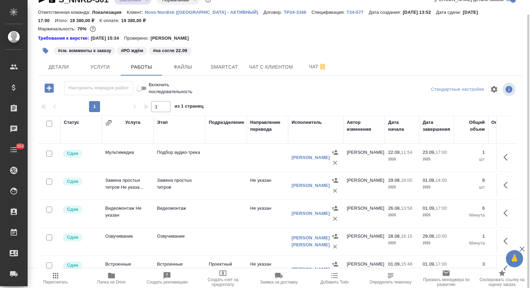
click at [506, 192] on div at bounding box center [507, 185] width 13 height 17
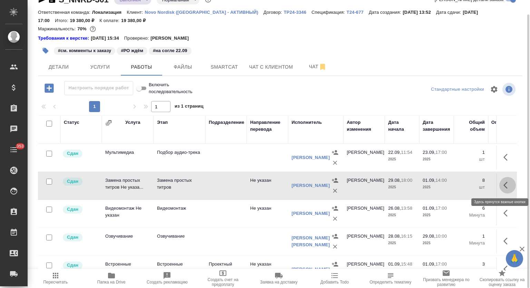
click at [504, 185] on icon "button" at bounding box center [508, 185] width 8 height 8
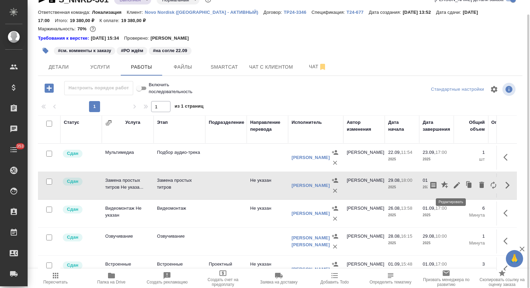
click at [454, 183] on icon "button" at bounding box center [457, 185] width 8 height 8
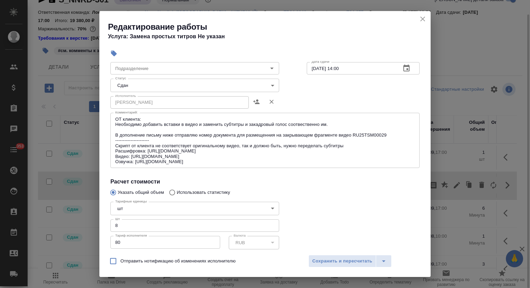
scroll to position [92, 0]
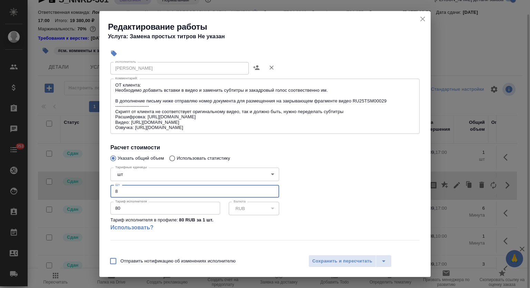
drag, startPoint x: 114, startPoint y: 190, endPoint x: 102, endPoint y: 187, distance: 11.7
click at [102, 187] on div "Параметры Файлы Вид работ [PERSON_NAME] простых титров Вид работ Направление пе…" at bounding box center [264, 156] width 331 height 190
type input "11"
click at [342, 258] on span "Сохранить и пересчитать" at bounding box center [342, 262] width 60 height 8
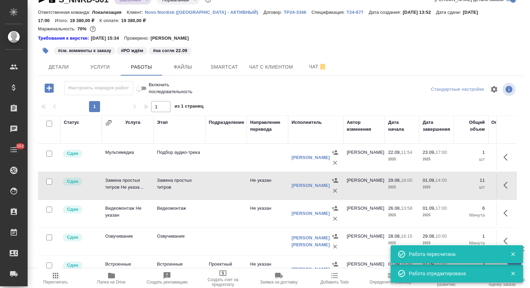
drag, startPoint x: 57, startPoint y: 277, endPoint x: 185, endPoint y: 215, distance: 142.8
click at [57, 277] on icon "button" at bounding box center [55, 276] width 8 height 8
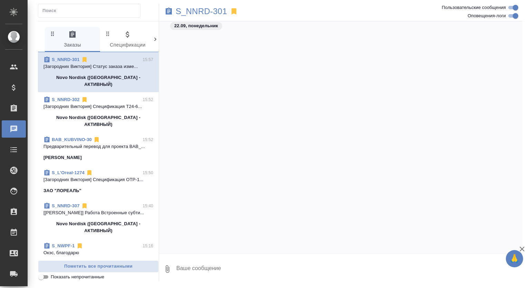
scroll to position [2794, 0]
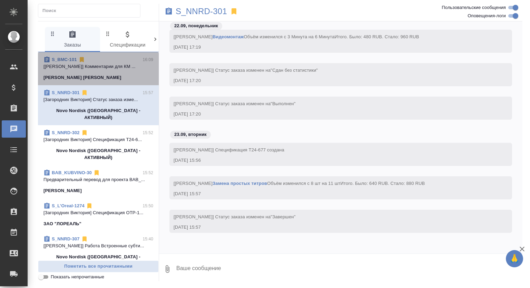
click at [121, 67] on p "[Никифорова Валерия] Комментарии для КМ ..." at bounding box center [99, 66] width 110 height 7
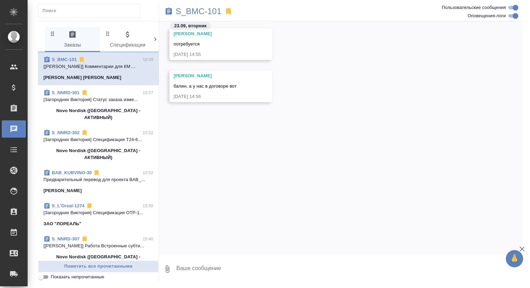
scroll to position [425, 0]
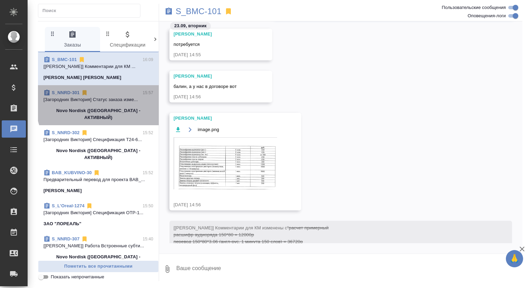
click at [117, 101] on p "[Загородних Виктория] Статус заказа изме..." at bounding box center [99, 99] width 110 height 7
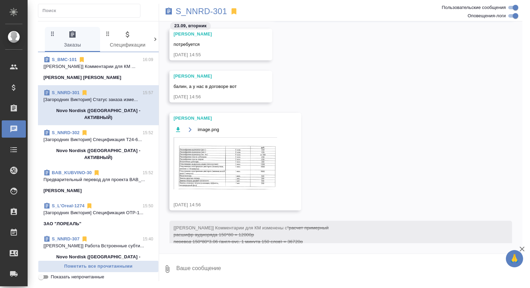
scroll to position [2772, 0]
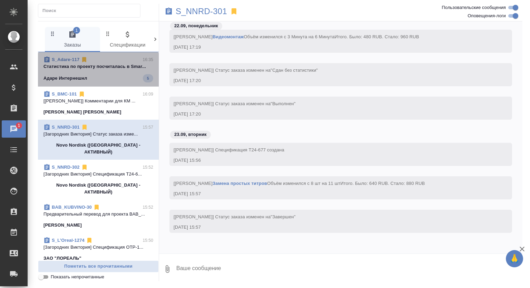
click at [116, 74] on span "S_Adare-117 16:35 Cтатистика по проекту посчиталась в Smar... Адаре Интернешнл 5" at bounding box center [99, 69] width 110 height 26
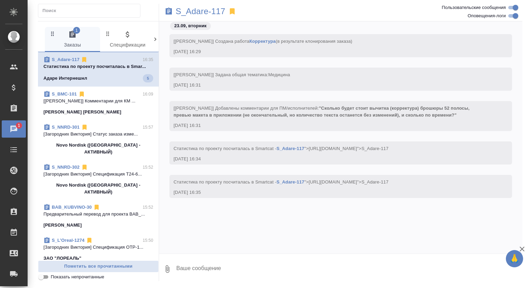
scroll to position [0, 0]
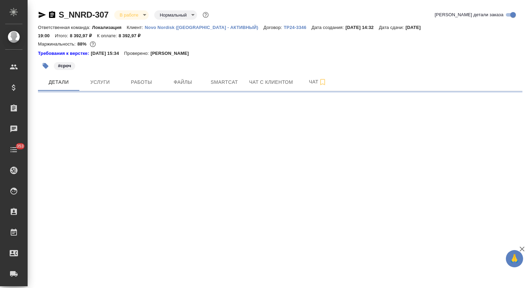
select select "RU"
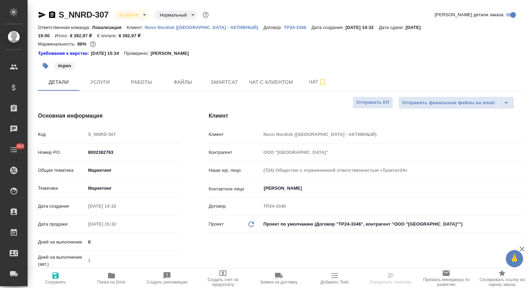
type textarea "x"
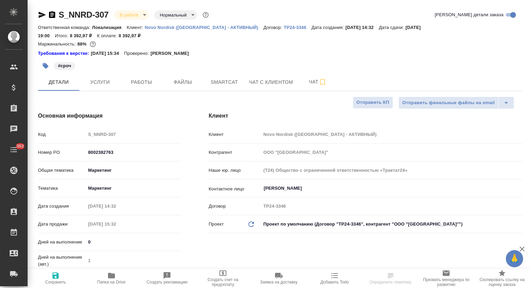
type textarea "x"
click at [40, 12] on icon "button" at bounding box center [42, 15] width 8 height 8
type input "[PERSON_NAME]"
type input "[PERSON_NAME]pereverzeva"
type textarea "x"
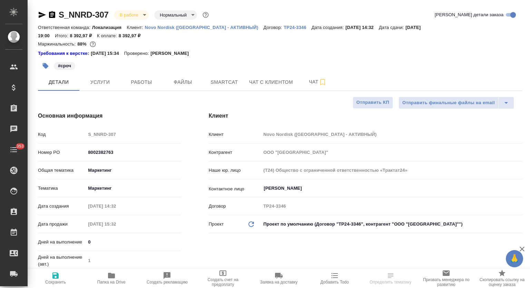
type textarea "x"
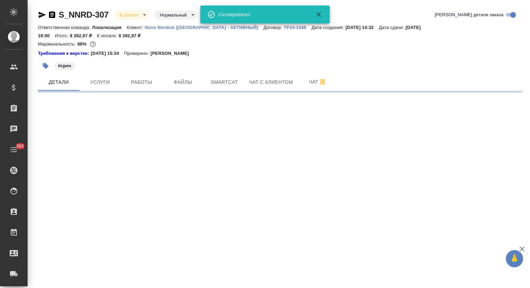
select select "RU"
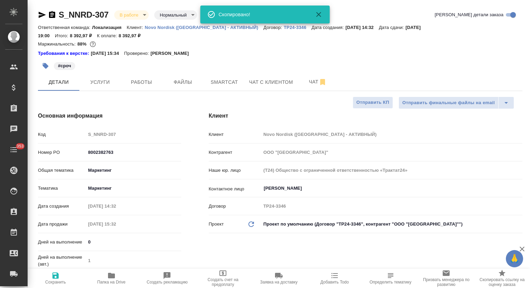
type textarea "x"
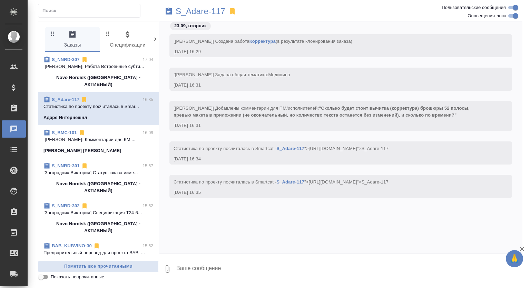
click at [119, 136] on span "S_BMC-101 16:09 [Никифорова Валерия] Комментарии для КМ ... Beckman Coulter" at bounding box center [99, 141] width 110 height 25
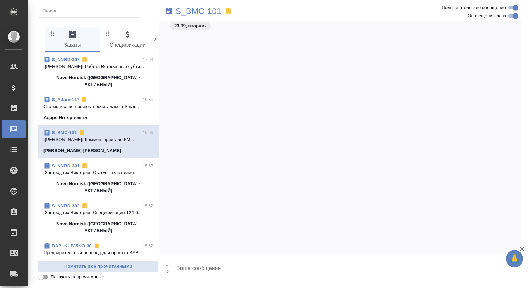
scroll to position [425, 0]
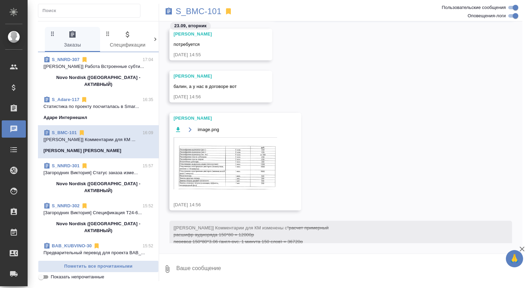
click at [106, 64] on p "[Зенков Алексей] Работа Встроенные субти..." at bounding box center [99, 66] width 110 height 7
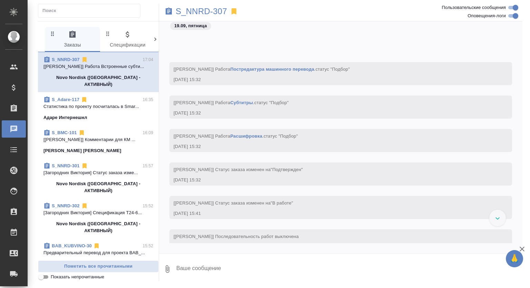
scroll to position [1395, 0]
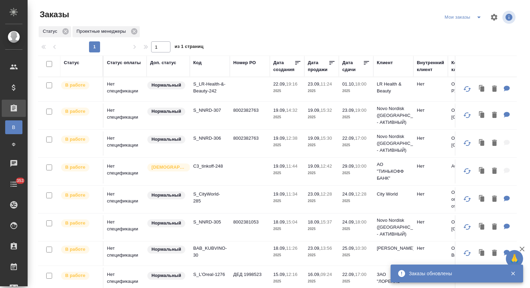
click at [476, 19] on icon "split button" at bounding box center [479, 17] width 8 height 8
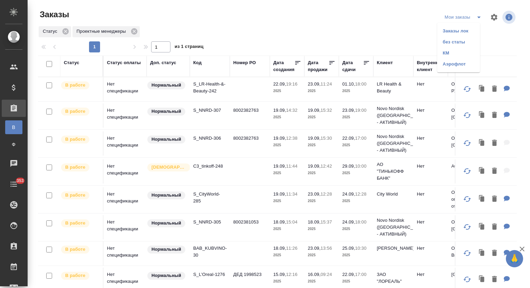
click at [450, 32] on li "Заказы лок" at bounding box center [458, 31] width 43 height 11
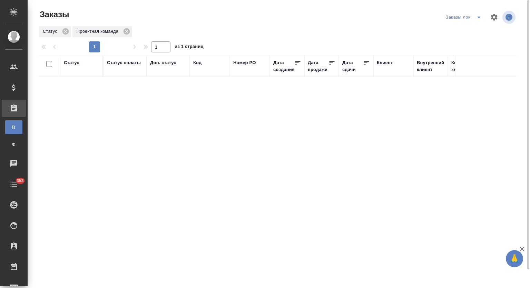
click at [481, 18] on icon "split button" at bounding box center [479, 17] width 8 height 8
click at [468, 29] on li "Мои заказы" at bounding box center [465, 31] width 42 height 11
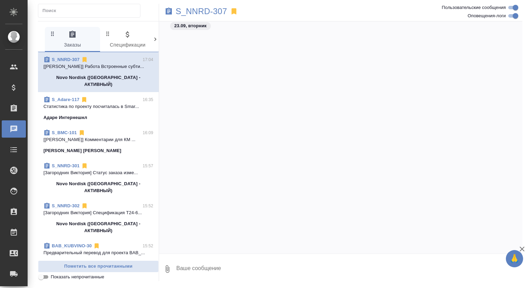
scroll to position [1395, 0]
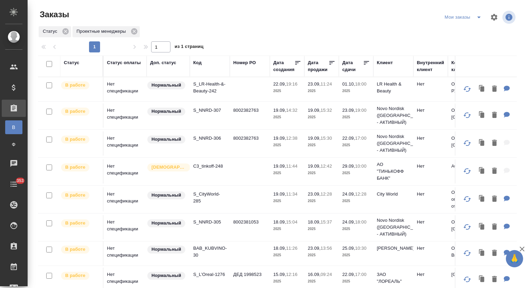
click at [477, 17] on icon "split button" at bounding box center [479, 17] width 8 height 8
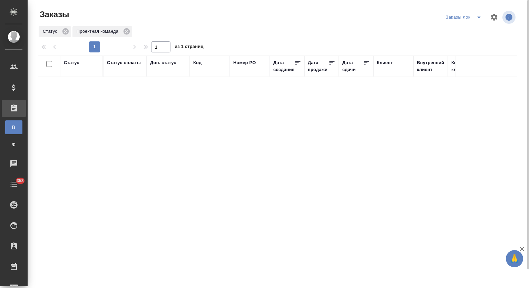
drag, startPoint x: 477, startPoint y: 15, endPoint x: 477, endPoint y: 19, distance: 4.2
click at [477, 15] on icon "split button" at bounding box center [479, 17] width 8 height 8
click at [471, 29] on li "Мои заказы" at bounding box center [465, 31] width 42 height 11
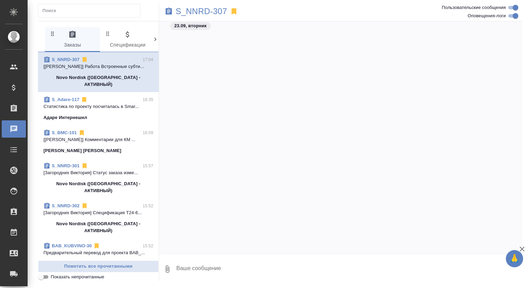
scroll to position [1395, 0]
